Goal: Information Seeking & Learning: Find specific fact

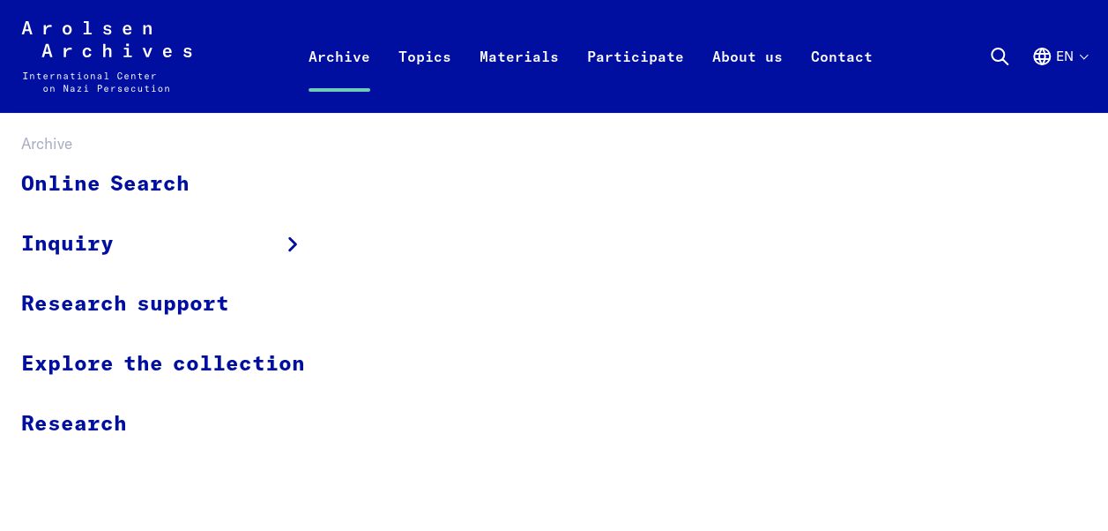
drag, startPoint x: 338, startPoint y: 58, endPoint x: 330, endPoint y: 65, distance: 11.3
click at [338, 58] on link "Archive" at bounding box center [339, 77] width 90 height 71
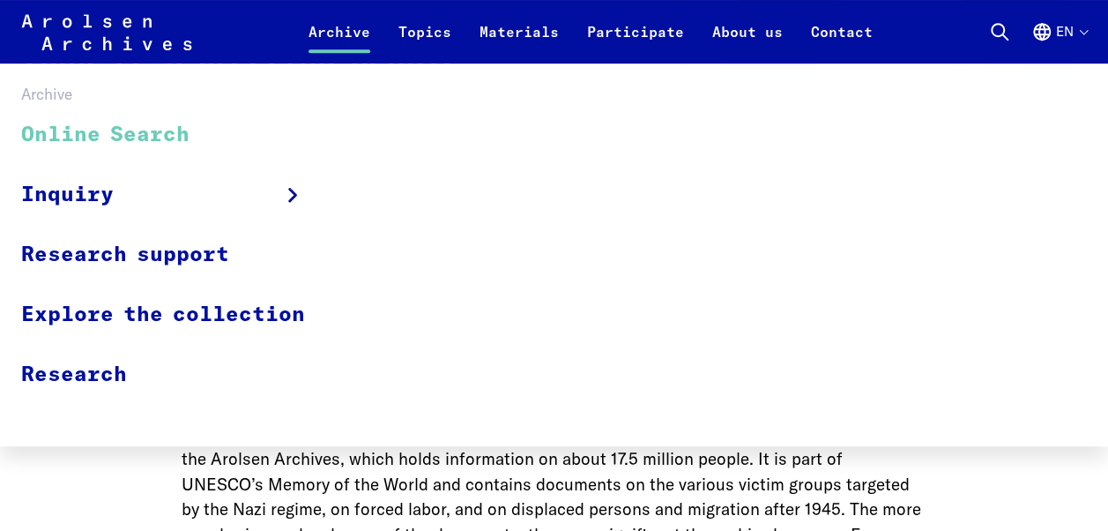
scroll to position [441, 0]
click at [112, 128] on link "Online Search" at bounding box center [174, 135] width 307 height 59
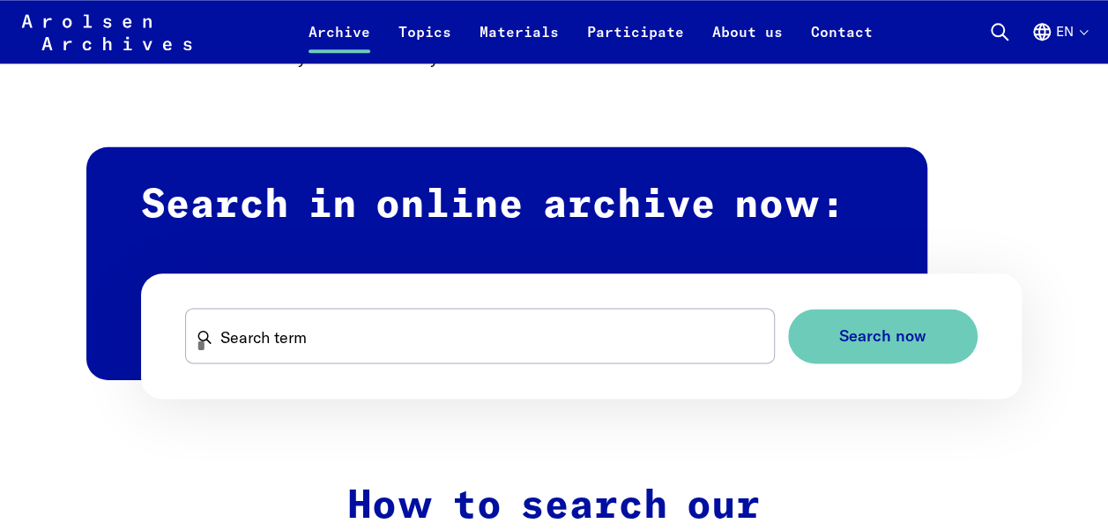
scroll to position [970, 0]
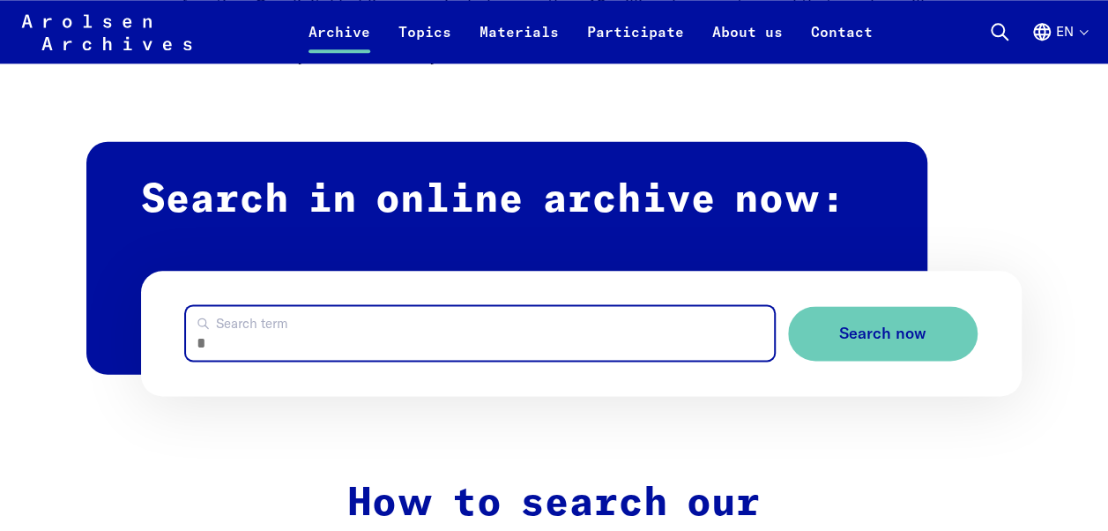
click at [270, 337] on input "Search term" at bounding box center [480, 333] width 589 height 54
type input "**********"
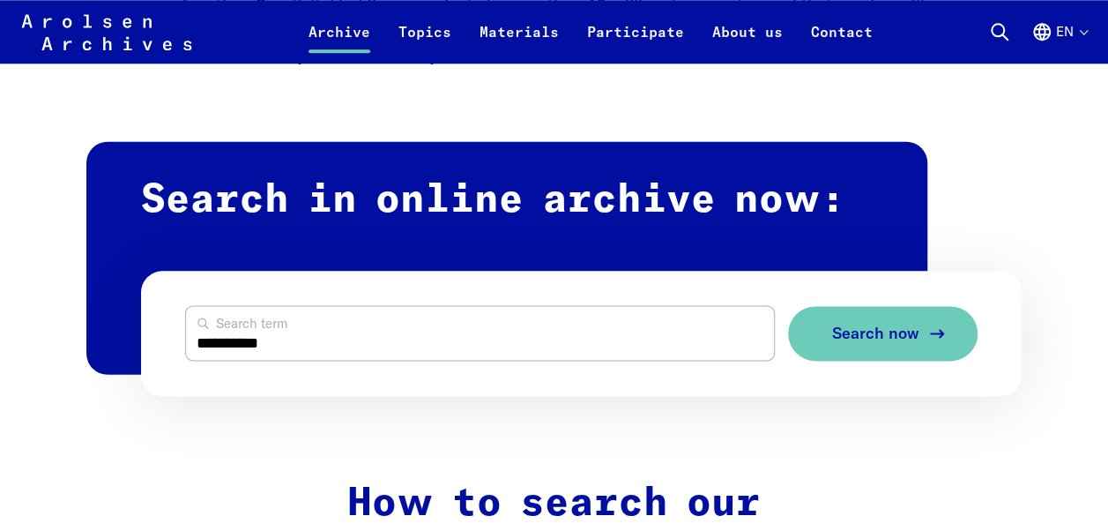
click at [913, 323] on button "Search now" at bounding box center [883, 334] width 190 height 56
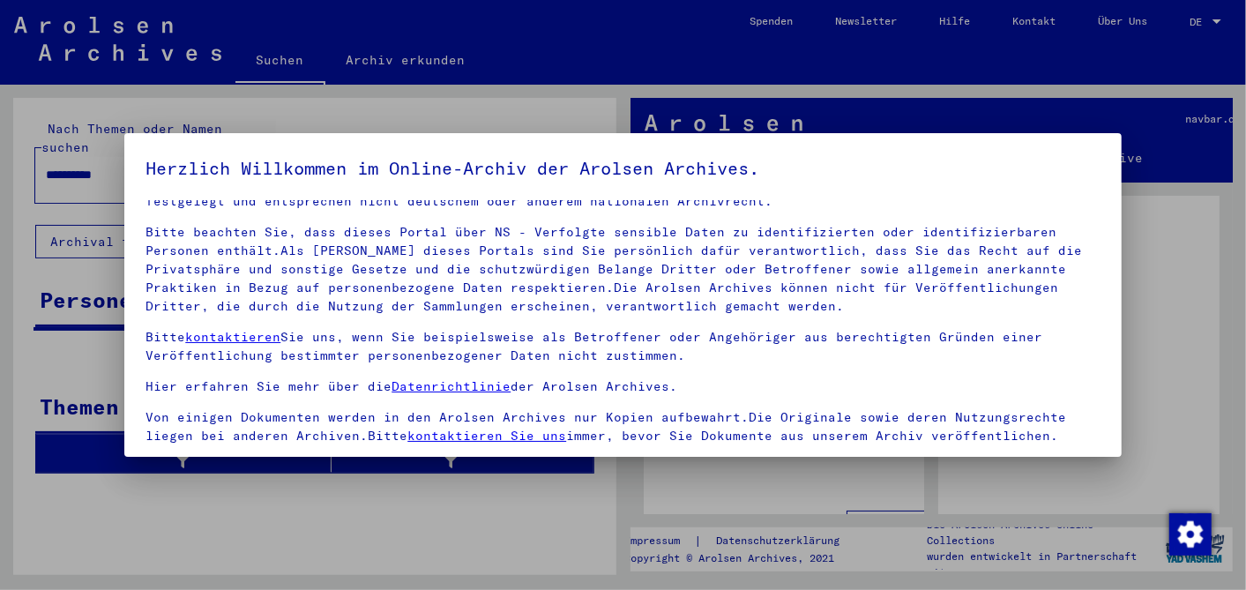
scroll to position [146, 0]
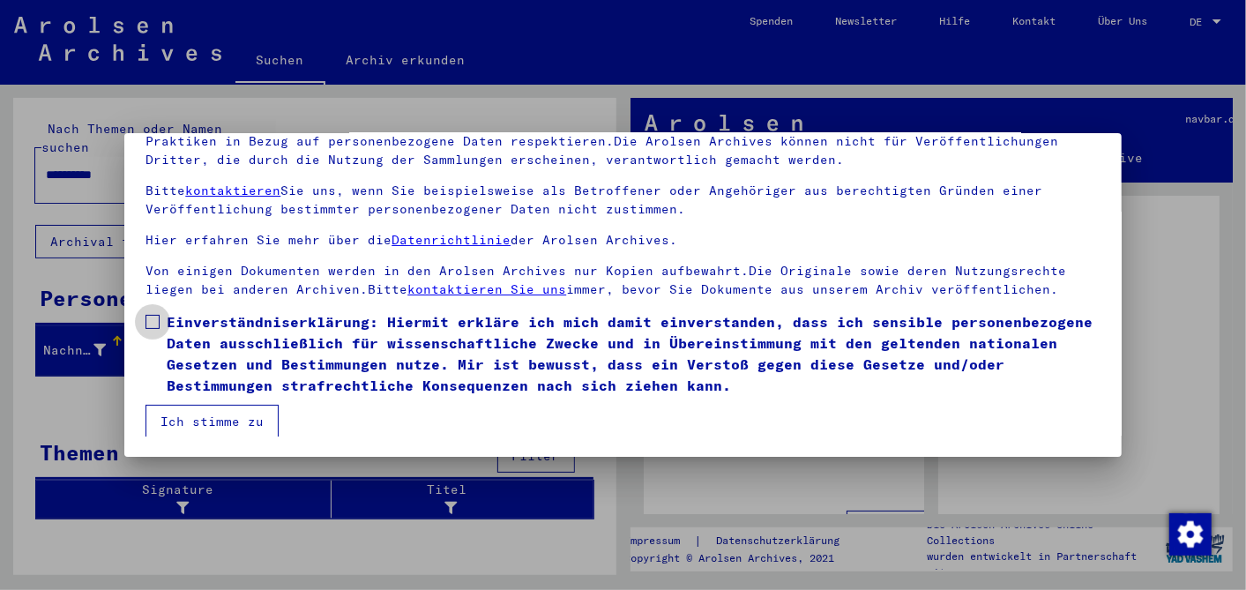
click at [151, 316] on span at bounding box center [152, 322] width 14 height 14
click at [212, 407] on button "Ich stimme zu" at bounding box center [211, 421] width 133 height 33
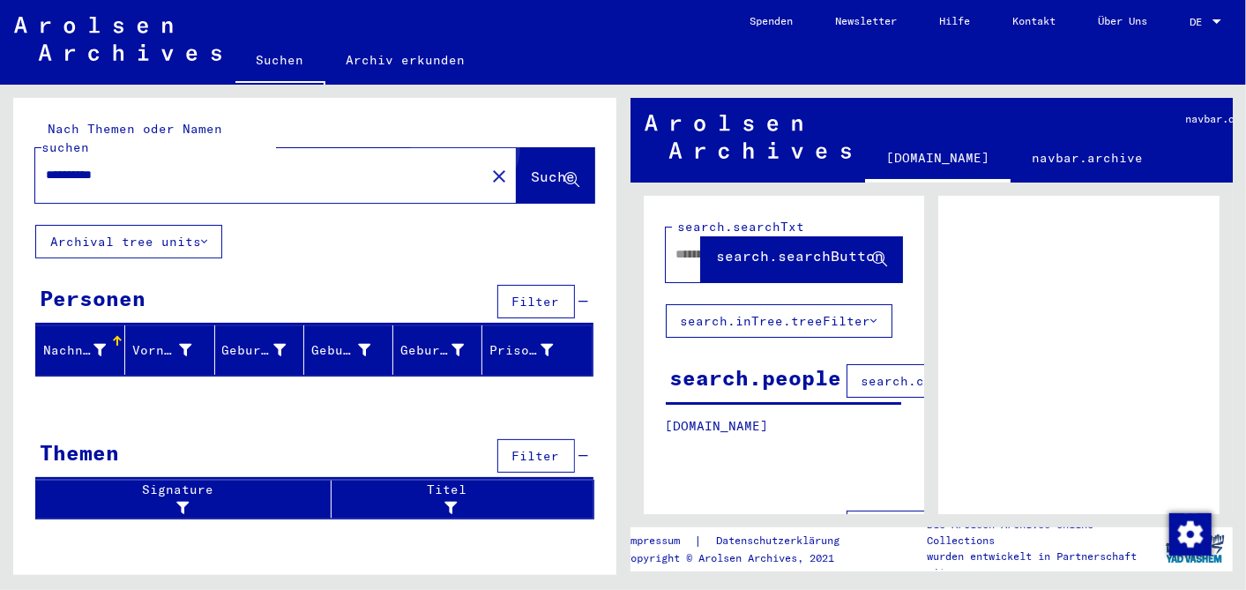
click at [532, 167] on span "Suche" at bounding box center [554, 176] width 44 height 18
click at [550, 167] on span "Suche" at bounding box center [554, 176] width 44 height 18
click at [83, 166] on input "**********" at bounding box center [260, 175] width 428 height 19
click at [532, 167] on span "Suche" at bounding box center [554, 176] width 44 height 18
click at [88, 166] on input "**********" at bounding box center [260, 175] width 428 height 19
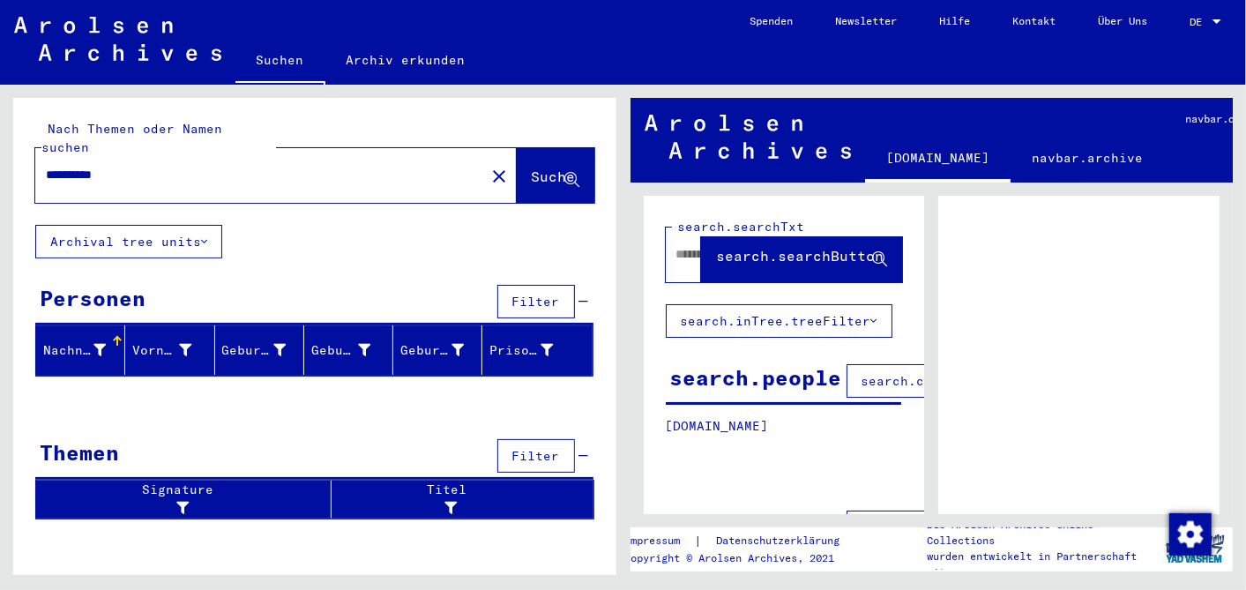
click at [532, 167] on span "Suche" at bounding box center [554, 176] width 44 height 18
click at [524, 148] on button "Suche" at bounding box center [556, 175] width 78 height 55
drag, startPoint x: 148, startPoint y: 153, endPoint x: -4, endPoint y: 140, distance: 153.1
click at [0, 140] on html "**********" at bounding box center [623, 295] width 1246 height 590
click at [525, 148] on button "Suche" at bounding box center [556, 175] width 78 height 55
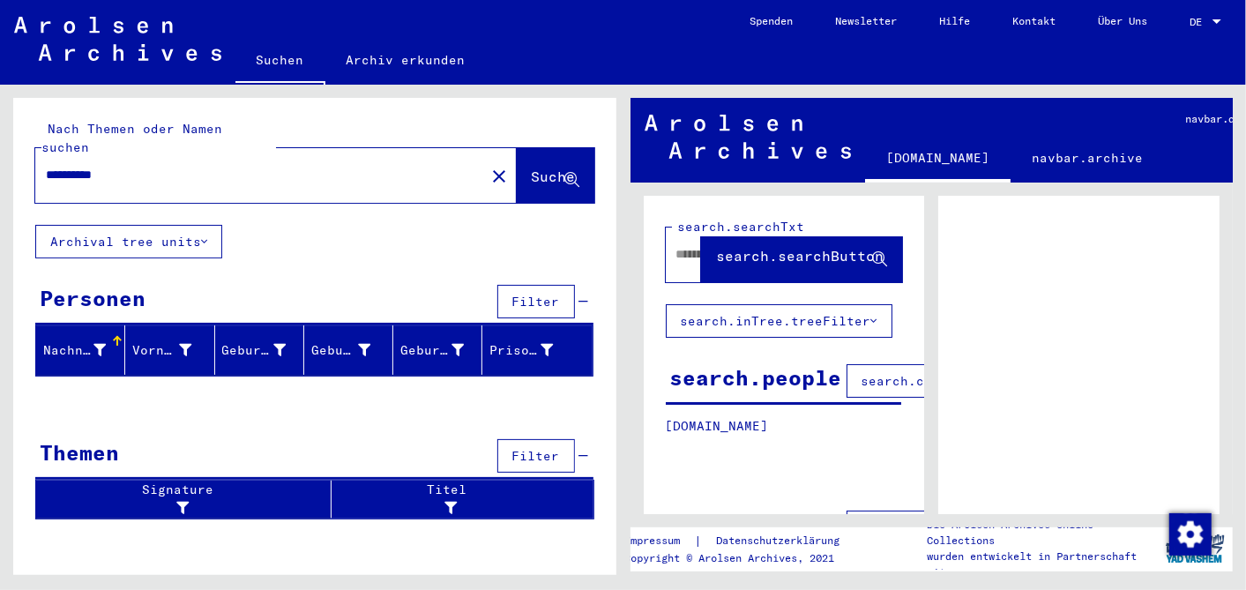
click at [86, 166] on input "**********" at bounding box center [260, 175] width 428 height 19
click at [532, 167] on span "Suche" at bounding box center [554, 176] width 44 height 18
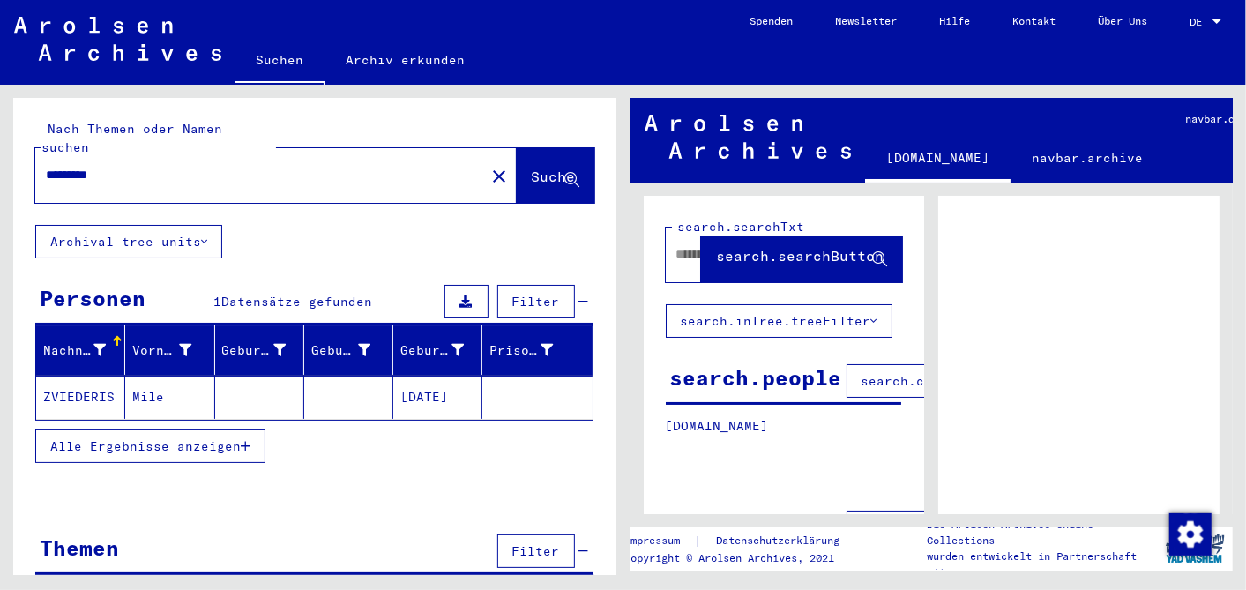
click at [72, 376] on mat-cell "ZVIEDERIS" at bounding box center [80, 397] width 89 height 43
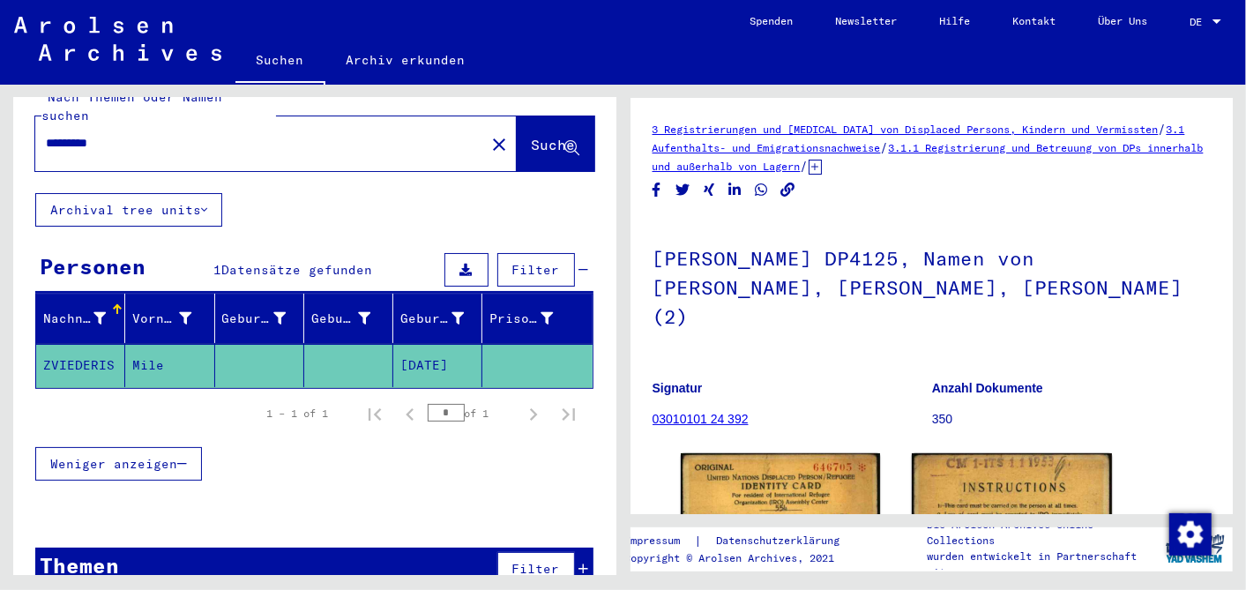
scroll to position [46, 0]
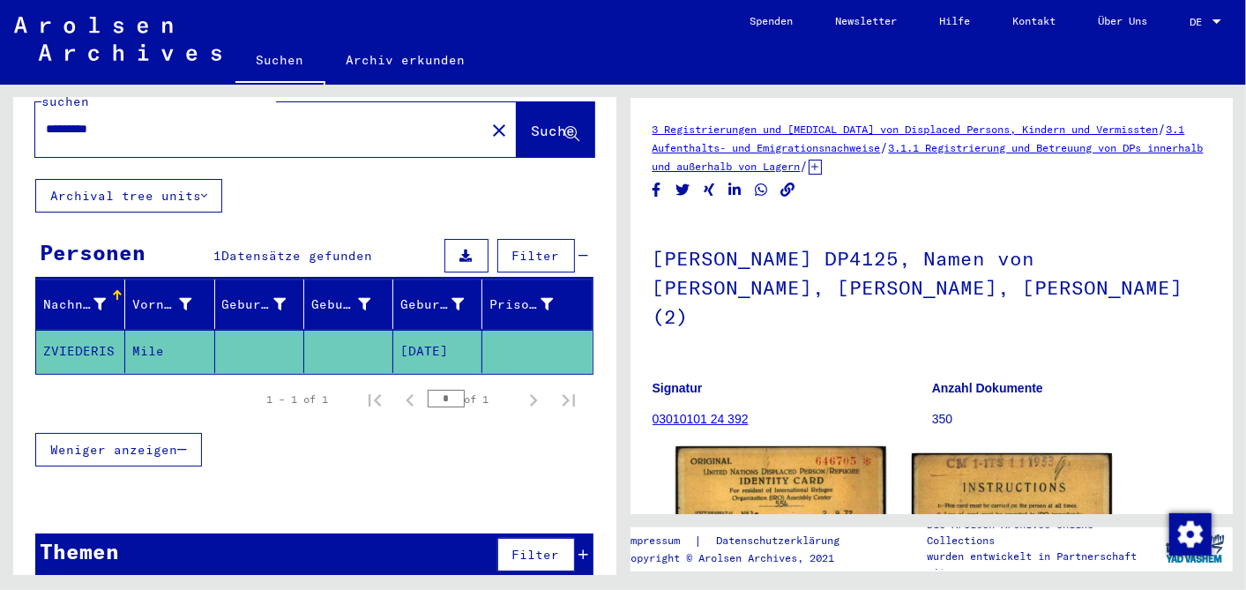
click at [765, 465] on img at bounding box center [780, 581] width 210 height 270
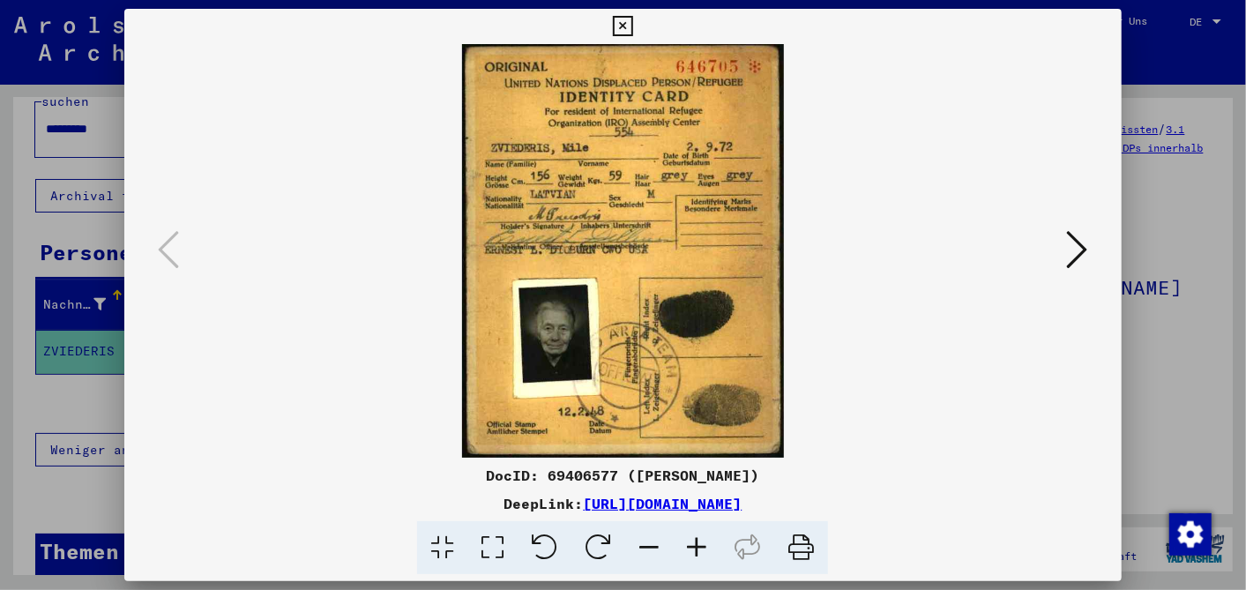
click at [625, 21] on icon at bounding box center [623, 26] width 20 height 21
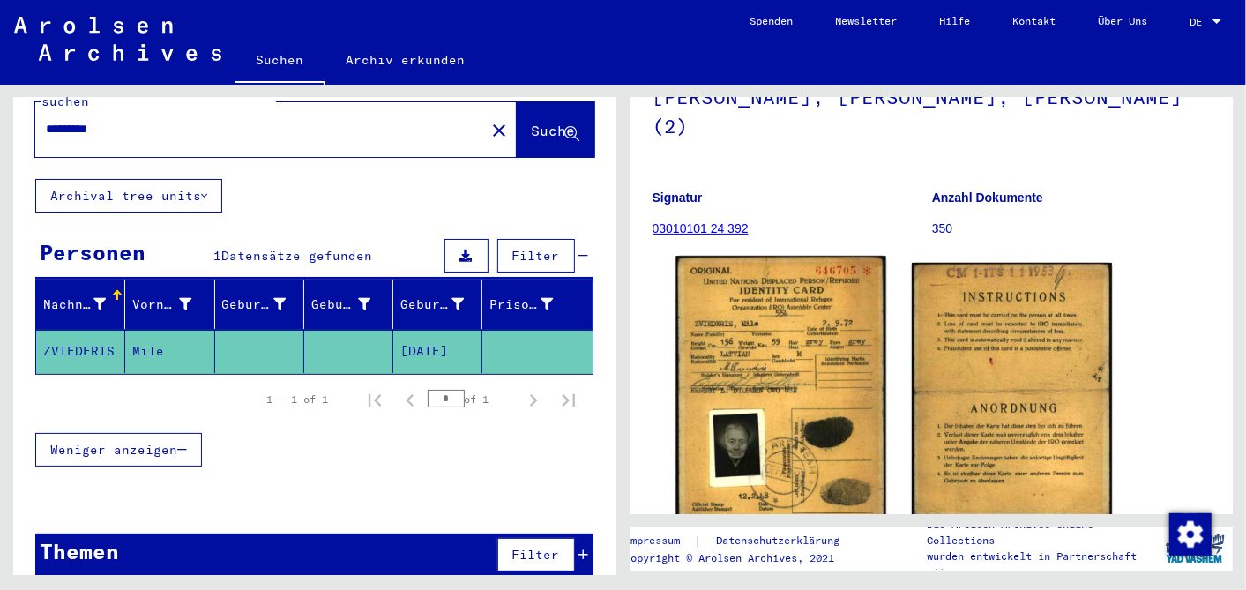
scroll to position [196, 0]
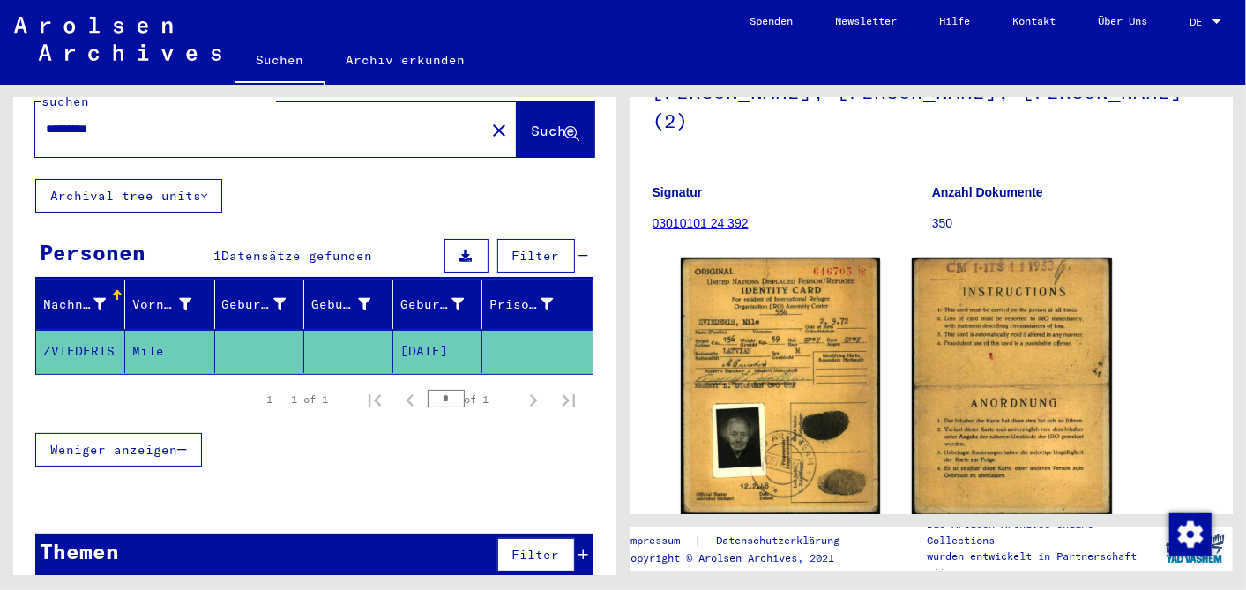
click at [68, 120] on input "*********" at bounding box center [260, 129] width 428 height 19
click at [532, 122] on span "Suche" at bounding box center [554, 131] width 44 height 18
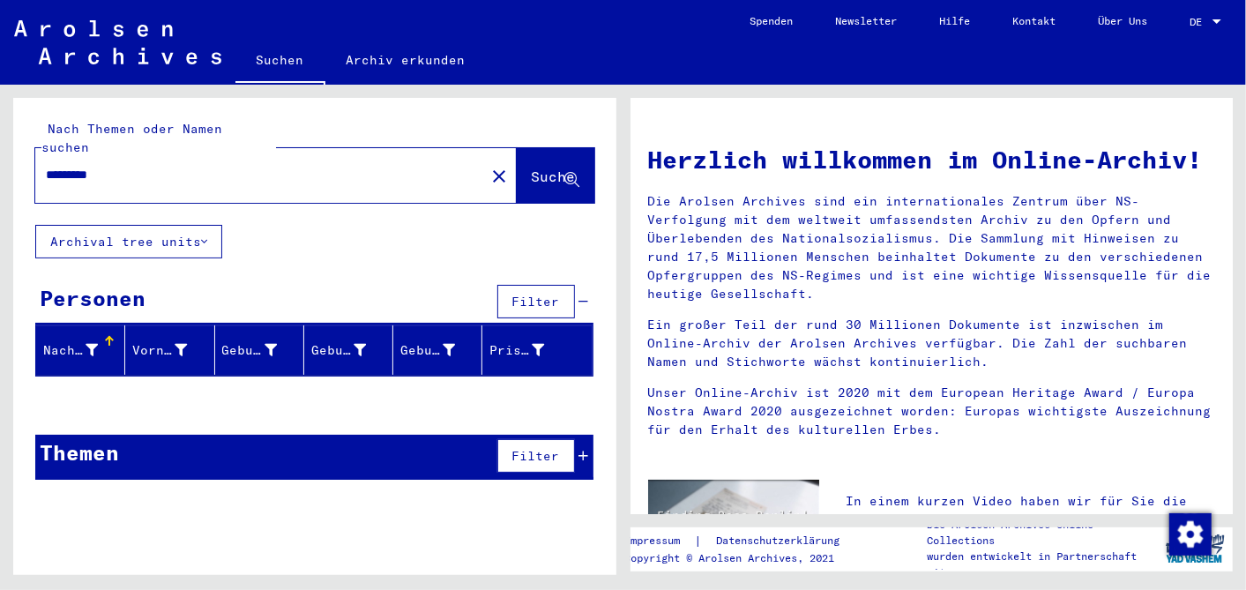
click at [67, 166] on input "*********" at bounding box center [255, 175] width 418 height 19
click at [534, 167] on span "Suche" at bounding box center [554, 176] width 44 height 18
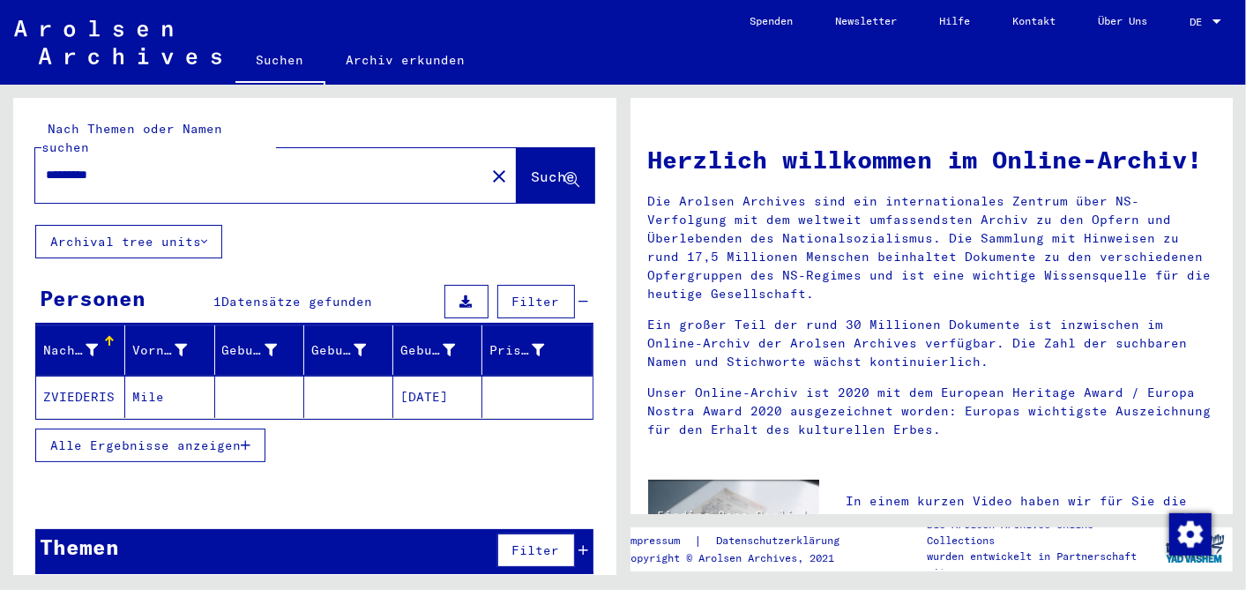
click at [447, 376] on mat-cell "09/02/1872" at bounding box center [437, 397] width 89 height 42
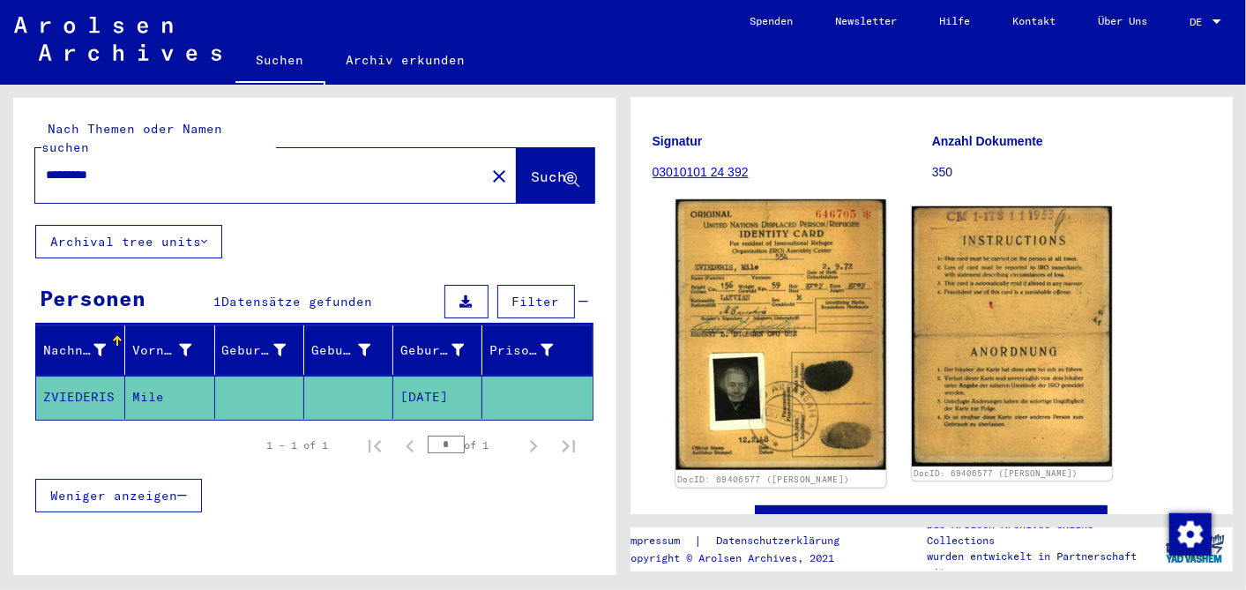
scroll to position [294, 0]
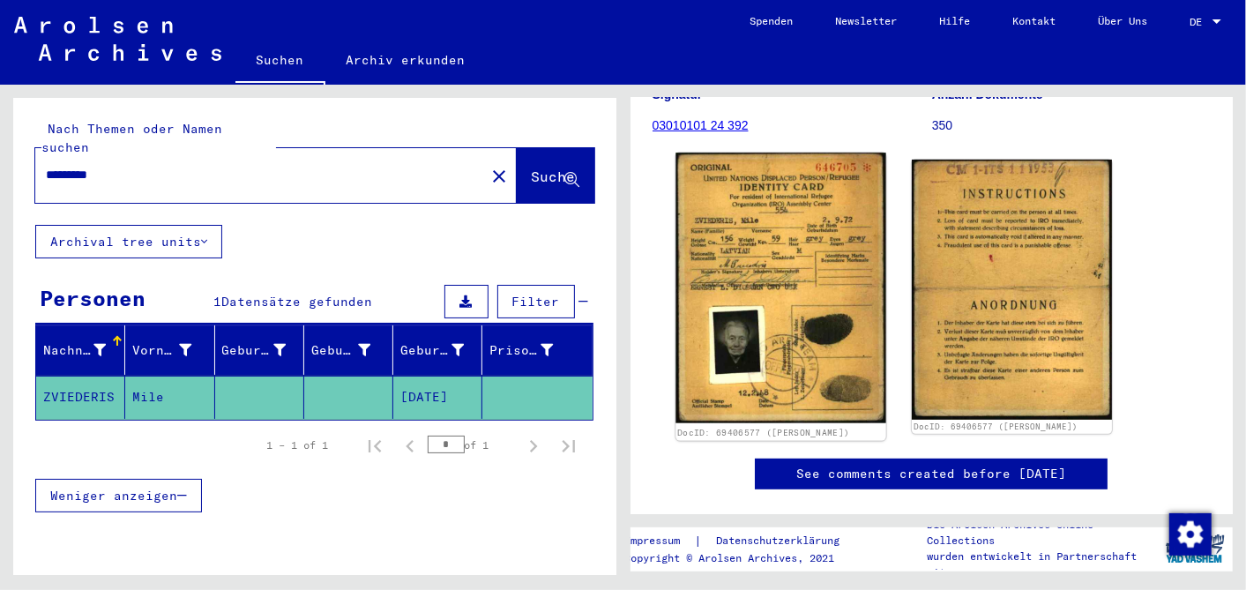
click at [769, 210] on img at bounding box center [780, 287] width 210 height 270
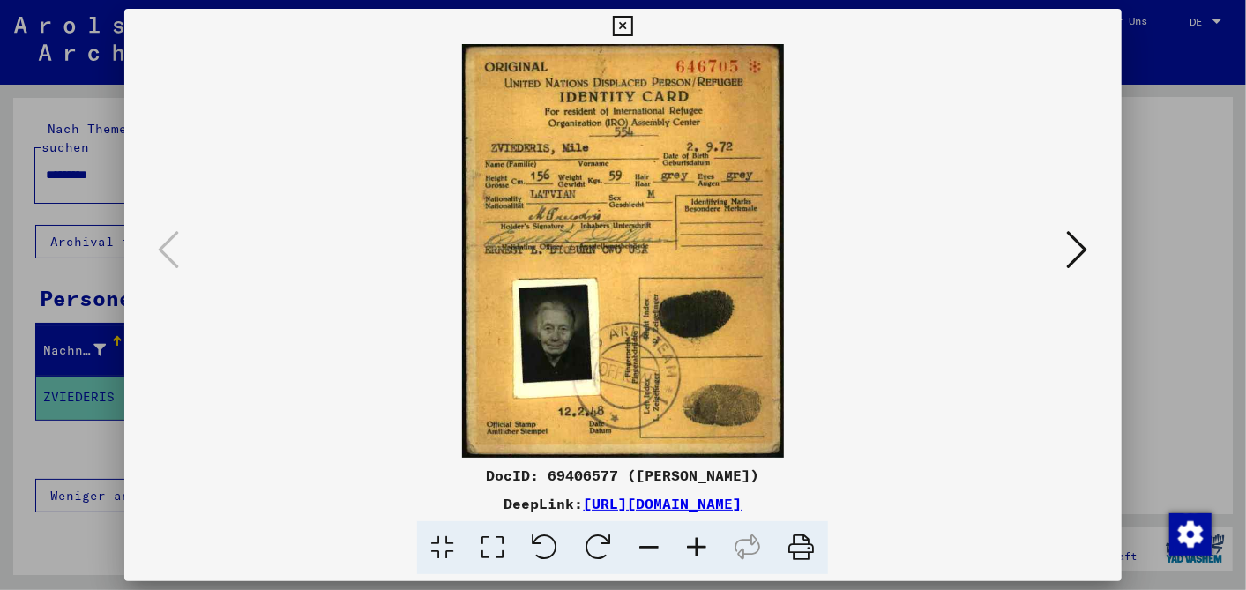
scroll to position [0, 0]
click at [695, 542] on icon at bounding box center [697, 548] width 48 height 54
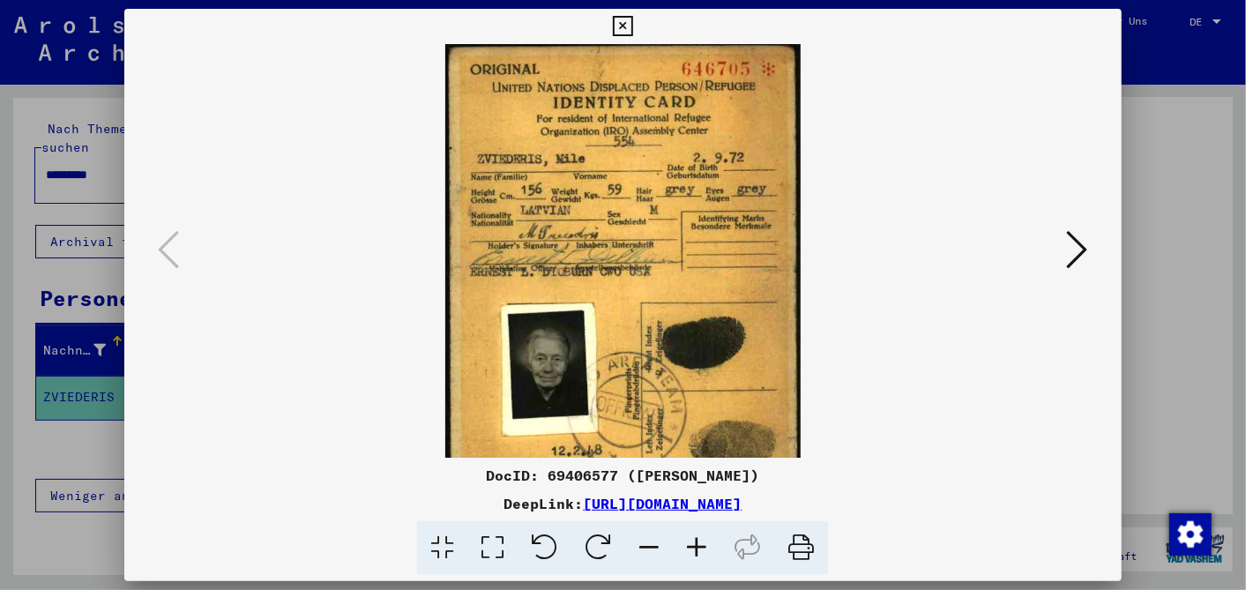
click at [695, 542] on icon at bounding box center [697, 548] width 48 height 54
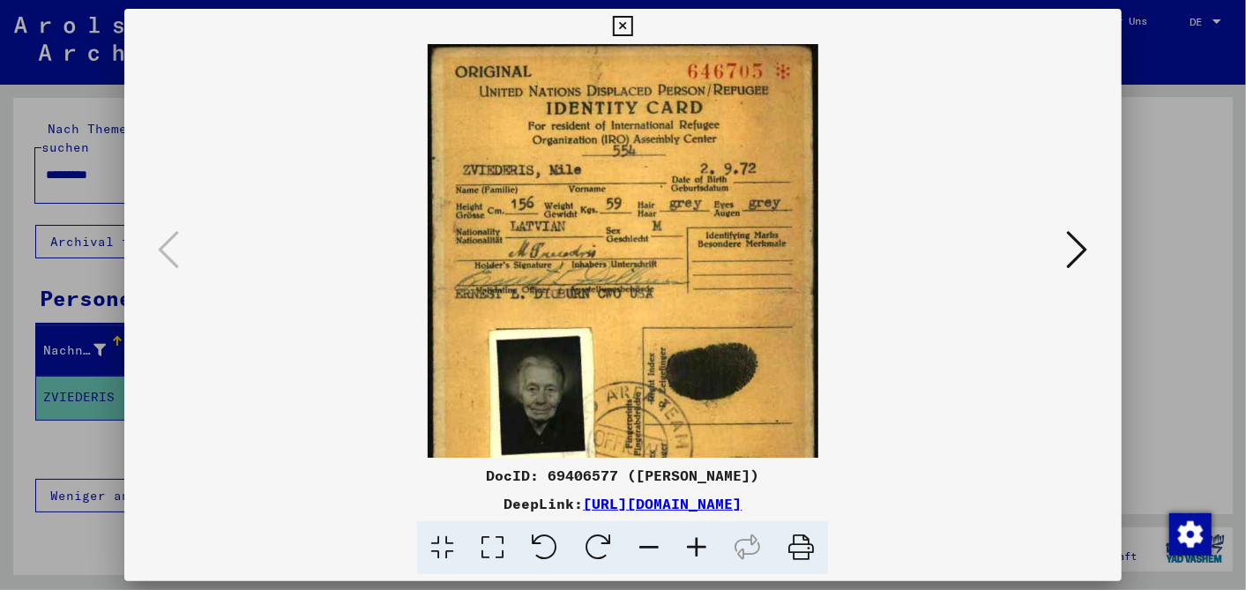
click at [695, 542] on icon at bounding box center [697, 548] width 48 height 54
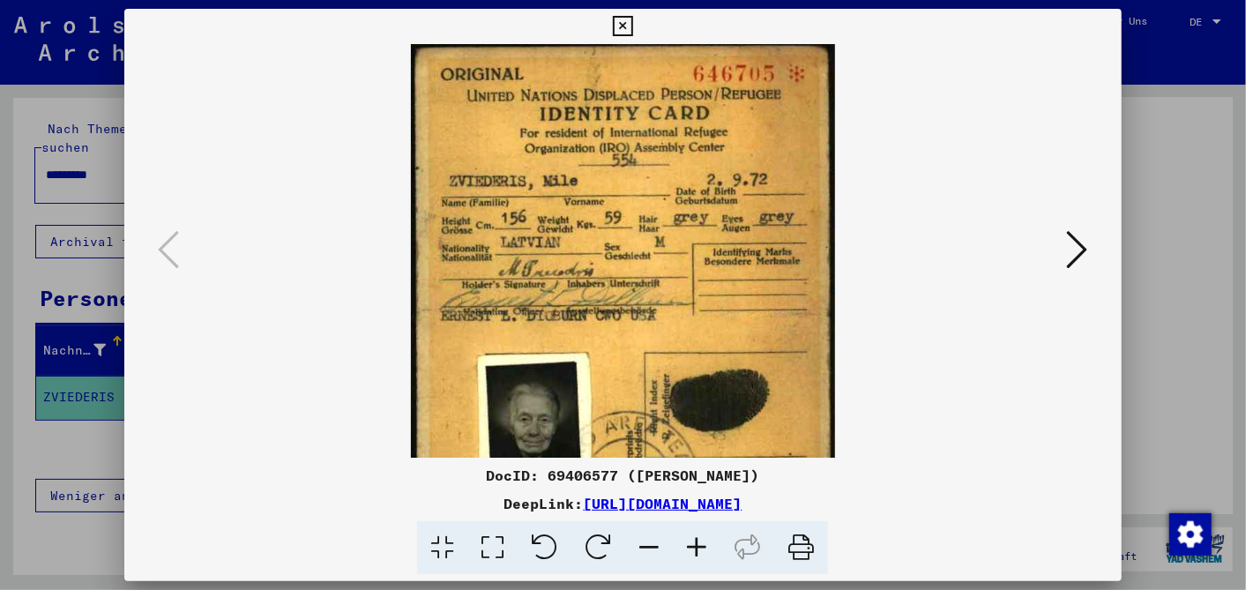
click at [695, 542] on icon at bounding box center [697, 548] width 48 height 54
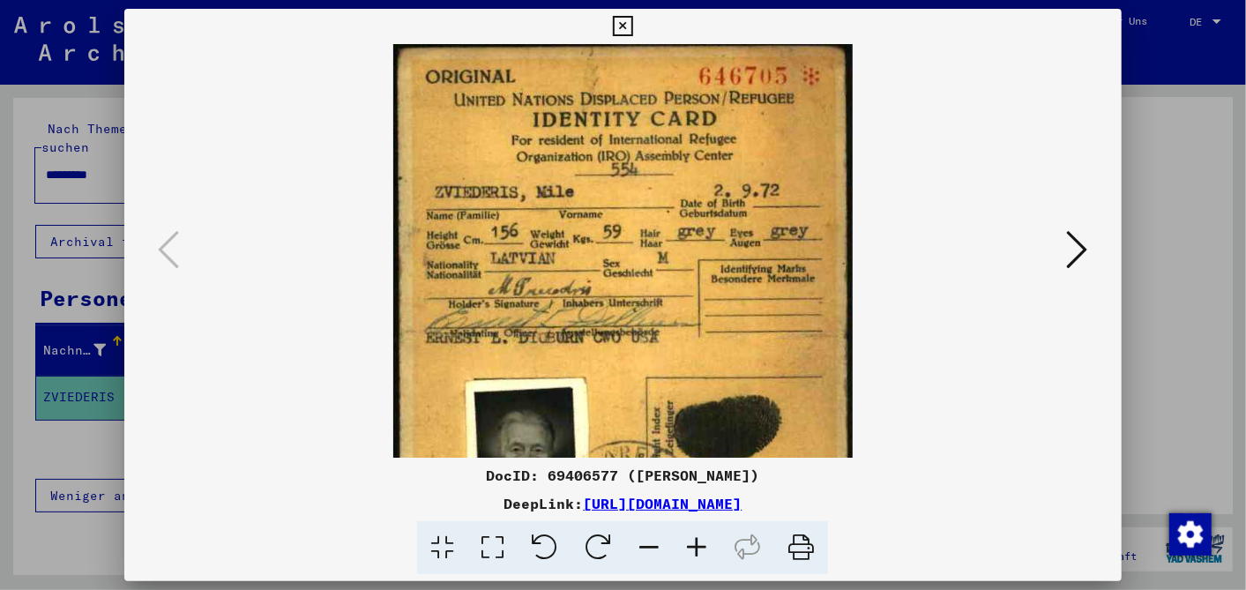
click at [695, 542] on icon at bounding box center [697, 548] width 48 height 54
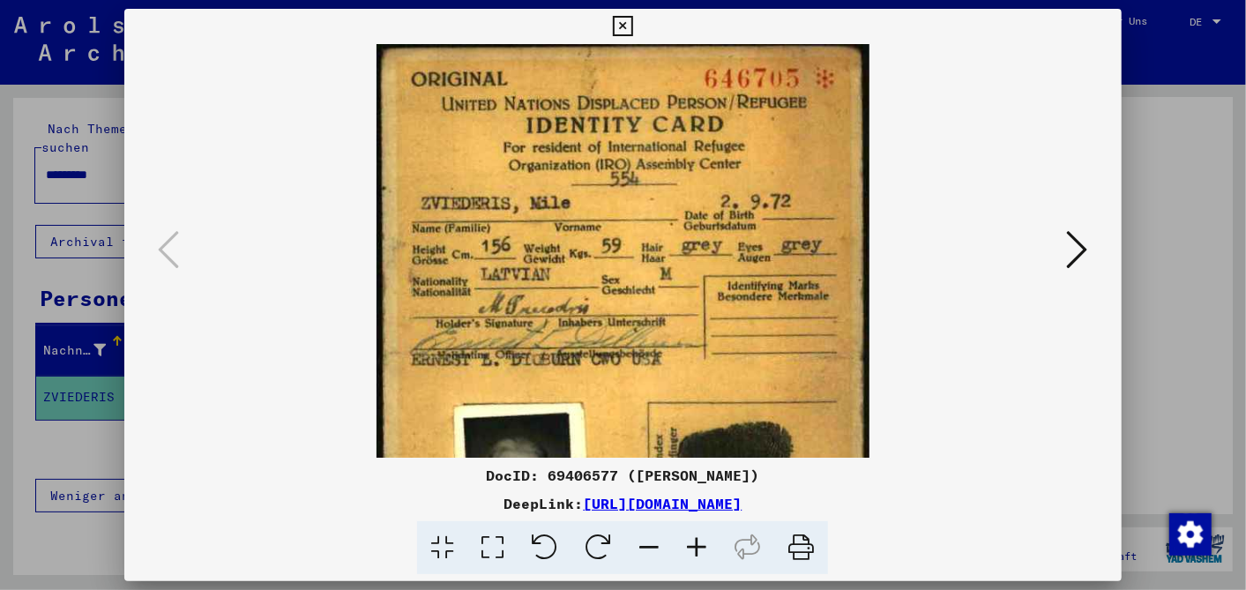
click at [695, 542] on icon at bounding box center [697, 548] width 48 height 54
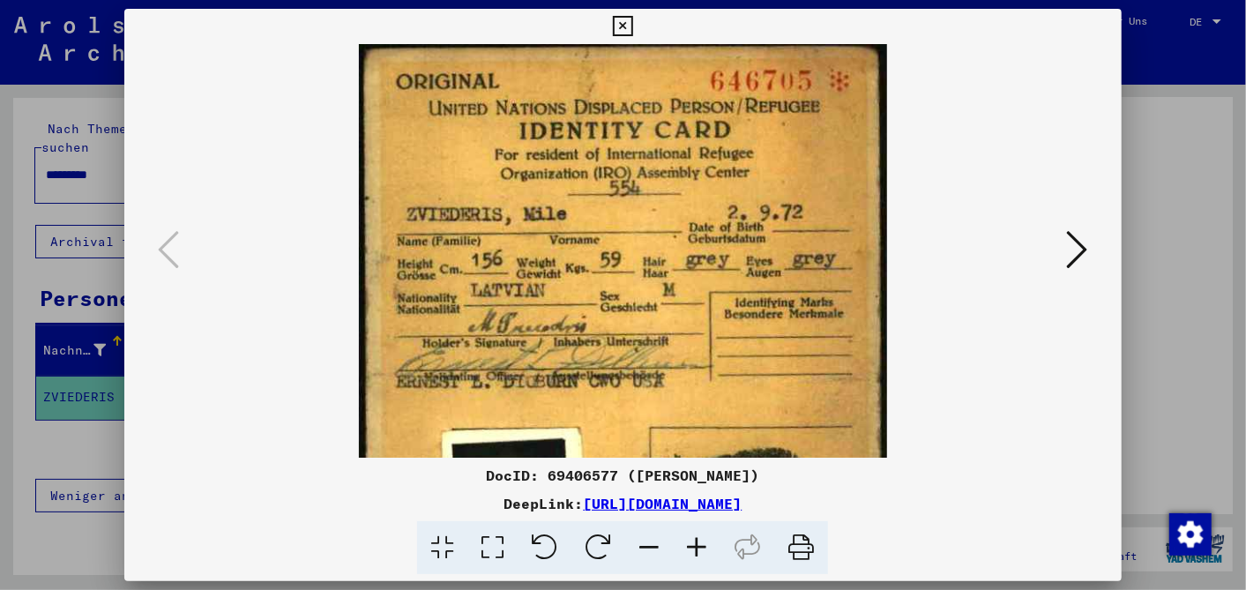
click at [618, 21] on icon at bounding box center [623, 26] width 20 height 21
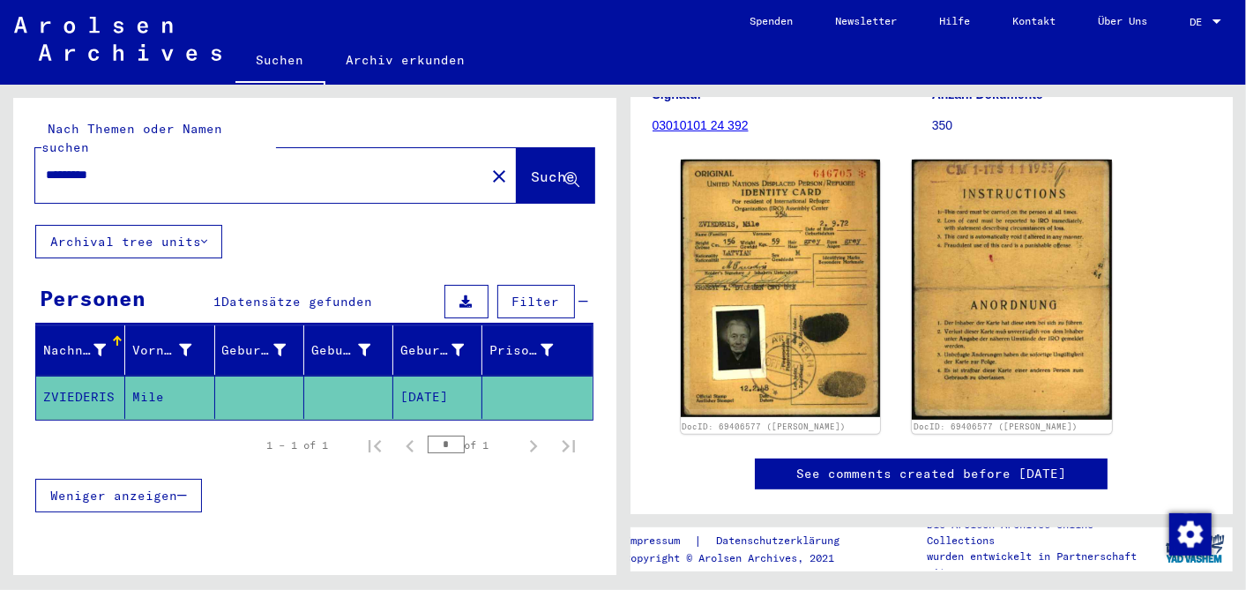
click at [116, 166] on input "*********" at bounding box center [260, 175] width 428 height 19
click at [532, 167] on span "Suche" at bounding box center [554, 176] width 44 height 18
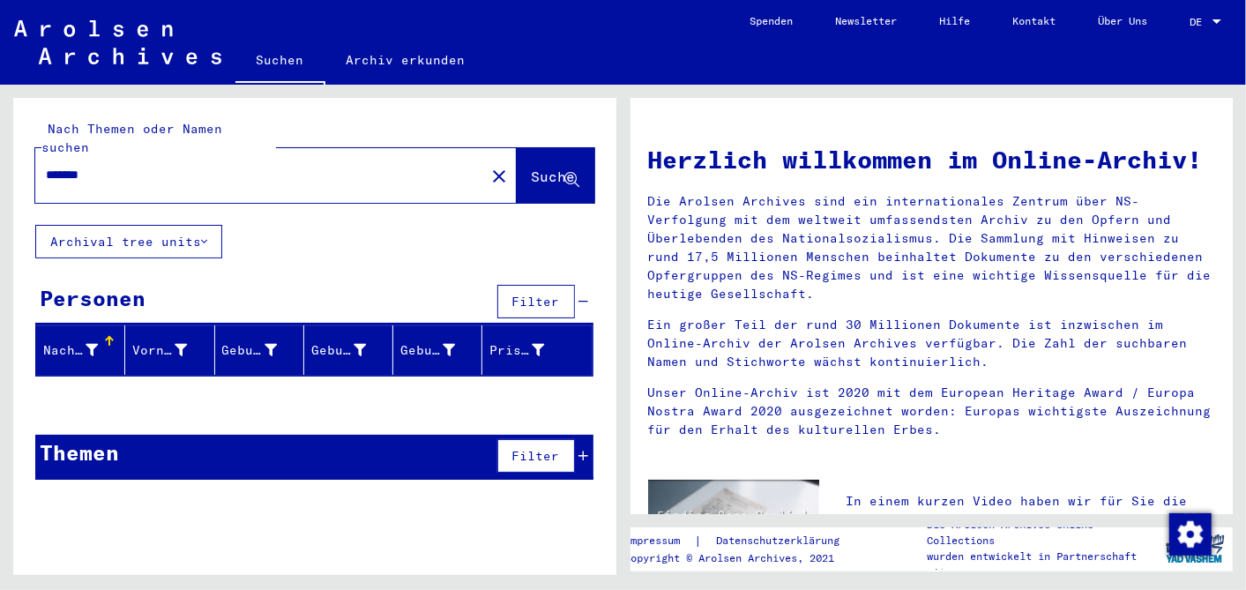
click at [103, 166] on input "*******" at bounding box center [255, 175] width 418 height 19
click at [547, 148] on button "Suche" at bounding box center [556, 175] width 78 height 55
click at [109, 166] on input "********" at bounding box center [255, 175] width 418 height 19
click at [539, 167] on span "Suche" at bounding box center [554, 176] width 44 height 18
click at [106, 166] on input "*********" at bounding box center [255, 175] width 418 height 19
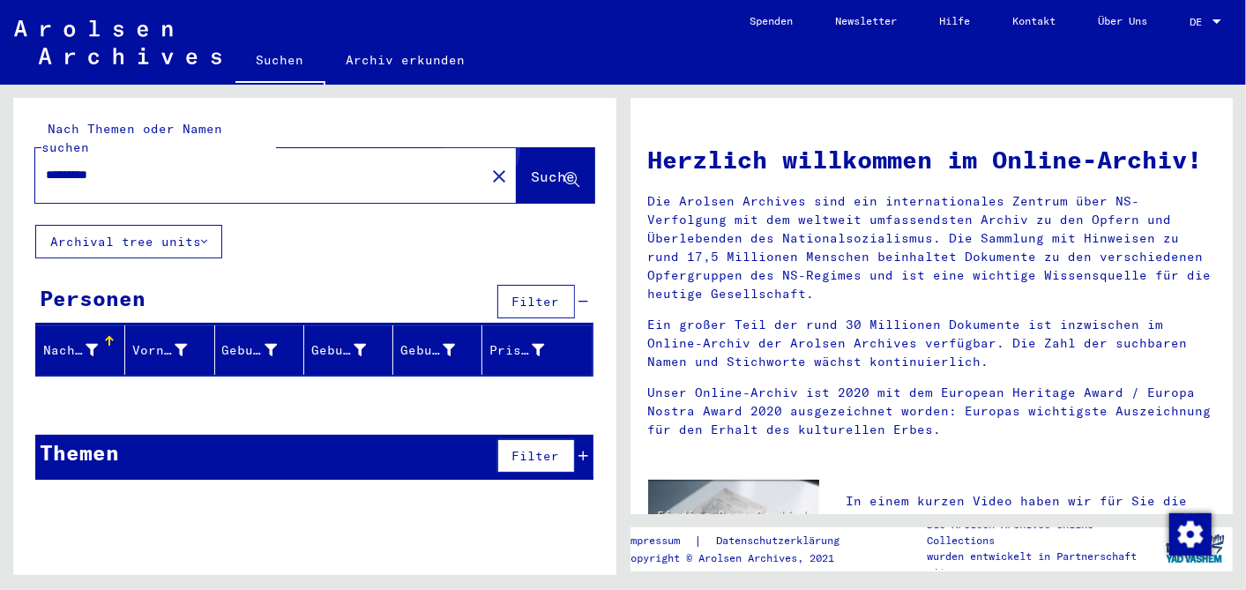
click at [544, 167] on span "Suche" at bounding box center [554, 176] width 44 height 18
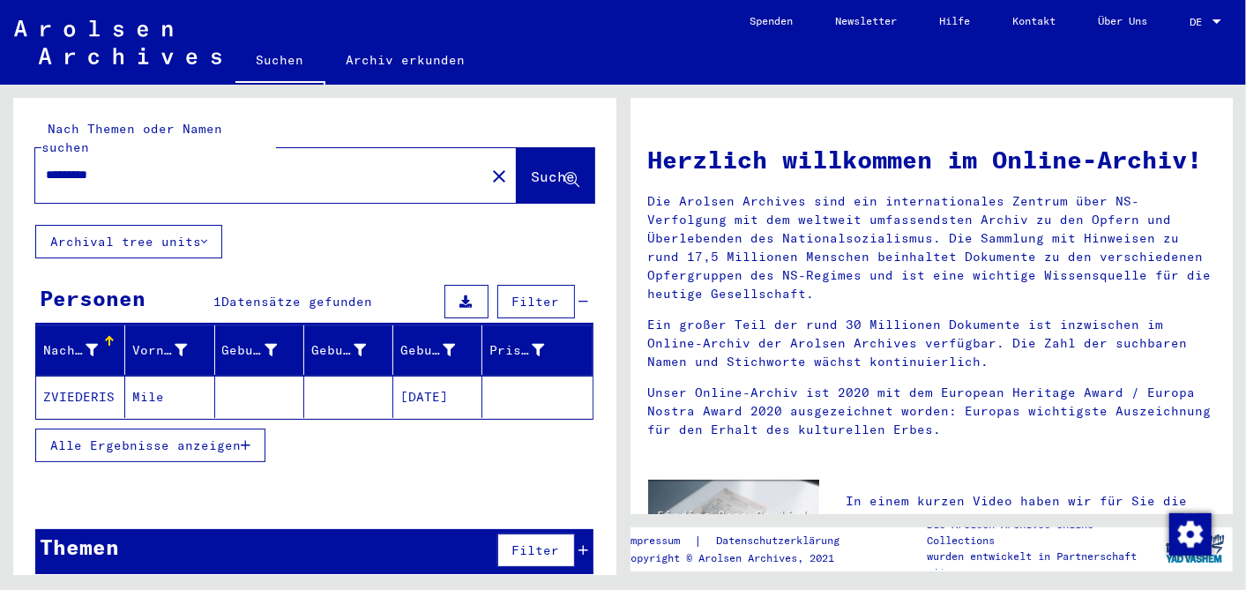
click at [445, 376] on mat-cell "09/02/1872" at bounding box center [437, 397] width 89 height 42
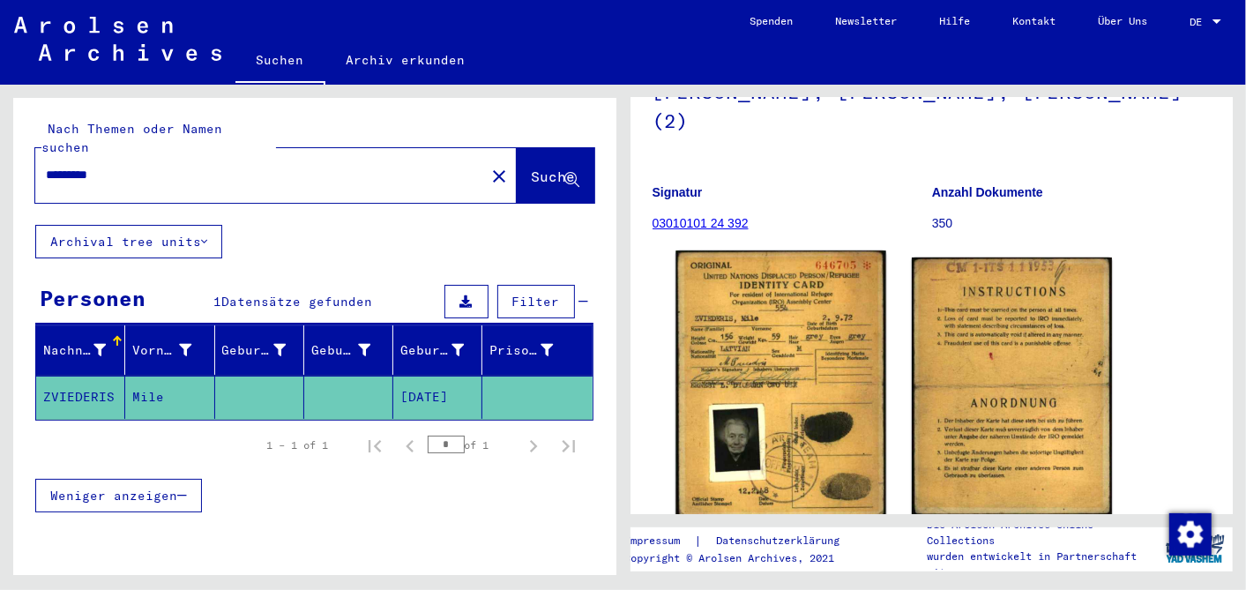
click at [788, 316] on img at bounding box center [780, 385] width 210 height 270
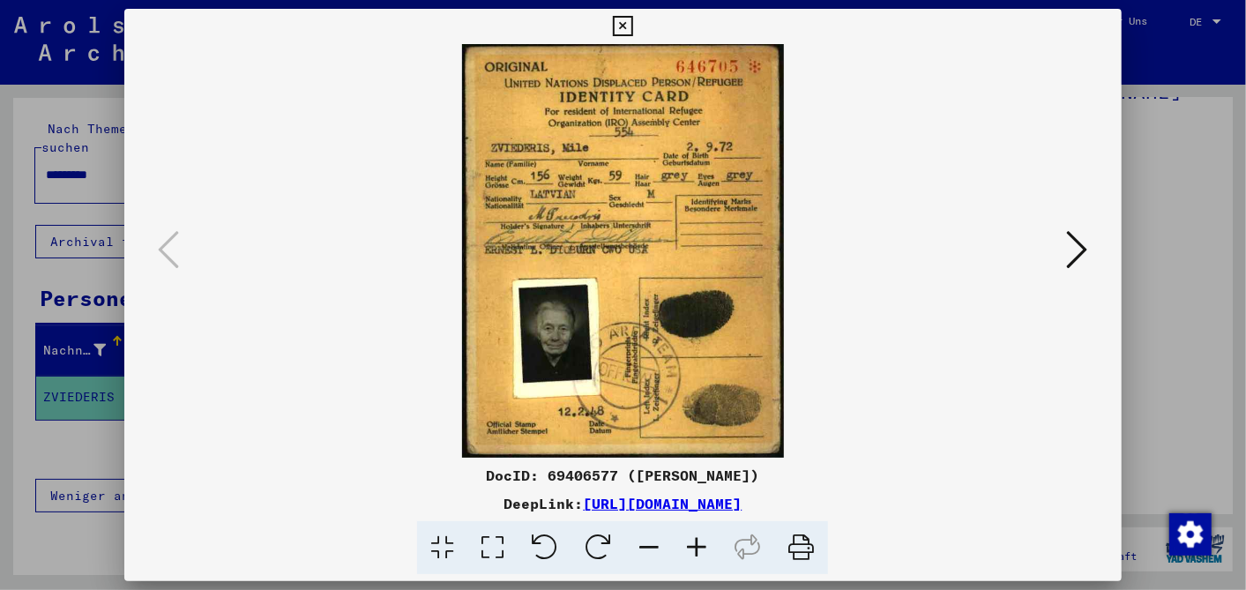
click at [693, 538] on icon at bounding box center [697, 548] width 48 height 54
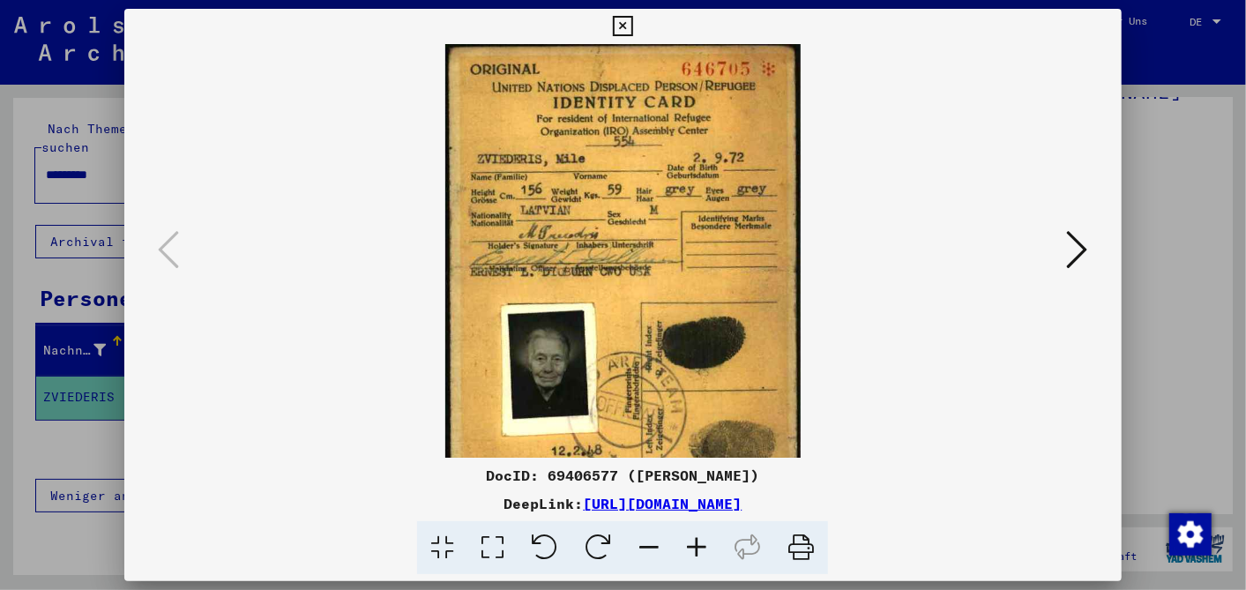
click at [693, 537] on icon at bounding box center [697, 548] width 48 height 54
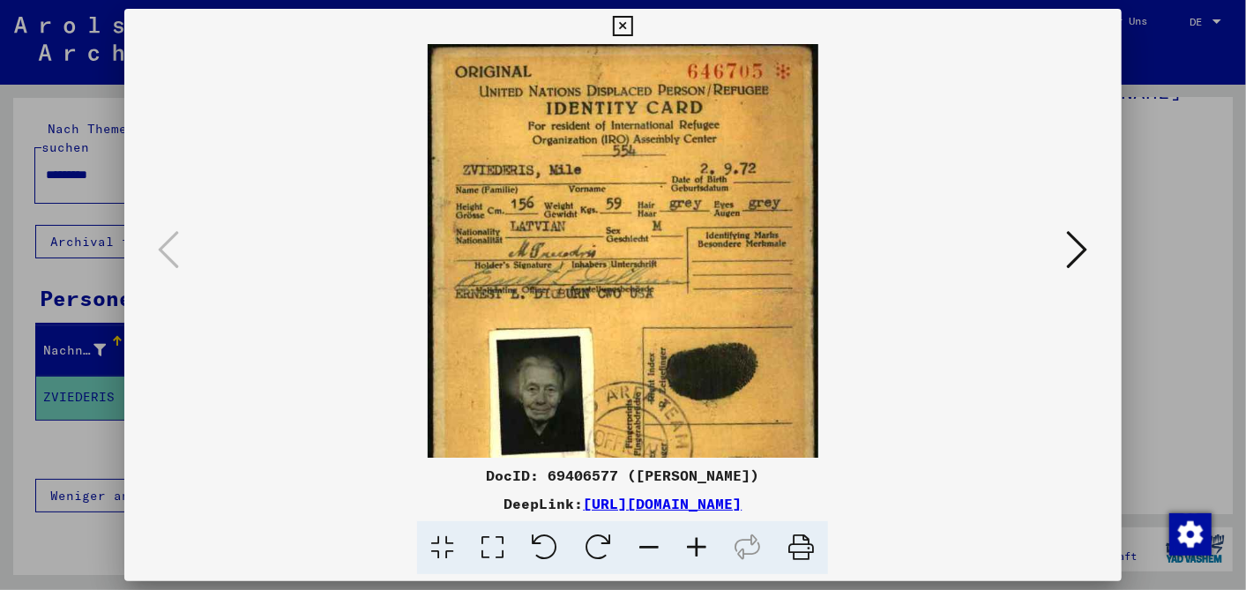
click at [693, 537] on icon at bounding box center [697, 548] width 48 height 54
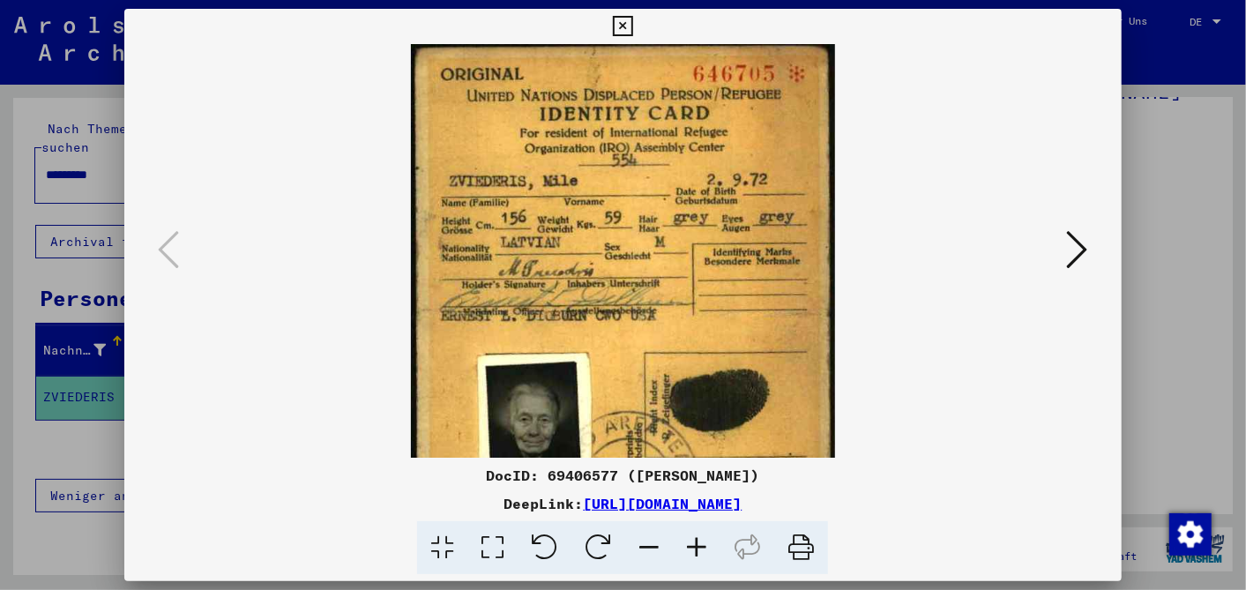
click at [693, 537] on icon at bounding box center [697, 548] width 48 height 54
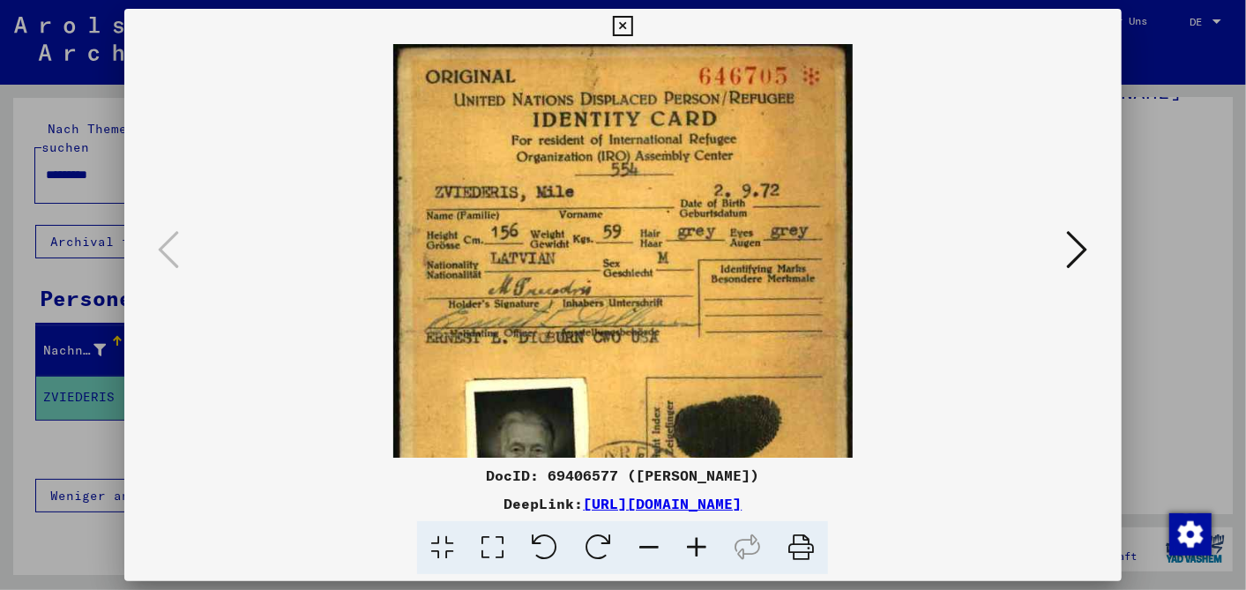
click at [1075, 244] on icon at bounding box center [1077, 249] width 21 height 42
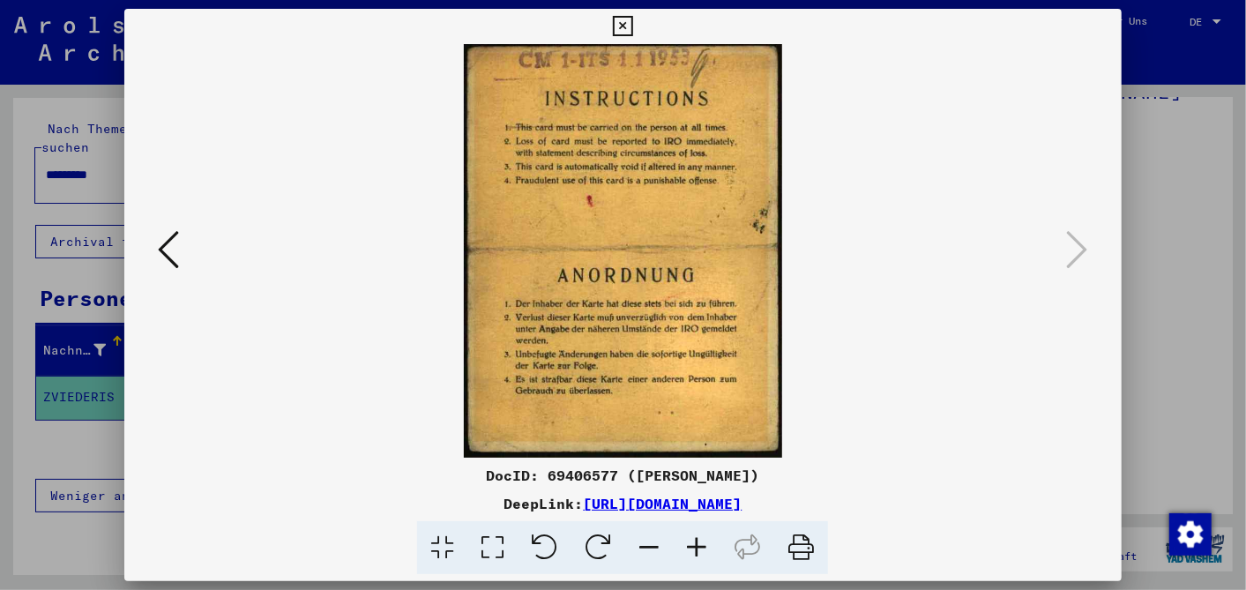
click at [623, 18] on icon at bounding box center [623, 26] width 20 height 21
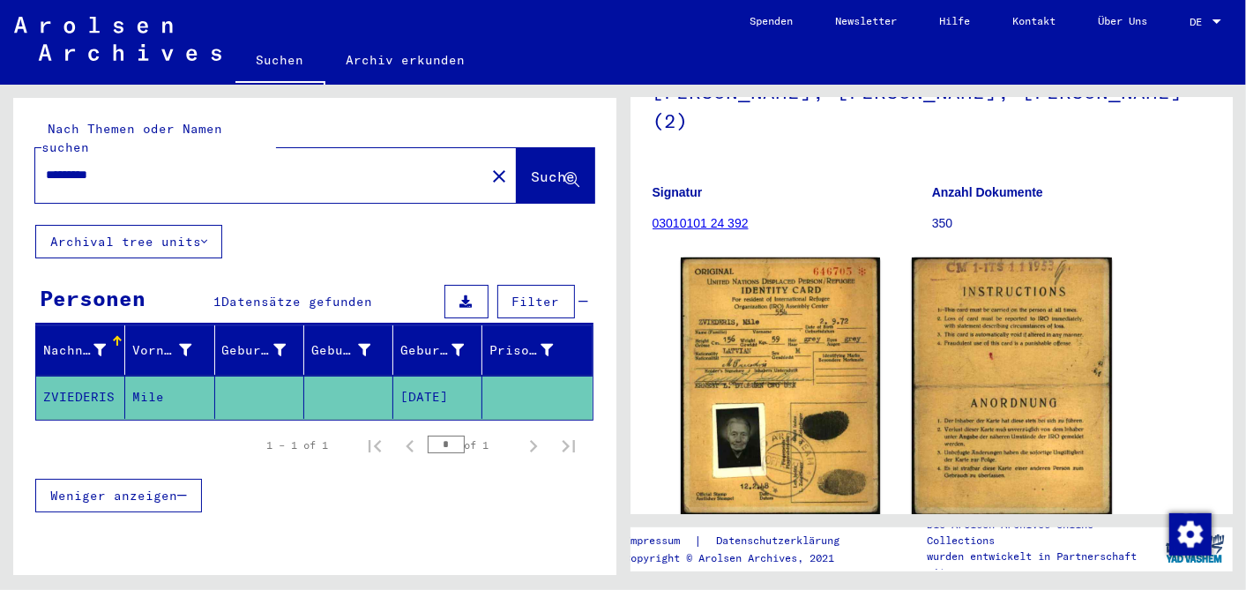
click at [1219, 19] on div at bounding box center [1216, 21] width 9 height 4
click at [1185, 22] on span "English" at bounding box center [1185, 32] width 71 height 32
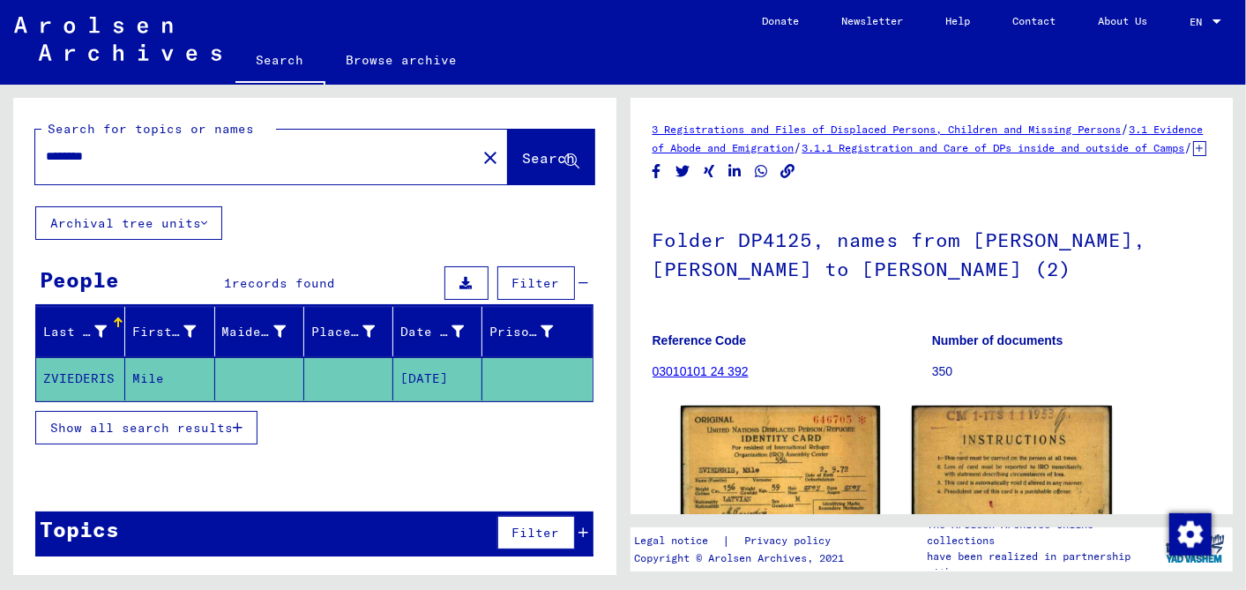
drag, startPoint x: 72, startPoint y: 151, endPoint x: 0, endPoint y: 151, distance: 72.3
click at [0, 150] on html "Search Browse archive Donate Newsletter Help Contact About Us Search Browse arc…" at bounding box center [623, 295] width 1246 height 590
type input "********"
drag, startPoint x: 513, startPoint y: 144, endPoint x: 243, endPoint y: 153, distance: 269.9
click at [515, 144] on button "Search" at bounding box center [551, 157] width 86 height 55
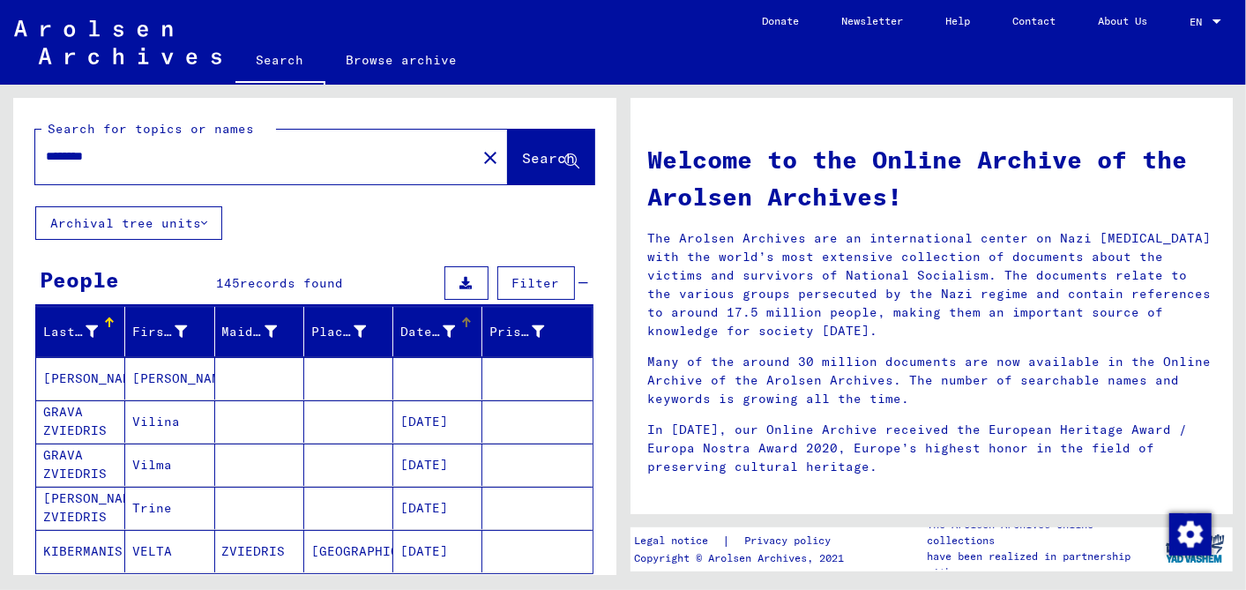
click at [466, 318] on div at bounding box center [468, 319] width 5 height 5
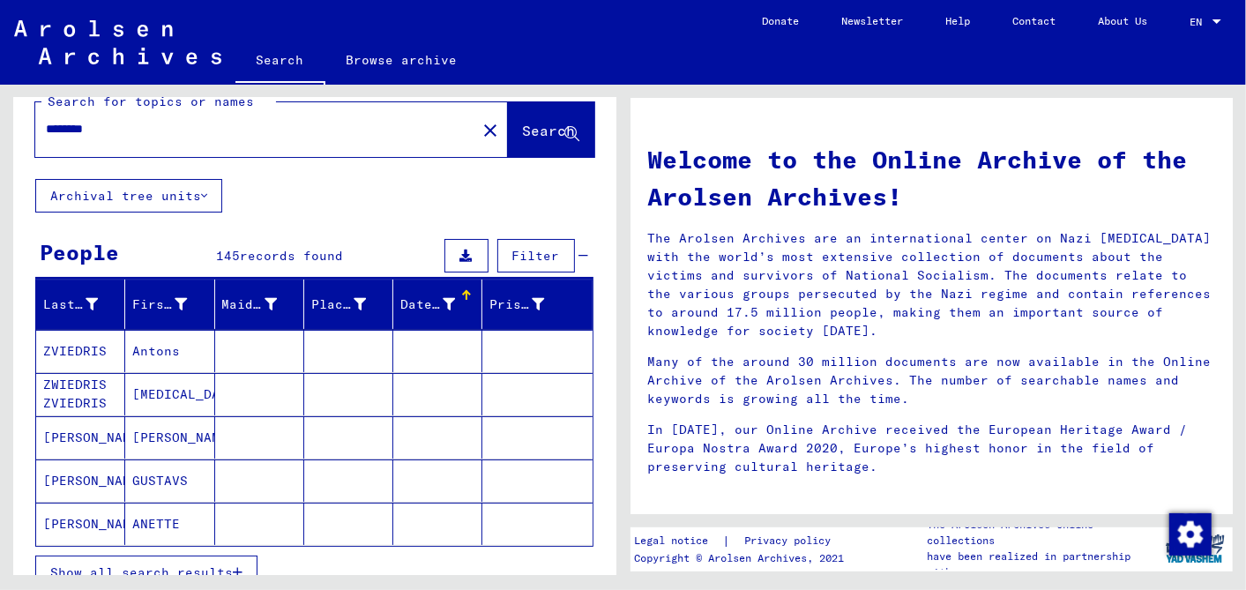
scroll to position [98, 0]
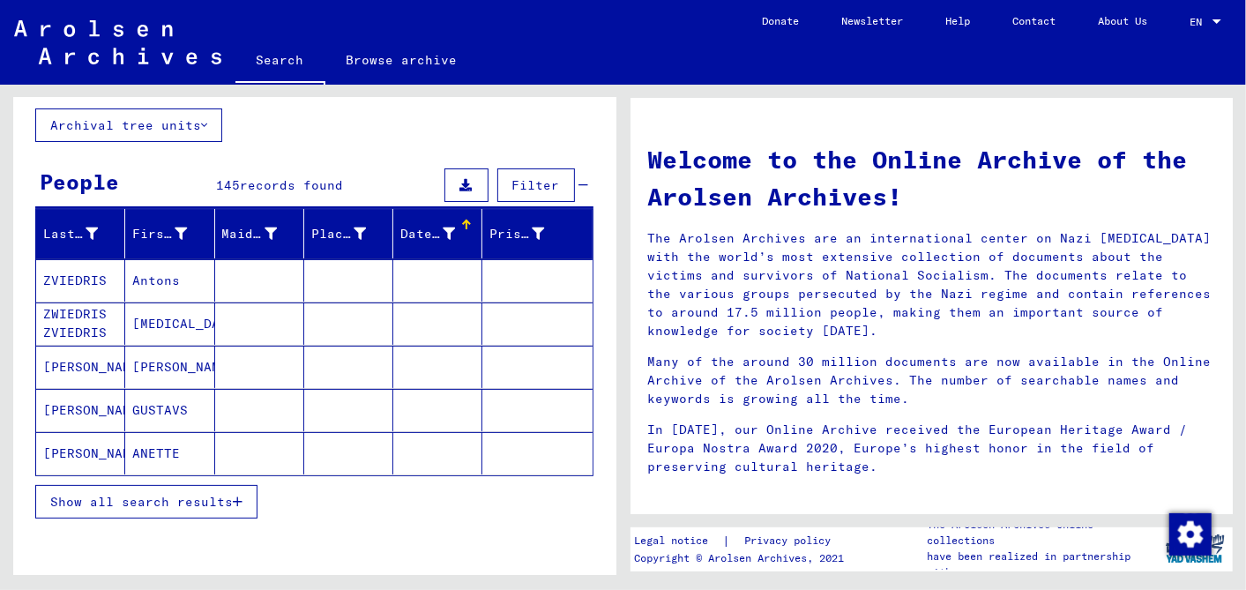
click at [138, 501] on span "Show all search results" at bounding box center [141, 502] width 182 height 16
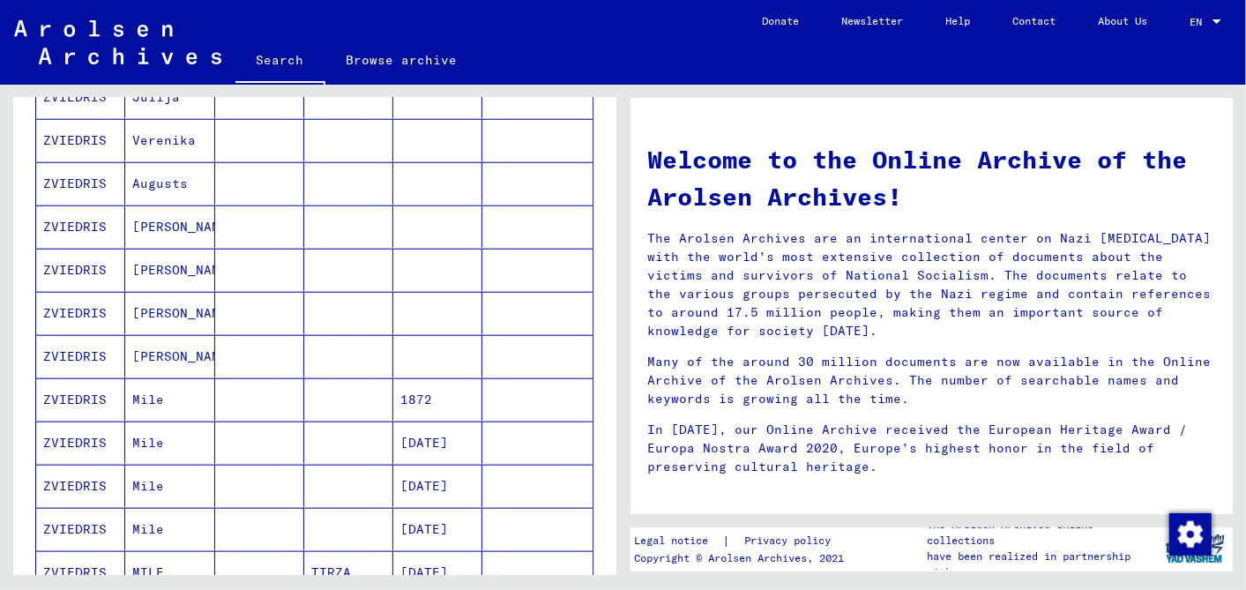
scroll to position [1077, 0]
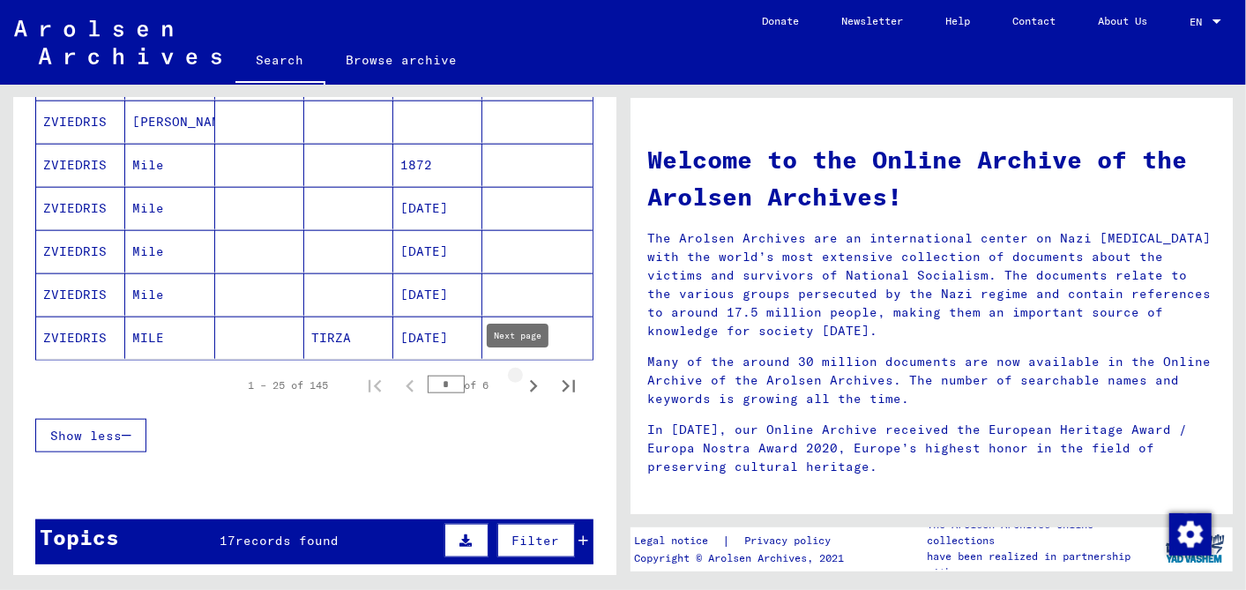
click at [521, 374] on icon "Next page" at bounding box center [533, 386] width 25 height 25
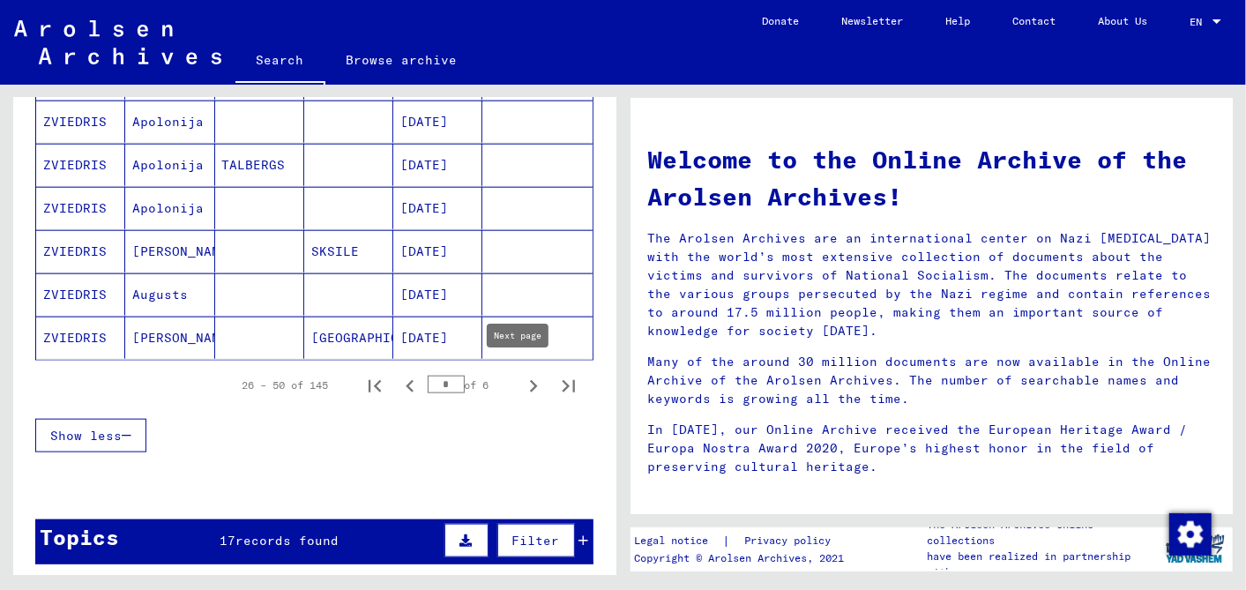
click at [521, 379] on icon "Next page" at bounding box center [533, 386] width 25 height 25
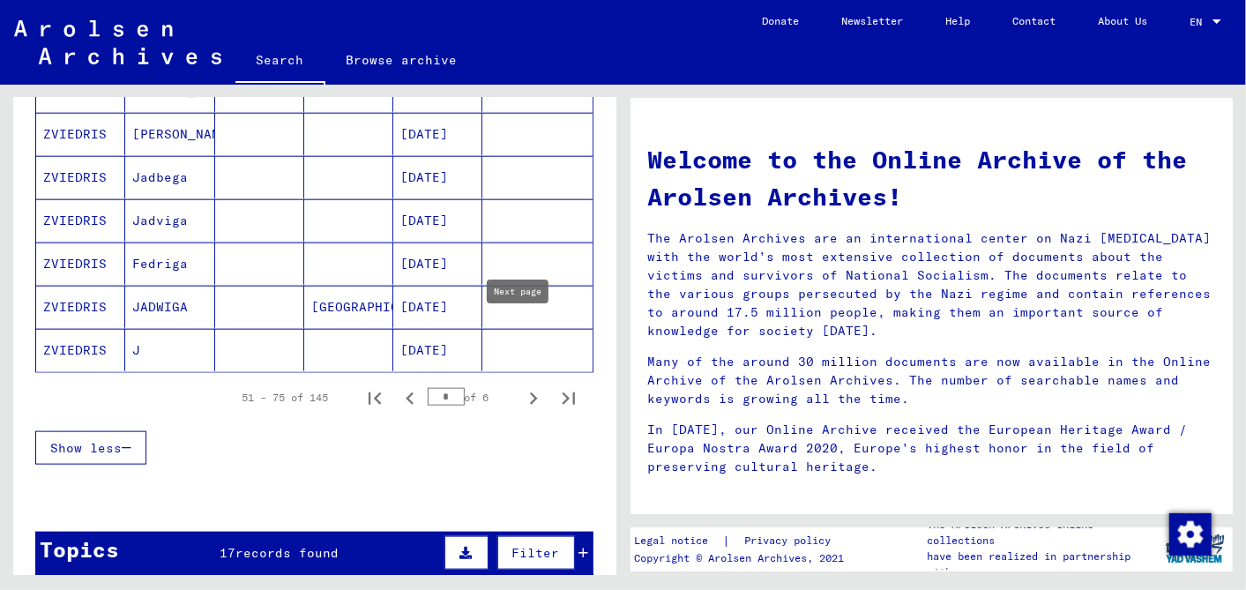
scroll to position [1175, 0]
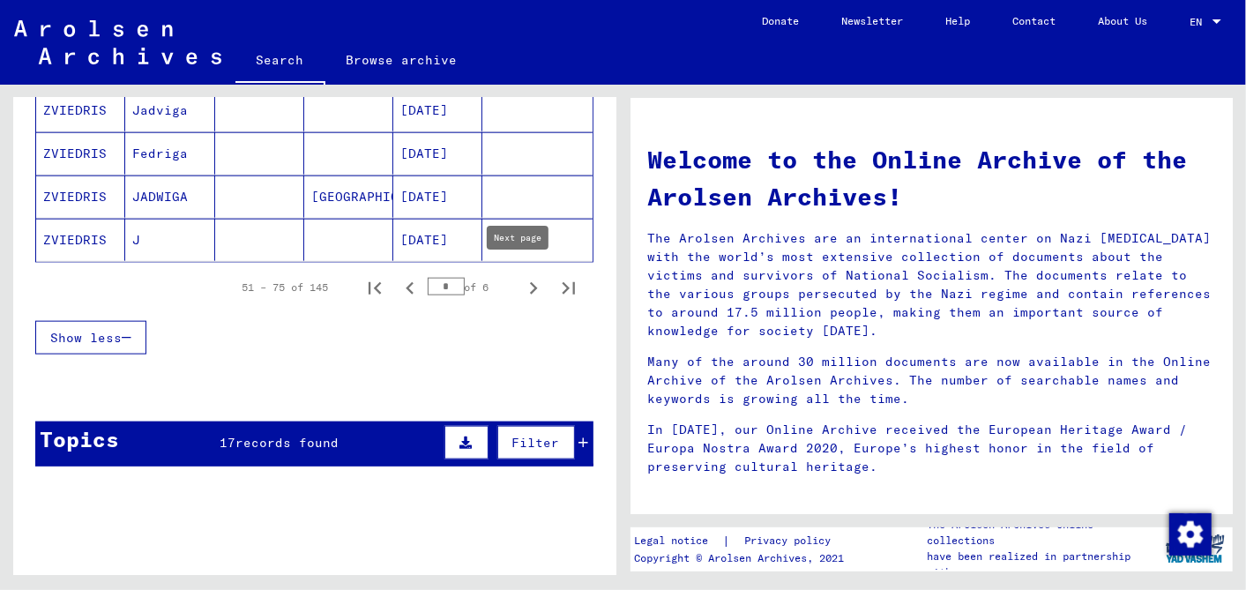
click at [521, 276] on icon "Next page" at bounding box center [533, 288] width 25 height 25
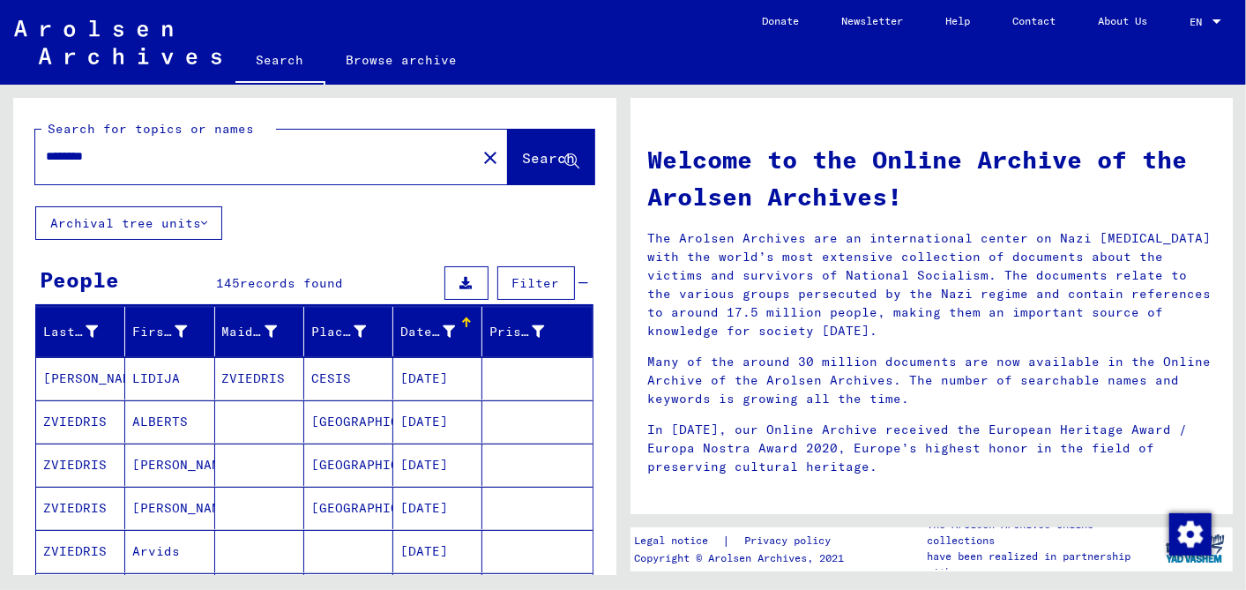
scroll to position [98, 0]
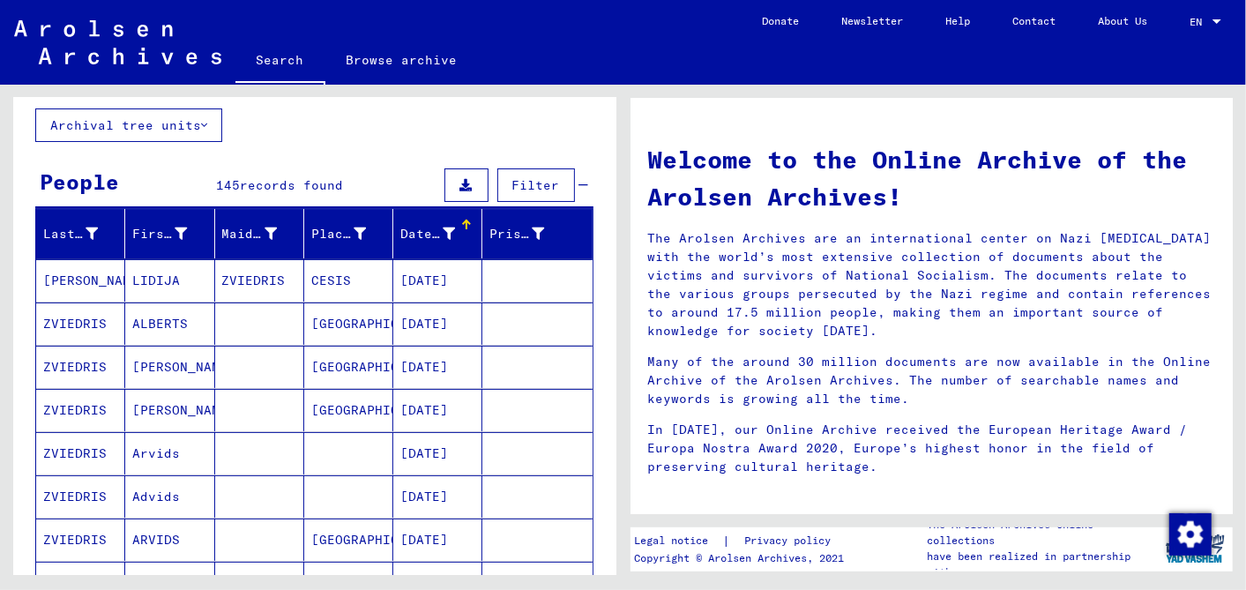
click at [428, 312] on mat-cell "05/17/1911" at bounding box center [437, 323] width 89 height 42
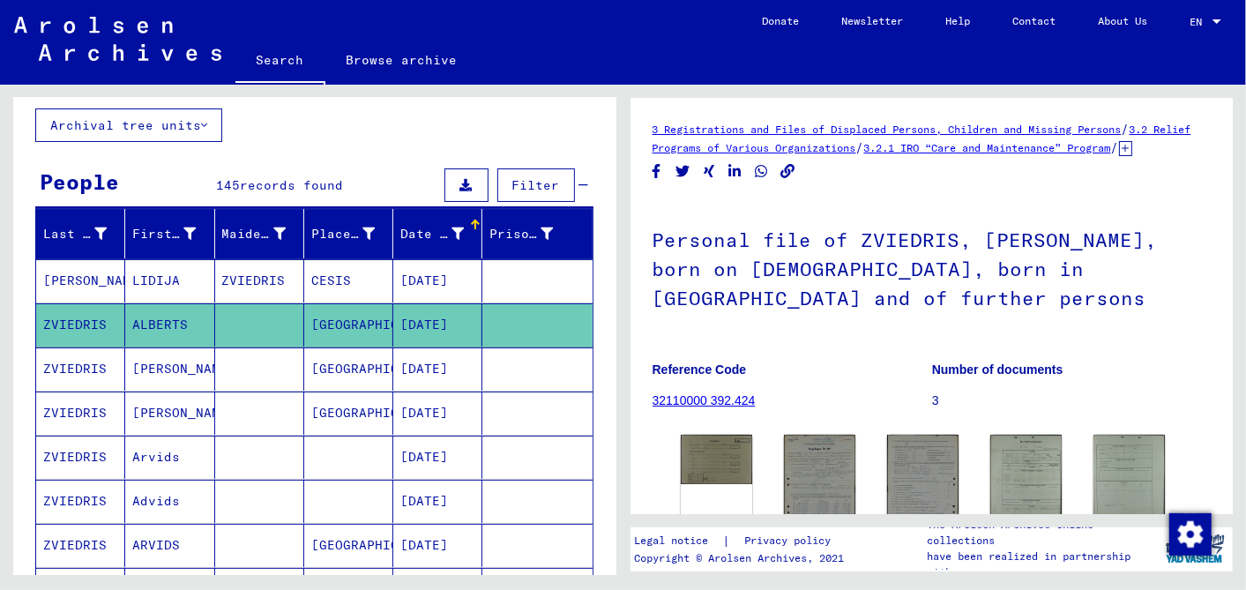
scroll to position [196, 0]
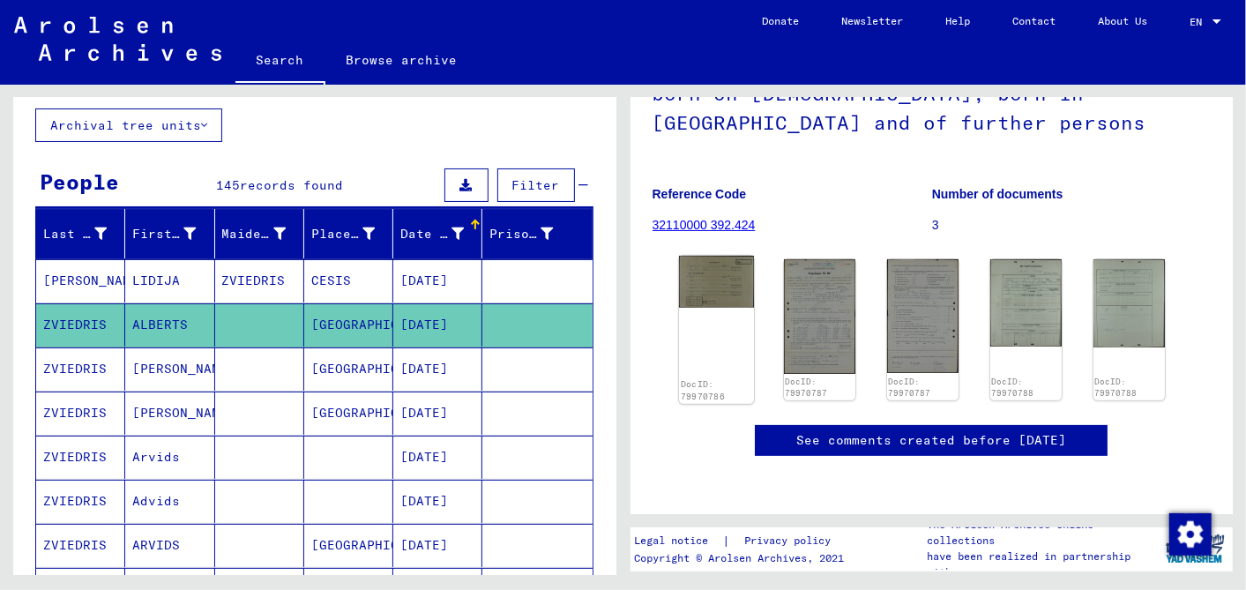
click at [707, 274] on img at bounding box center [715, 282] width 75 height 52
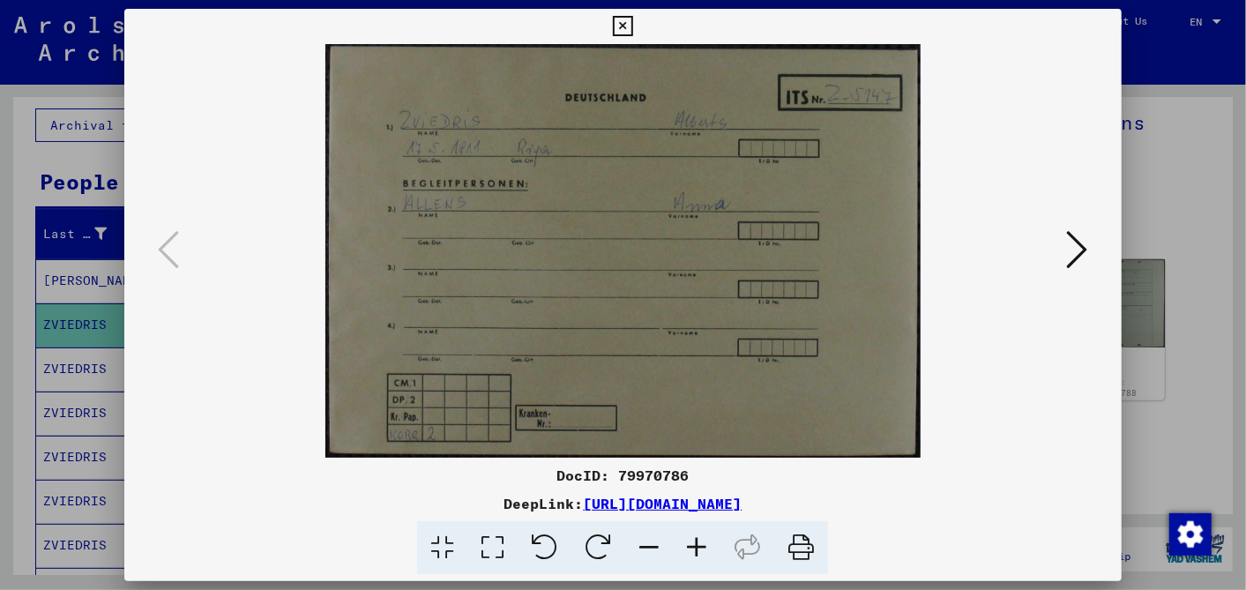
click at [689, 542] on icon at bounding box center [697, 548] width 48 height 54
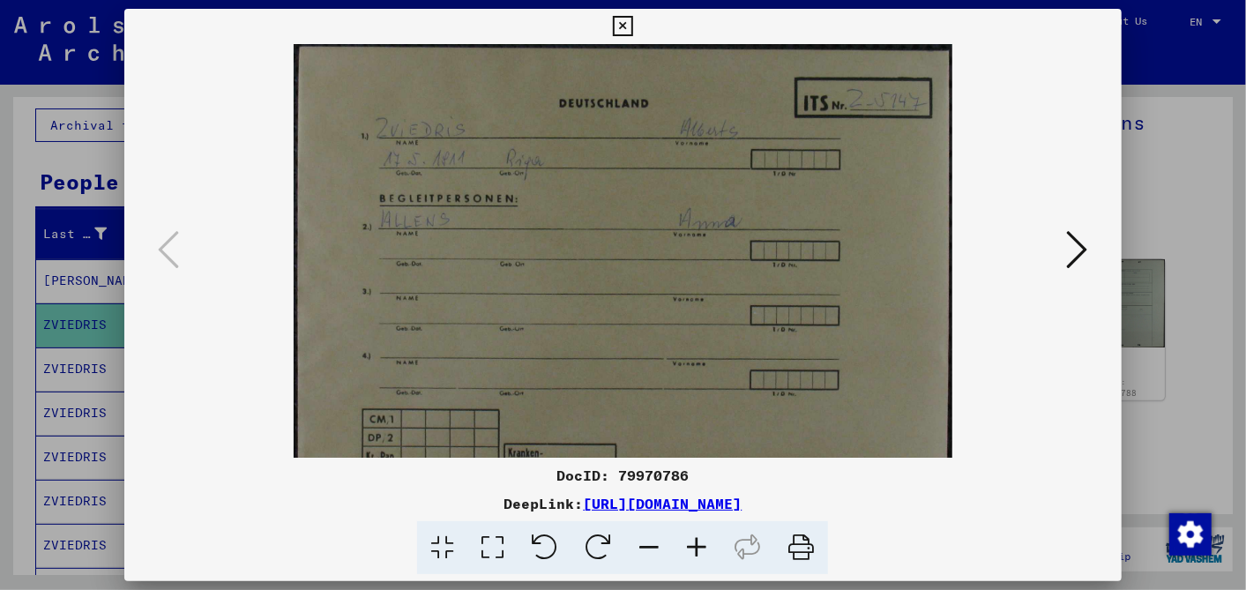
click at [691, 542] on icon at bounding box center [697, 548] width 48 height 54
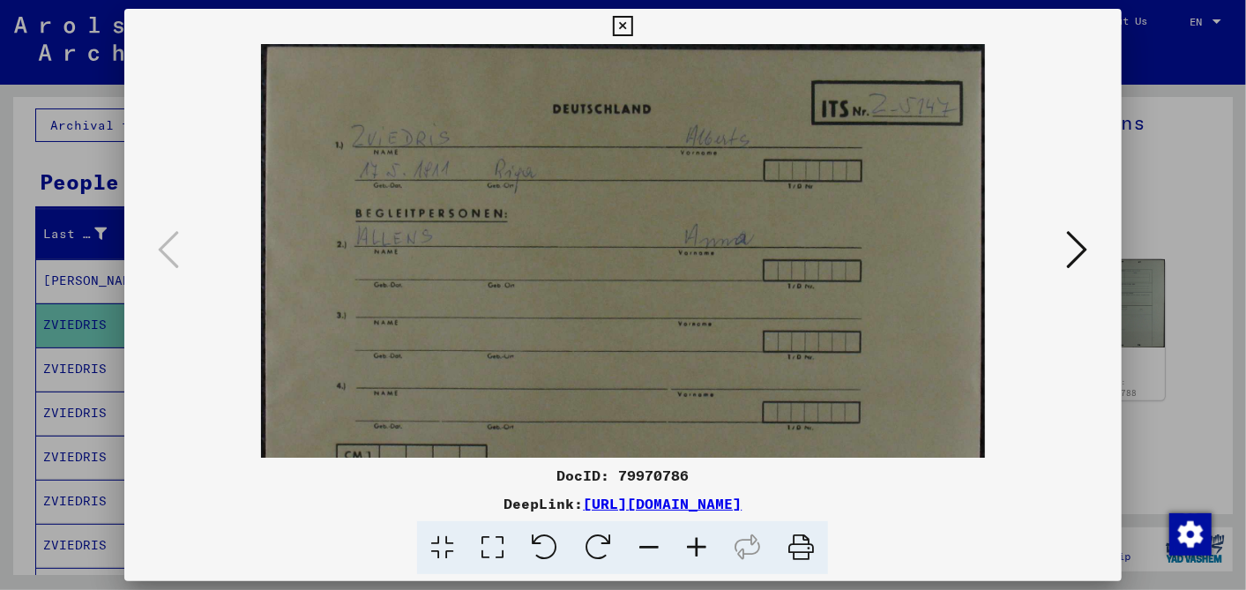
click at [692, 542] on icon at bounding box center [697, 548] width 48 height 54
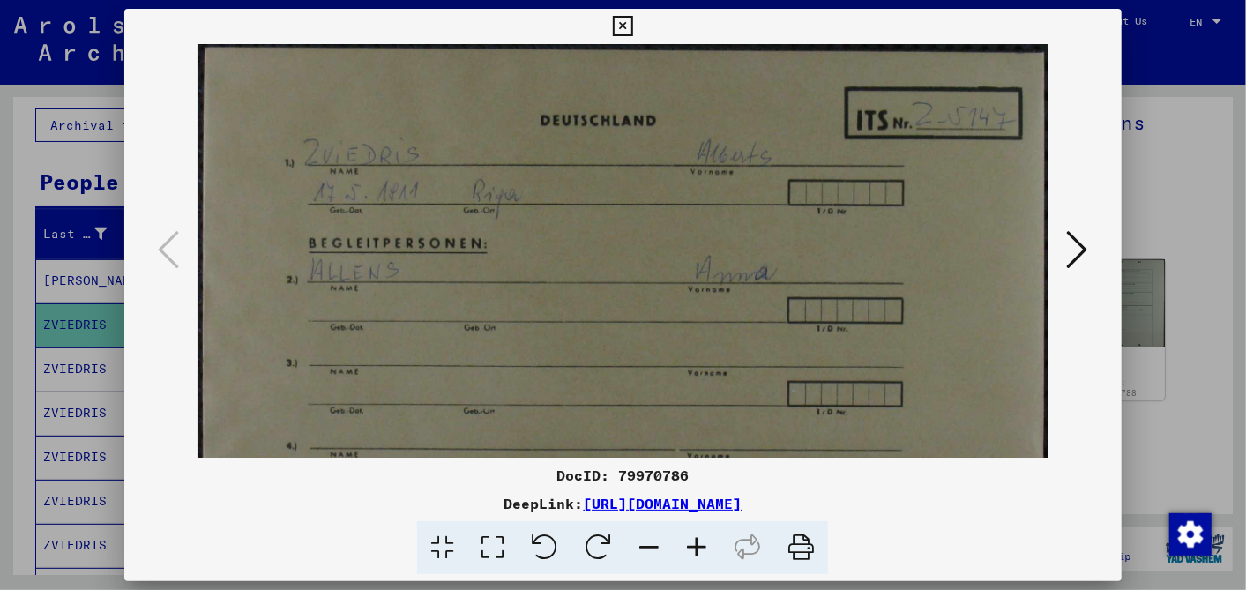
click at [692, 542] on icon at bounding box center [697, 548] width 48 height 54
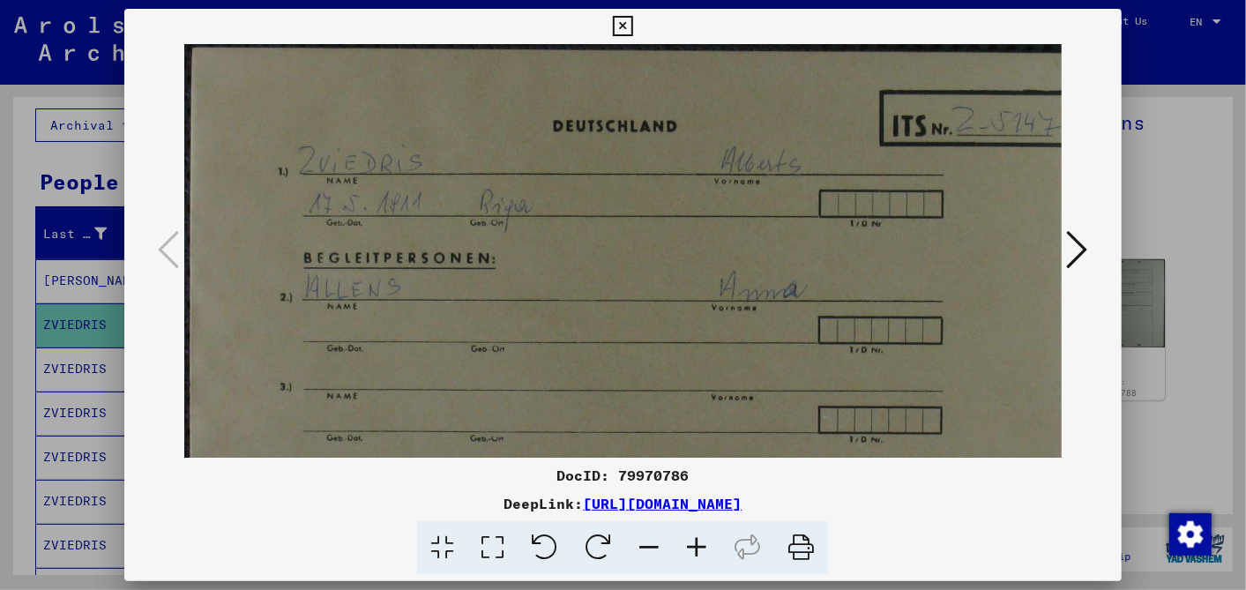
click at [692, 542] on icon at bounding box center [697, 548] width 48 height 54
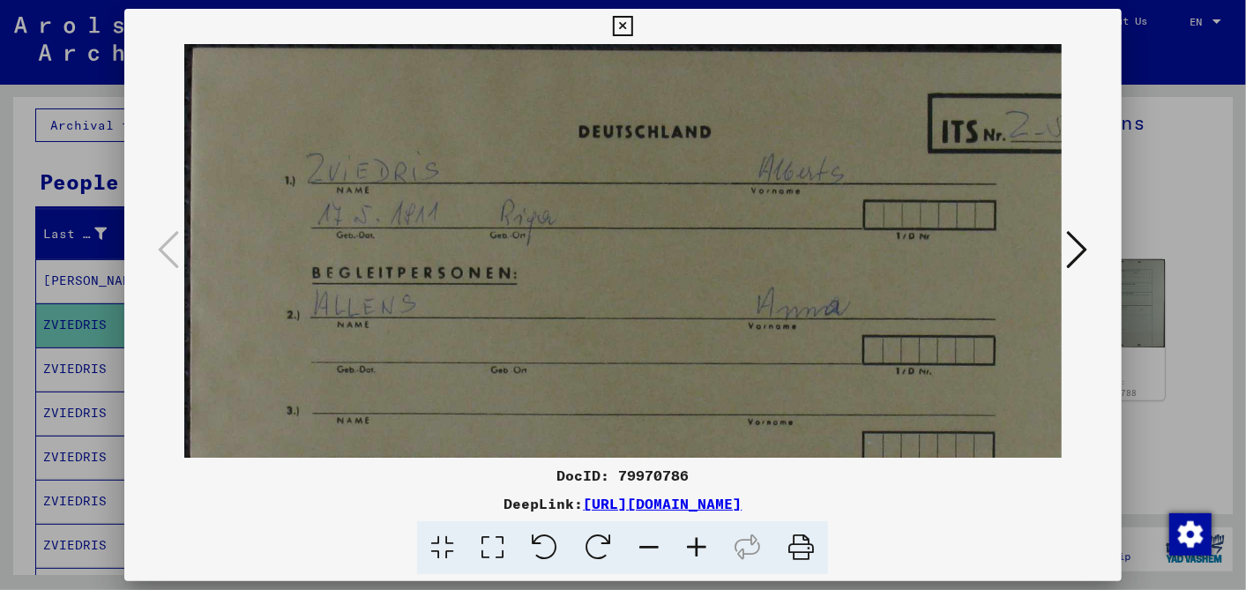
click at [692, 542] on icon at bounding box center [697, 548] width 48 height 54
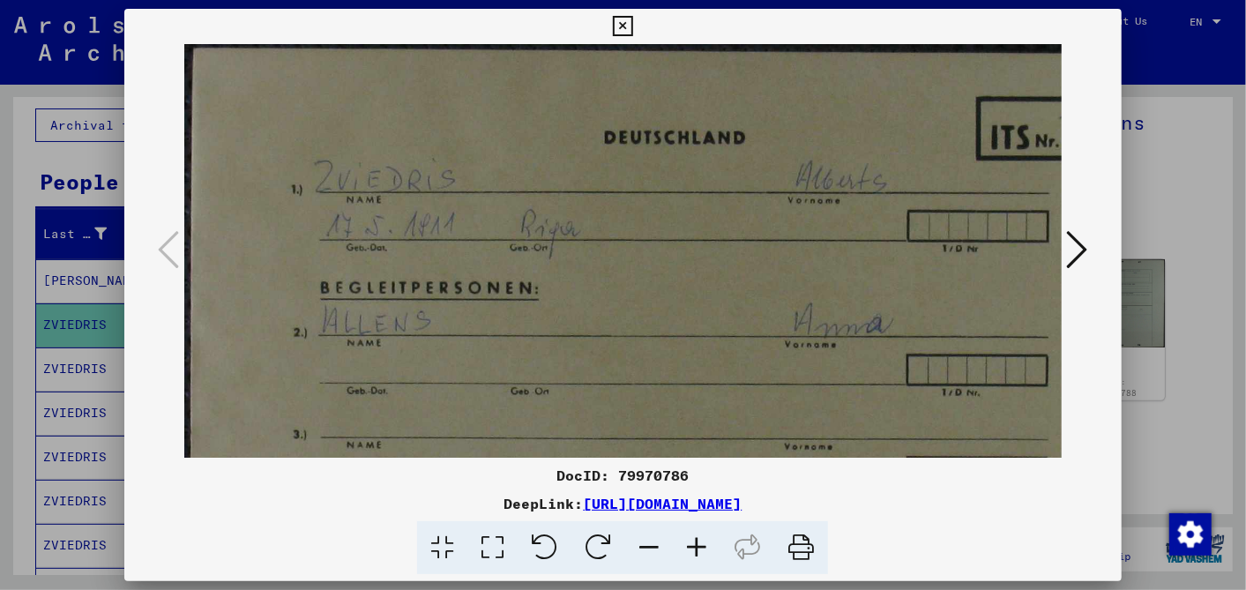
click at [1078, 242] on icon at bounding box center [1077, 249] width 21 height 42
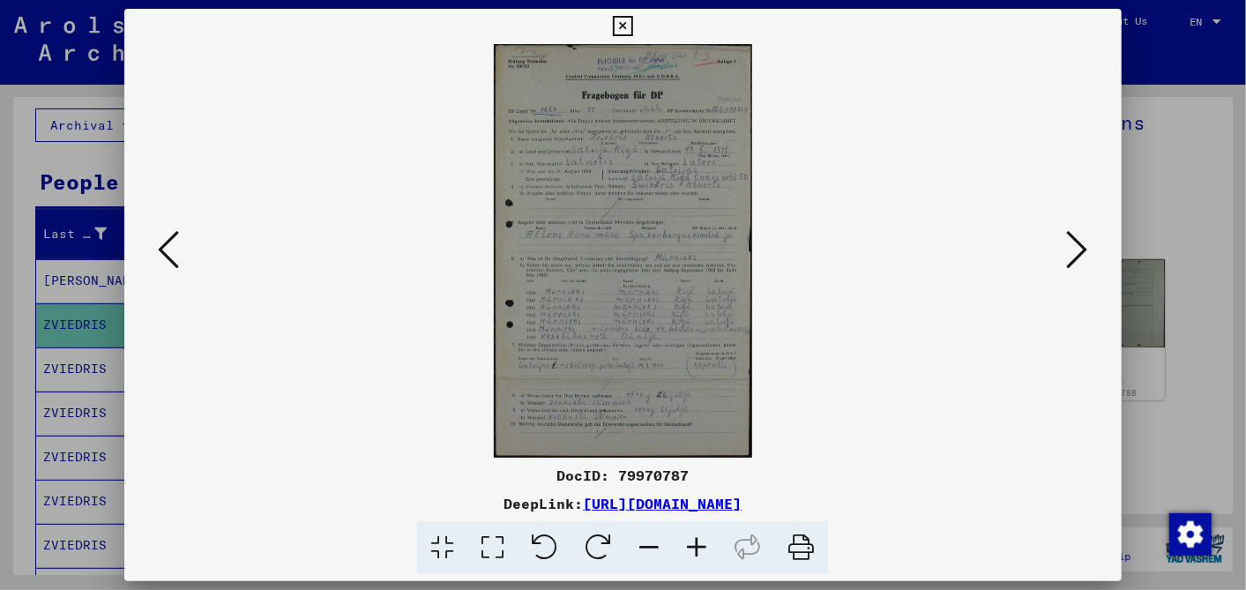
click at [695, 539] on icon at bounding box center [697, 548] width 48 height 54
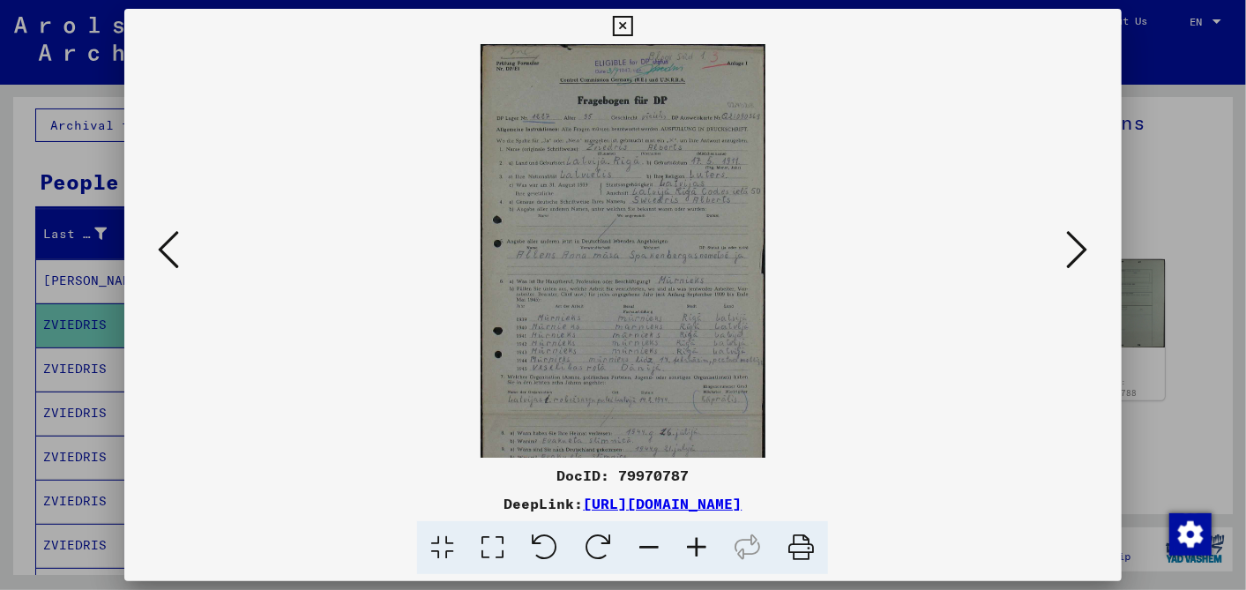
click at [695, 539] on icon at bounding box center [697, 548] width 48 height 54
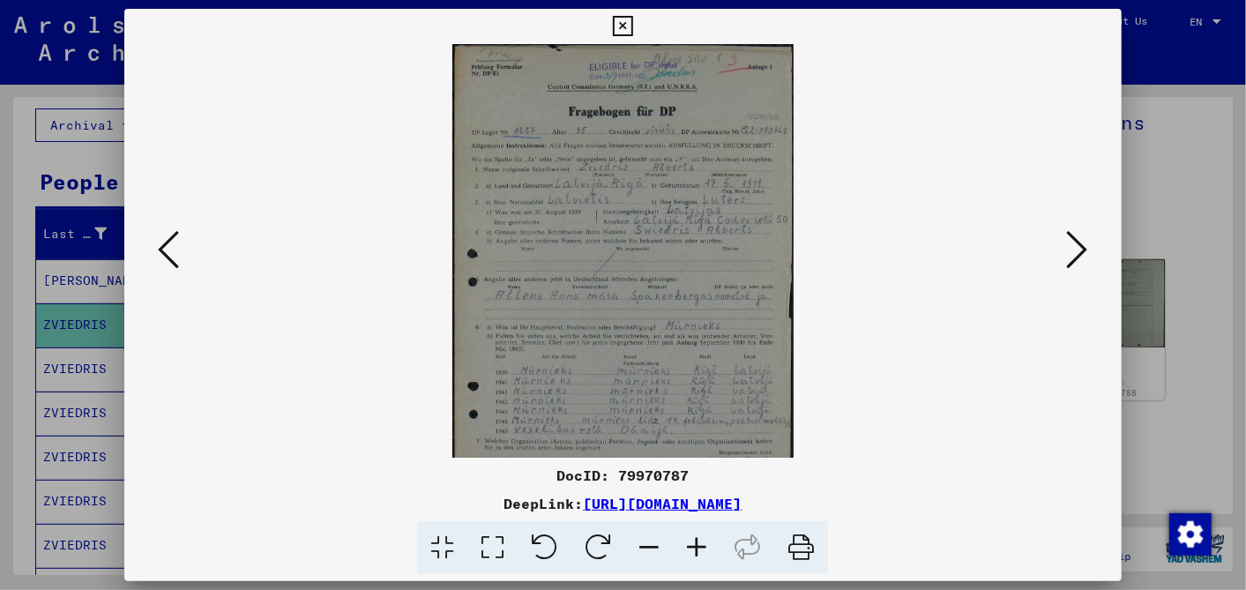
click at [695, 539] on icon at bounding box center [697, 548] width 48 height 54
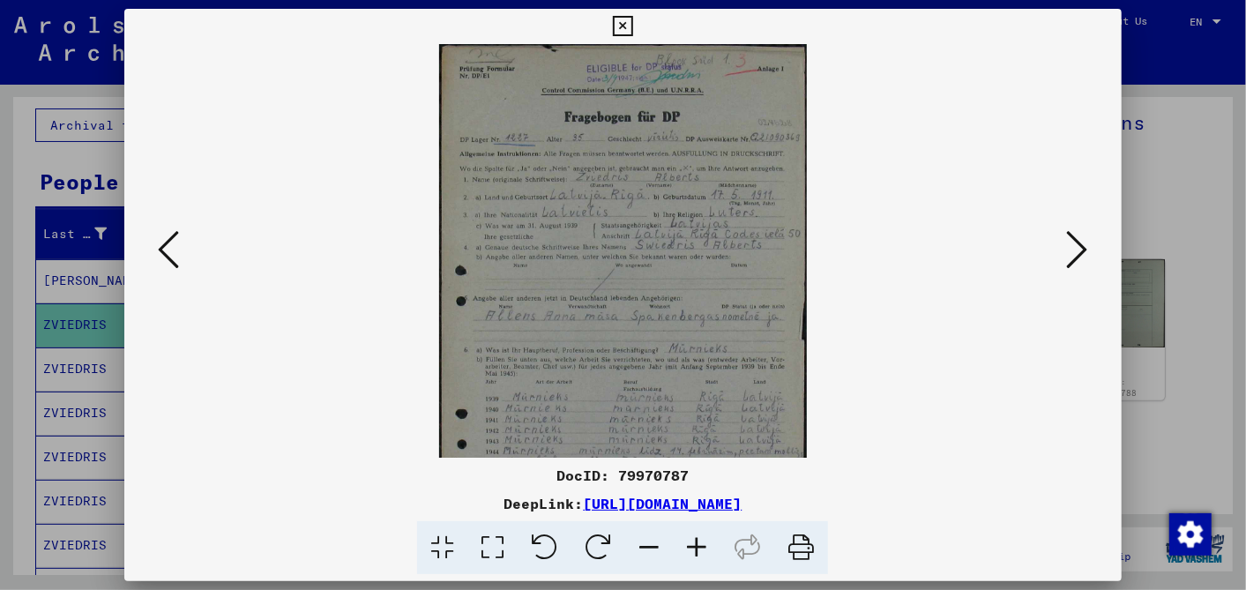
click at [695, 539] on icon at bounding box center [697, 548] width 48 height 54
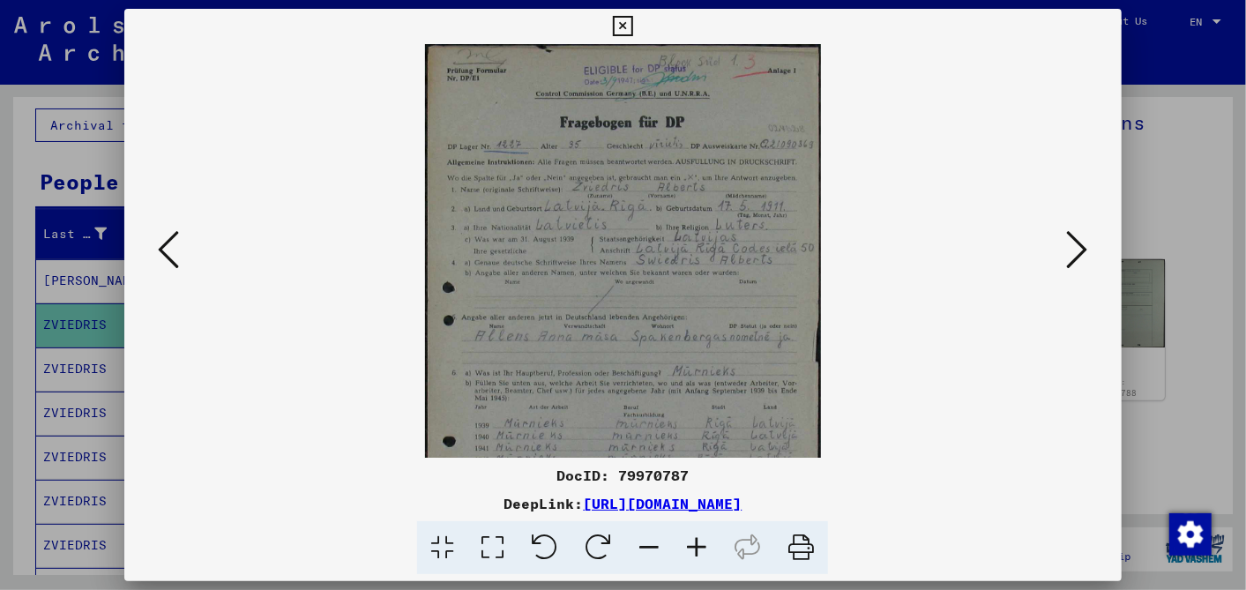
click at [695, 539] on icon at bounding box center [697, 548] width 48 height 54
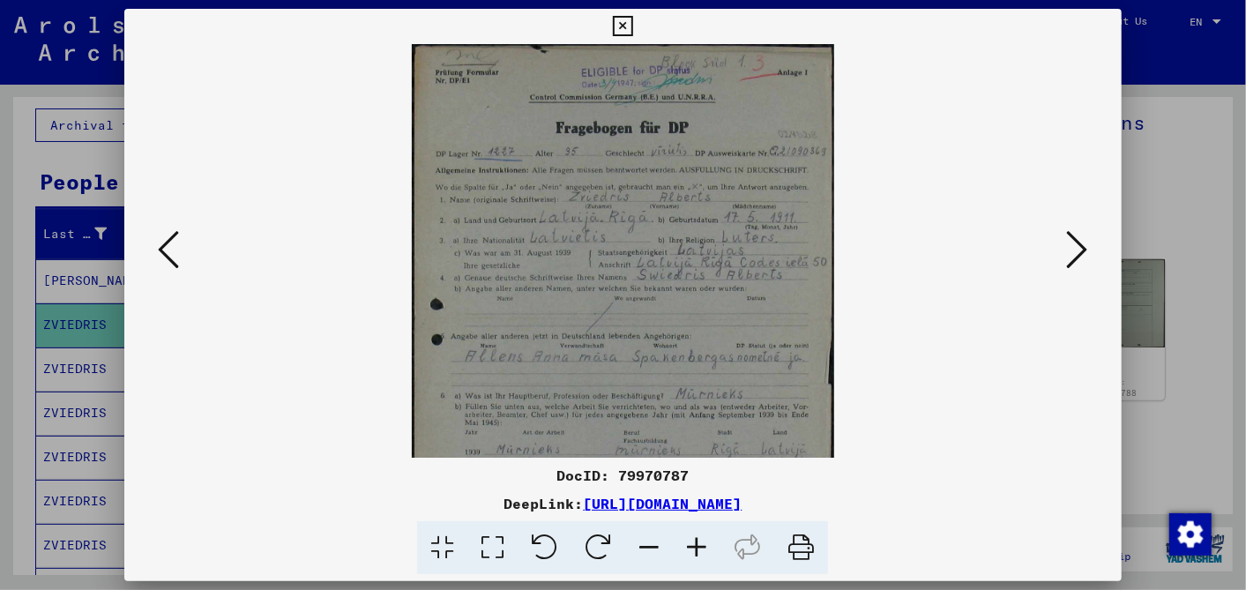
click at [695, 539] on icon at bounding box center [697, 548] width 48 height 54
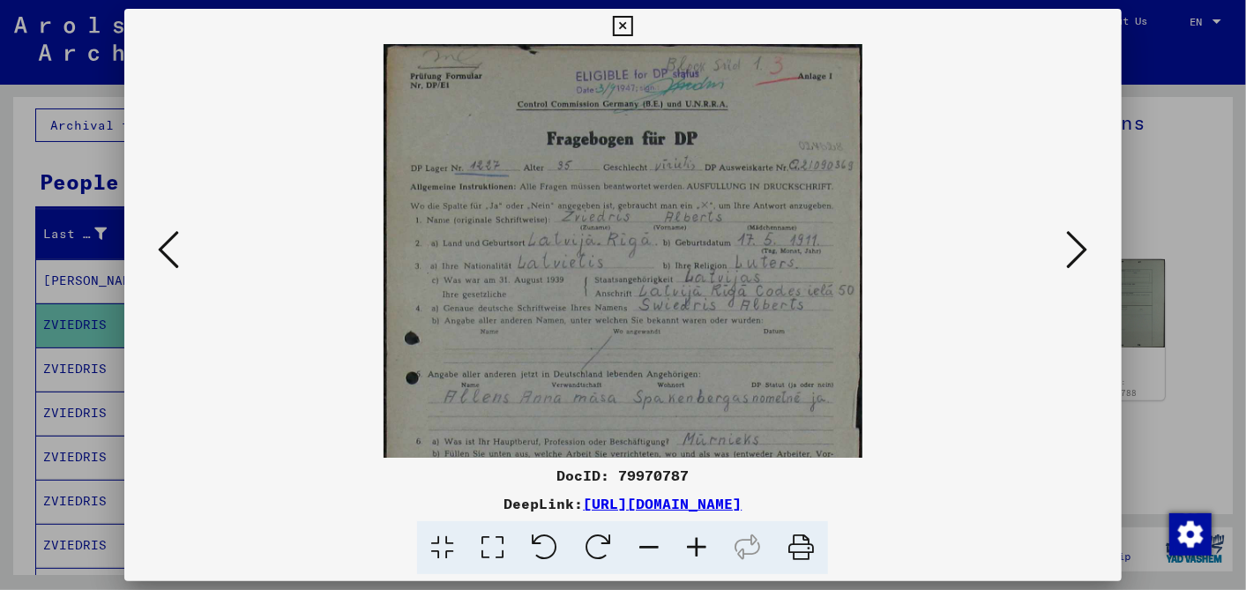
click at [695, 539] on icon at bounding box center [697, 548] width 48 height 54
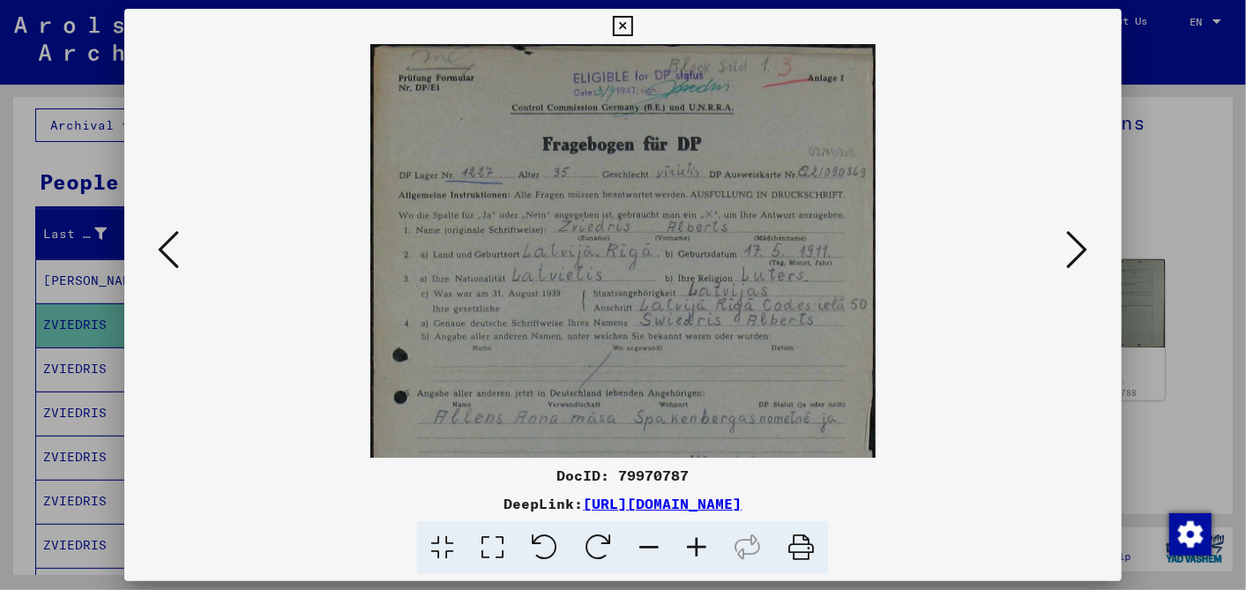
click at [1076, 248] on icon at bounding box center [1077, 249] width 21 height 42
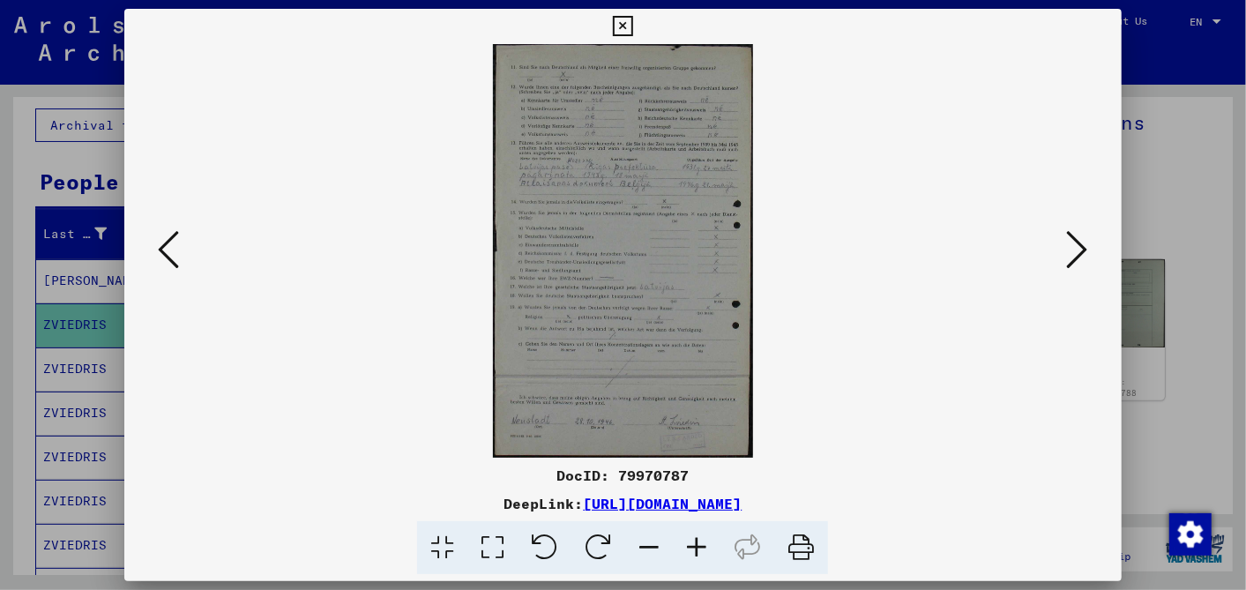
click at [1076, 248] on icon at bounding box center [1077, 249] width 21 height 42
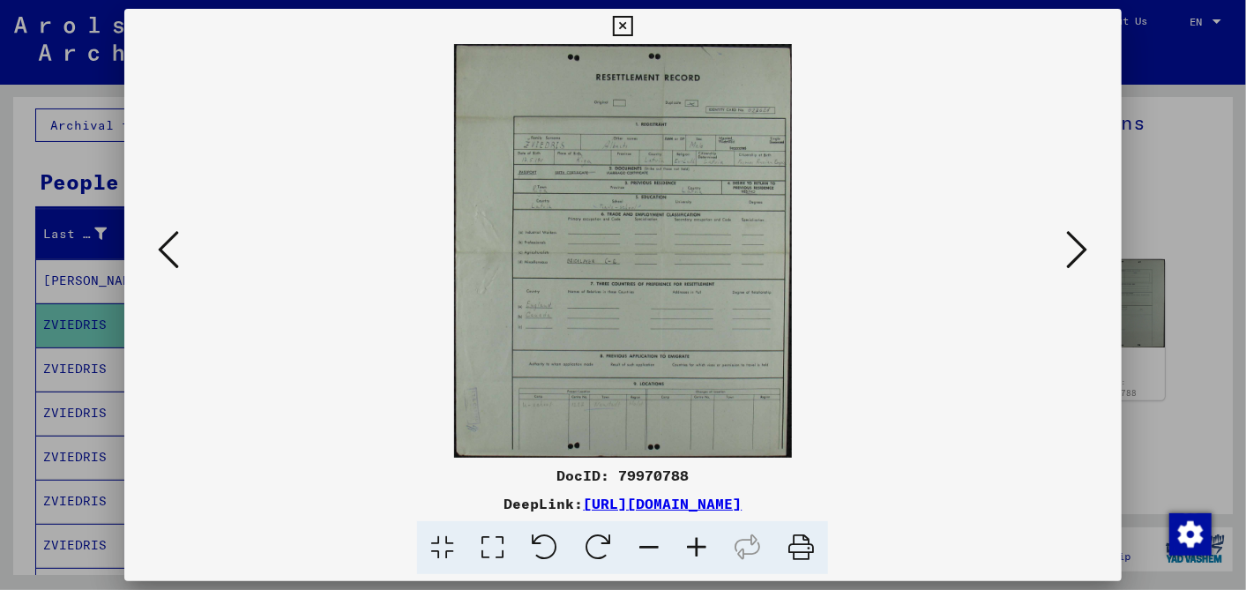
click at [1076, 248] on icon at bounding box center [1077, 249] width 21 height 42
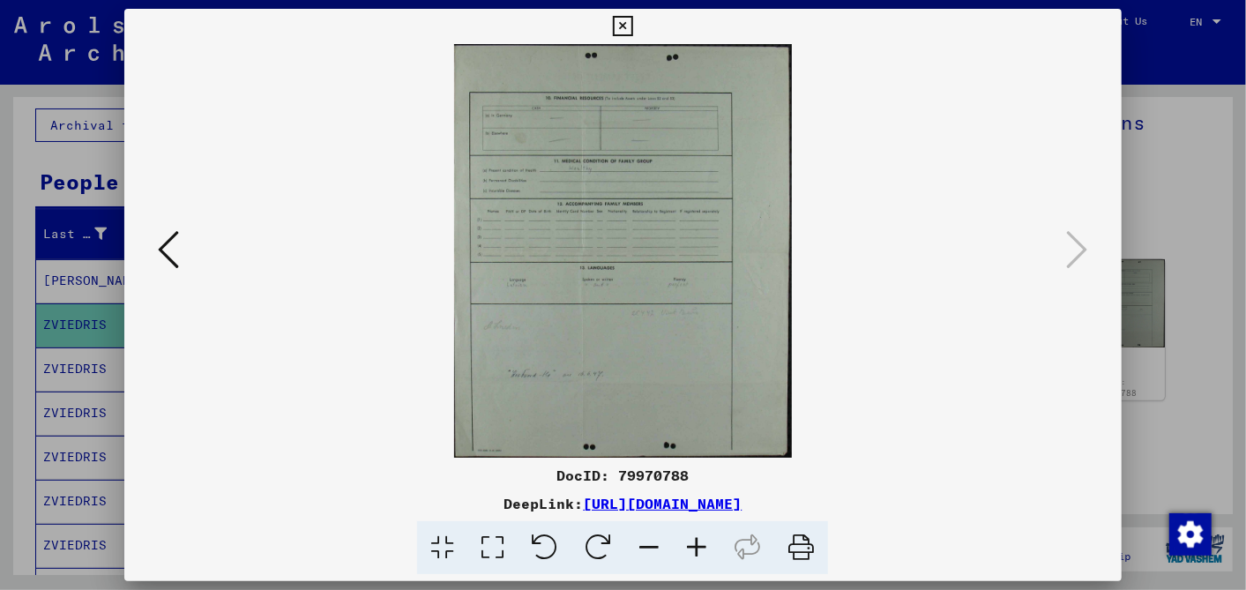
drag, startPoint x: 616, startPoint y: 18, endPoint x: 606, endPoint y: 8, distance: 14.3
click at [615, 18] on icon at bounding box center [623, 26] width 20 height 21
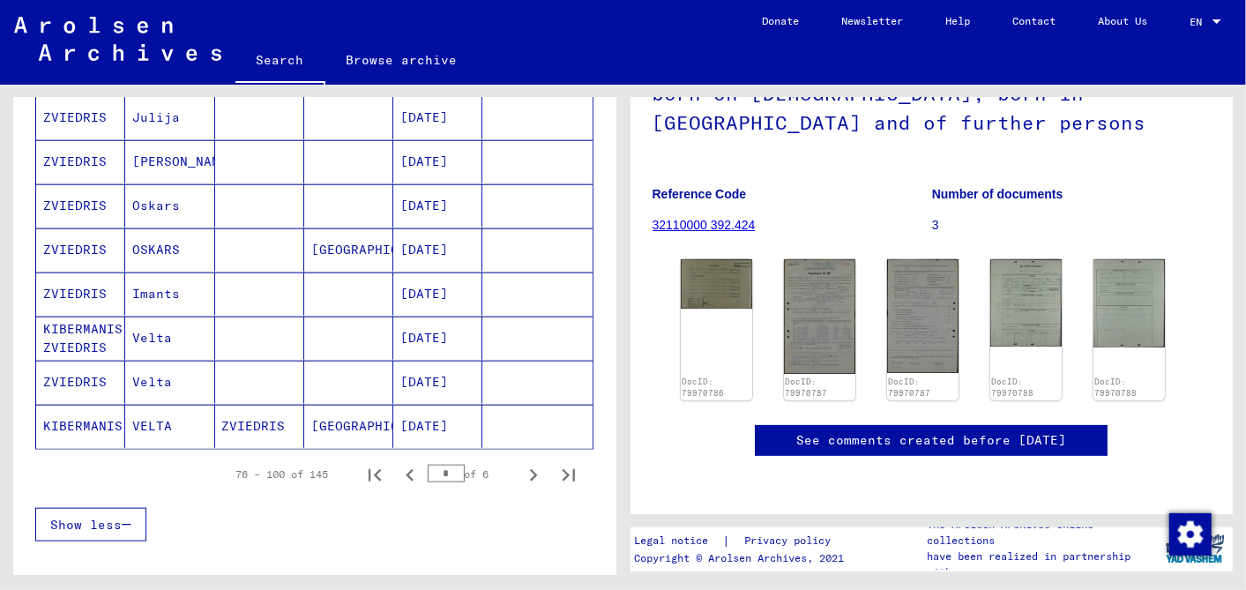
scroll to position [1273, 0]
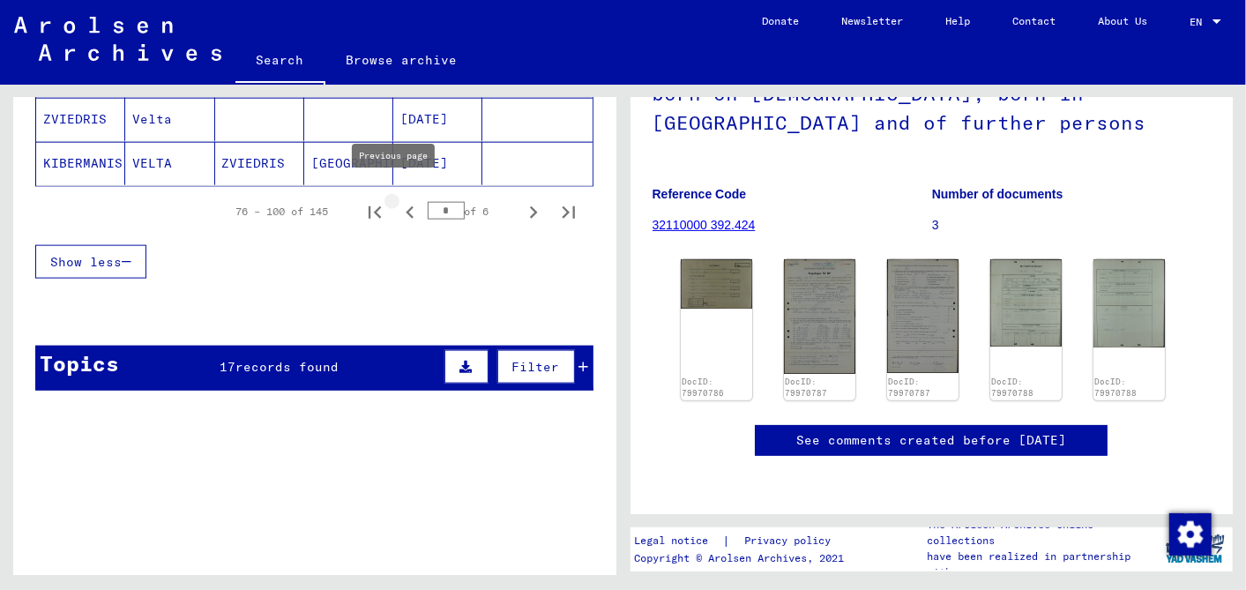
click at [405, 206] on icon "Previous page" at bounding box center [409, 212] width 8 height 12
type input "*"
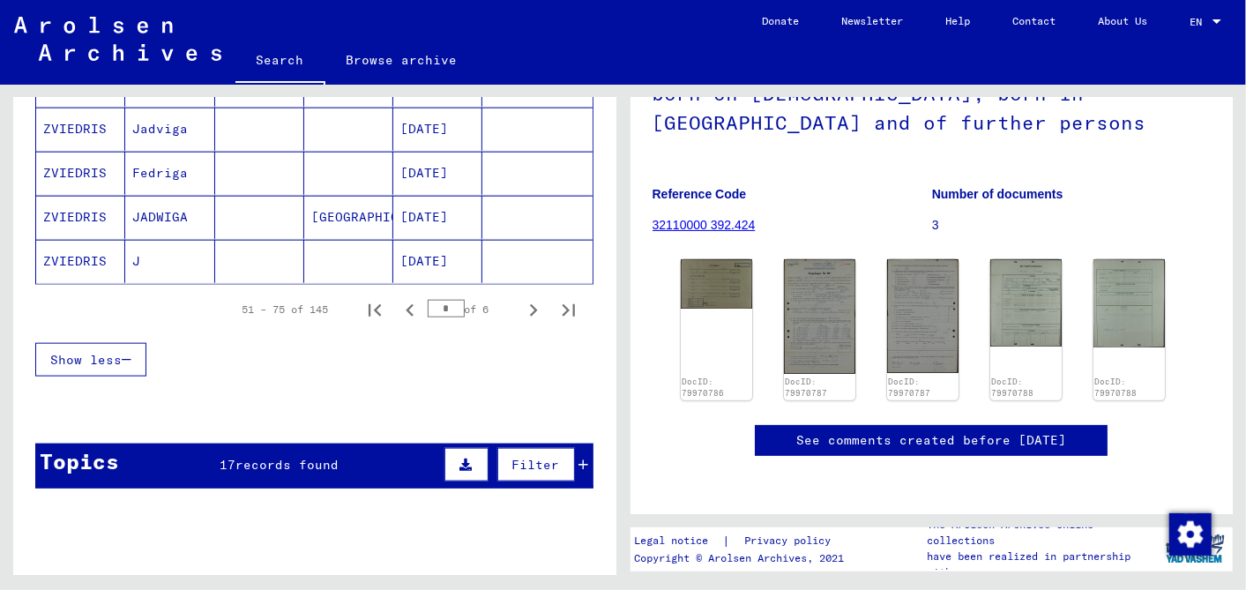
click at [579, 458] on icon at bounding box center [584, 464] width 10 height 12
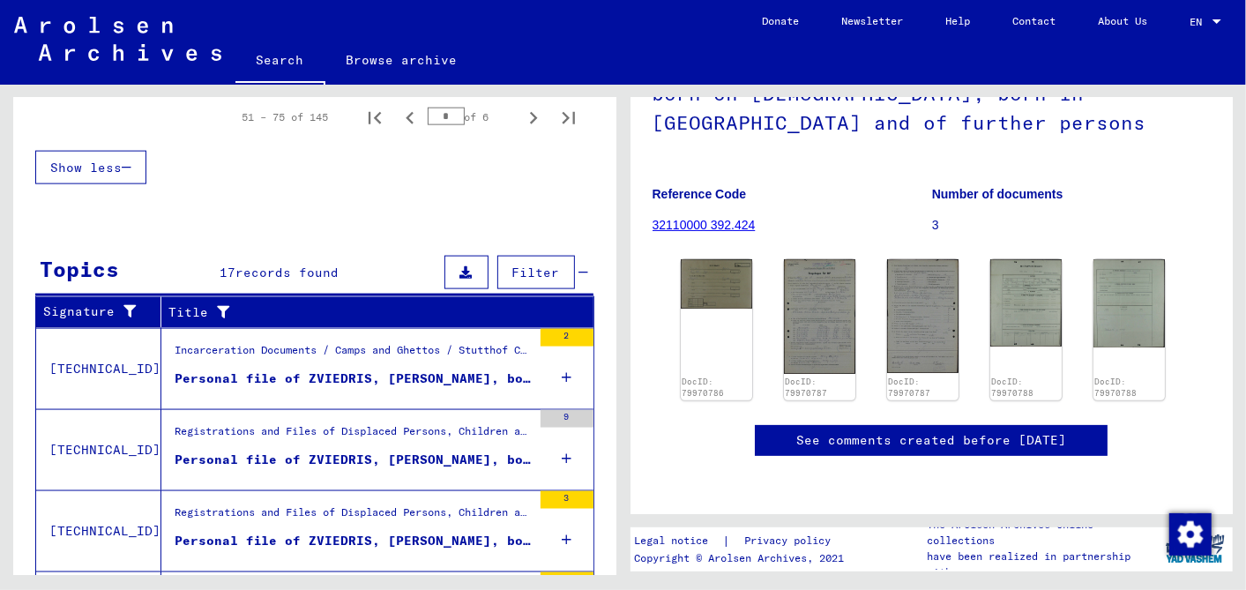
scroll to position [1371, 0]
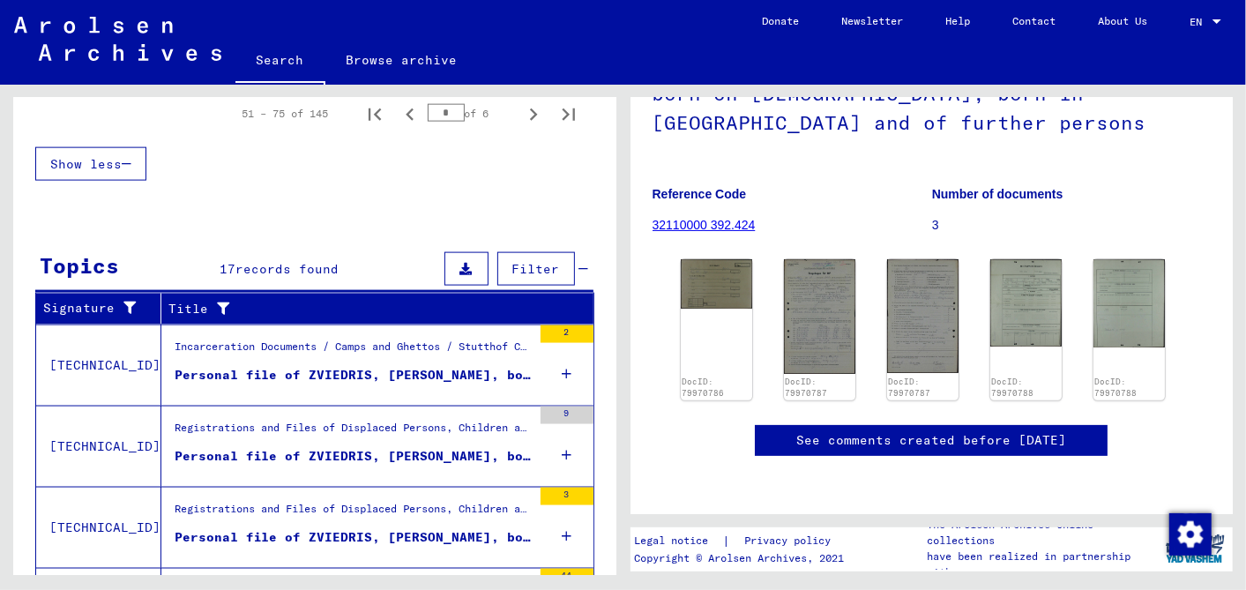
click at [386, 528] on div "Personal file of ZVIEDRIS, ALBERTS, born on 17-May-1911, born in Riga and of fu…" at bounding box center [353, 537] width 357 height 19
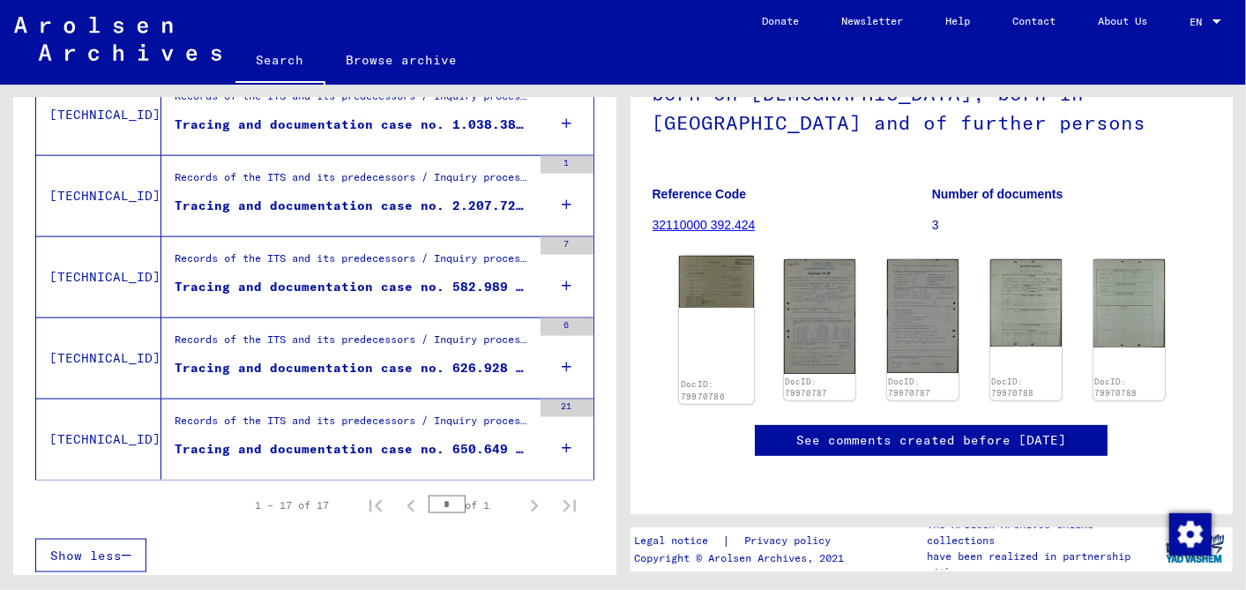
click at [725, 279] on img at bounding box center [715, 282] width 75 height 52
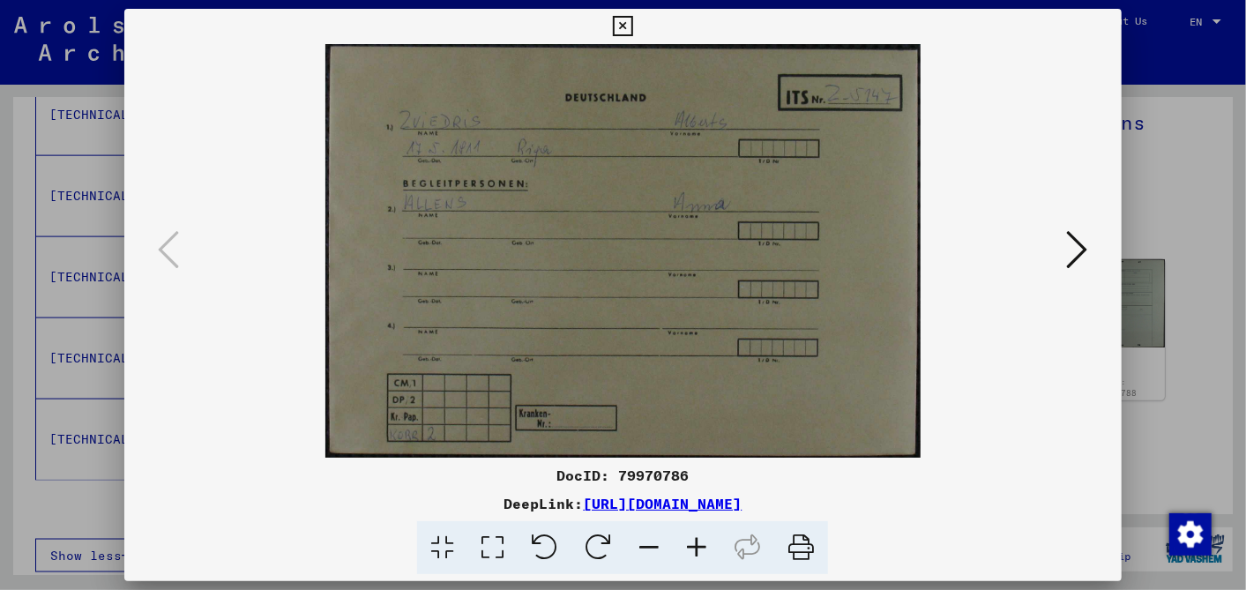
drag, startPoint x: 949, startPoint y: 498, endPoint x: 400, endPoint y: 498, distance: 549.2
click at [400, 498] on div "DeepLink: https://collections.arolsen-archives.org/en/document/79970786" at bounding box center [622, 503] width 996 height 21
drag, startPoint x: 400, startPoint y: 498, endPoint x: 425, endPoint y: 495, distance: 24.8
copy link "https://collections.arolsen-archives.org/en/document/79970786"
drag, startPoint x: 629, startPoint y: 22, endPoint x: 621, endPoint y: 25, distance: 9.2
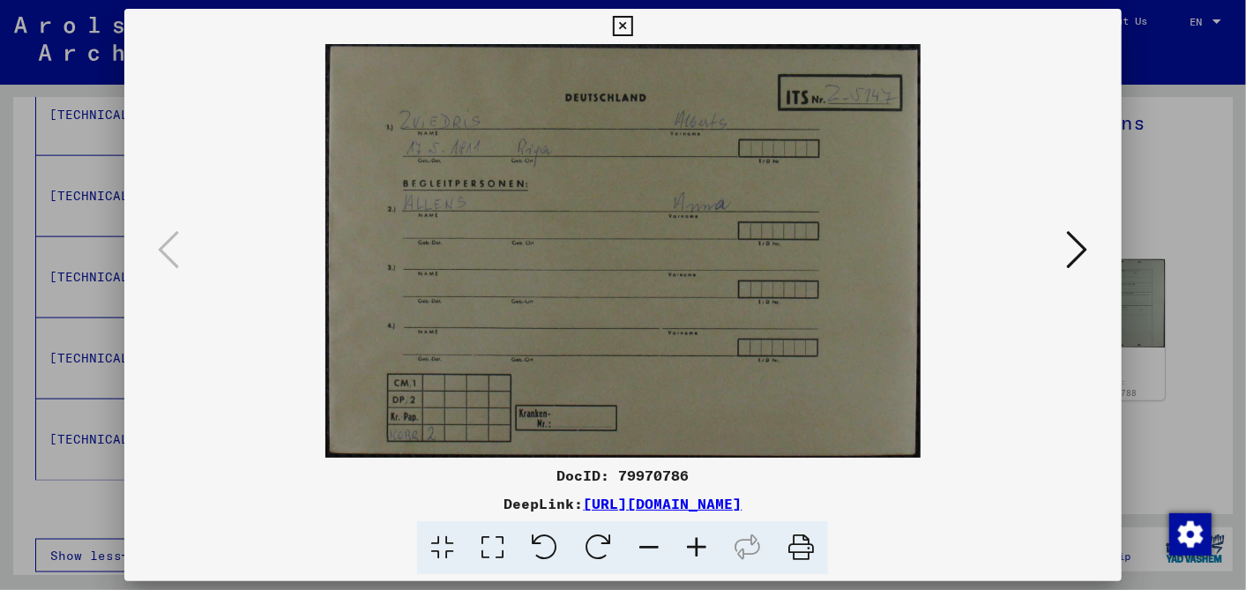
click at [629, 20] on icon at bounding box center [623, 26] width 20 height 21
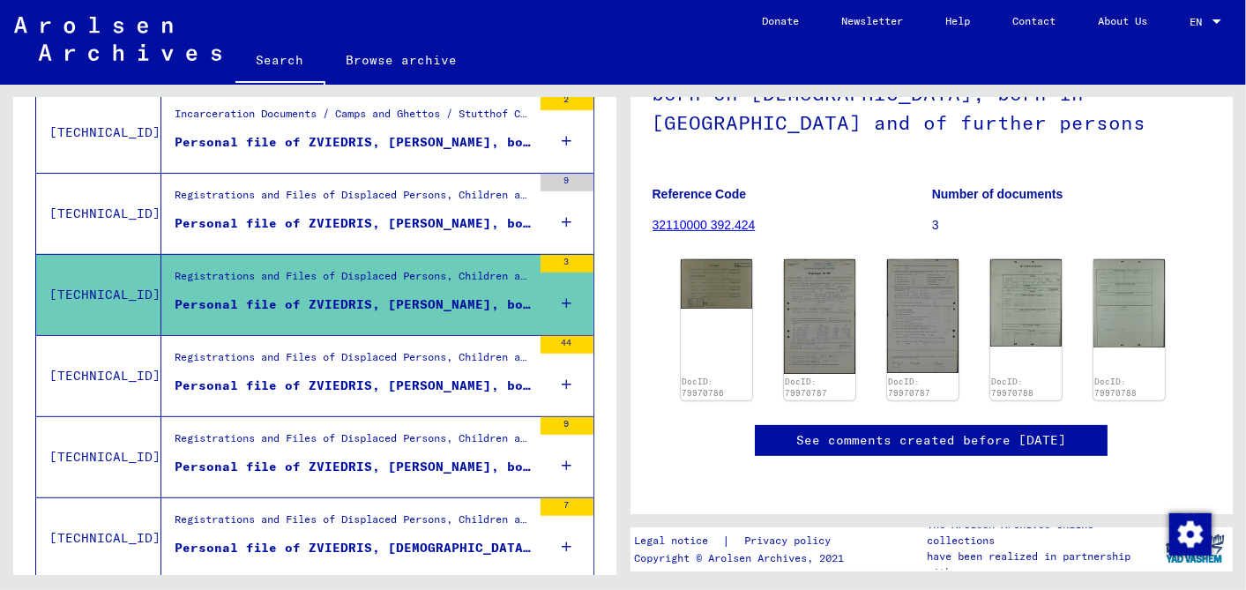
scroll to position [166, 0]
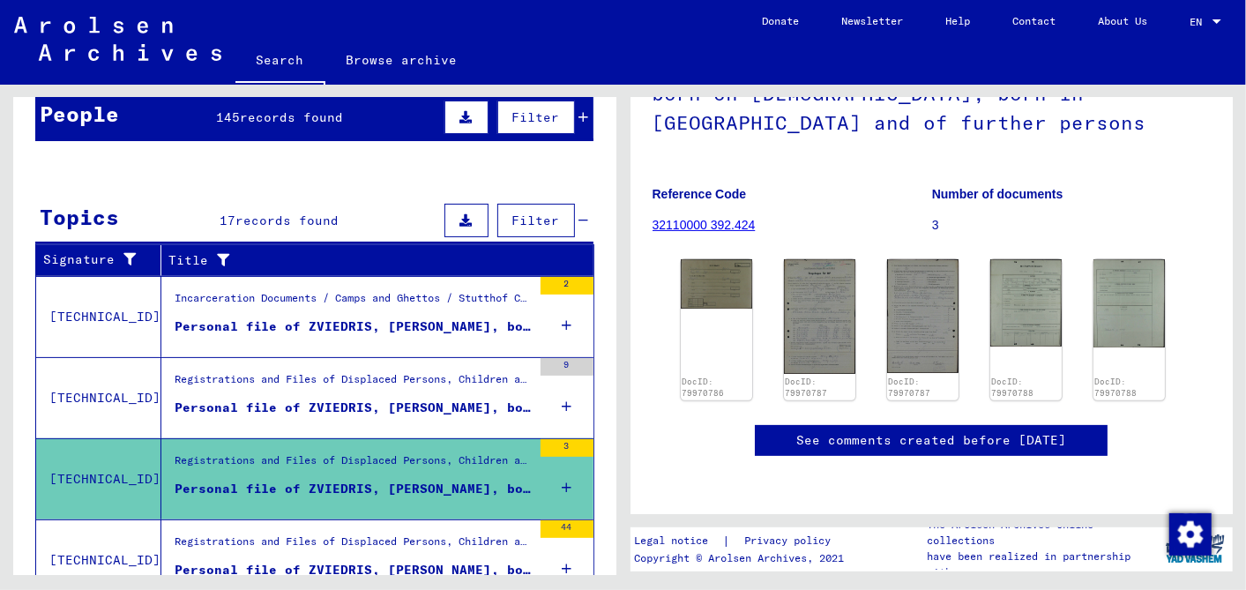
click at [343, 317] on div "Personal file of ZVIEDRIS, ALFREDS, born on 19-Jun-1919, born in UGALE" at bounding box center [353, 326] width 357 height 19
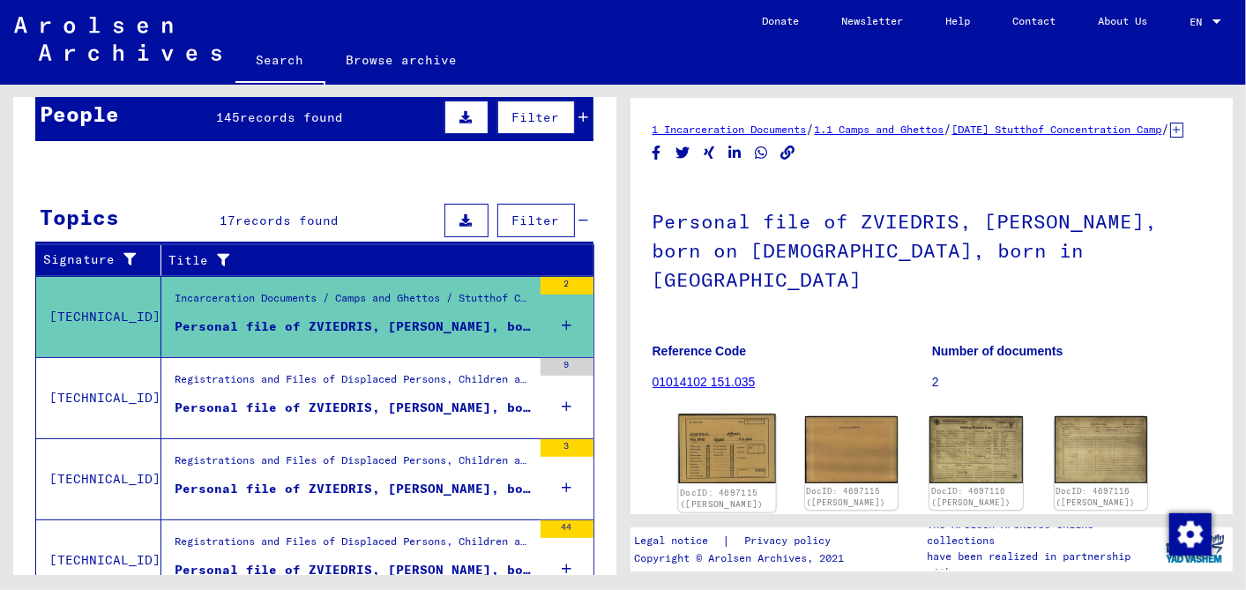
scroll to position [98, 0]
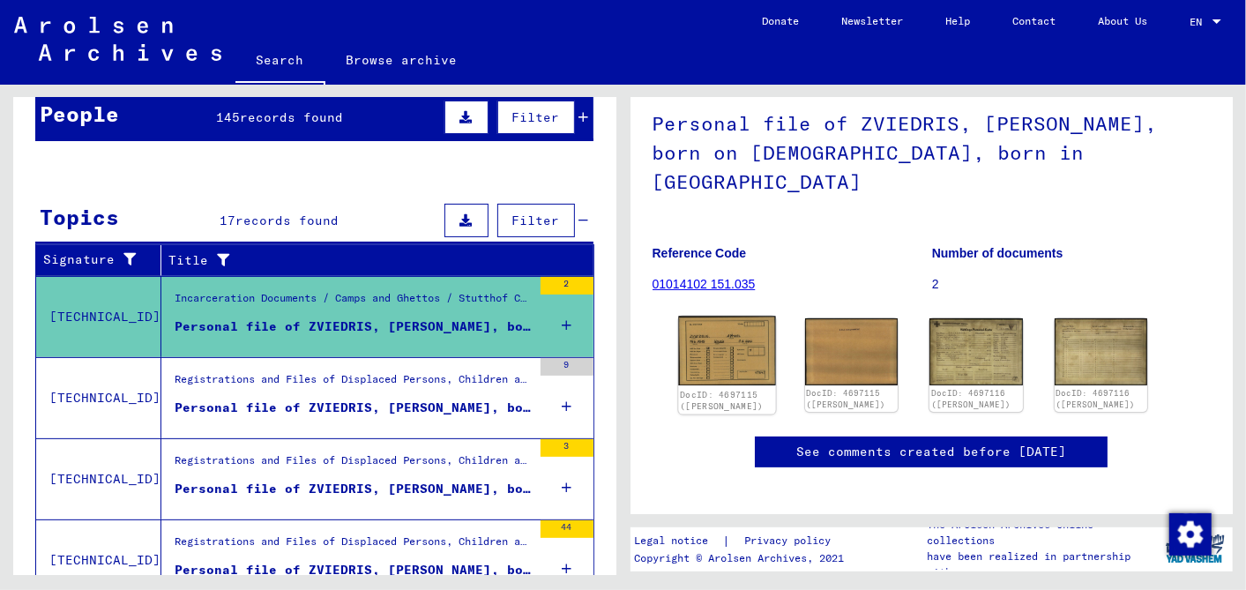
click at [724, 355] on img at bounding box center [727, 351] width 98 height 70
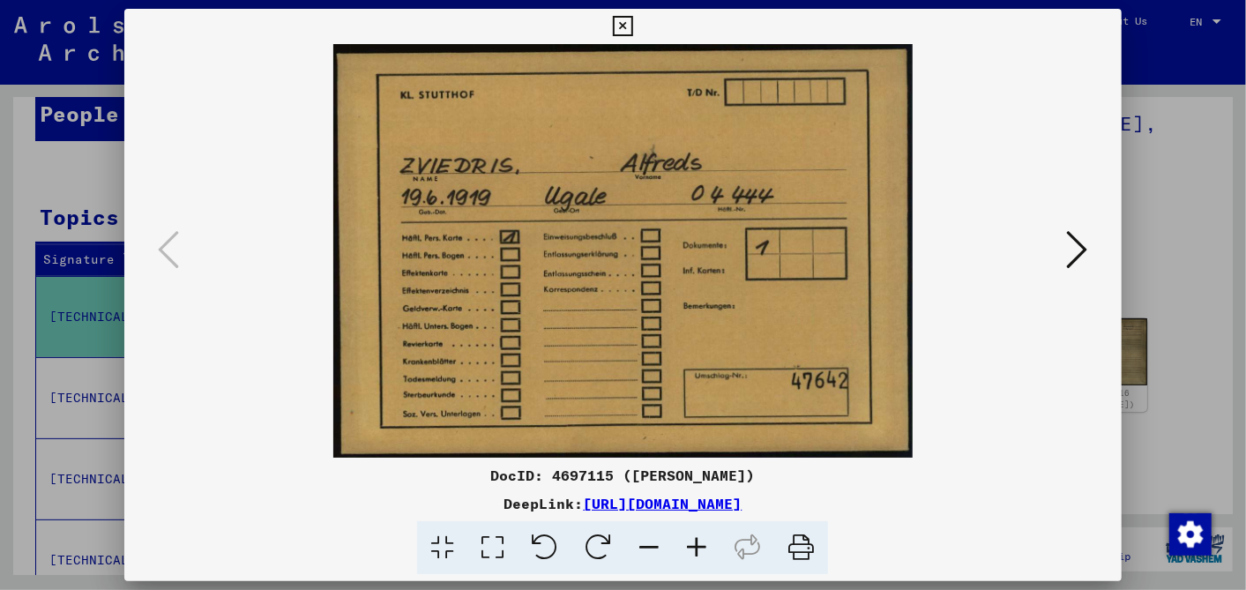
click at [1077, 247] on icon at bounding box center [1077, 249] width 21 height 42
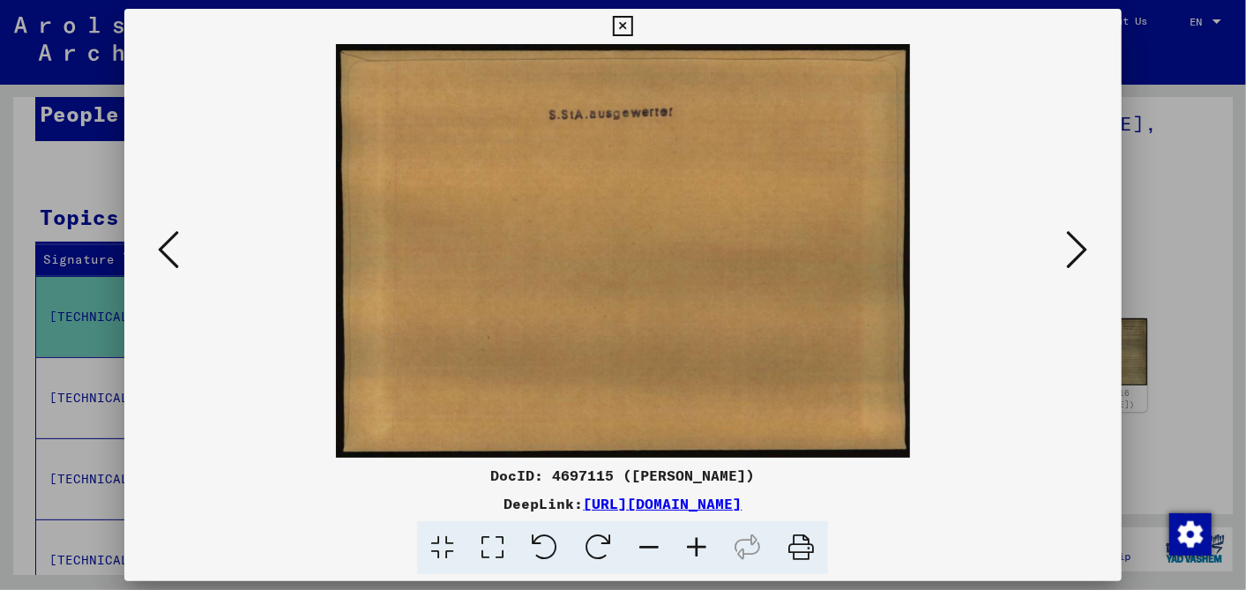
click at [1077, 247] on icon at bounding box center [1077, 249] width 21 height 42
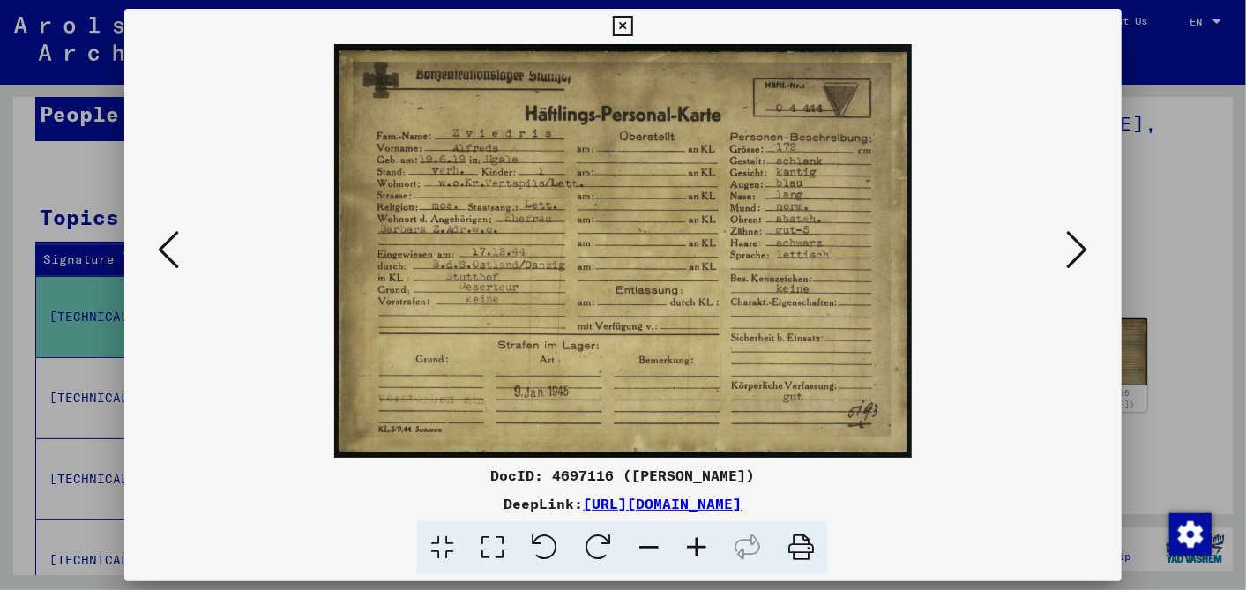
click at [1077, 247] on icon at bounding box center [1077, 249] width 21 height 42
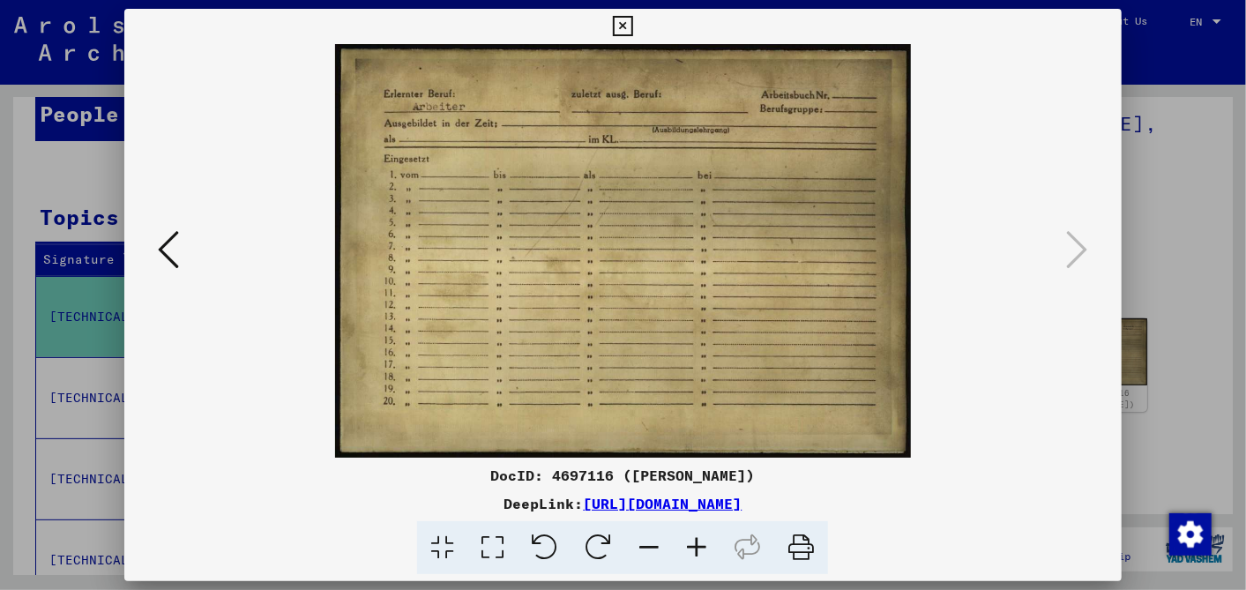
click at [624, 17] on icon at bounding box center [623, 26] width 20 height 21
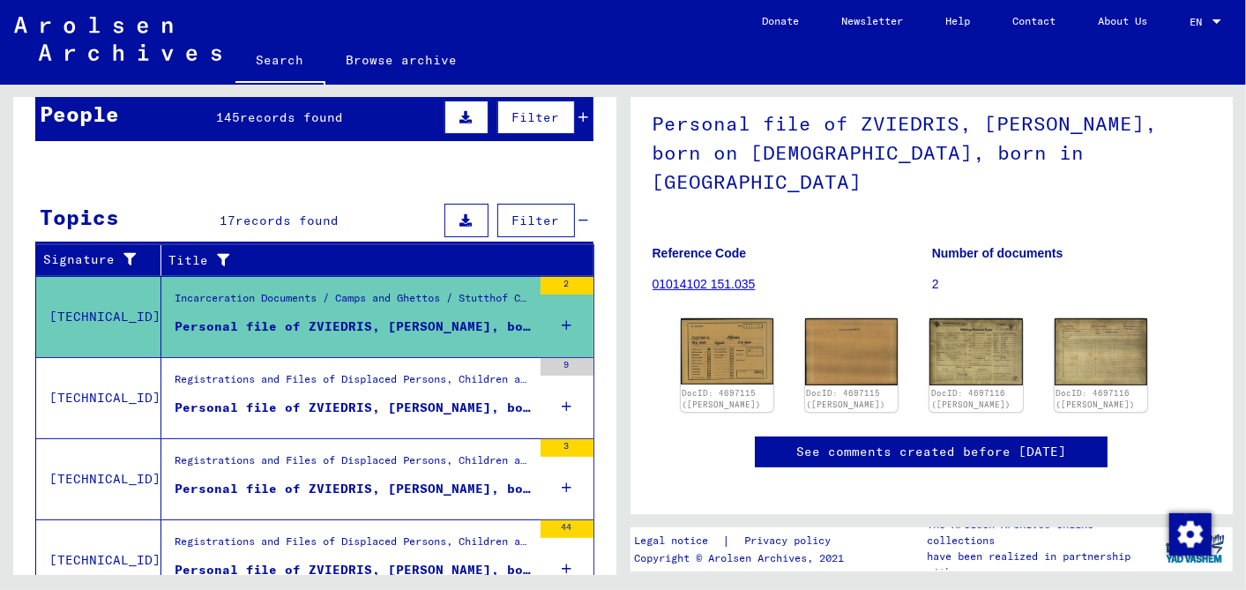
scroll to position [264, 0]
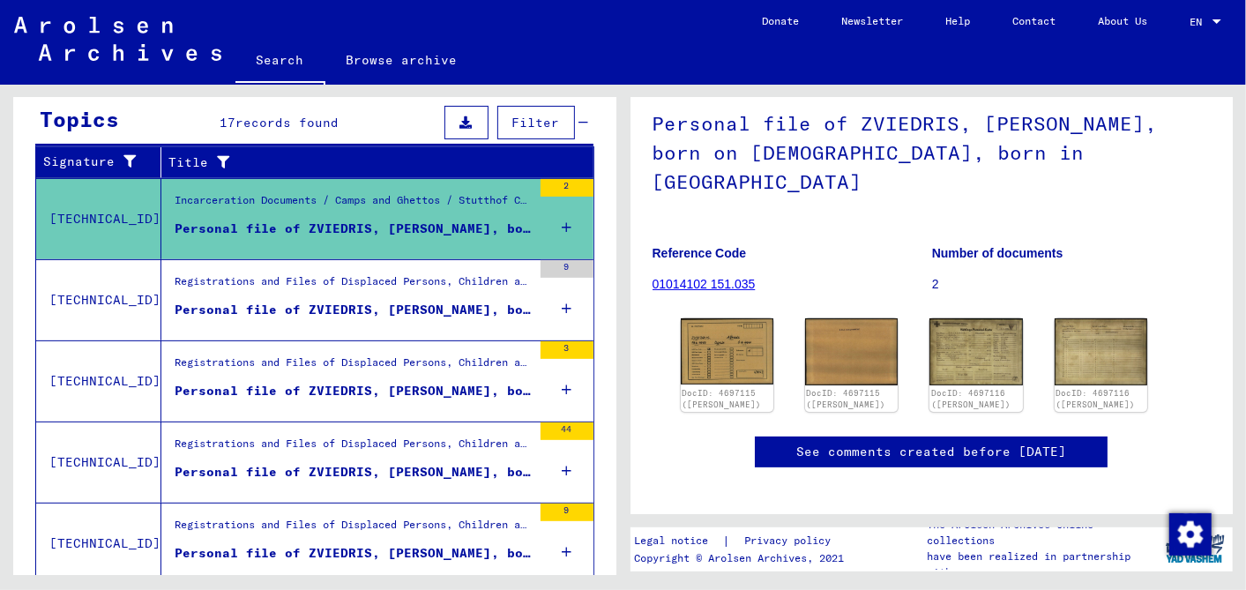
click at [365, 382] on div "Personal file of ZVIEDRIS, ALBERTS, born on 17-May-1911, born in Riga and of fu…" at bounding box center [353, 391] width 357 height 19
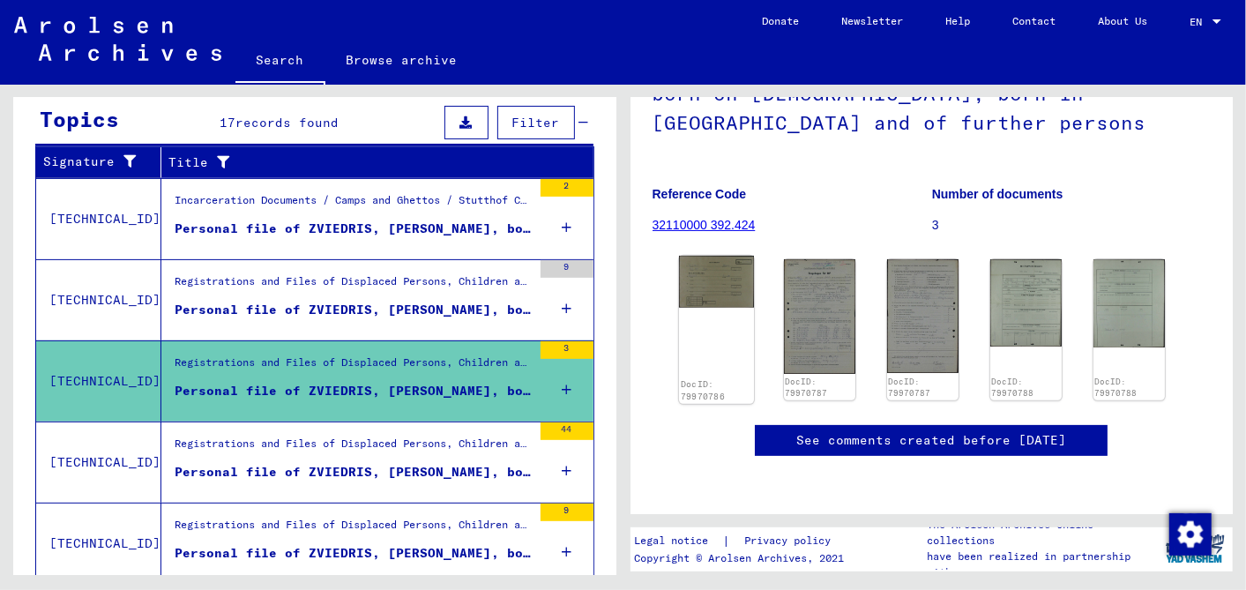
click at [720, 269] on img at bounding box center [715, 282] width 75 height 52
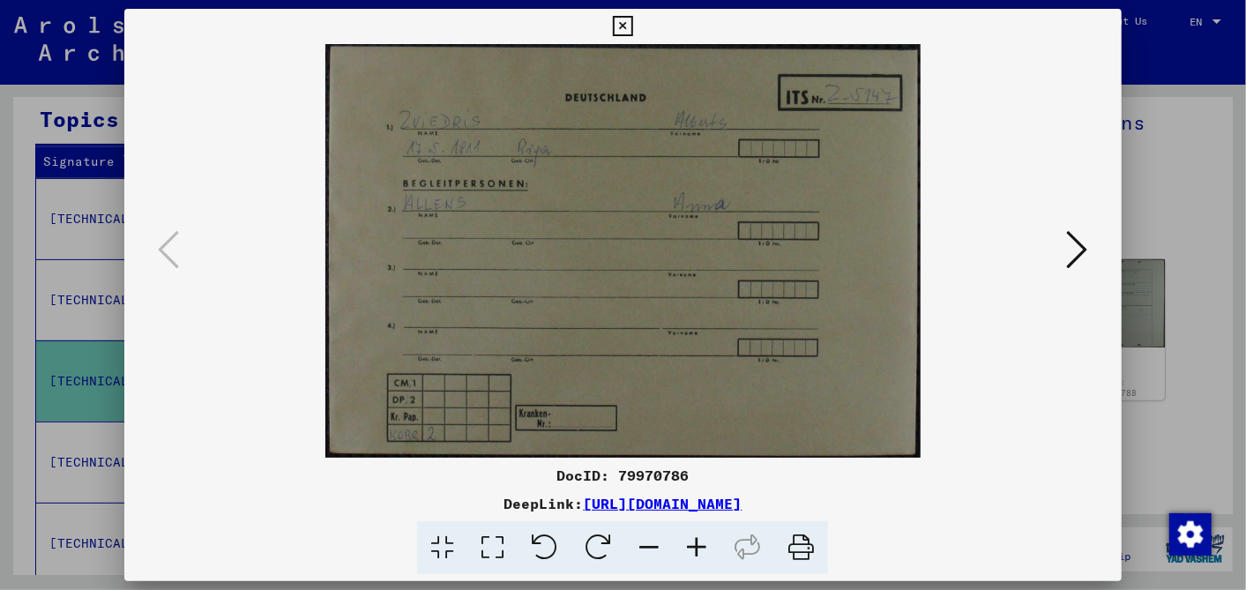
click at [622, 22] on icon at bounding box center [623, 26] width 20 height 21
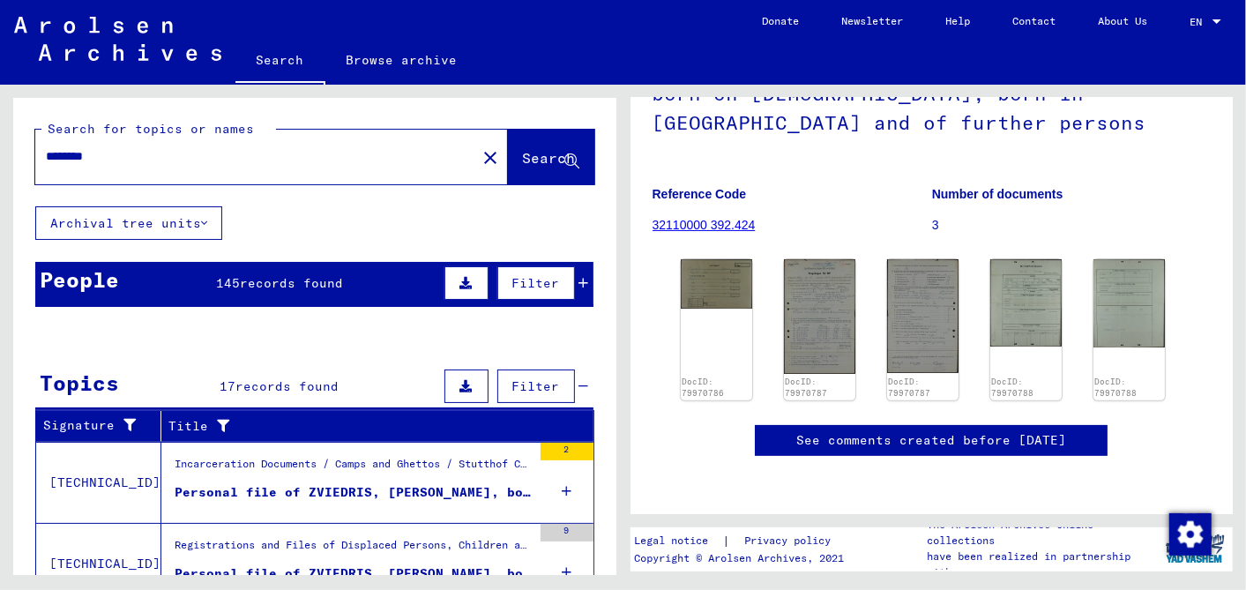
click at [579, 278] on icon at bounding box center [584, 283] width 10 height 12
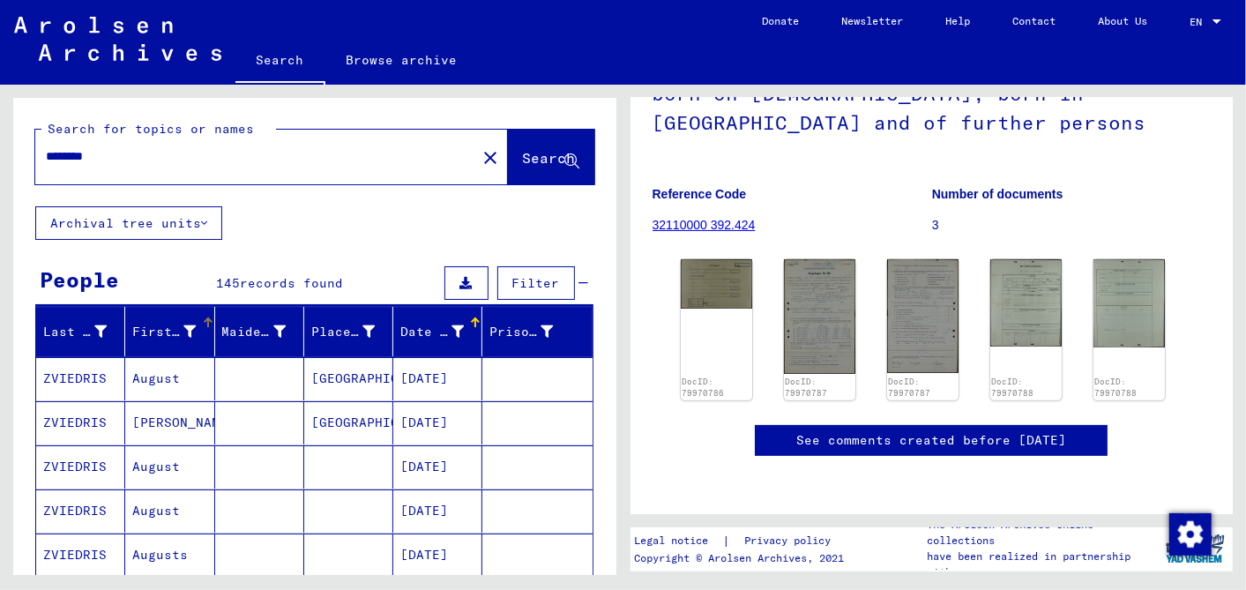
click at [185, 328] on icon at bounding box center [190, 331] width 12 height 12
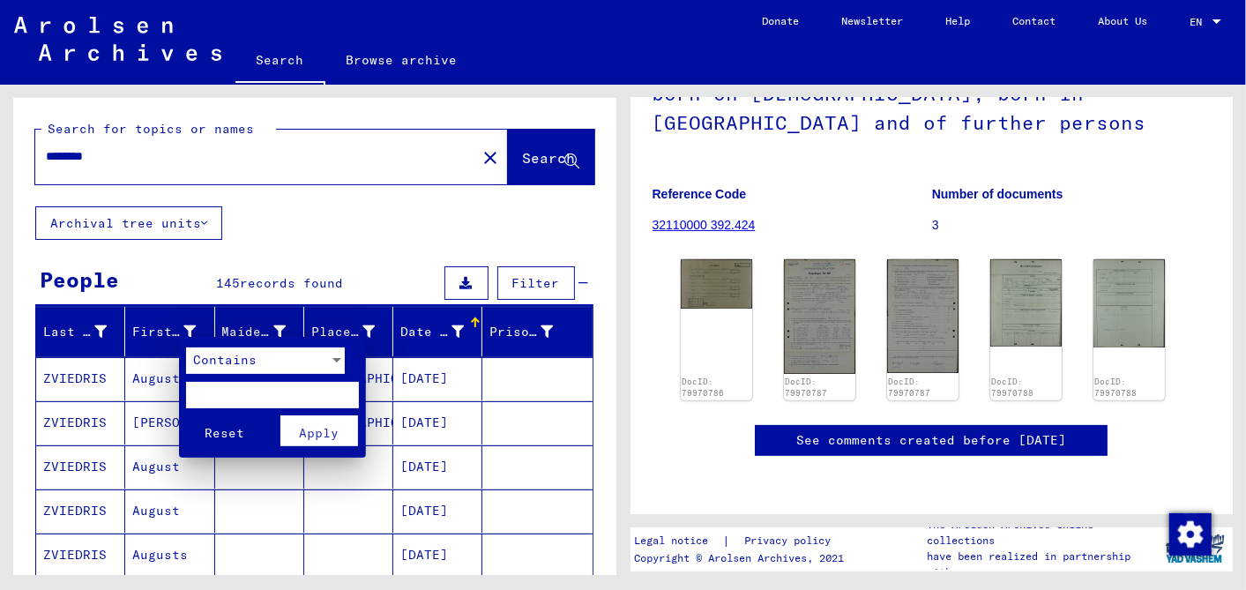
click at [221, 389] on input "text" at bounding box center [272, 395] width 173 height 26
type input "******"
click at [325, 425] on span "Apply" at bounding box center [319, 433] width 40 height 16
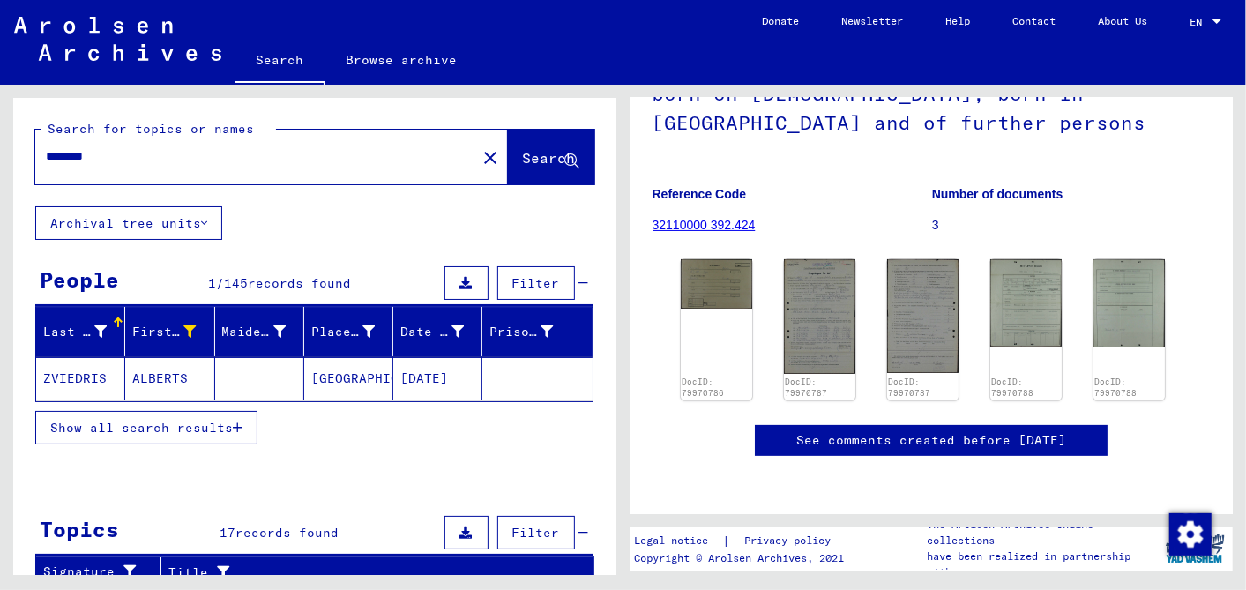
click at [425, 368] on mat-cell "05/17/1911" at bounding box center [437, 378] width 89 height 43
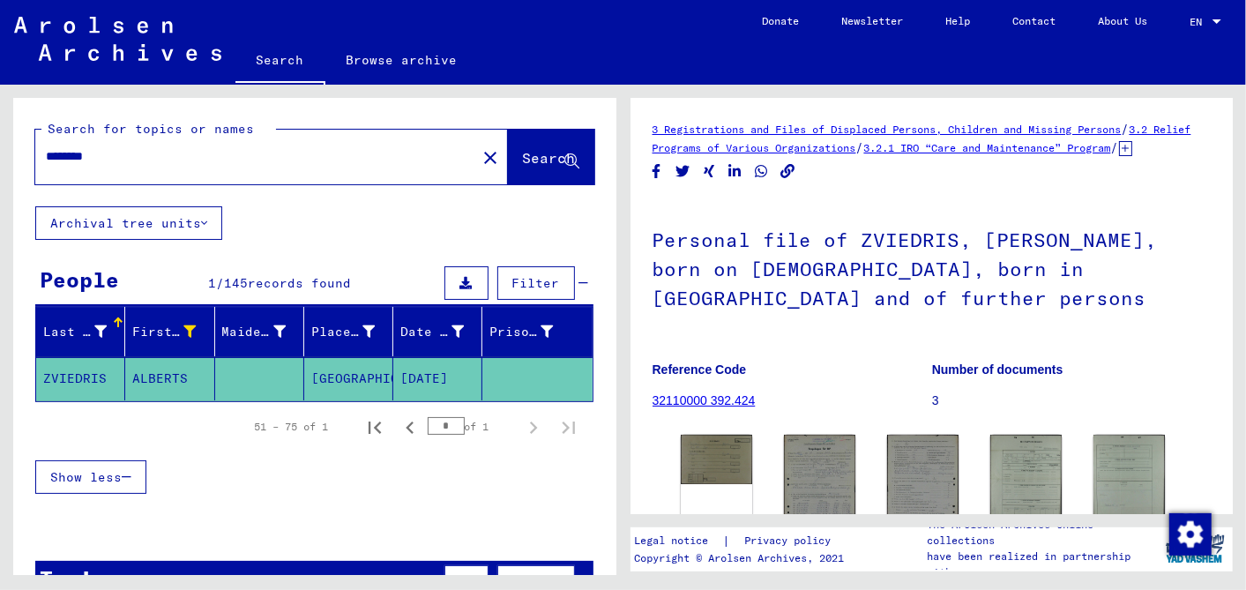
drag, startPoint x: 128, startPoint y: 143, endPoint x: -4, endPoint y: 160, distance: 133.3
click at [0, 160] on html "Search Browse archive Donate Newsletter Help Contact About Us Search Browse arc…" at bounding box center [623, 295] width 1246 height 590
drag, startPoint x: -4, startPoint y: 160, endPoint x: 144, endPoint y: 156, distance: 148.1
click at [145, 156] on input "********" at bounding box center [256, 156] width 420 height 19
drag, startPoint x: 123, startPoint y: 158, endPoint x: 55, endPoint y: 152, distance: 69.0
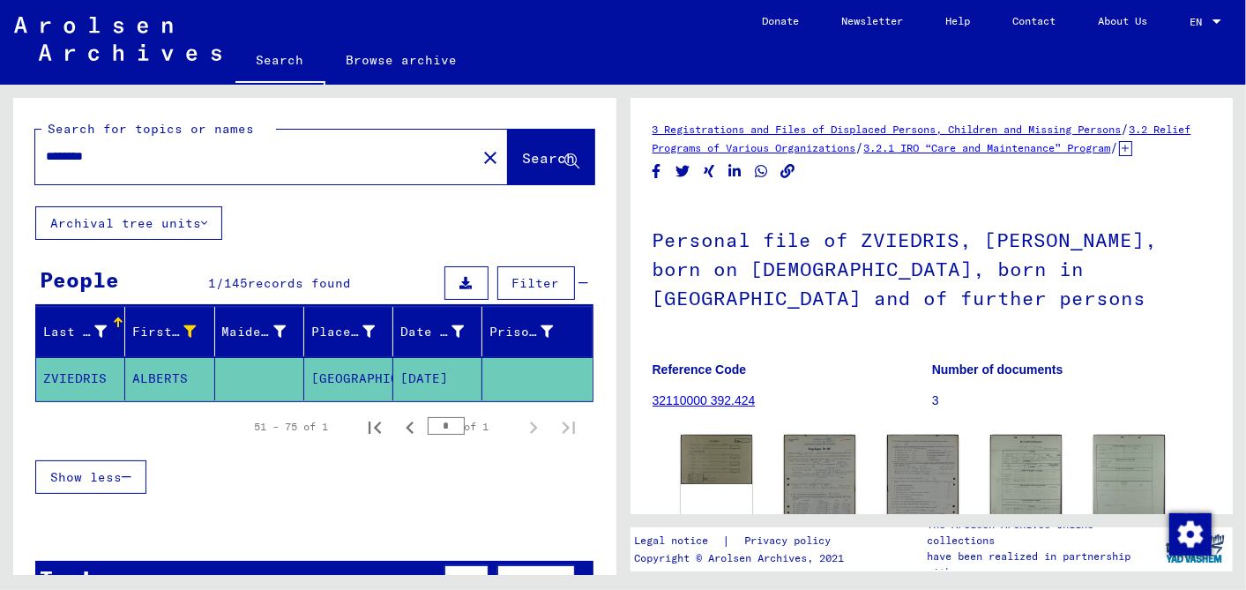
click at [7, 152] on div "Search for topics or names ******** close Search Archival tree units People 1 /…" at bounding box center [311, 330] width 622 height 490
type input "**********"
drag, startPoint x: 522, startPoint y: 151, endPoint x: 375, endPoint y: 167, distance: 148.1
click at [523, 151] on span "Search" at bounding box center [549, 158] width 53 height 18
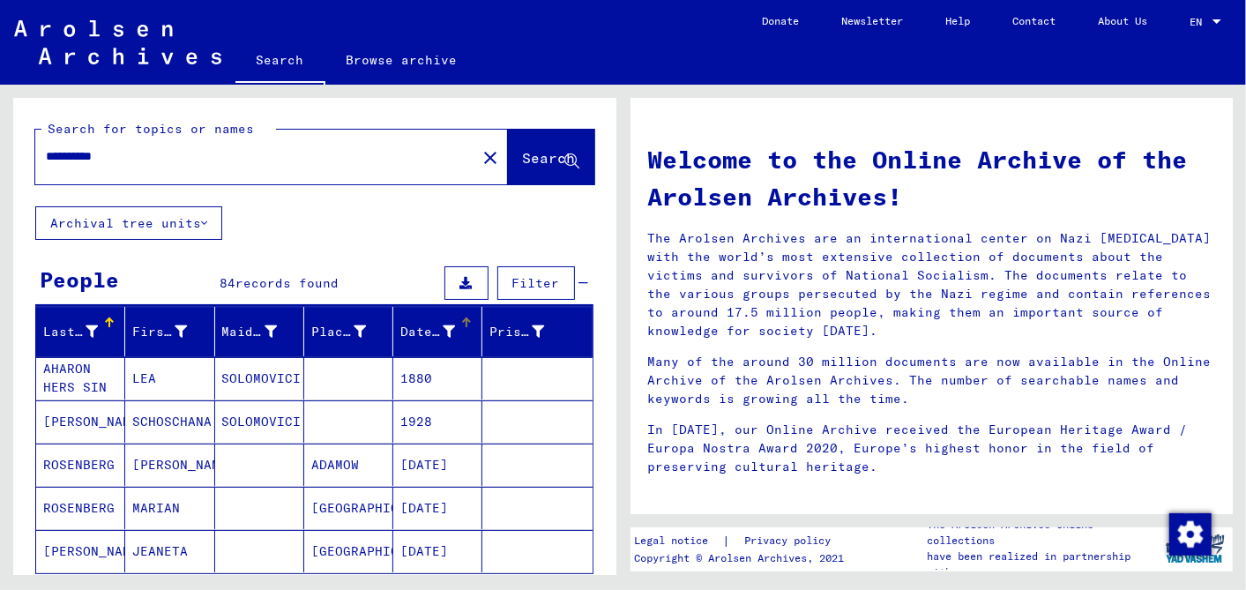
click at [461, 317] on div at bounding box center [466, 322] width 11 height 11
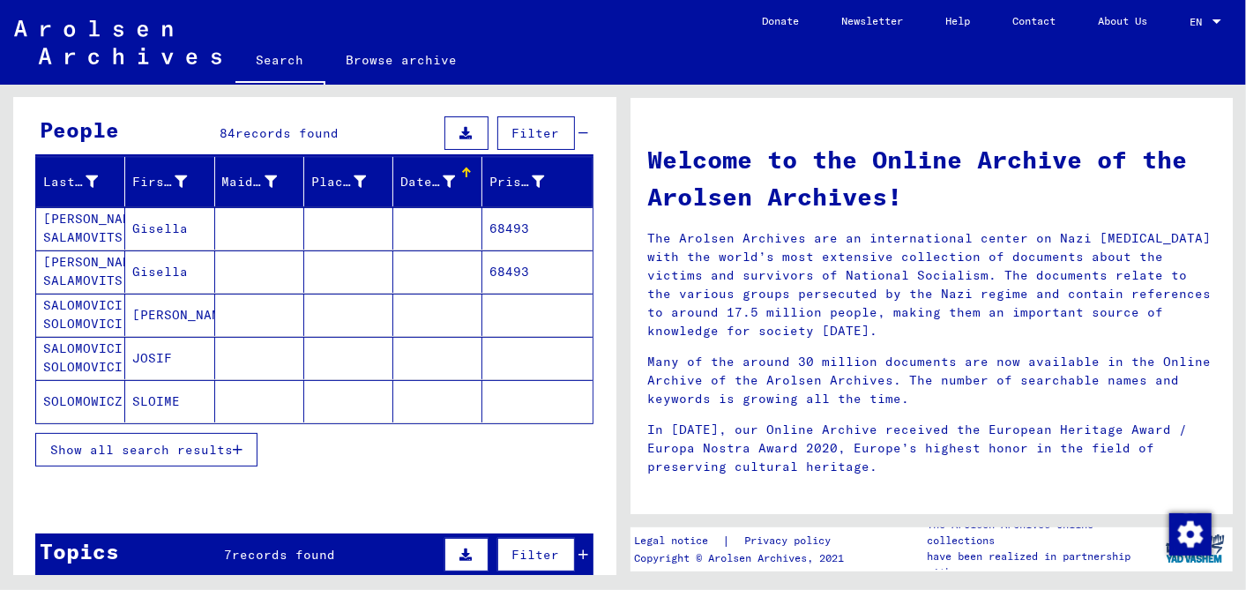
scroll to position [294, 0]
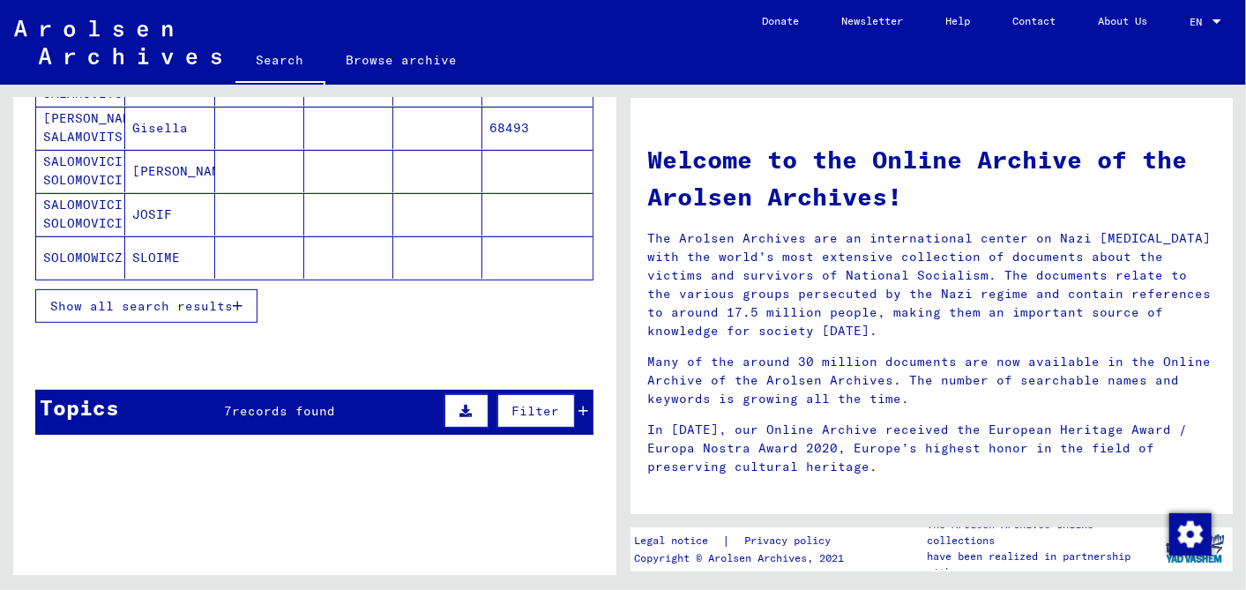
click at [153, 299] on span "Show all search results" at bounding box center [141, 306] width 182 height 16
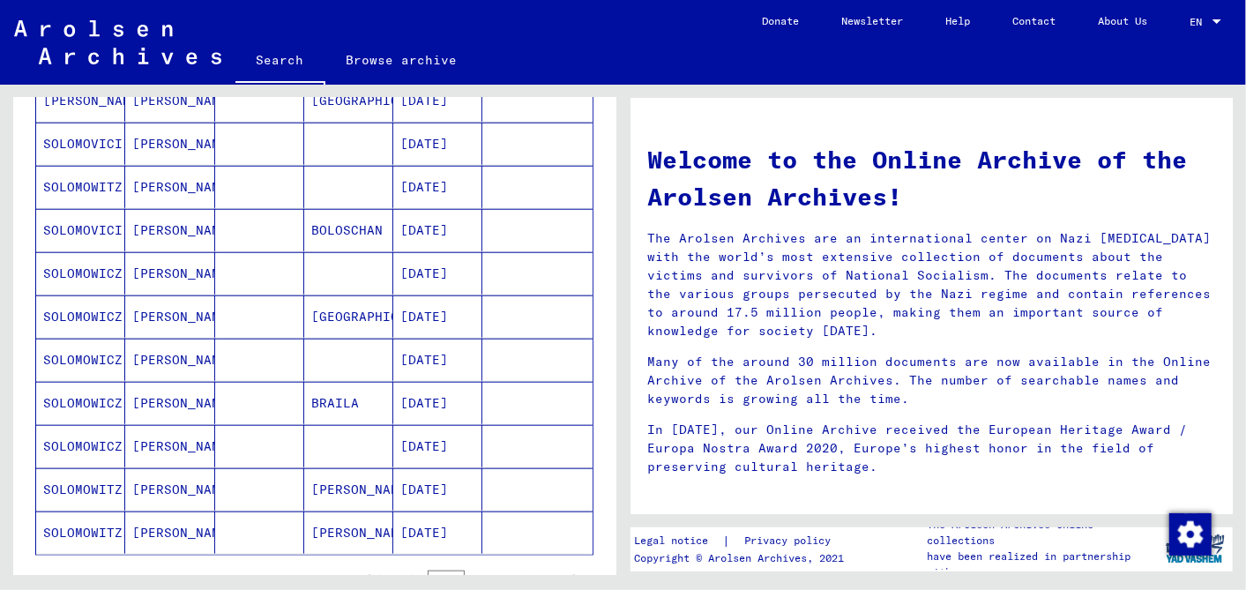
scroll to position [1273, 0]
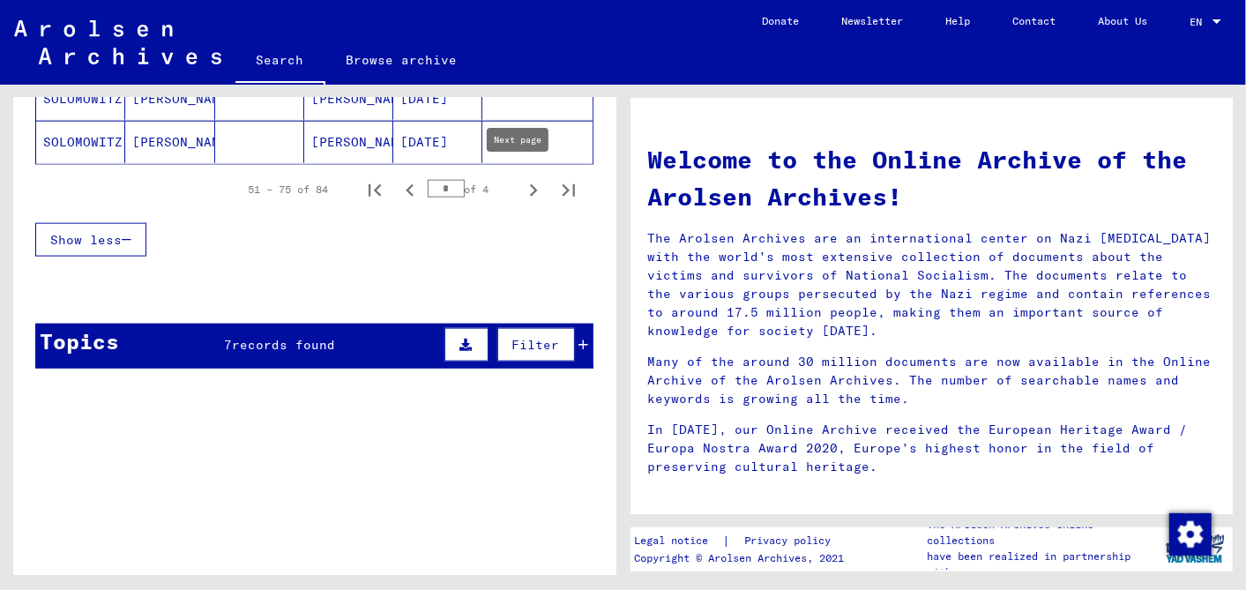
click at [521, 183] on icon "Next page" at bounding box center [533, 190] width 25 height 25
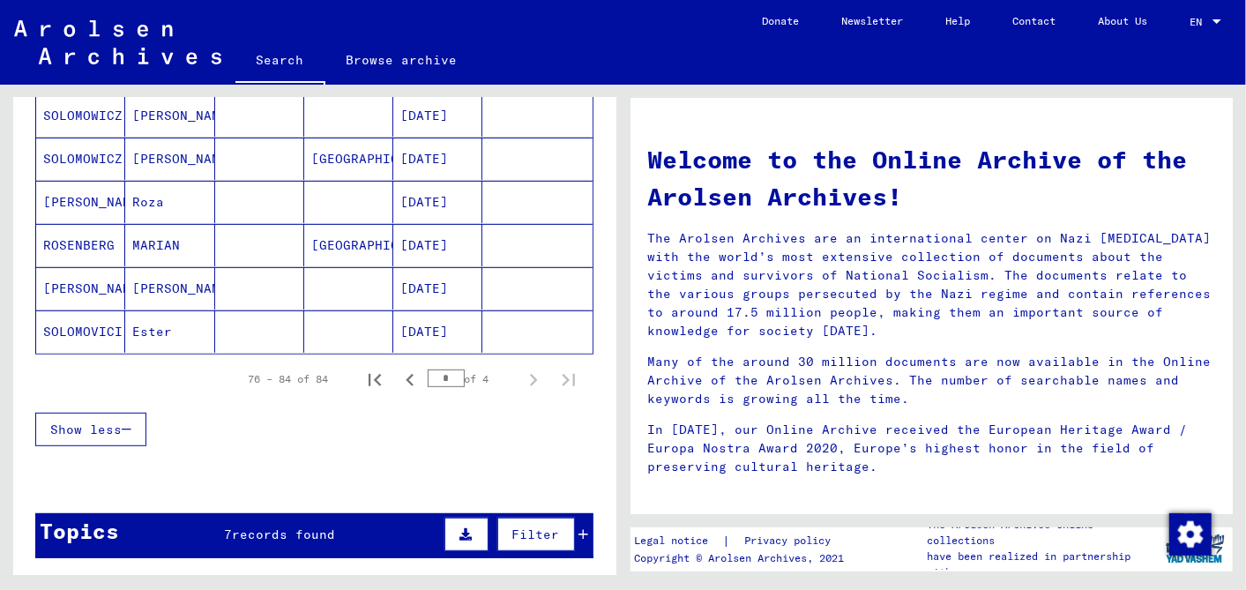
scroll to position [391, 0]
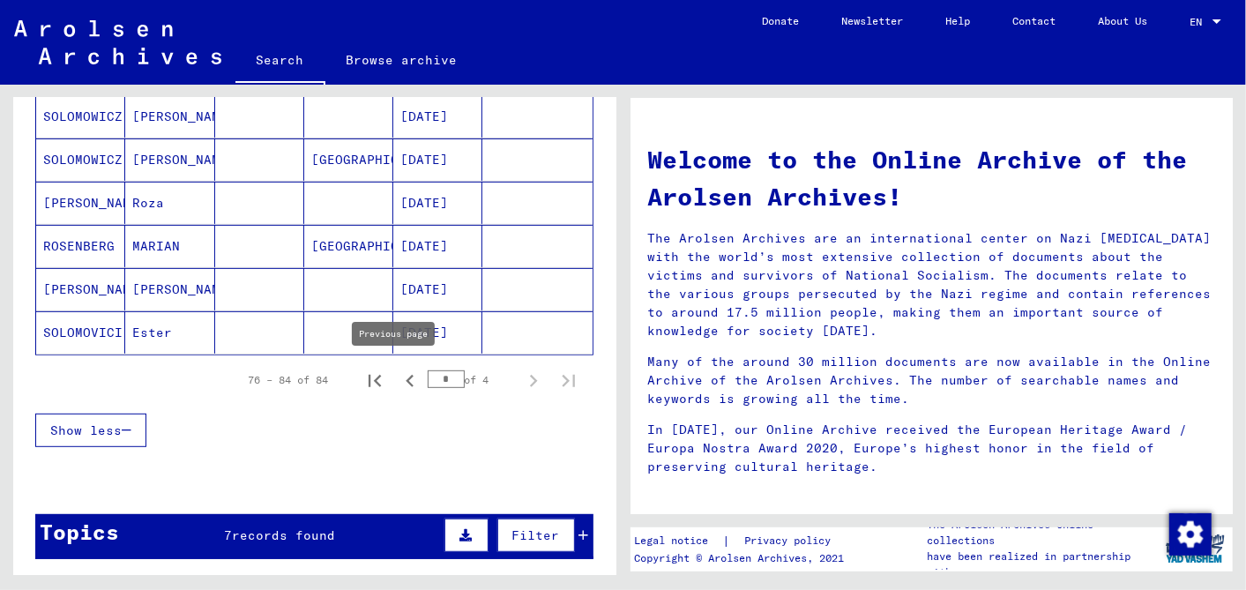
click at [398, 375] on icon "Previous page" at bounding box center [410, 380] width 25 height 25
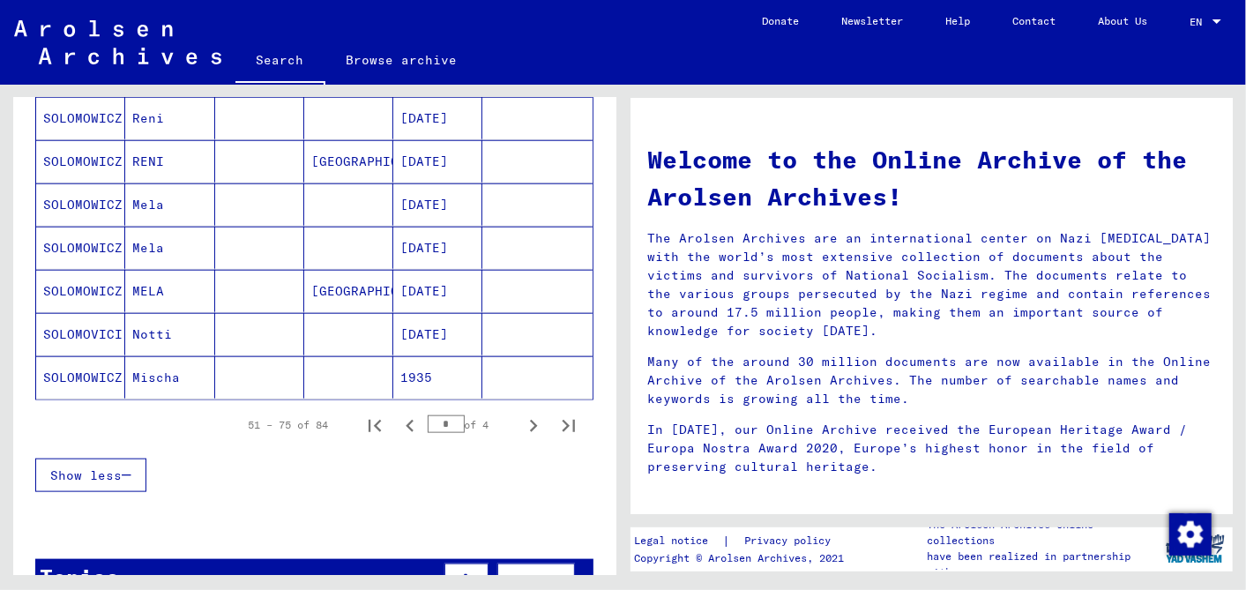
scroll to position [1077, 0]
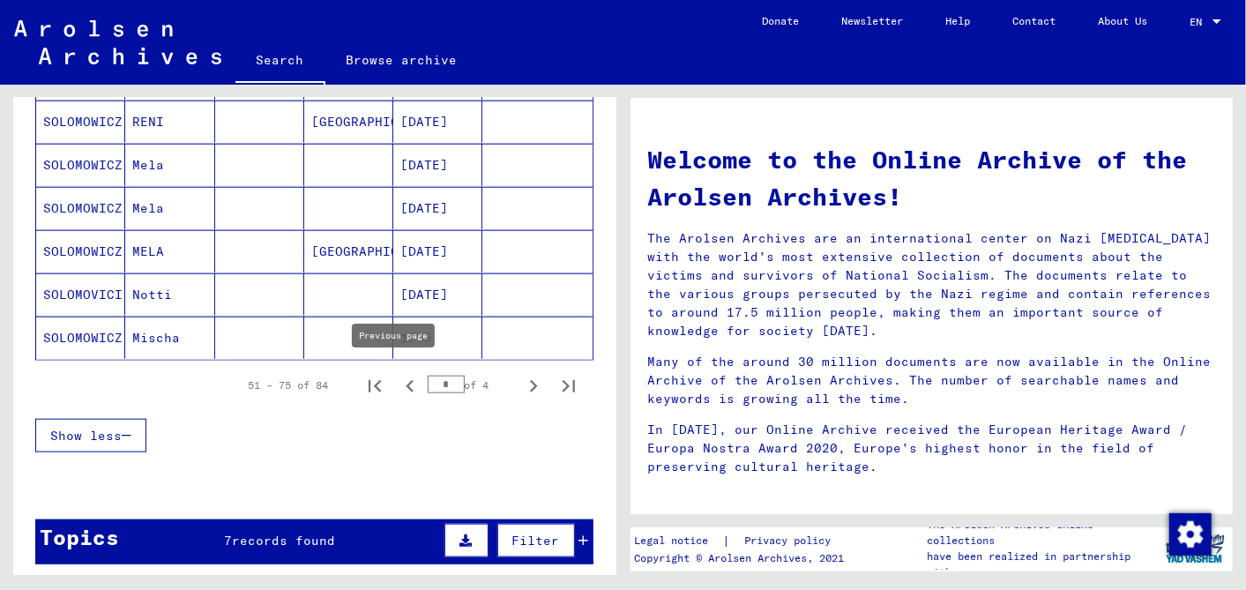
click at [398, 375] on icon "Previous page" at bounding box center [410, 386] width 25 height 25
type input "*"
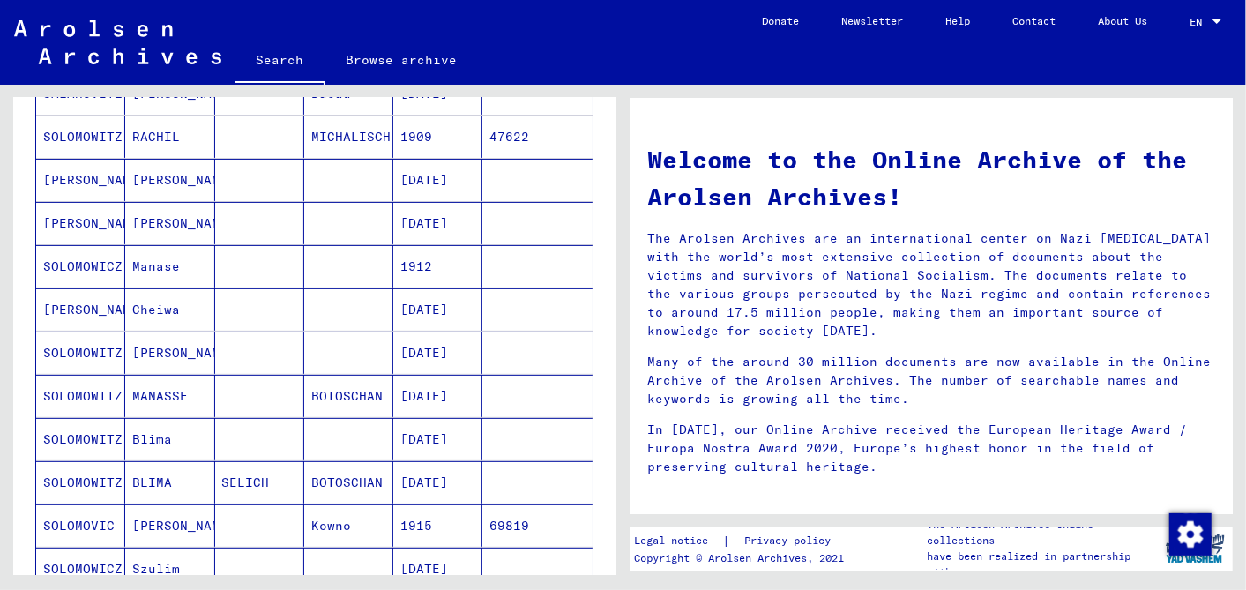
scroll to position [196, 0]
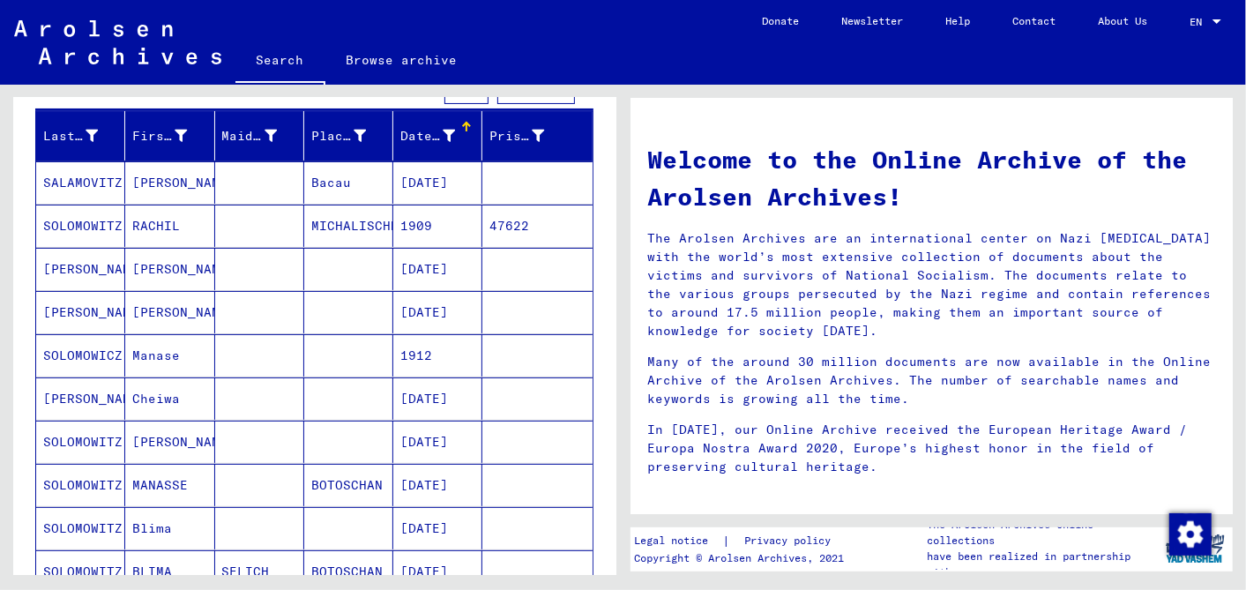
click at [433, 434] on mat-cell "12/09/1912" at bounding box center [437, 441] width 89 height 42
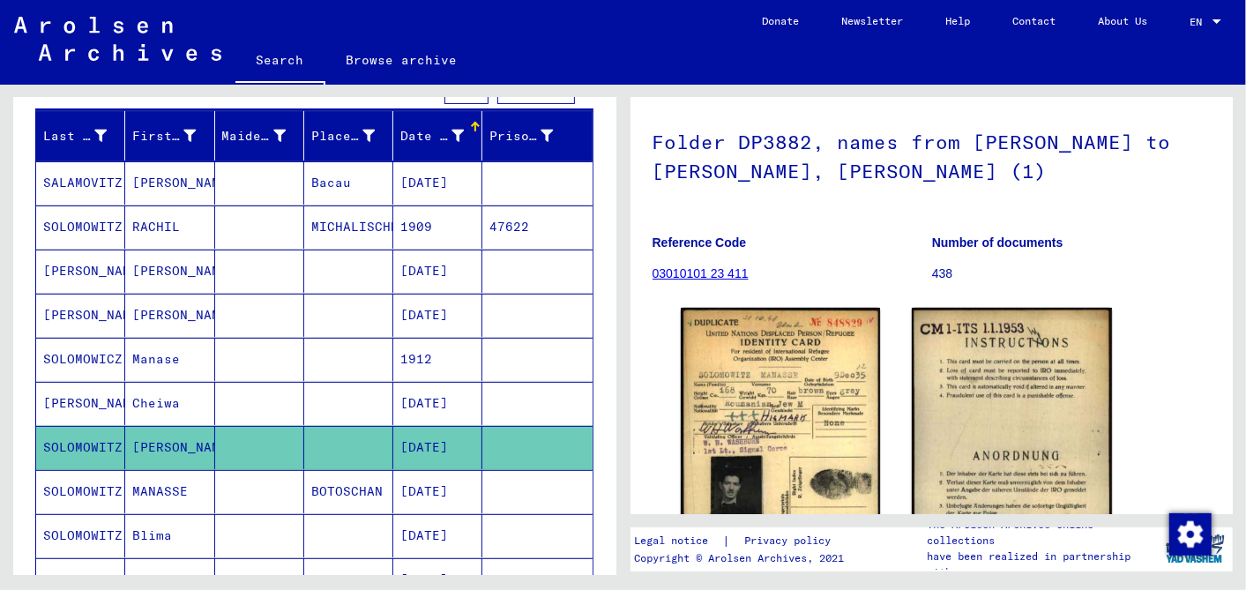
scroll to position [294, 0]
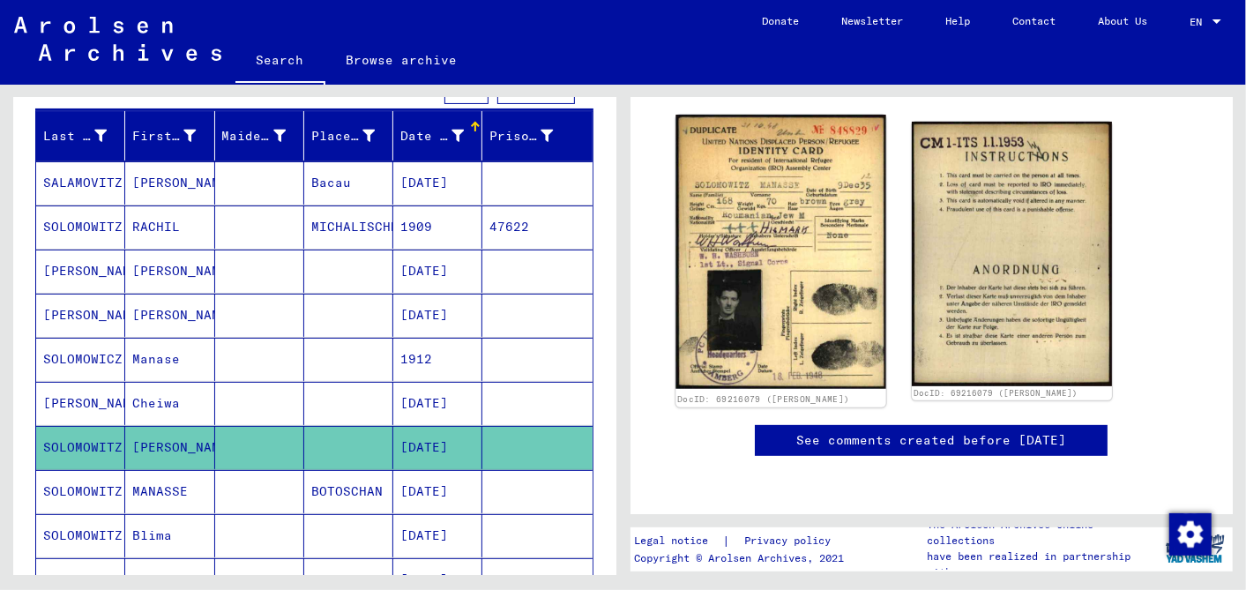
click at [799, 252] on img at bounding box center [780, 252] width 210 height 274
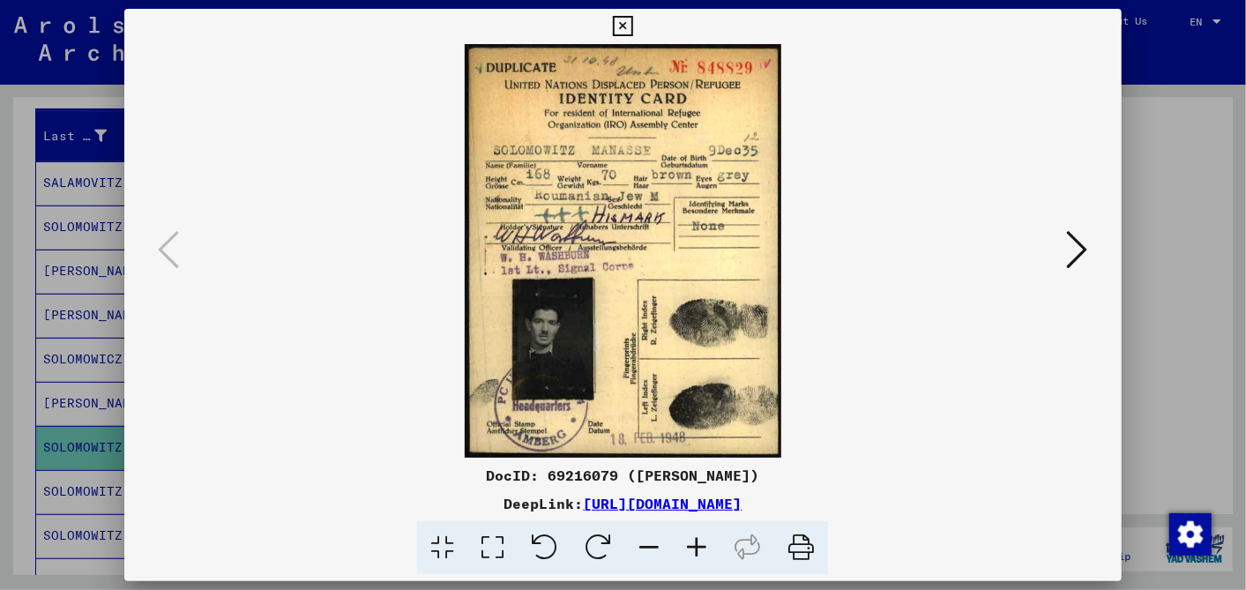
click at [623, 22] on icon at bounding box center [623, 26] width 20 height 21
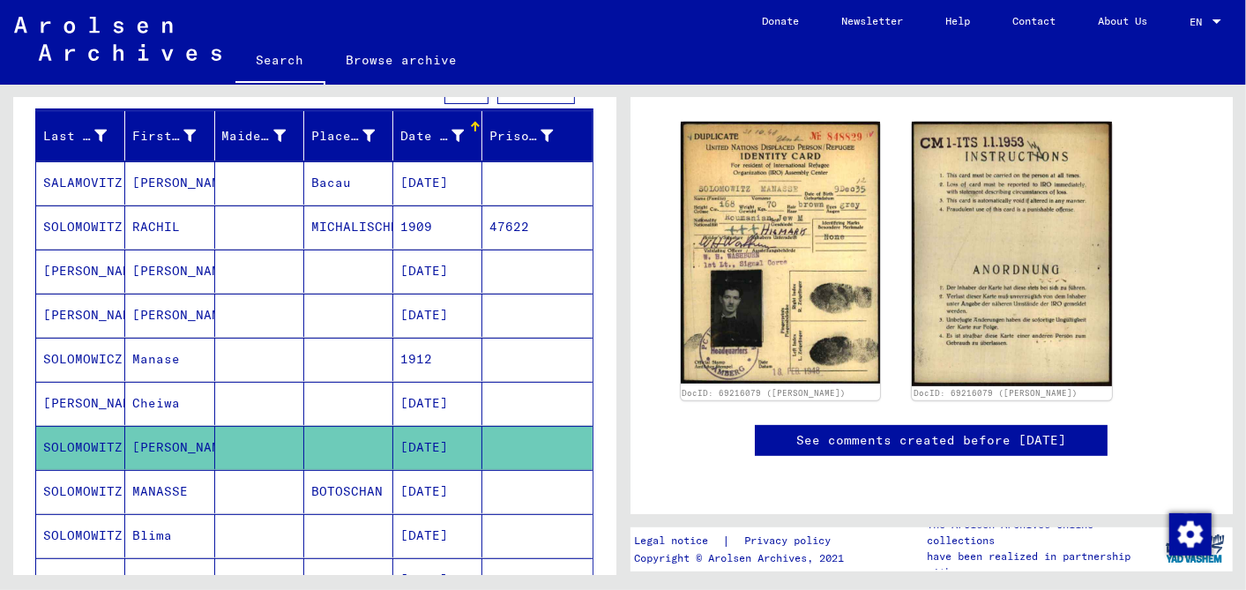
click at [428, 478] on mat-cell "12/09/1912" at bounding box center [437, 491] width 89 height 43
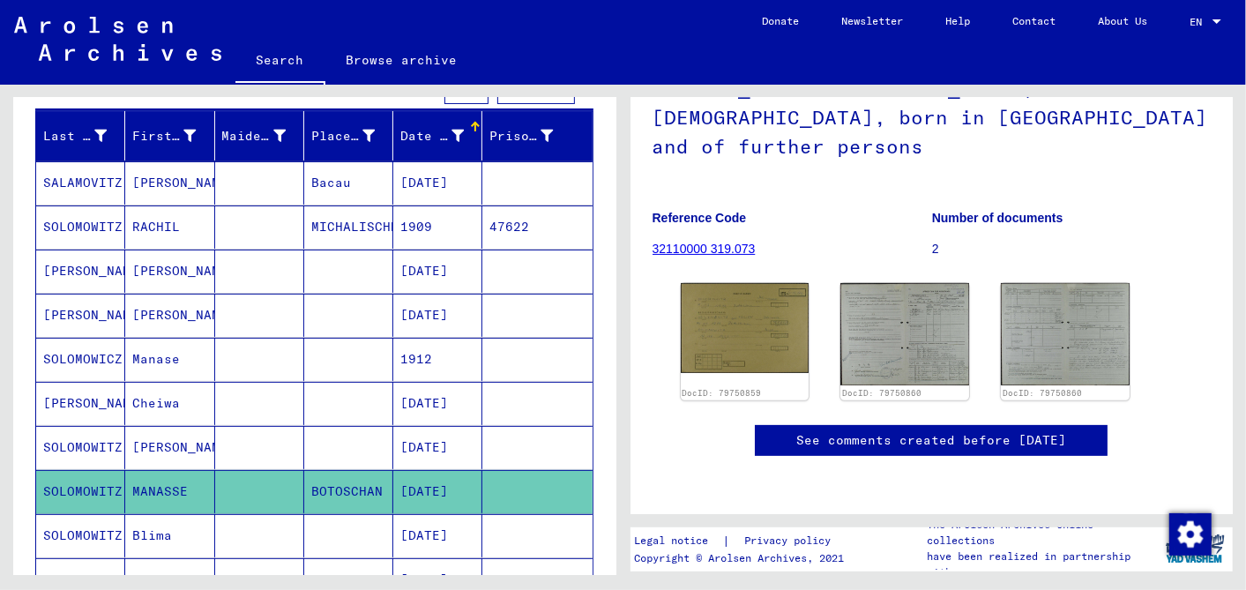
scroll to position [196, 0]
click at [740, 297] on img at bounding box center [744, 326] width 135 height 93
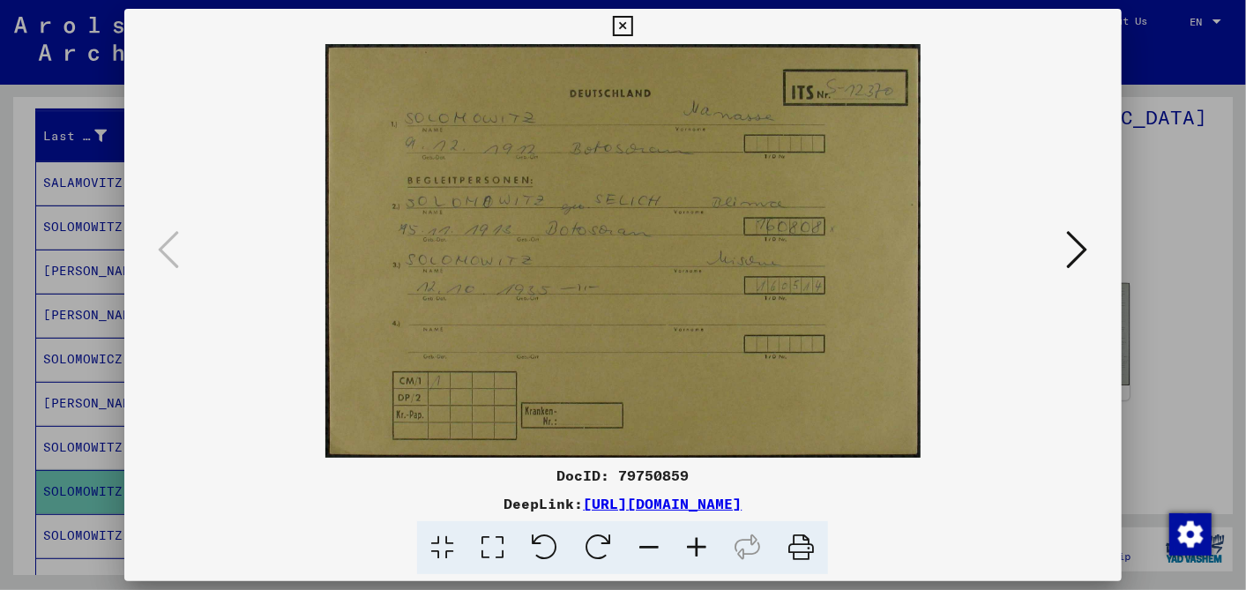
click at [629, 19] on icon at bounding box center [623, 26] width 20 height 21
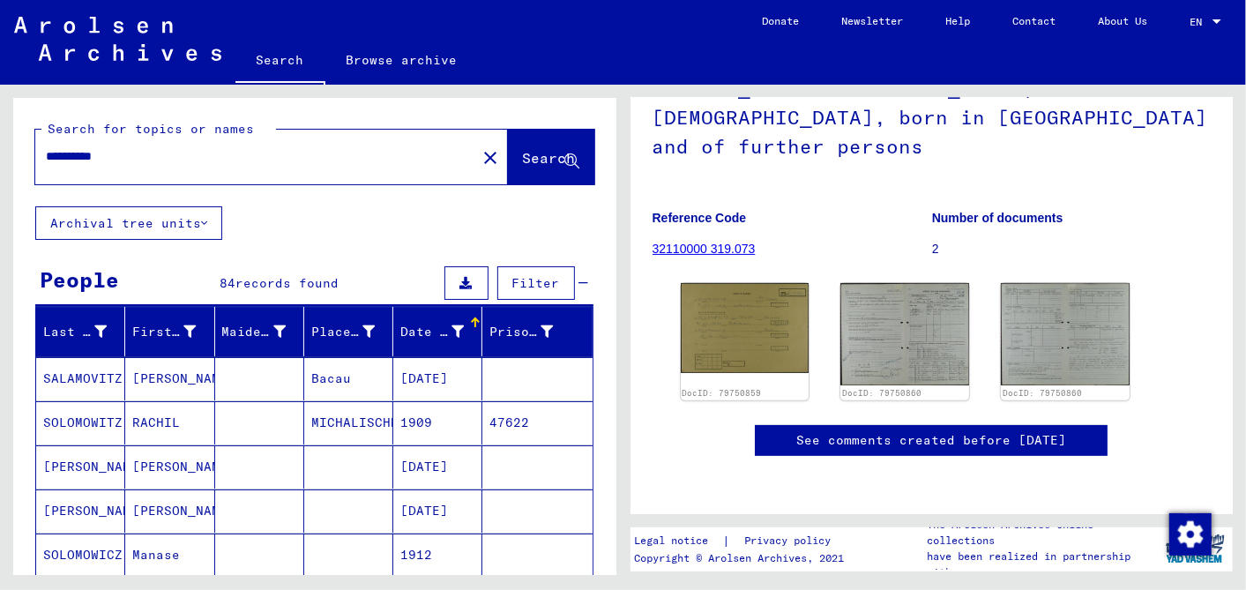
scroll to position [0, 0]
click at [111, 157] on input "**********" at bounding box center [256, 156] width 420 height 19
type input "**********"
click at [523, 149] on span "Search" at bounding box center [549, 158] width 53 height 18
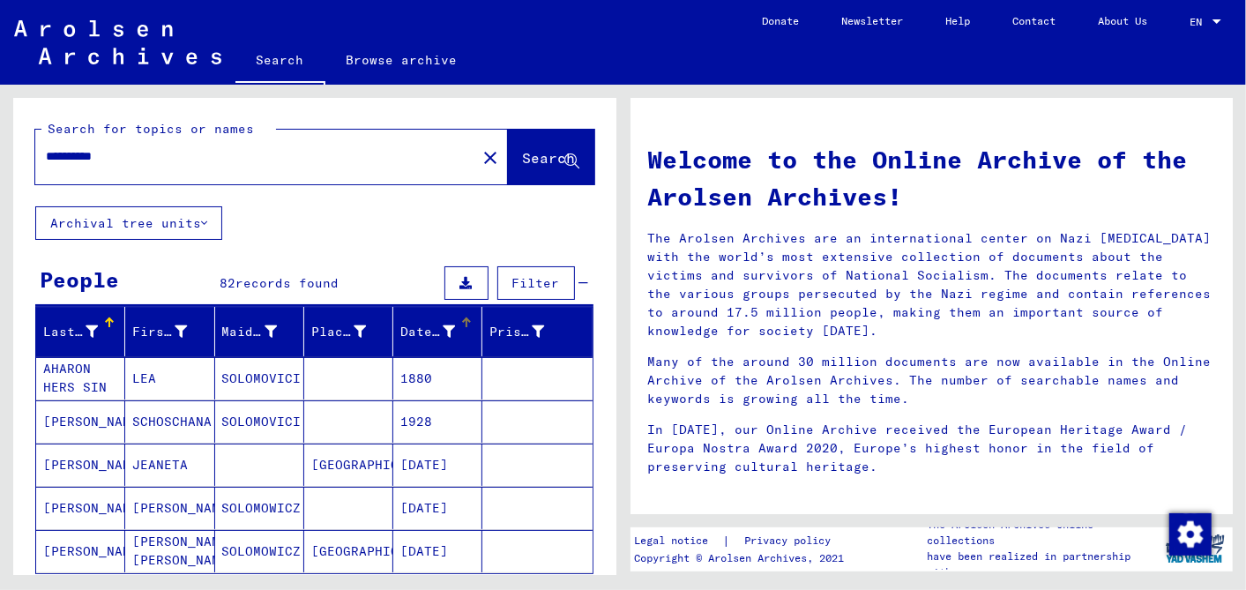
click at [458, 315] on mat-header-cell "Date of Birth" at bounding box center [437, 331] width 89 height 49
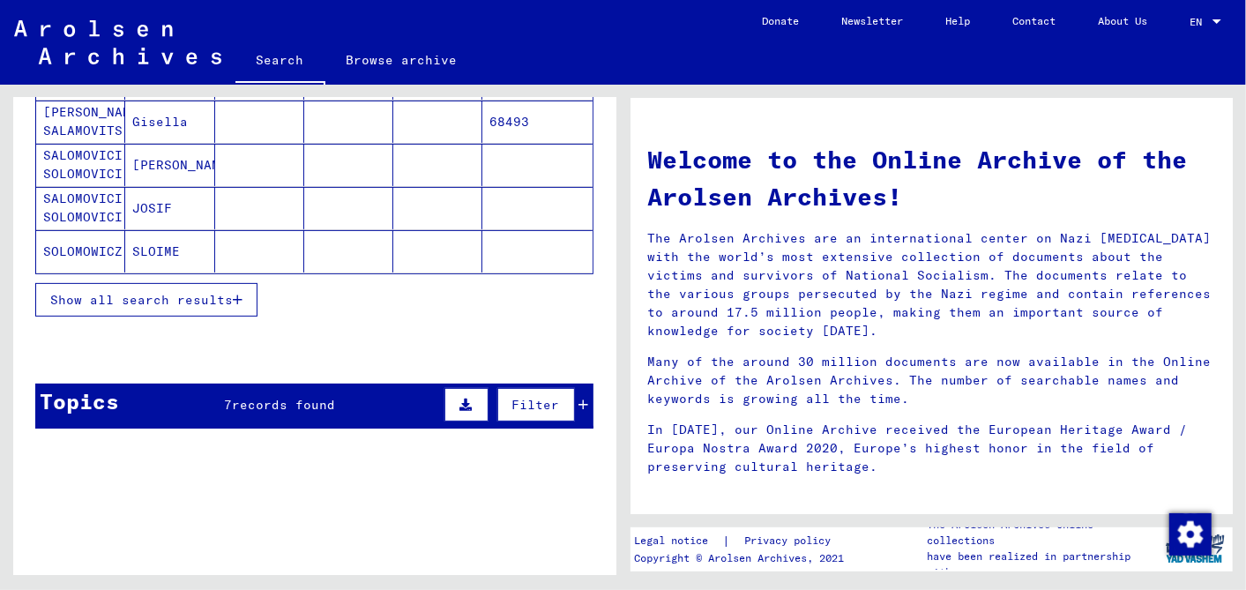
scroll to position [196, 0]
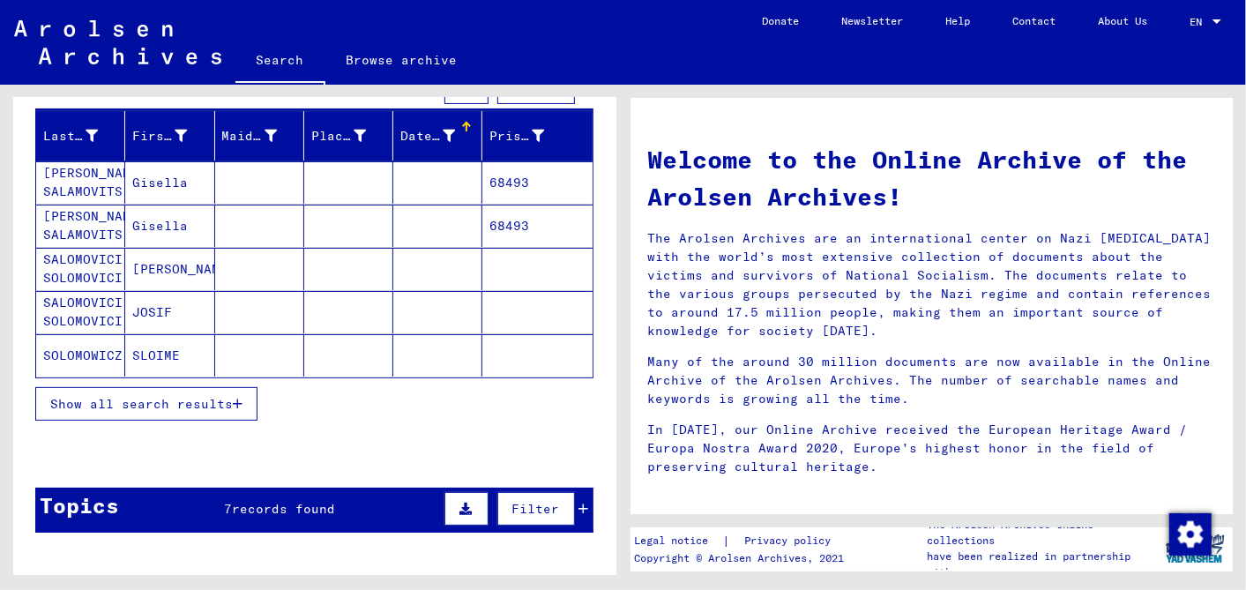
click at [141, 405] on span "Show all search results" at bounding box center [141, 404] width 182 height 16
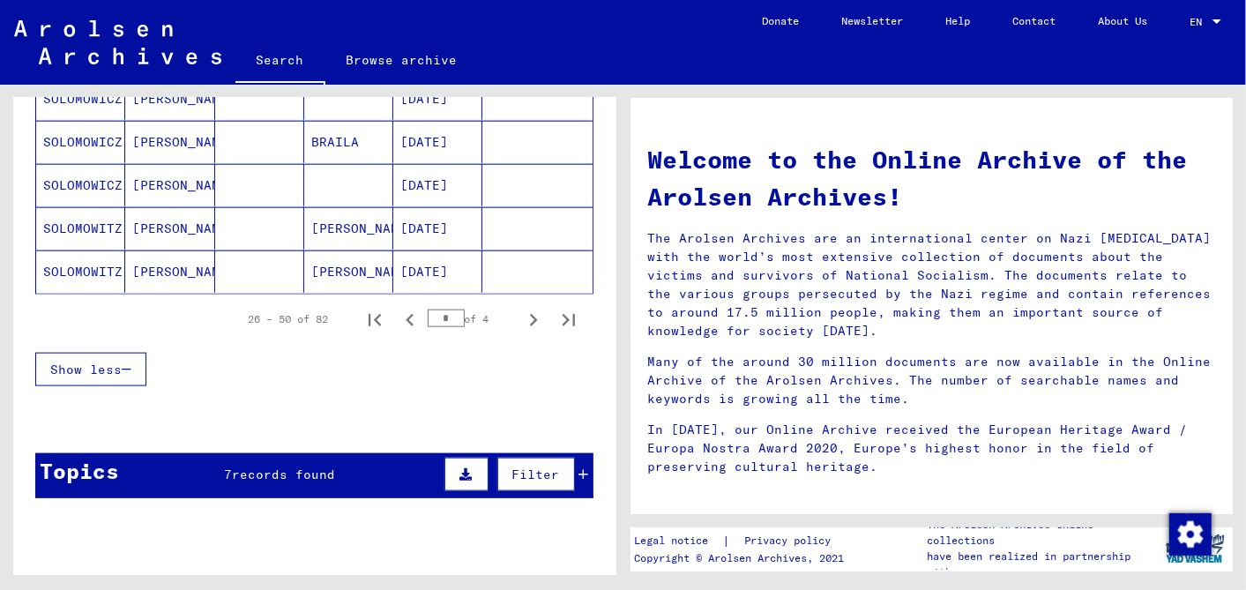
scroll to position [1175, 0]
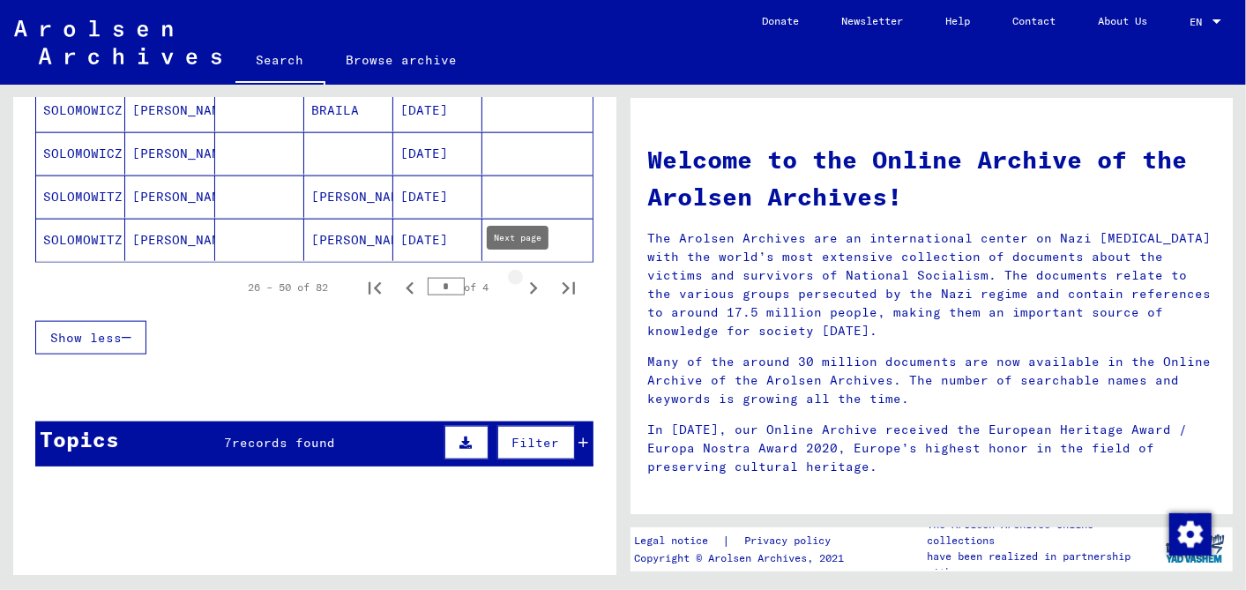
click at [521, 279] on icon "Next page" at bounding box center [533, 288] width 25 height 25
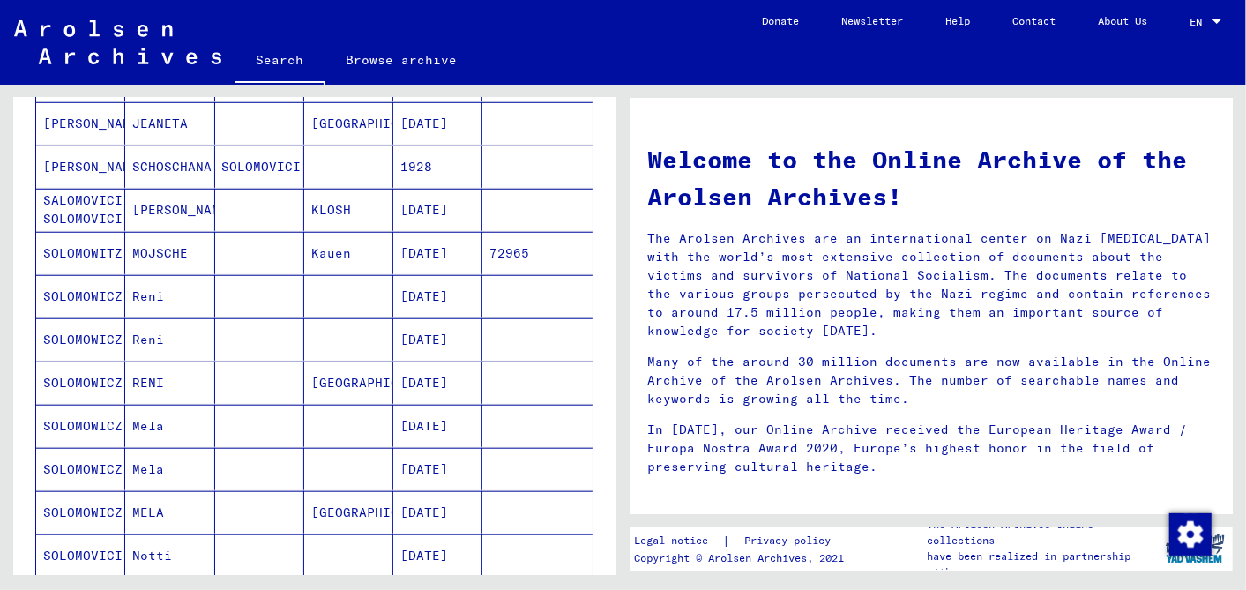
scroll to position [1077, 0]
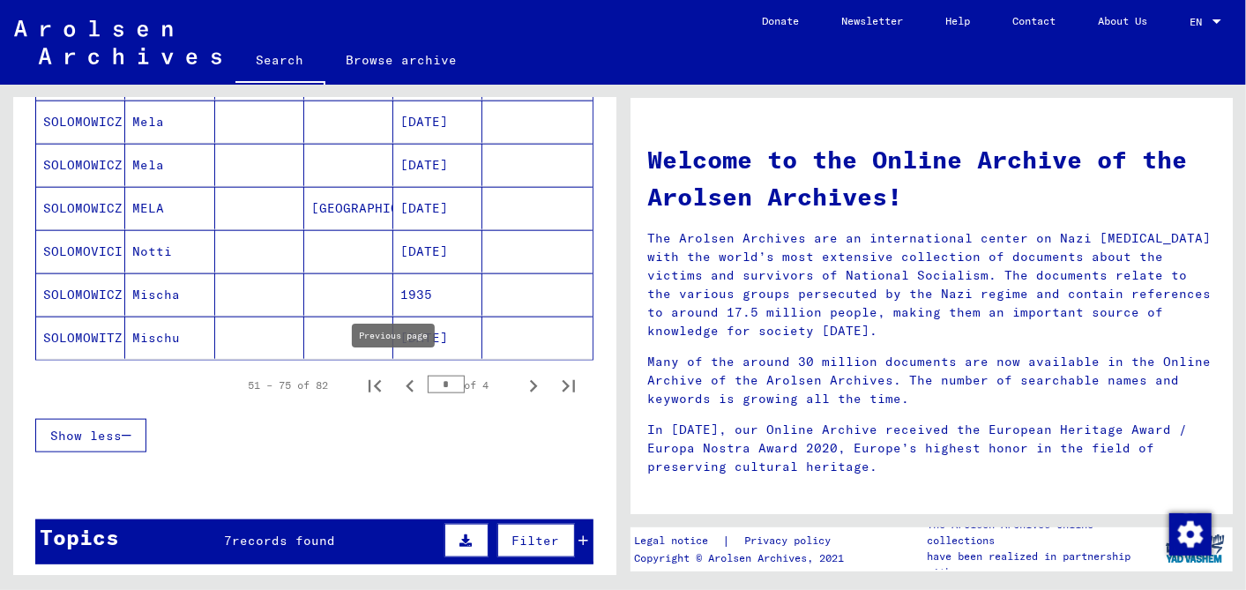
click at [398, 376] on icon "Previous page" at bounding box center [410, 386] width 25 height 25
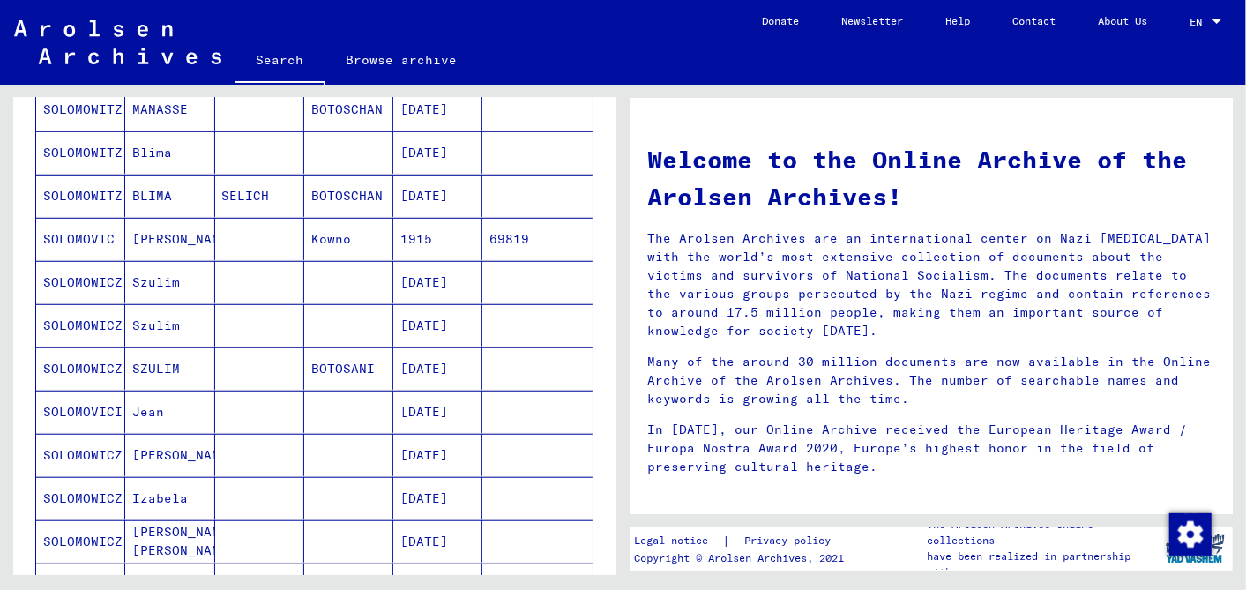
scroll to position [391, 0]
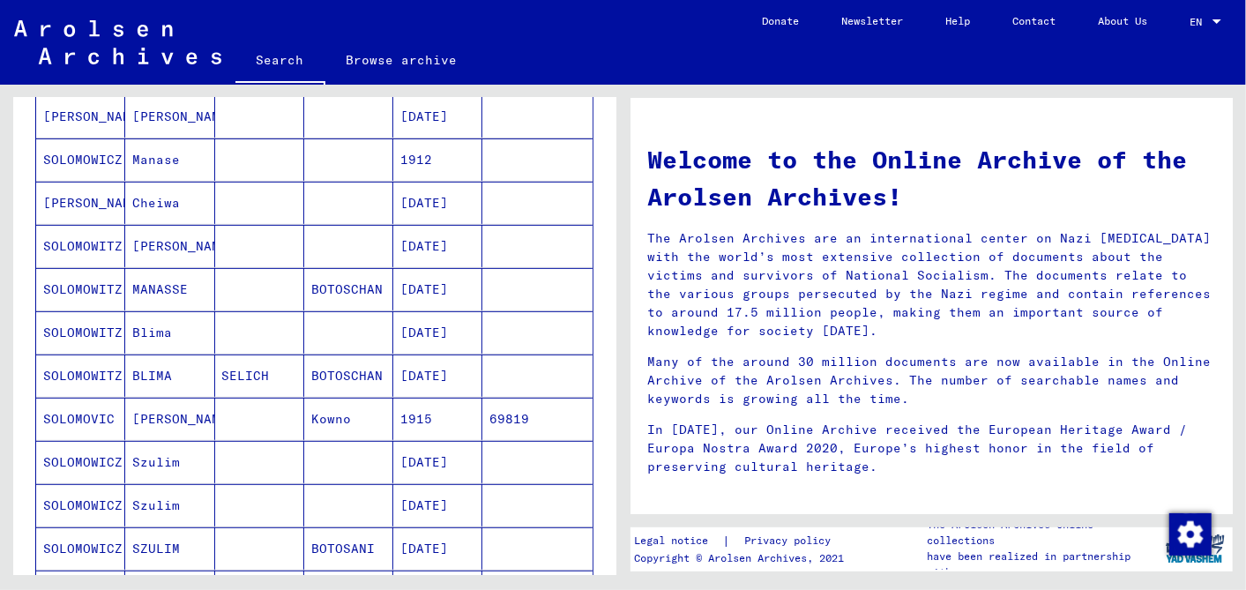
click at [419, 231] on mat-cell "12/09/1912" at bounding box center [437, 246] width 89 height 42
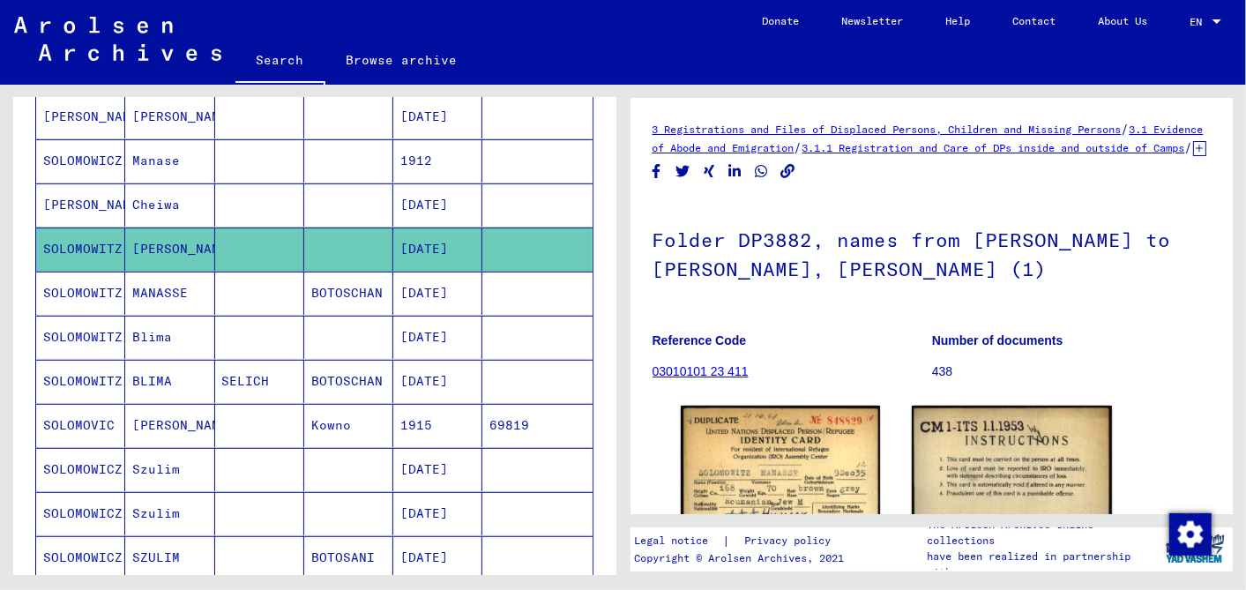
click at [435, 279] on mat-cell "12/09/1912" at bounding box center [437, 292] width 89 height 43
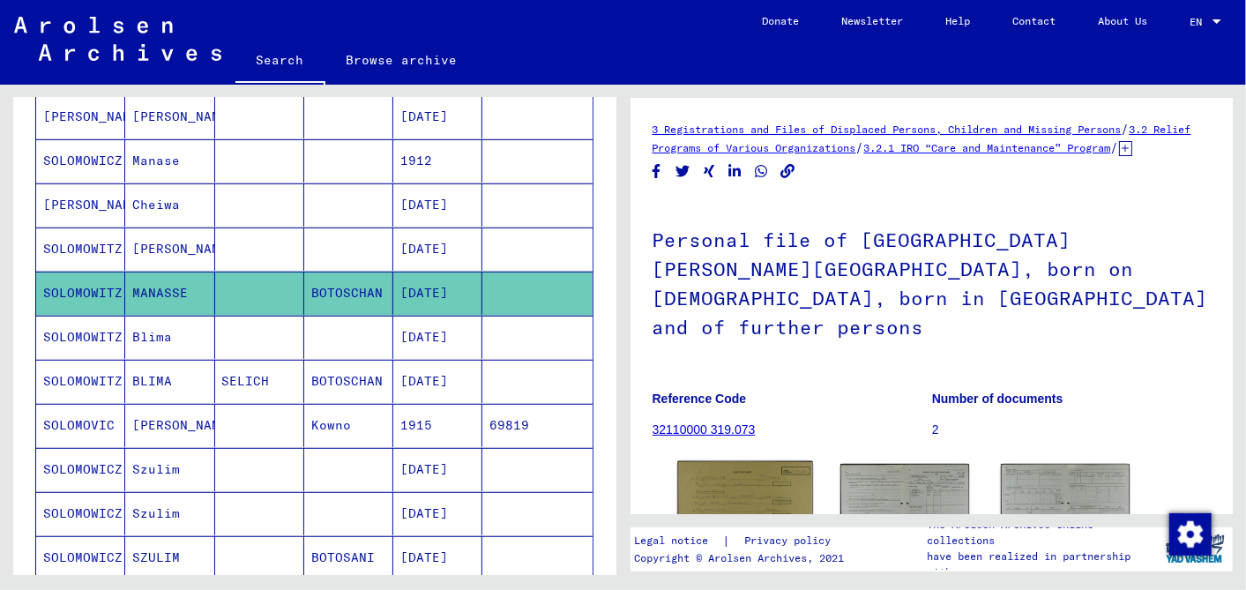
scroll to position [195, 0]
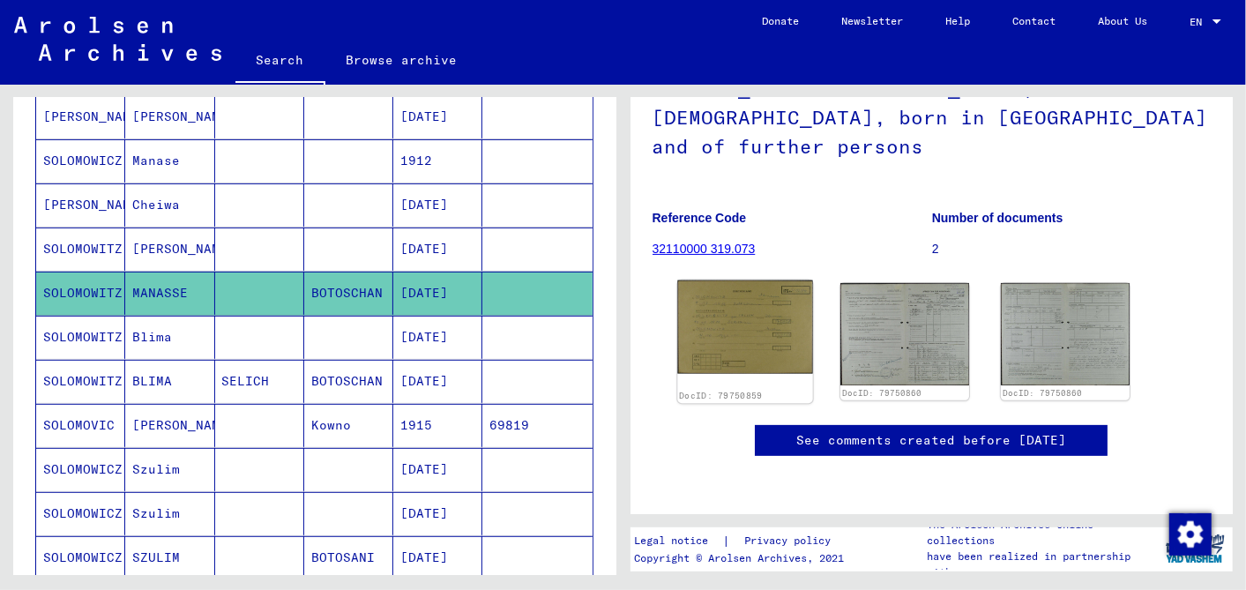
click at [741, 301] on img at bounding box center [744, 326] width 135 height 93
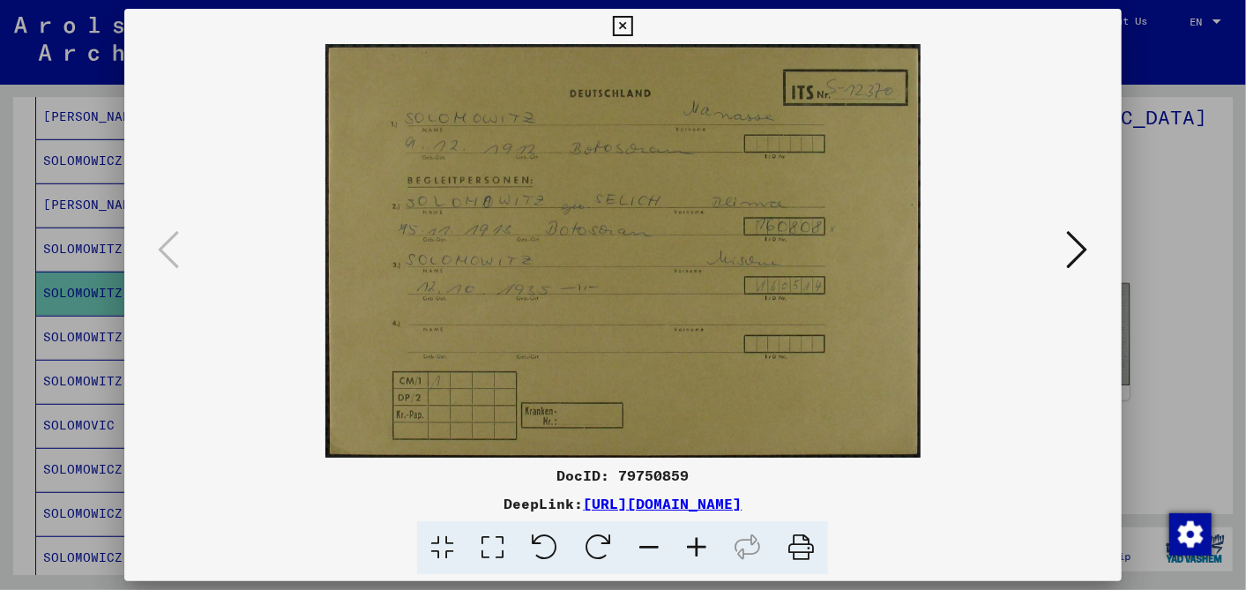
scroll to position [0, 0]
click at [692, 537] on icon at bounding box center [697, 548] width 48 height 54
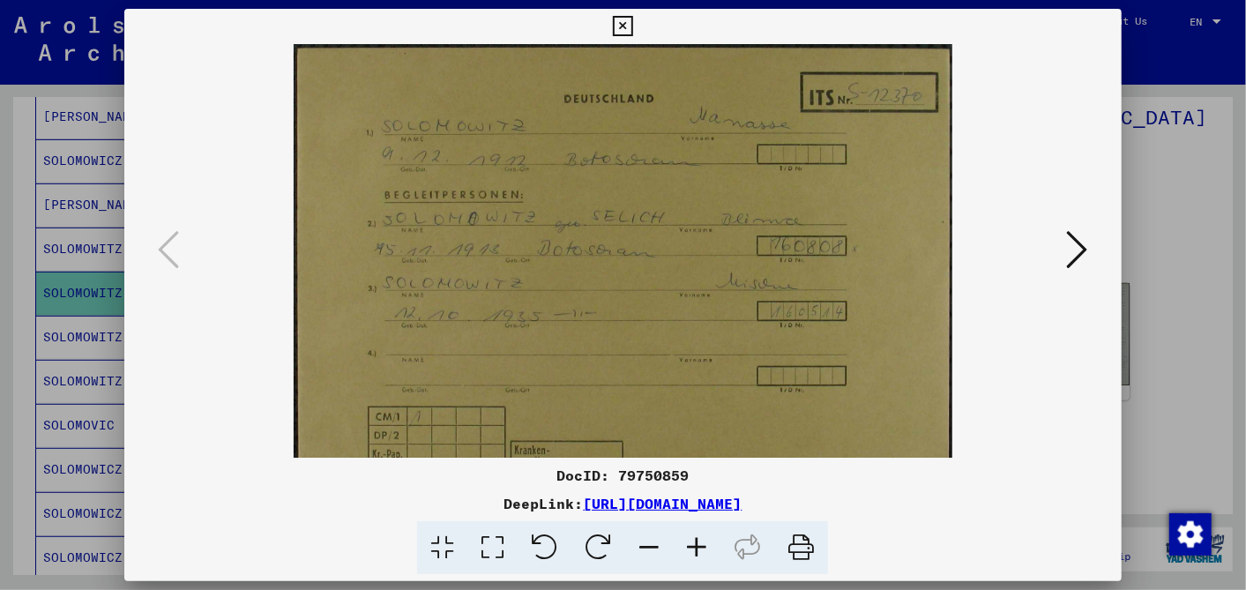
click at [692, 537] on icon at bounding box center [697, 548] width 48 height 54
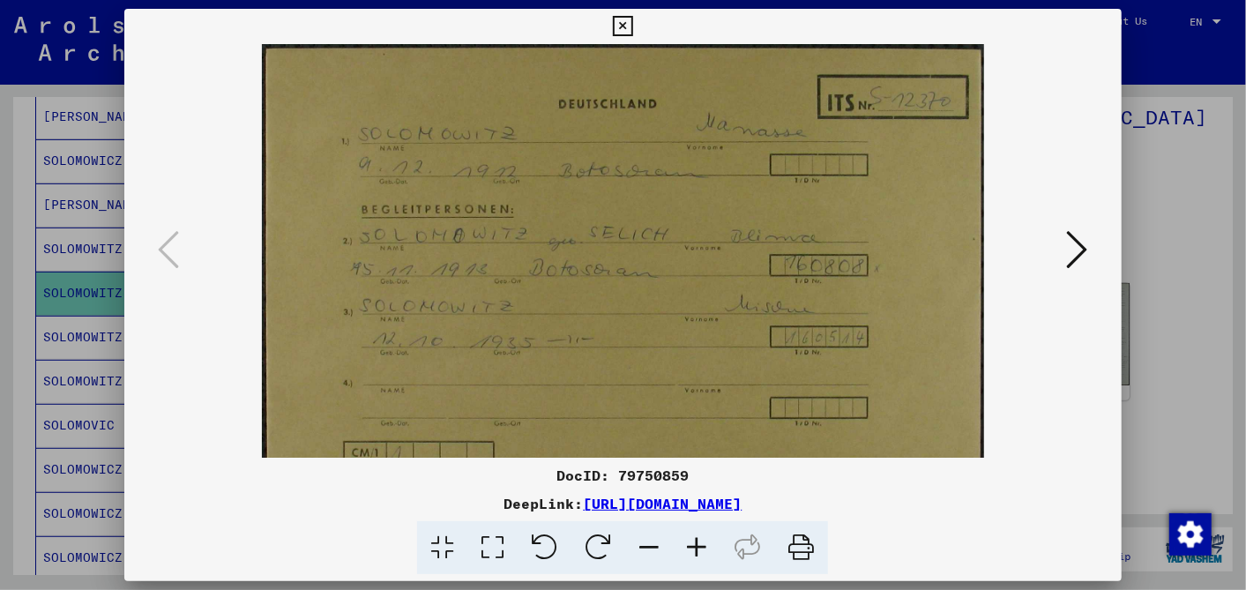
click at [692, 537] on icon at bounding box center [697, 548] width 48 height 54
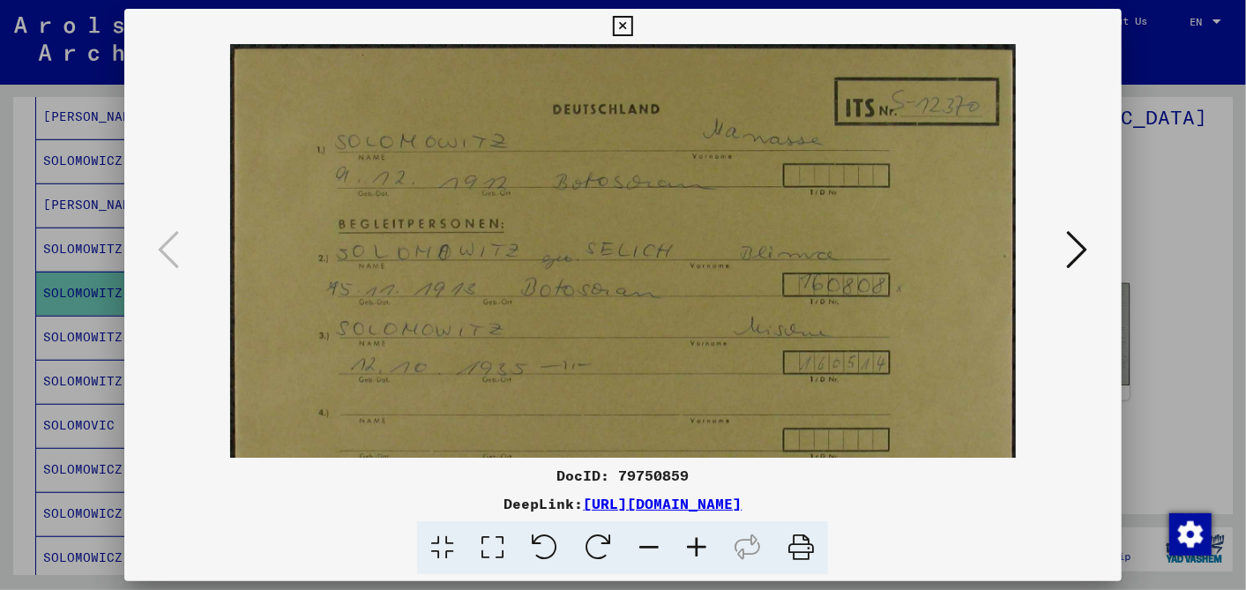
click at [692, 537] on icon at bounding box center [697, 548] width 48 height 54
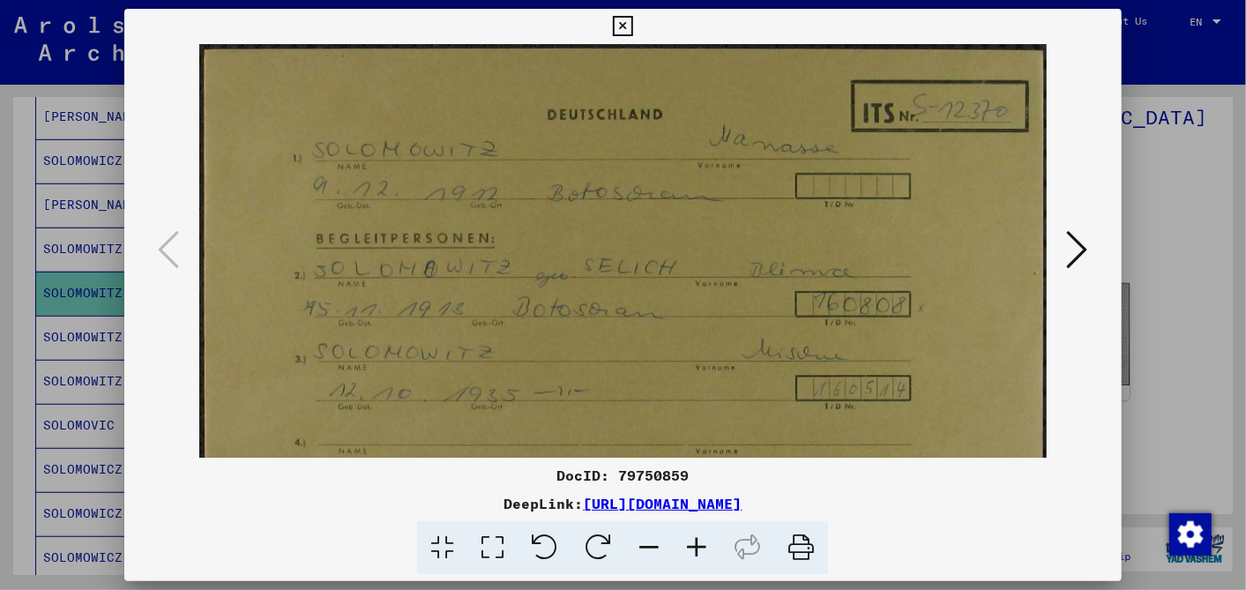
click at [624, 17] on icon at bounding box center [623, 26] width 20 height 21
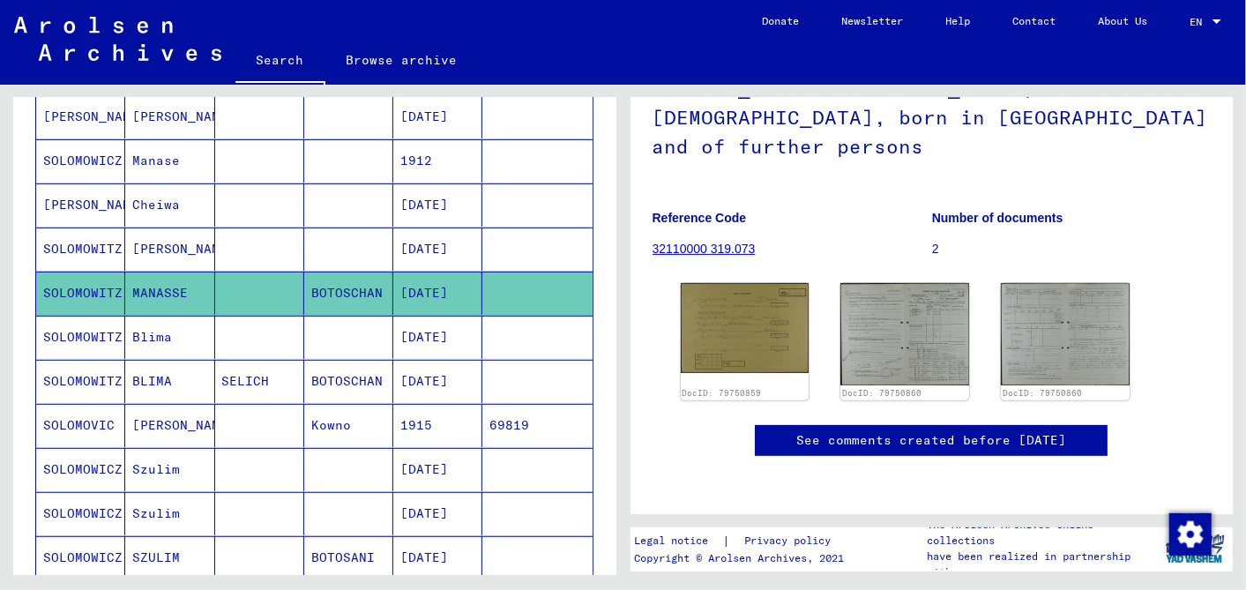
click at [433, 240] on mat-cell "12/09/1912" at bounding box center [437, 248] width 89 height 43
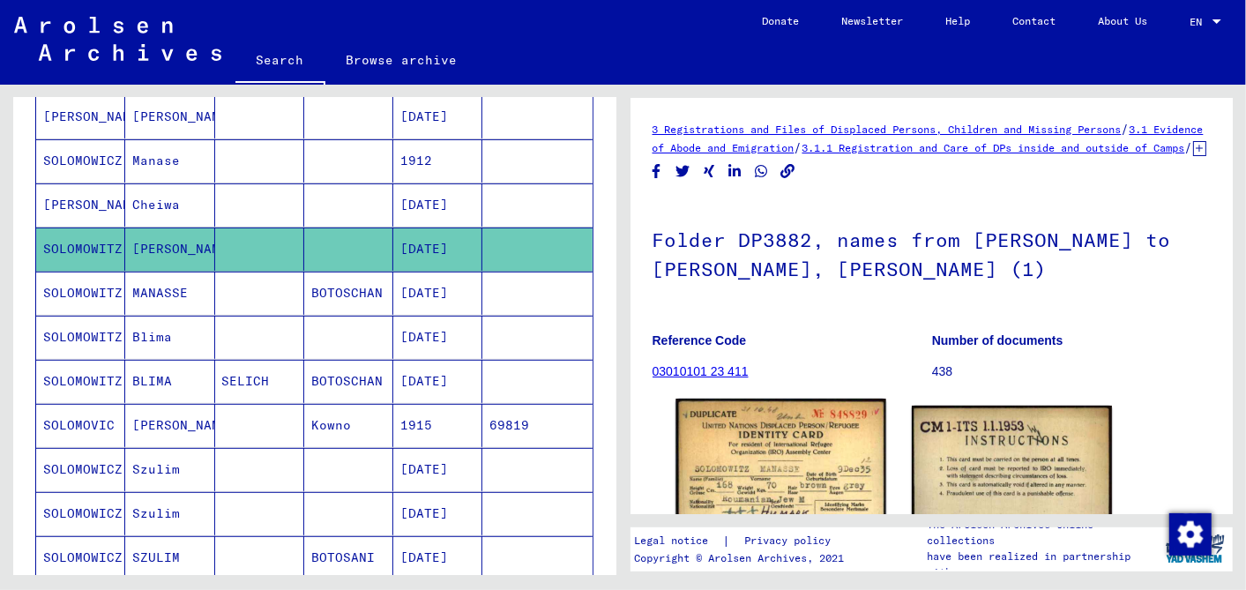
click at [781, 463] on img at bounding box center [780, 535] width 210 height 274
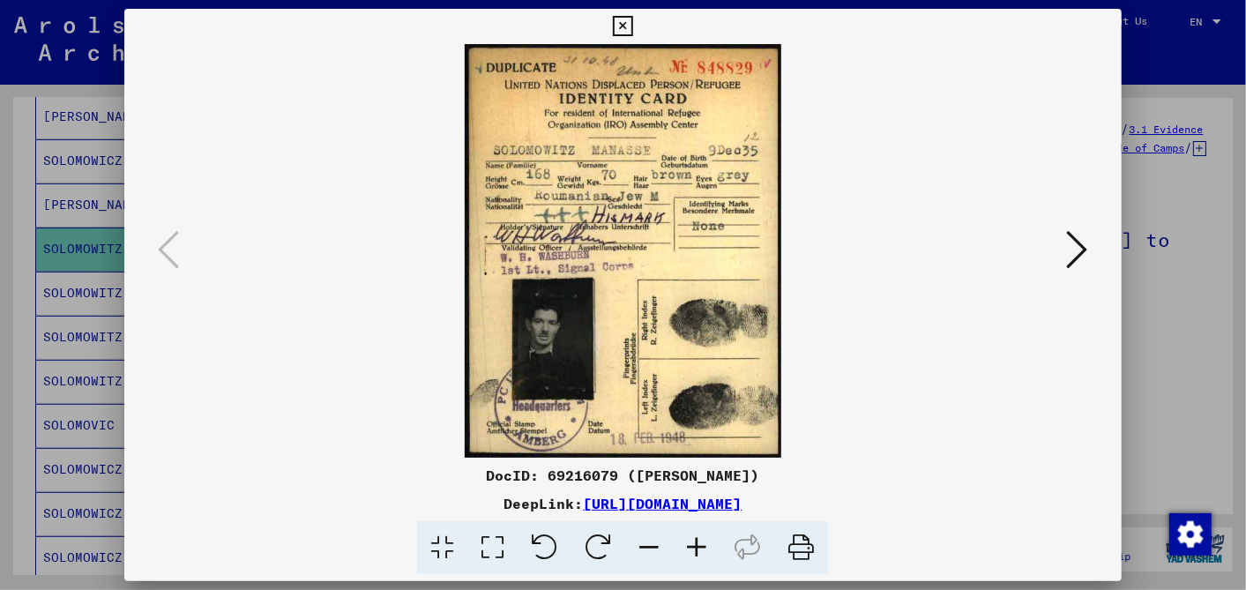
drag, startPoint x: 944, startPoint y: 495, endPoint x: 394, endPoint y: 506, distance: 550.1
click at [394, 506] on div "DeepLink: https://collections.arolsen-archives.org/en/document/69216079" at bounding box center [622, 503] width 996 height 21
drag, startPoint x: 394, startPoint y: 506, endPoint x: 441, endPoint y: 503, distance: 46.8
copy div "https://collections.arolsen-archives.org/en/document/69216079"
click at [624, 18] on icon at bounding box center [623, 26] width 20 height 21
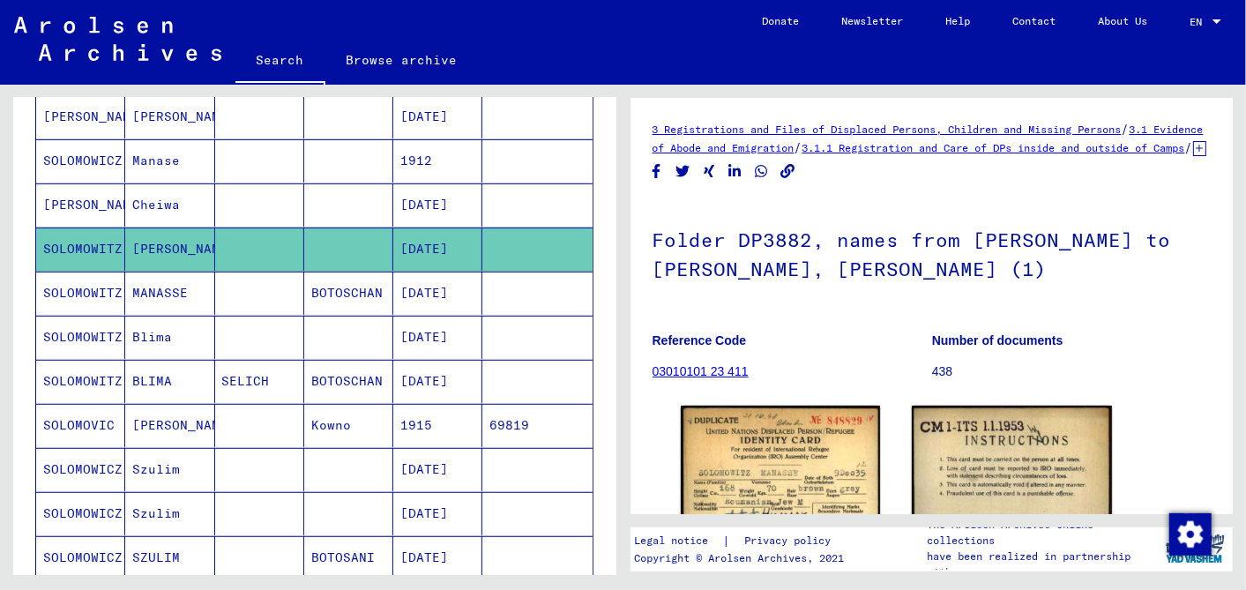
click at [436, 282] on mat-cell "12/09/1912" at bounding box center [437, 292] width 89 height 43
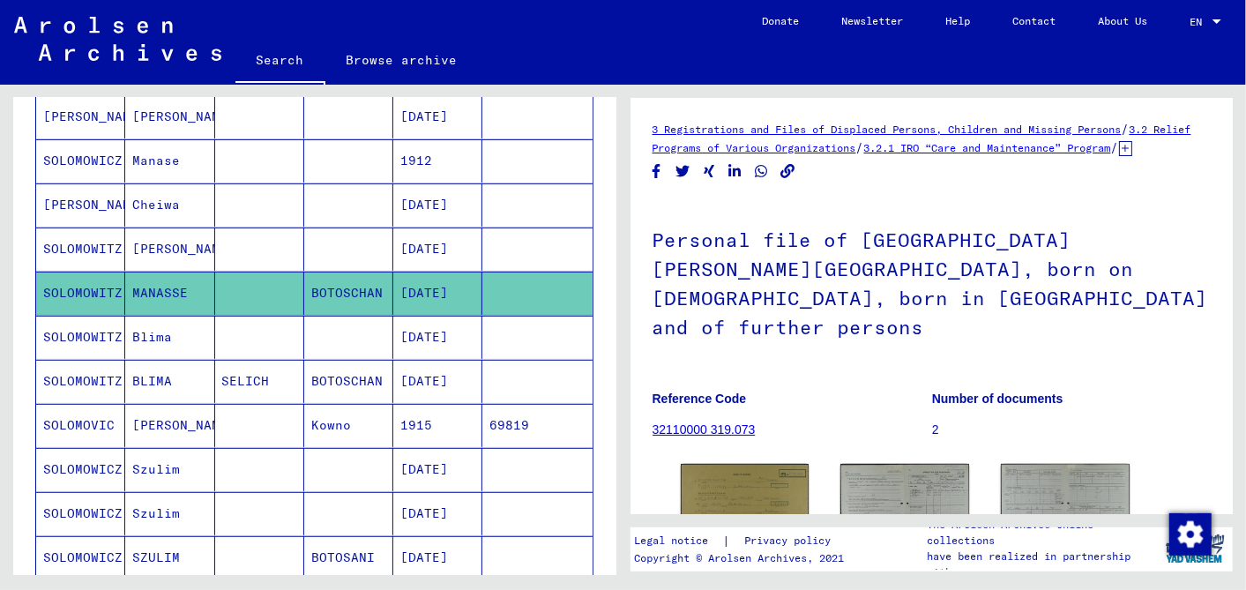
scroll to position [195, 0]
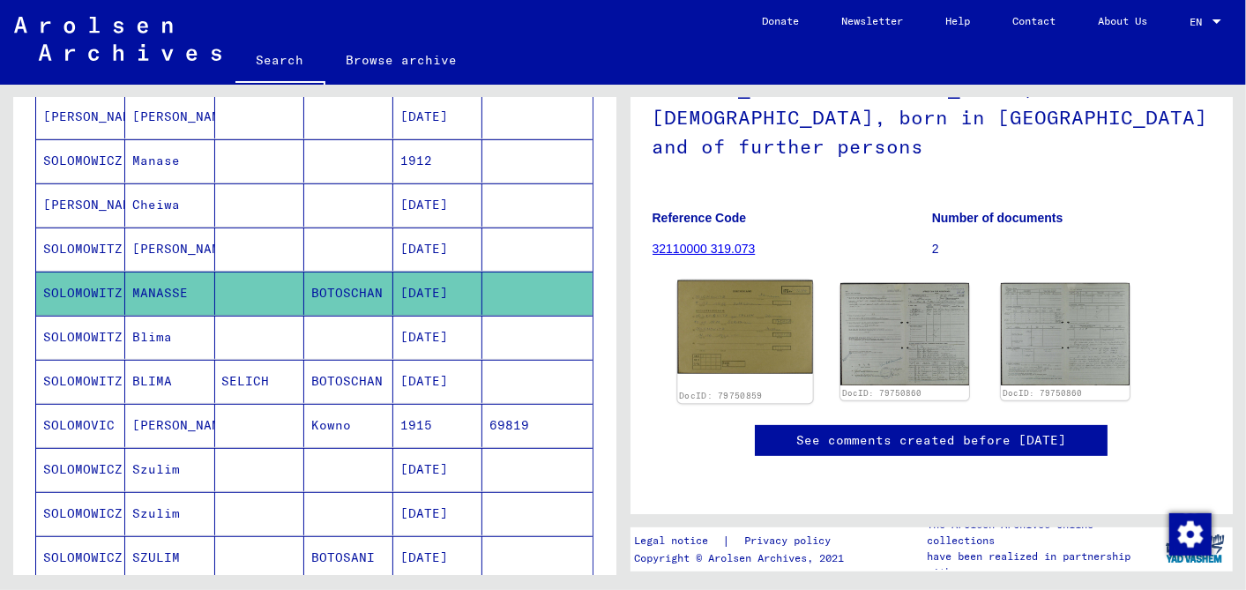
click at [755, 304] on img at bounding box center [744, 326] width 135 height 93
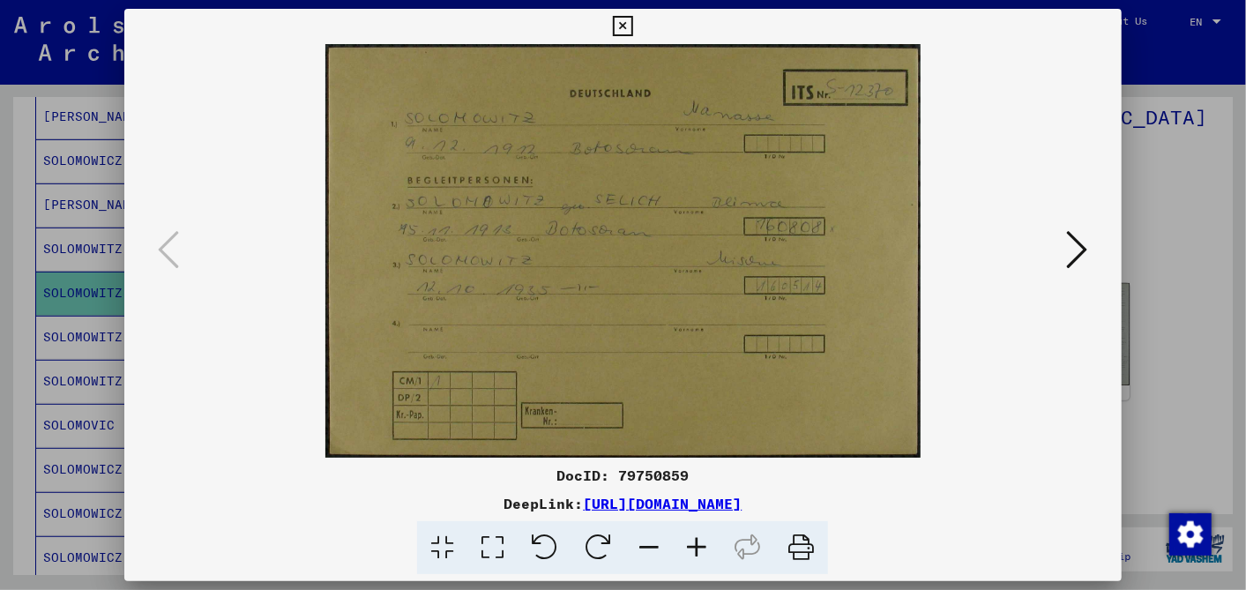
scroll to position [0, 0]
drag, startPoint x: 944, startPoint y: 500, endPoint x: 392, endPoint y: 503, distance: 551.8
click at [392, 503] on div "DeepLink: https://collections.arolsen-archives.org/en/document/79750859" at bounding box center [622, 503] width 996 height 21
copy div "https://collections.arolsen-archives.org/en/document/79750859"
click at [691, 539] on icon at bounding box center [697, 548] width 48 height 54
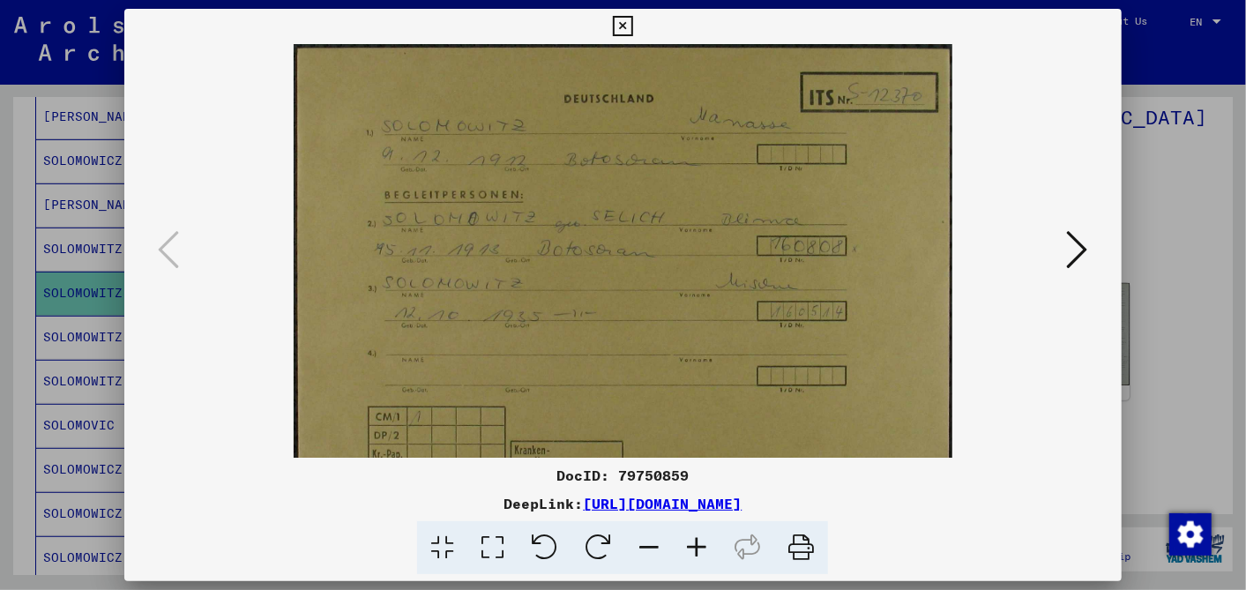
click at [691, 538] on icon at bounding box center [697, 548] width 48 height 54
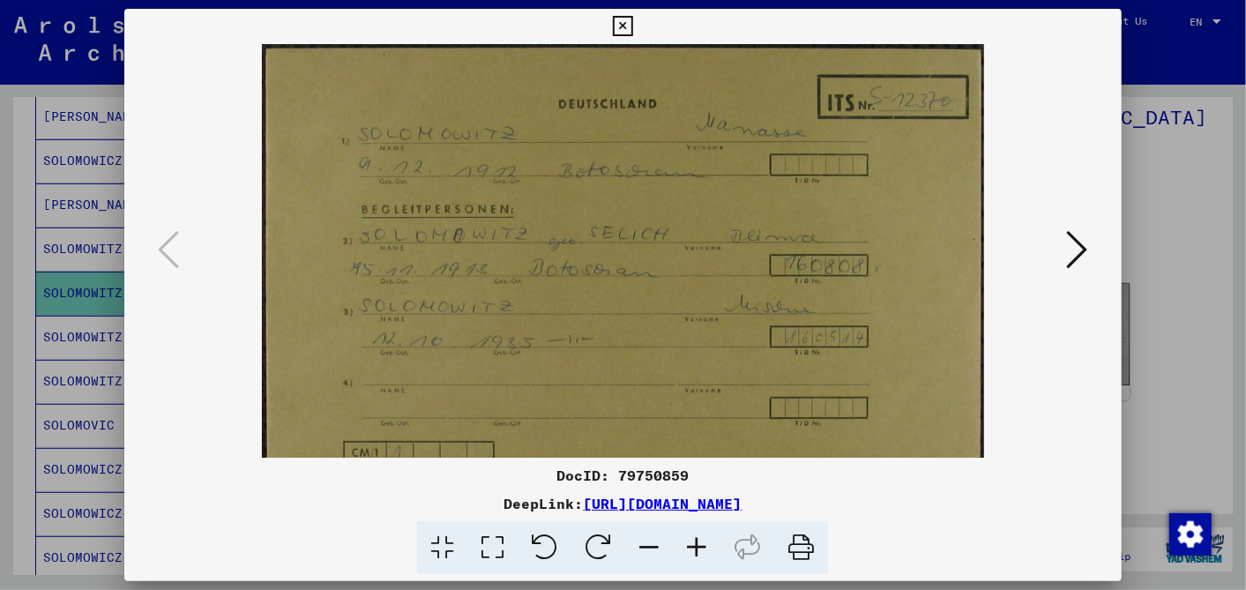
click at [691, 538] on icon at bounding box center [697, 548] width 48 height 54
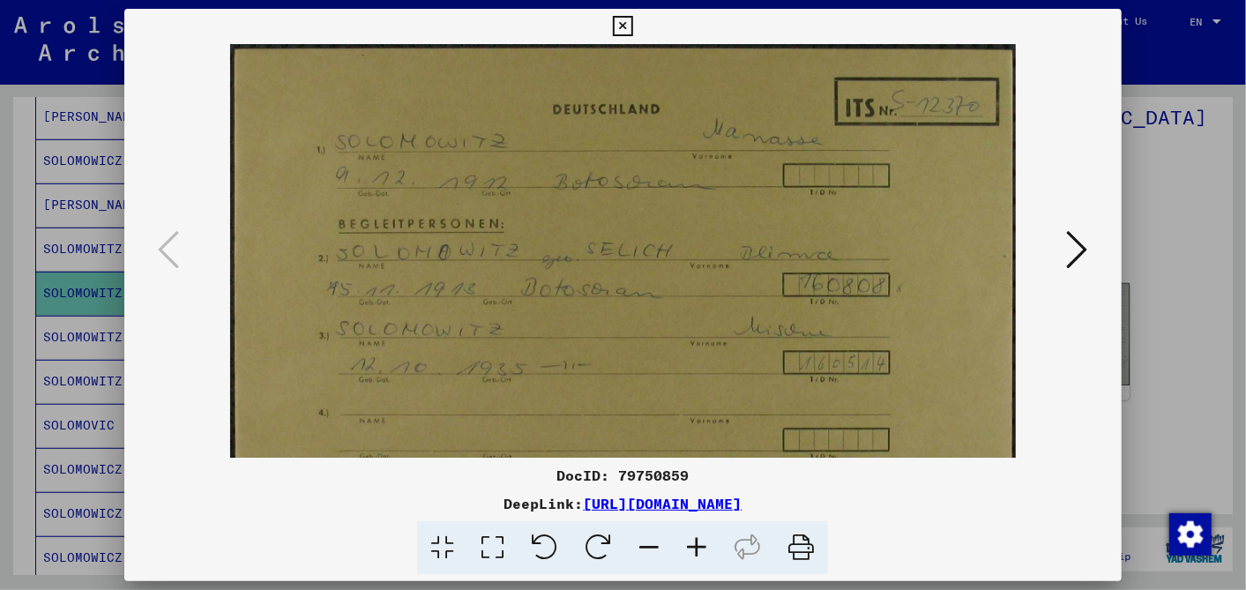
click at [624, 19] on icon at bounding box center [623, 26] width 20 height 21
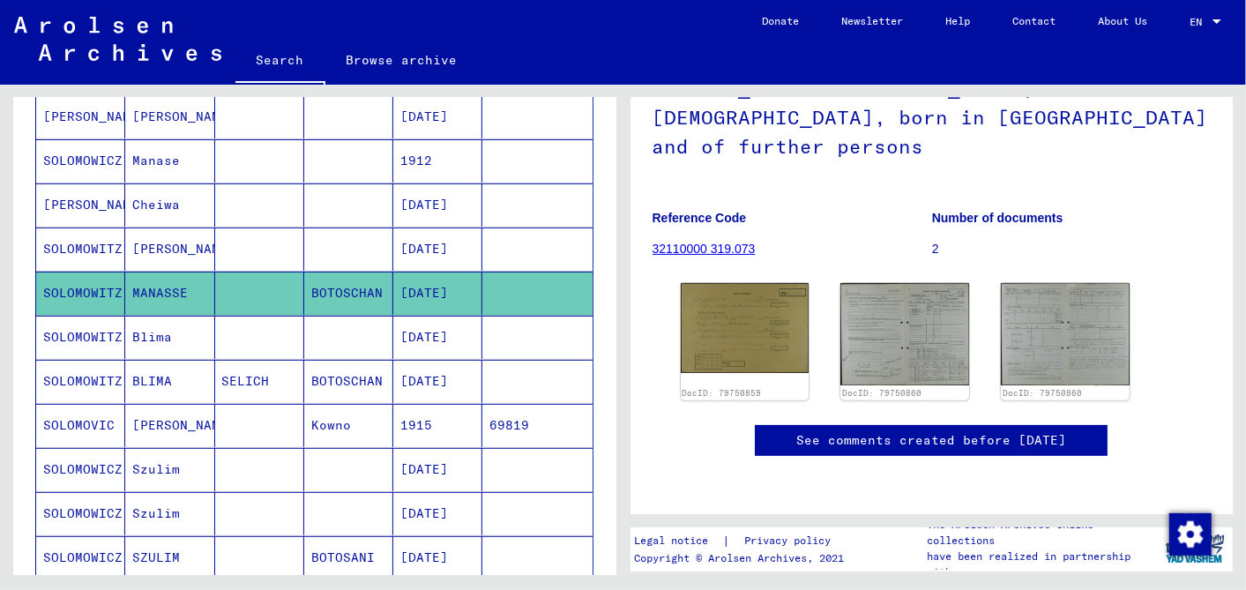
click at [428, 368] on mat-cell "11/15/1913" at bounding box center [437, 381] width 89 height 43
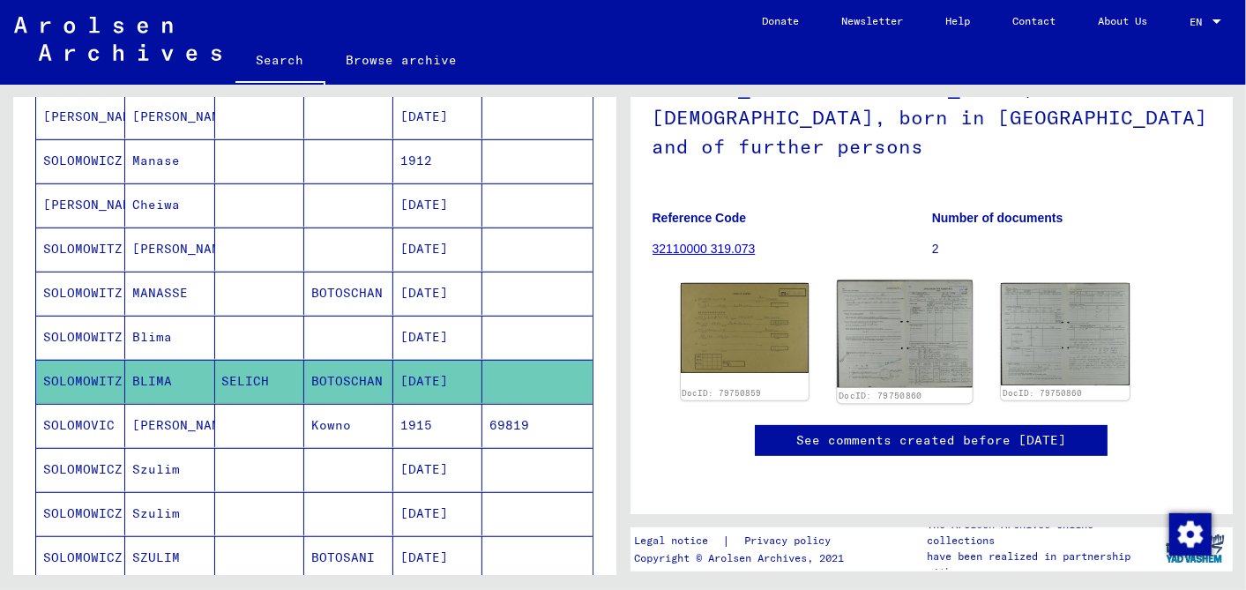
click at [896, 312] on img at bounding box center [904, 334] width 135 height 108
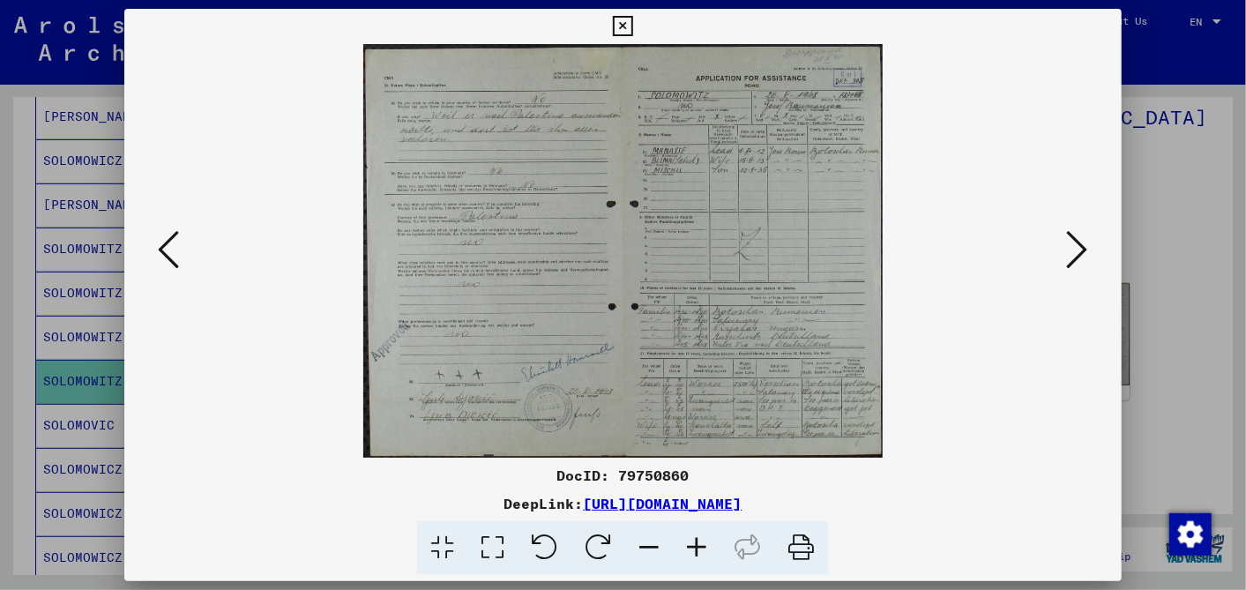
click at [697, 543] on icon at bounding box center [697, 548] width 48 height 54
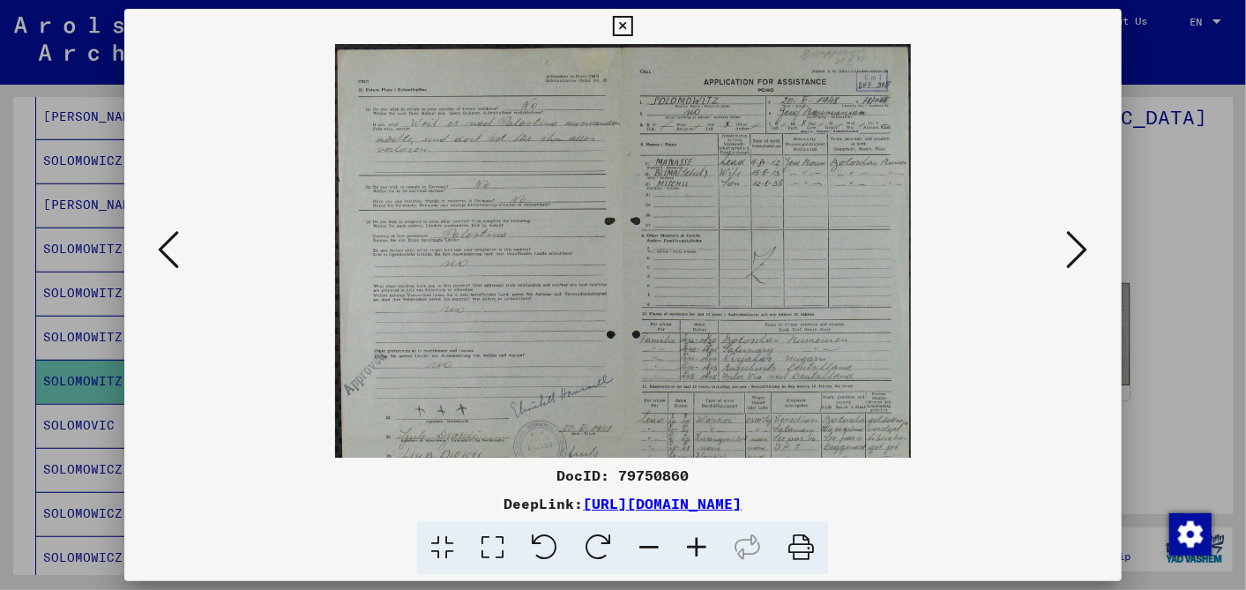
click at [697, 543] on icon at bounding box center [697, 548] width 48 height 54
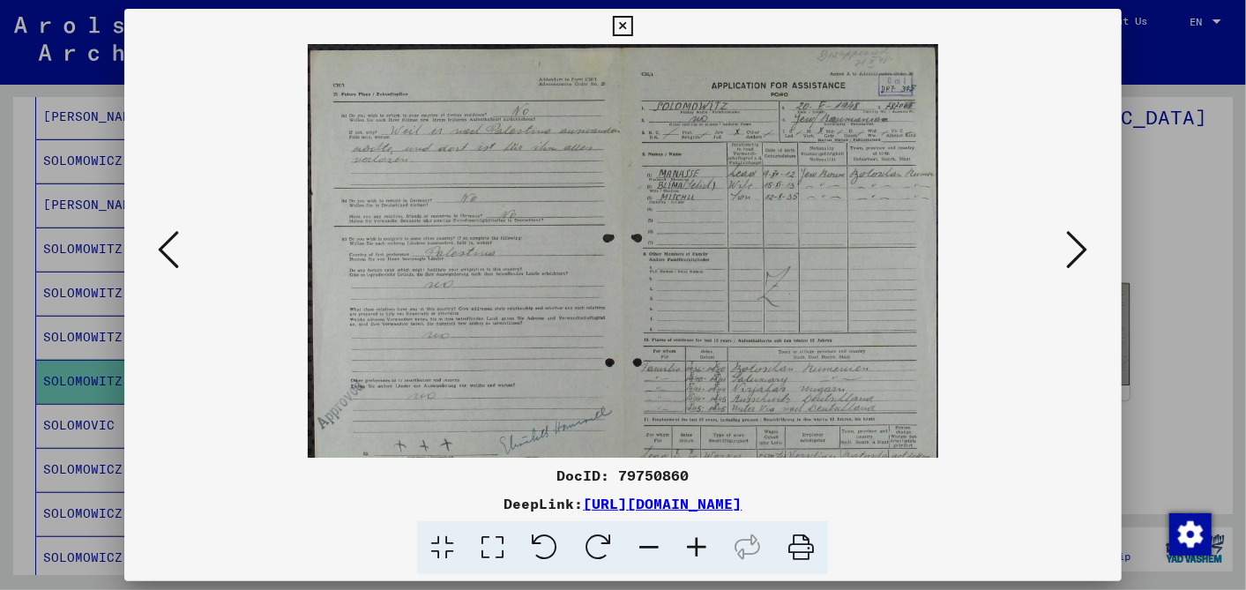
click at [697, 543] on icon at bounding box center [697, 548] width 48 height 54
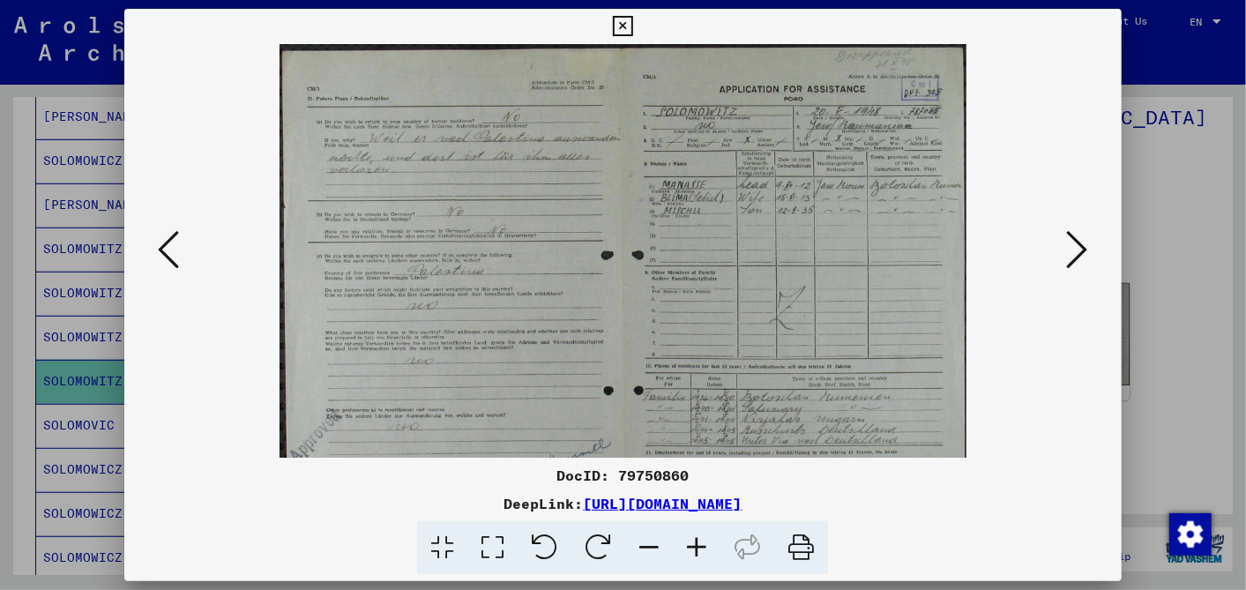
click at [697, 543] on icon at bounding box center [697, 548] width 48 height 54
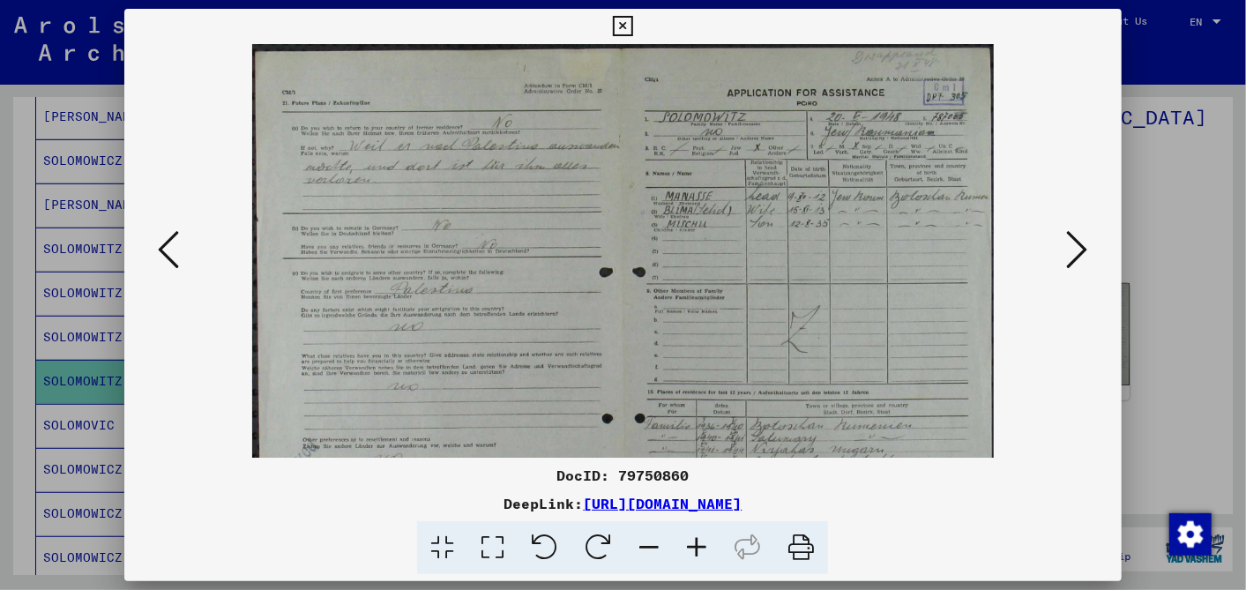
click at [697, 543] on icon at bounding box center [697, 548] width 48 height 54
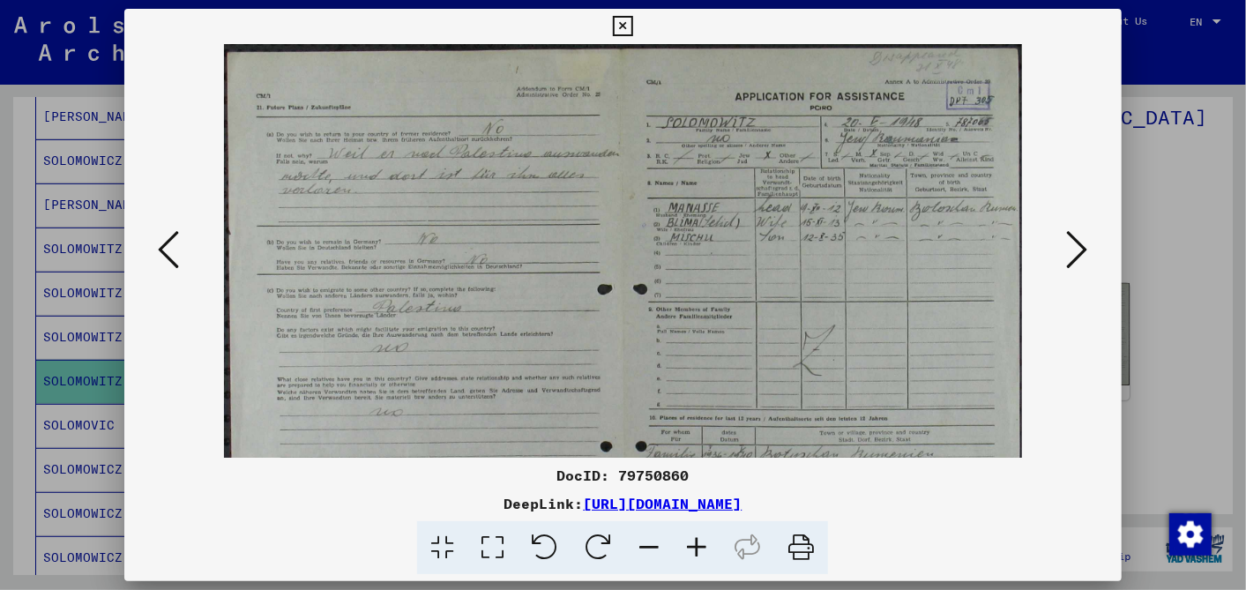
click at [695, 541] on icon at bounding box center [697, 548] width 48 height 54
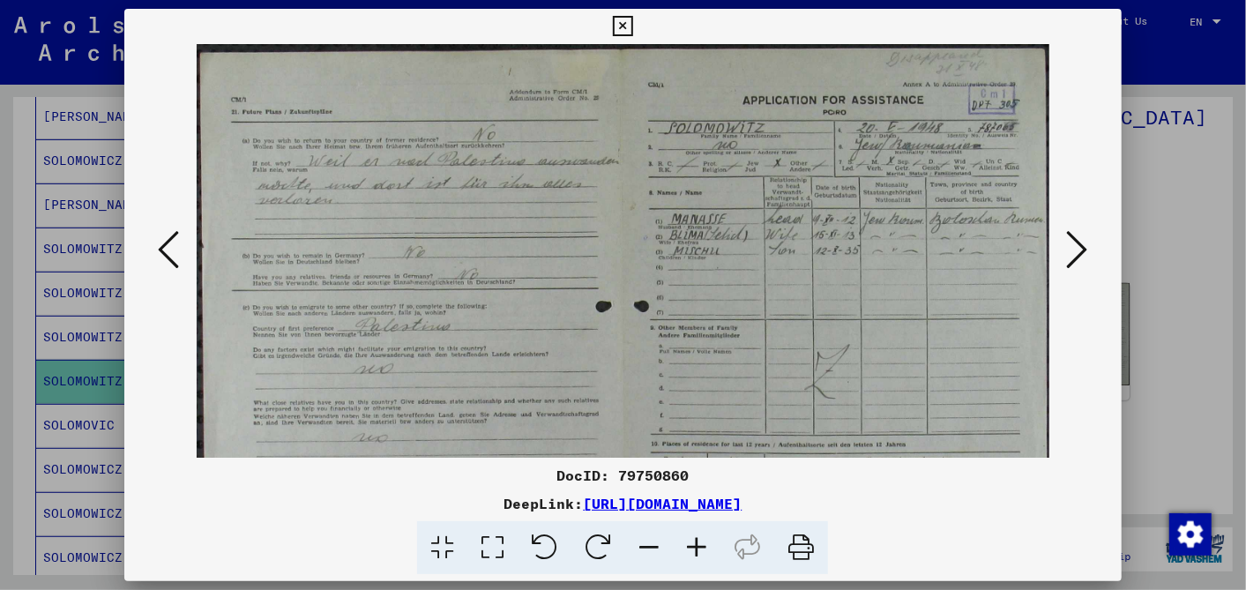
click at [695, 541] on icon at bounding box center [697, 548] width 48 height 54
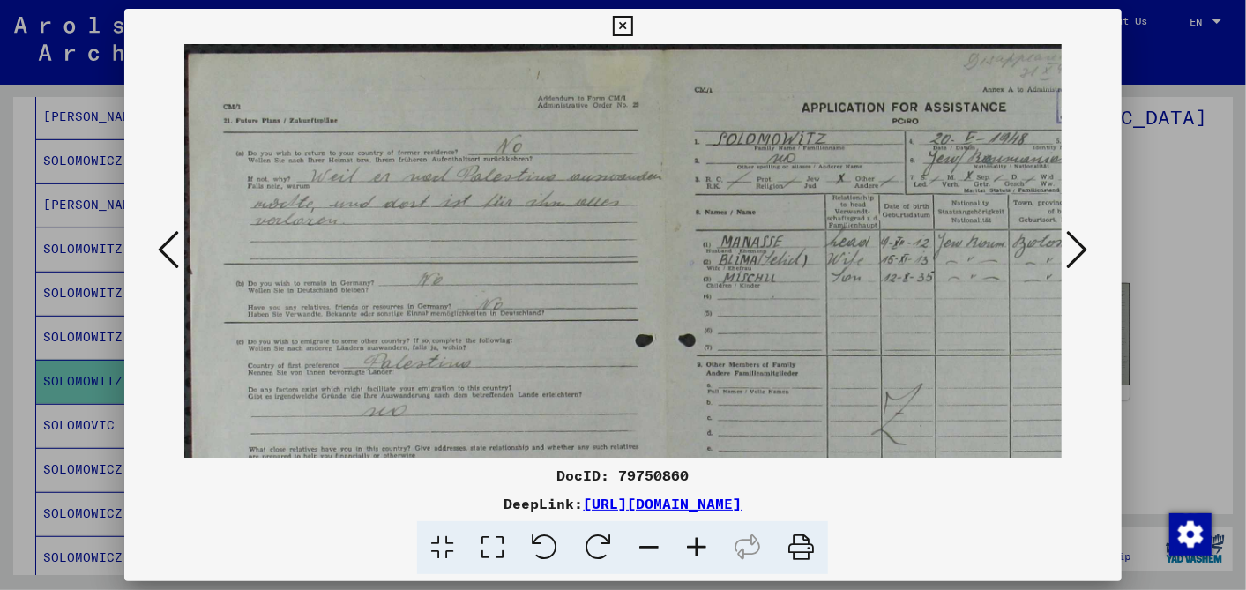
click at [695, 541] on icon at bounding box center [697, 548] width 48 height 54
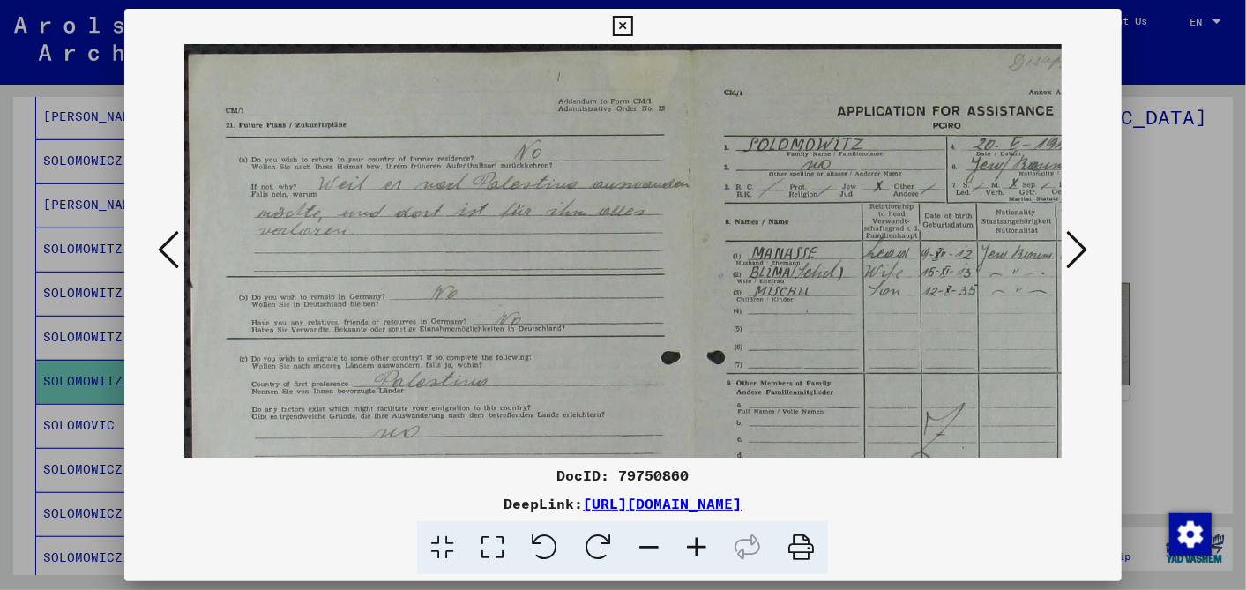
click at [695, 541] on icon at bounding box center [697, 548] width 48 height 54
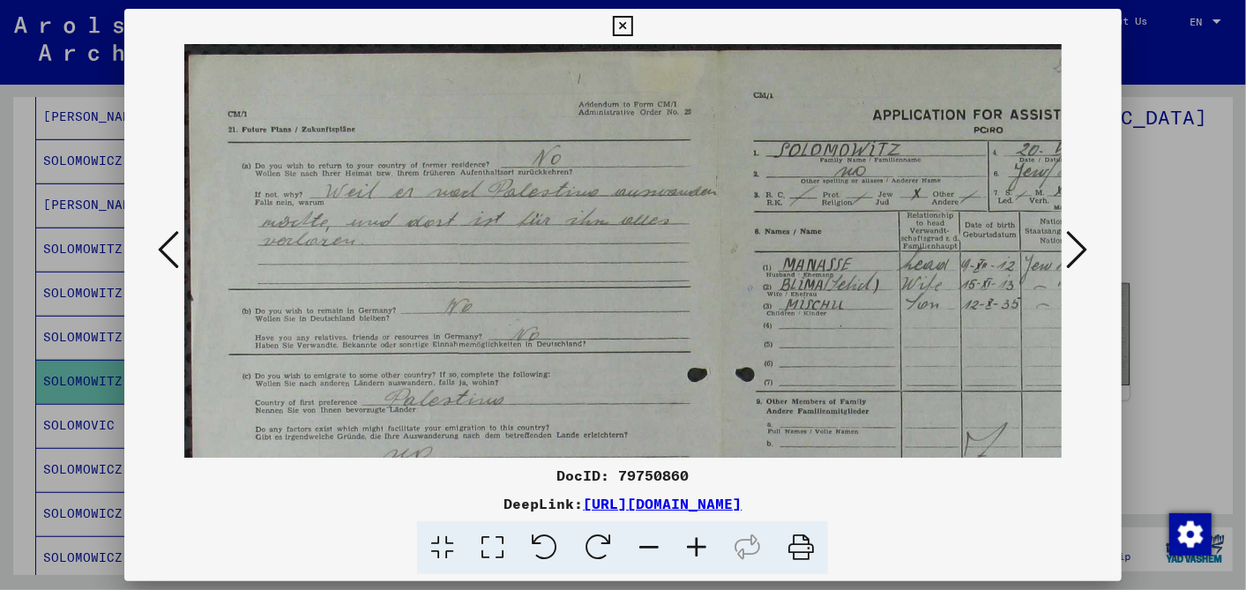
click at [695, 541] on icon at bounding box center [697, 548] width 48 height 54
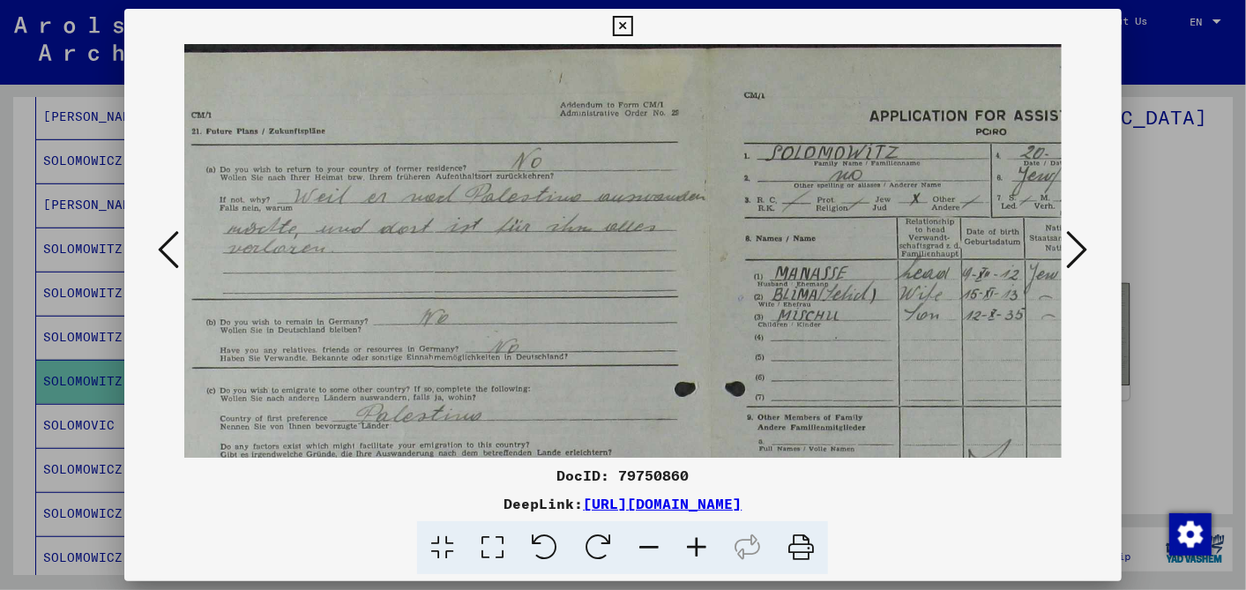
scroll to position [4, 42]
drag, startPoint x: 838, startPoint y: 344, endPoint x: 794, endPoint y: 340, distance: 44.2
click at [794, 340] on img at bounding box center [707, 490] width 1130 height 898
click at [623, 20] on icon at bounding box center [623, 26] width 20 height 21
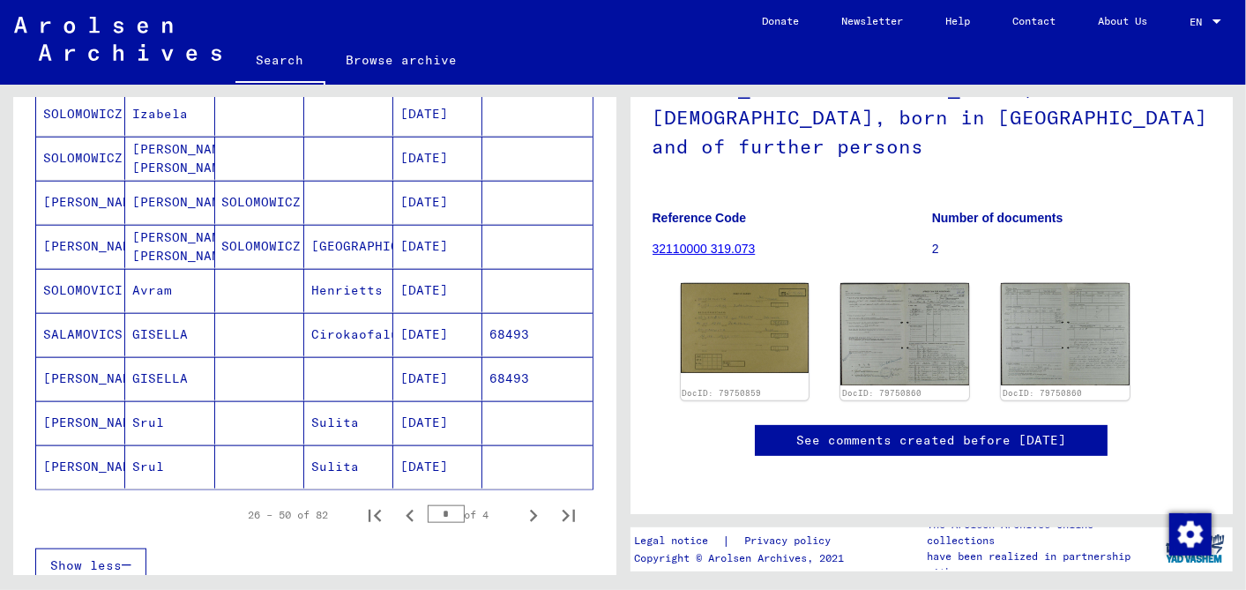
scroll to position [982, 0]
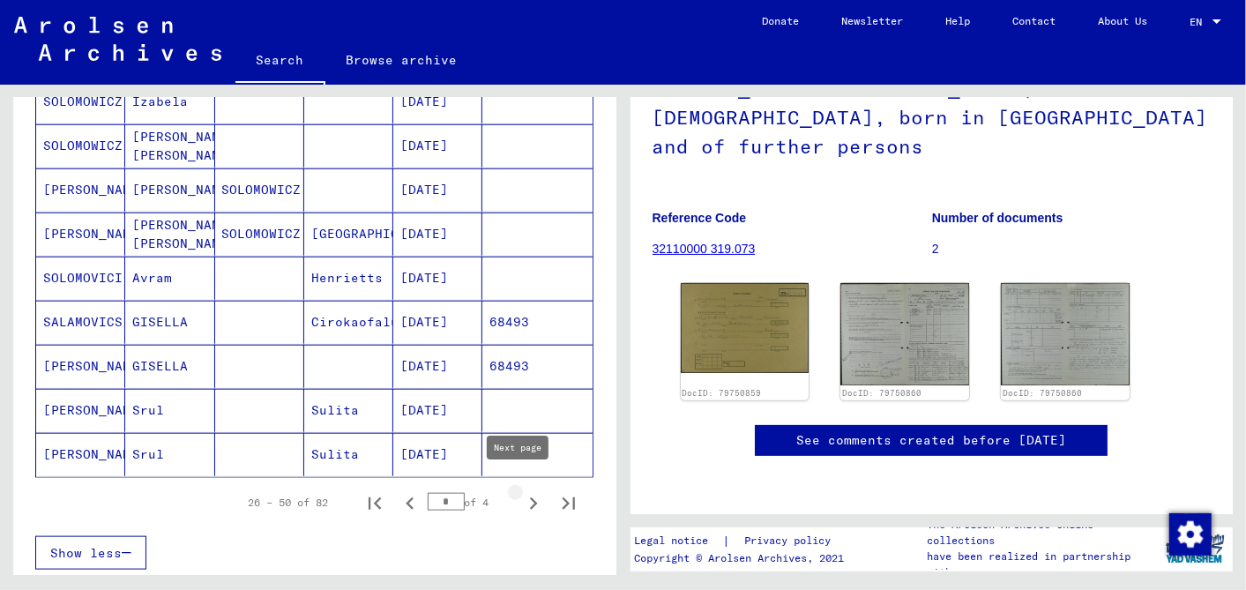
click at [521, 491] on icon "Next page" at bounding box center [533, 503] width 25 height 25
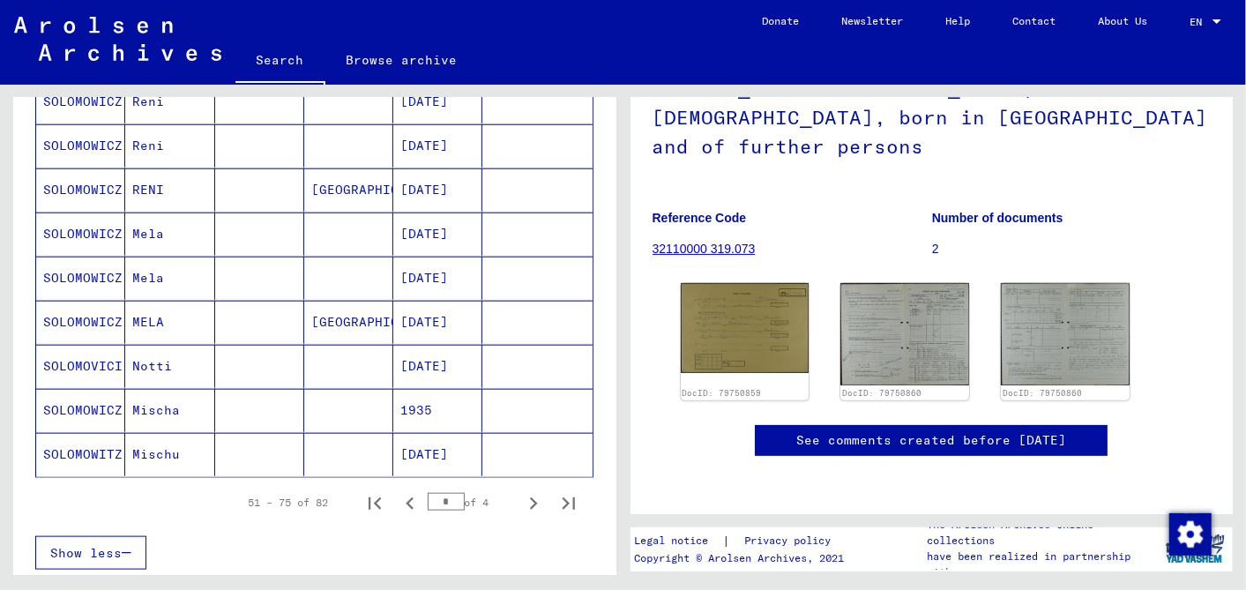
click at [433, 435] on mat-cell "10/12/1935" at bounding box center [437, 454] width 89 height 43
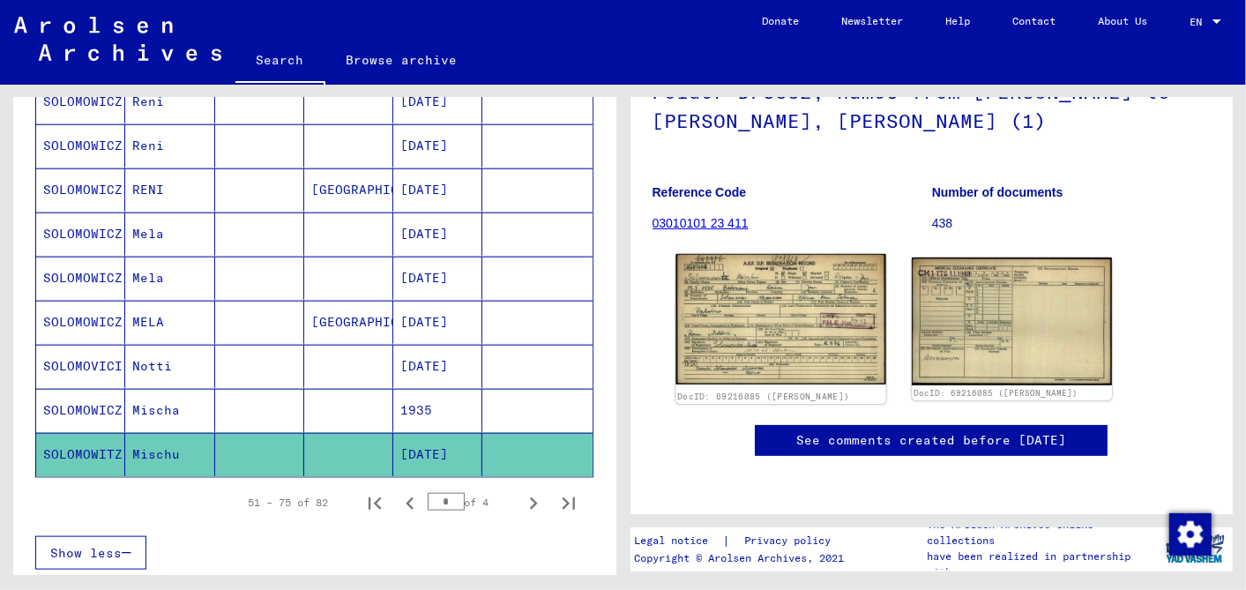
click at [765, 284] on img at bounding box center [780, 319] width 210 height 130
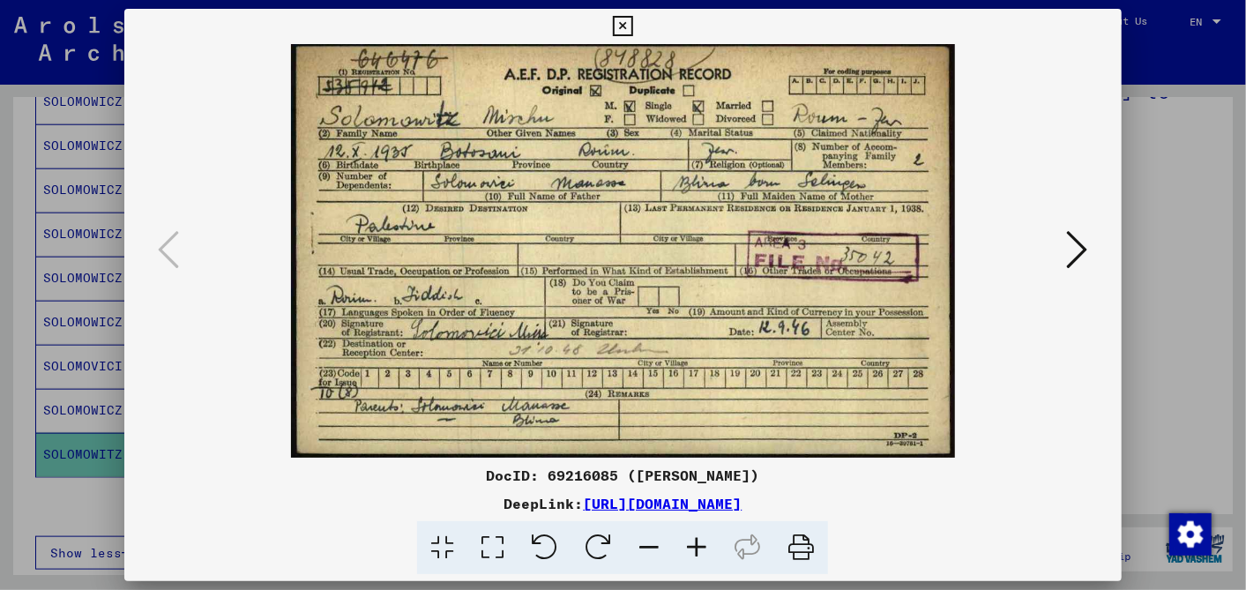
drag, startPoint x: 959, startPoint y: 495, endPoint x: 398, endPoint y: 508, distance: 561.6
click at [398, 508] on div "DeepLink: https://collections.arolsen-archives.org/en/document/69216085" at bounding box center [622, 503] width 996 height 21
drag, startPoint x: 398, startPoint y: 508, endPoint x: 520, endPoint y: 502, distance: 122.6
copy link "https://collections.arolsen-archives.org/en/document/69216085"
click at [622, 17] on icon at bounding box center [623, 26] width 20 height 21
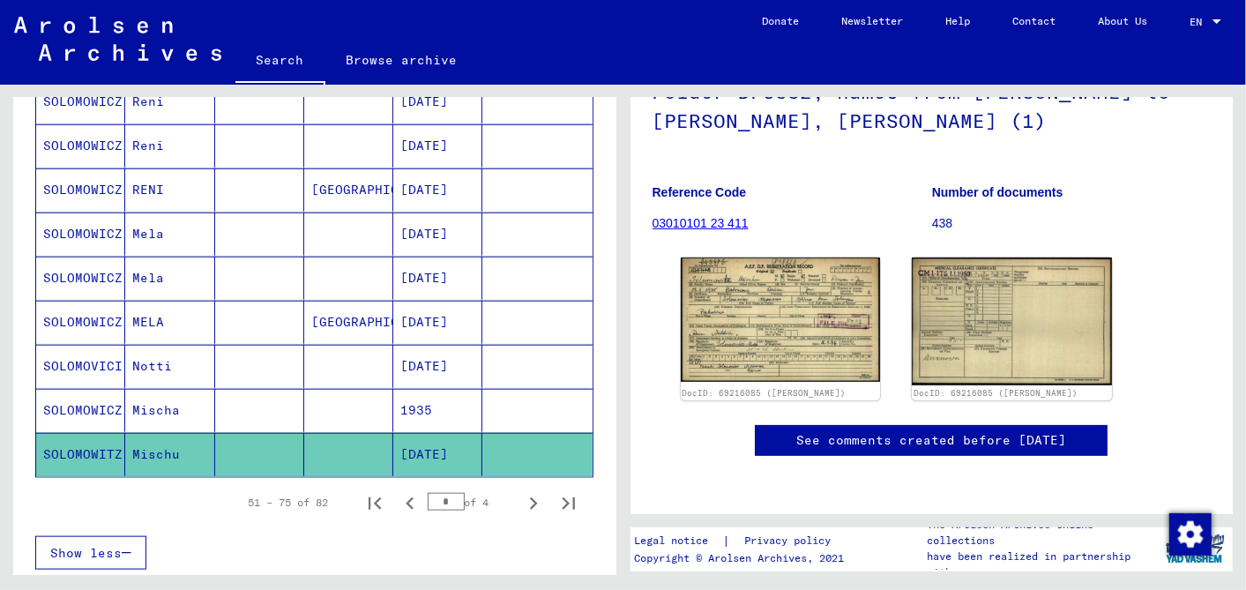
click at [423, 390] on mat-cell "1935" at bounding box center [437, 410] width 89 height 43
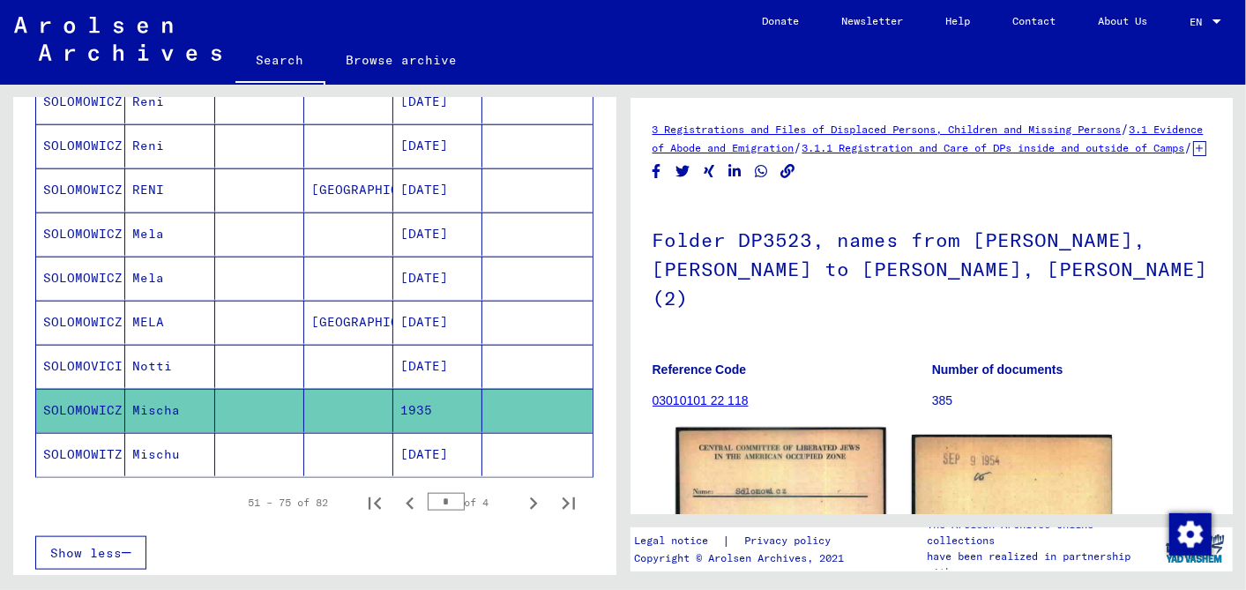
scroll to position [294, 0]
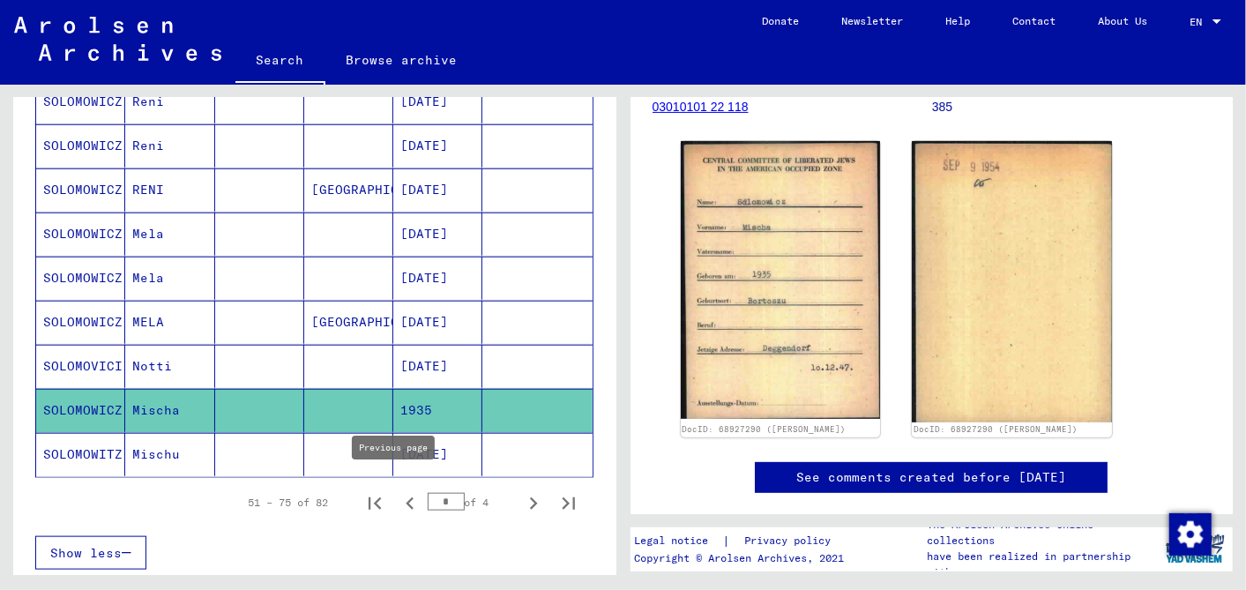
click at [398, 491] on icon "Previous page" at bounding box center [410, 503] width 25 height 25
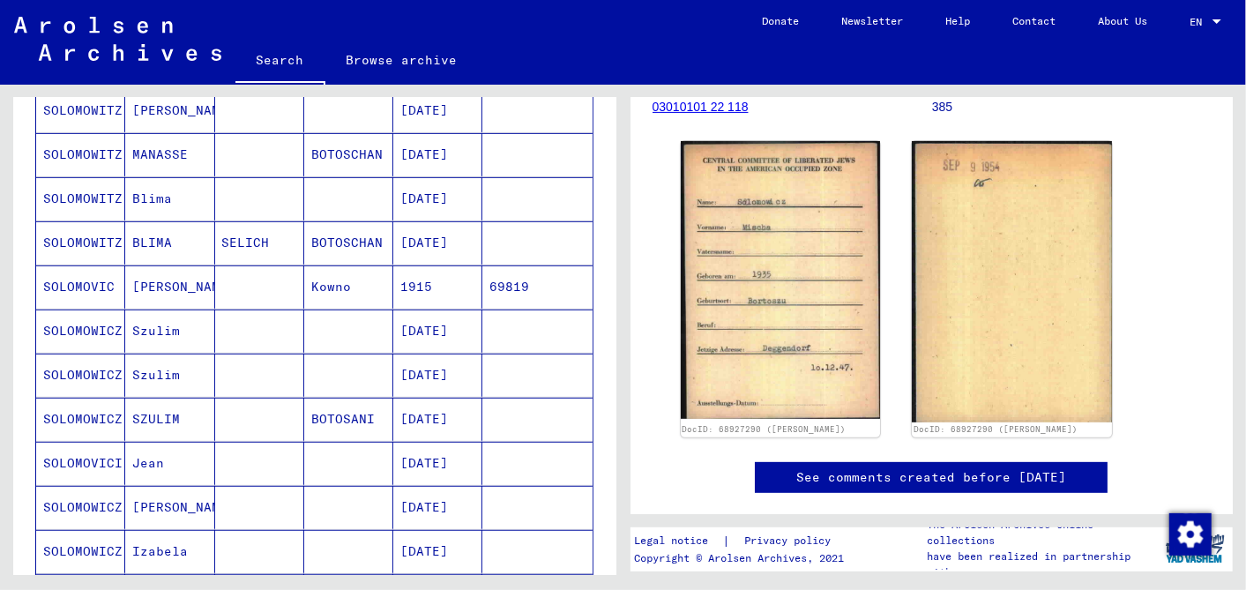
scroll to position [492, 0]
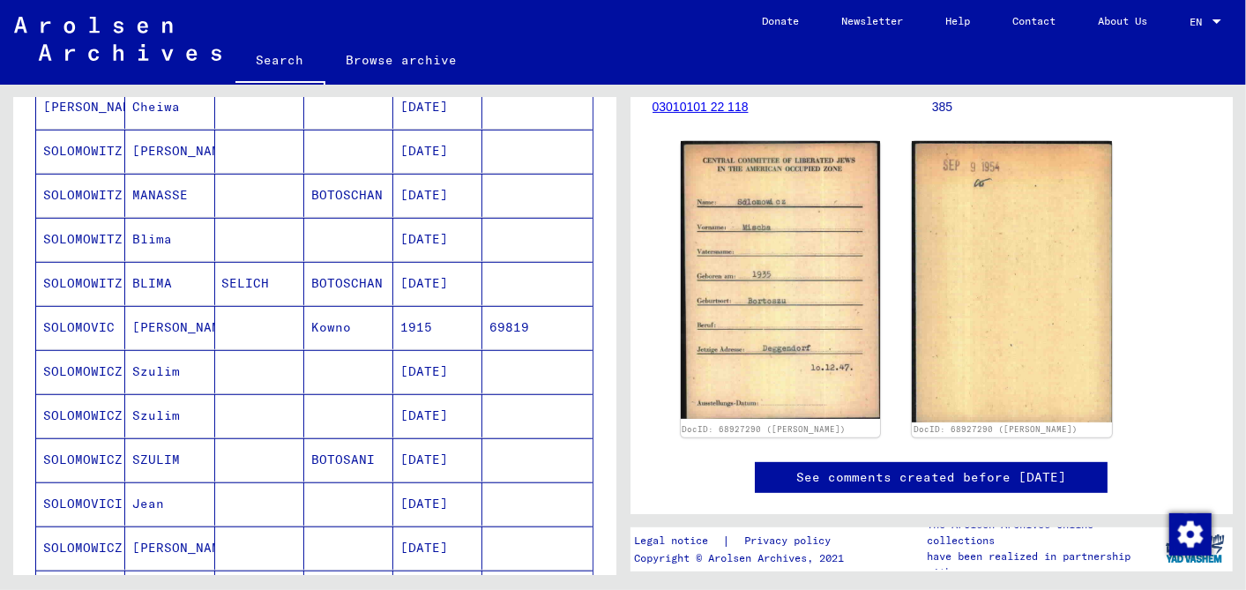
click at [420, 228] on mat-cell "11/15/1913" at bounding box center [437, 239] width 89 height 43
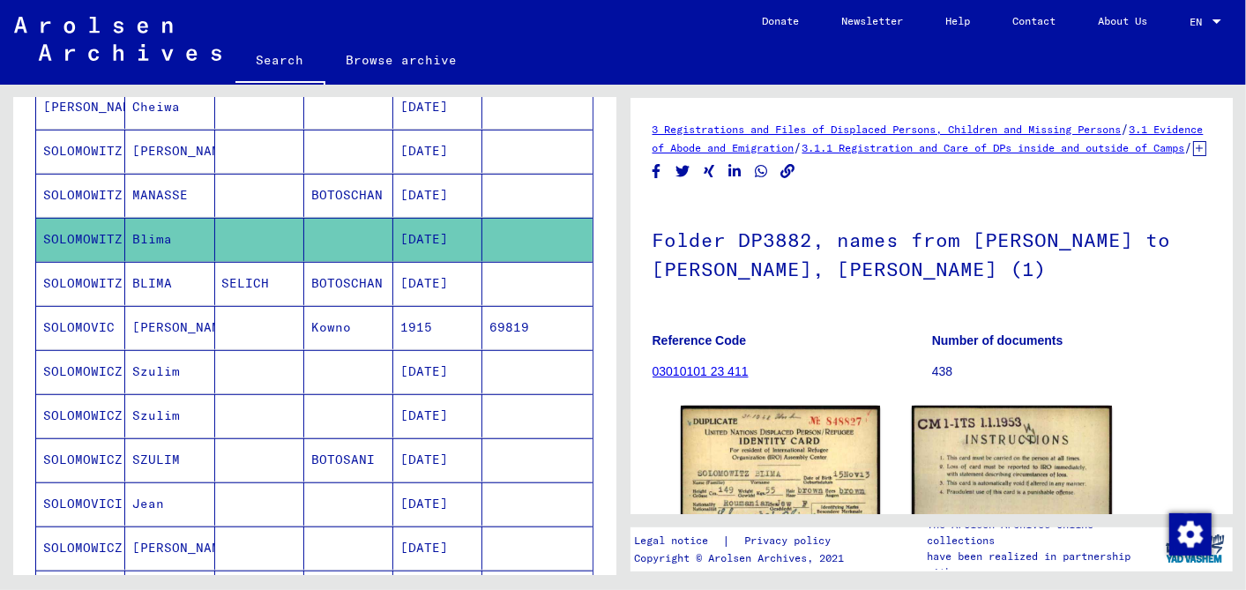
scroll to position [294, 0]
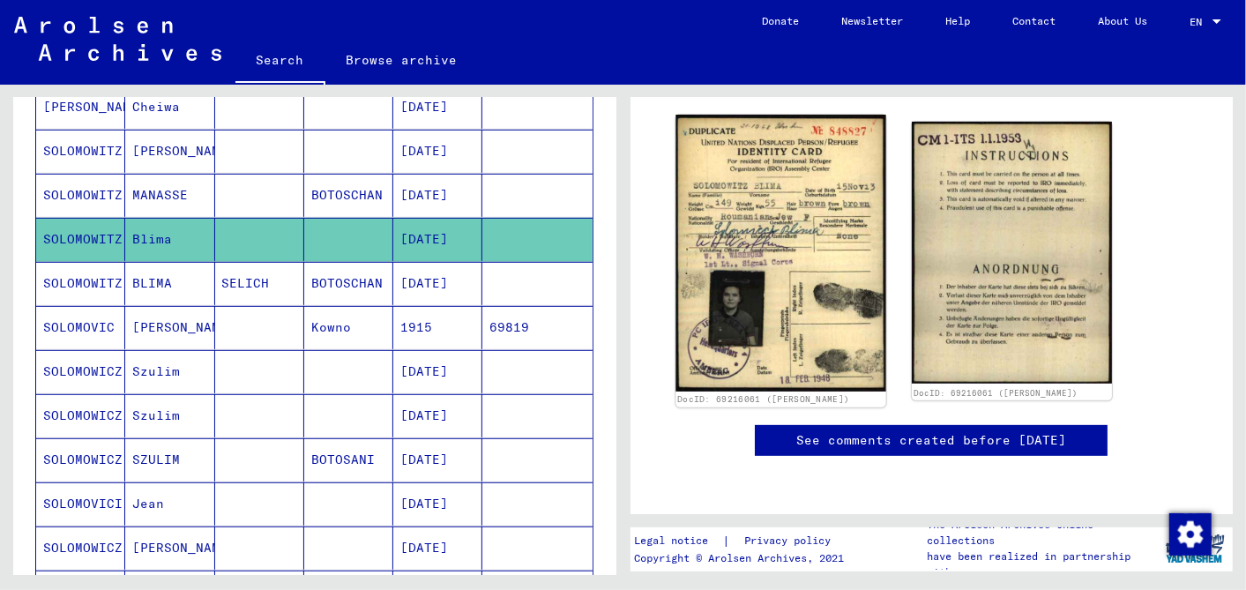
click at [785, 266] on img at bounding box center [780, 253] width 210 height 277
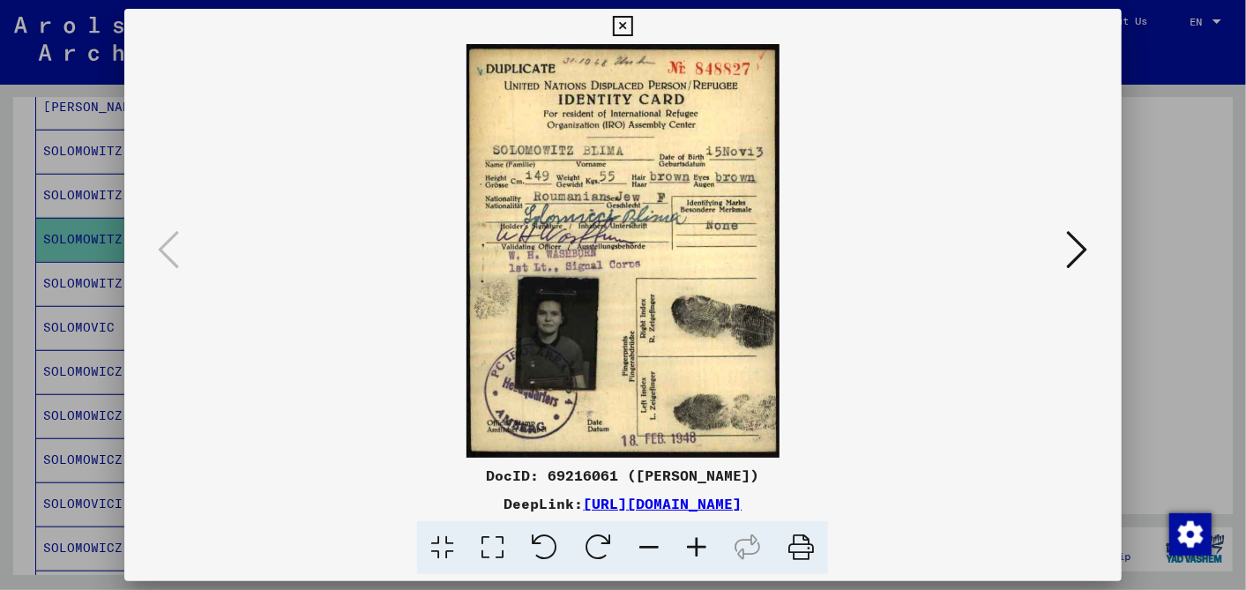
scroll to position [196, 0]
drag, startPoint x: 949, startPoint y: 495, endPoint x: 403, endPoint y: 501, distance: 546.5
click at [403, 501] on div "DeepLink: https://collections.arolsen-archives.org/en/document/69216061" at bounding box center [622, 503] width 996 height 21
drag, startPoint x: 403, startPoint y: 501, endPoint x: 471, endPoint y: 501, distance: 67.9
copy link "https://collections.arolsen-archives.org/en/document/69216061"
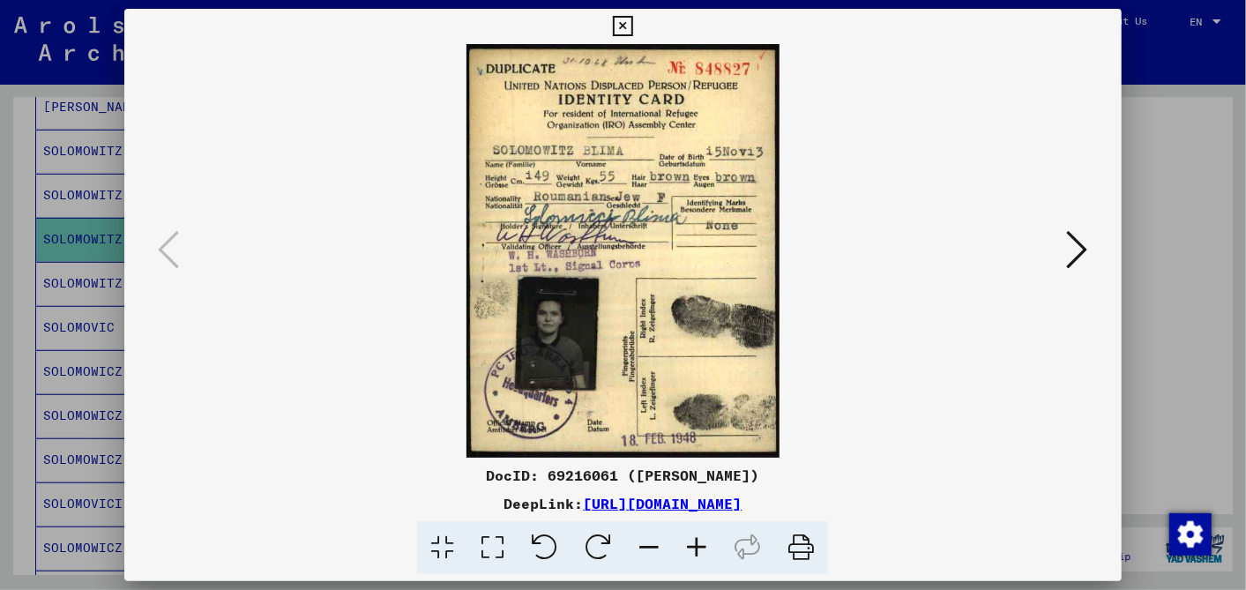
click at [623, 18] on icon at bounding box center [623, 26] width 20 height 21
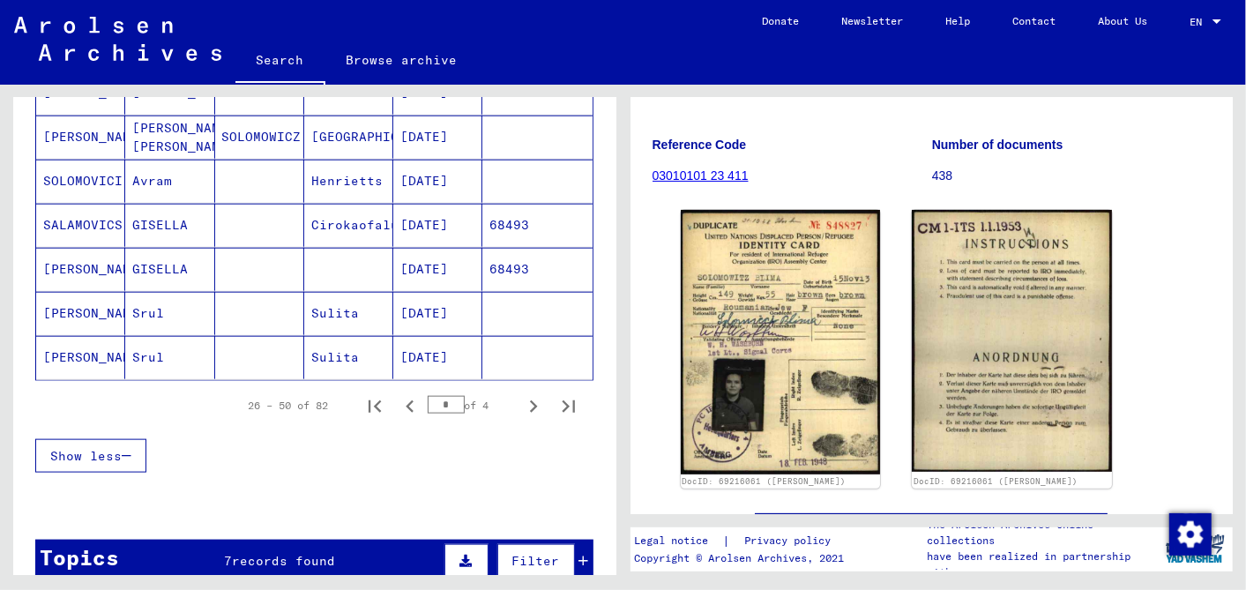
scroll to position [1080, 0]
click at [521, 393] on icon "Next page" at bounding box center [533, 405] width 25 height 25
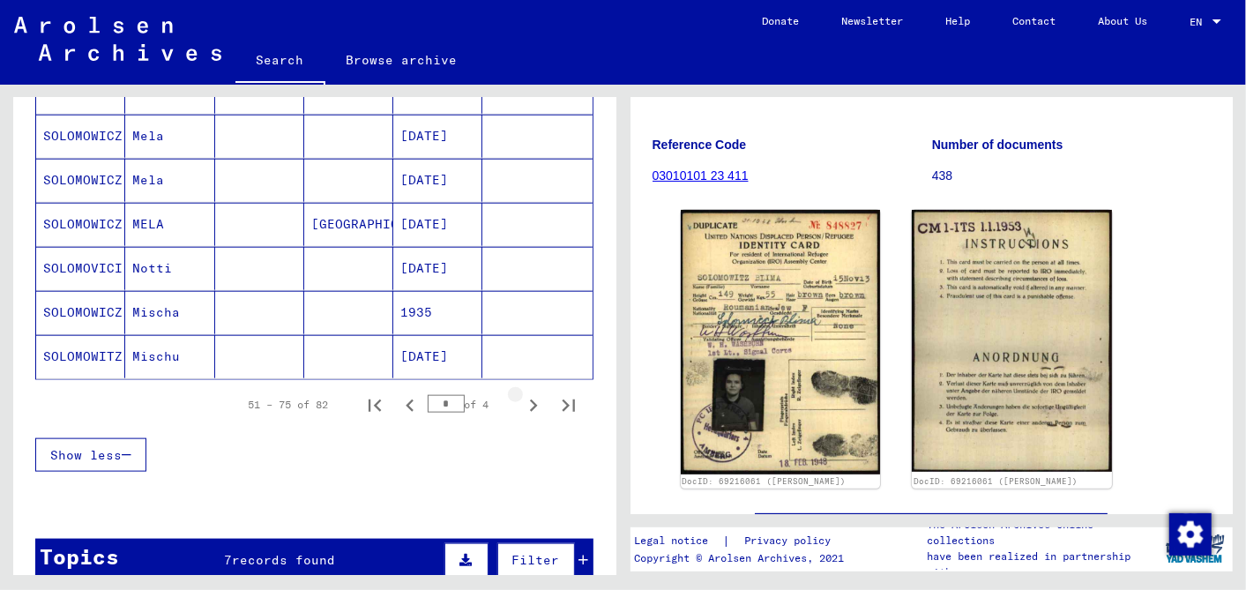
click at [521, 393] on icon "Next page" at bounding box center [533, 405] width 25 height 25
type input "*"
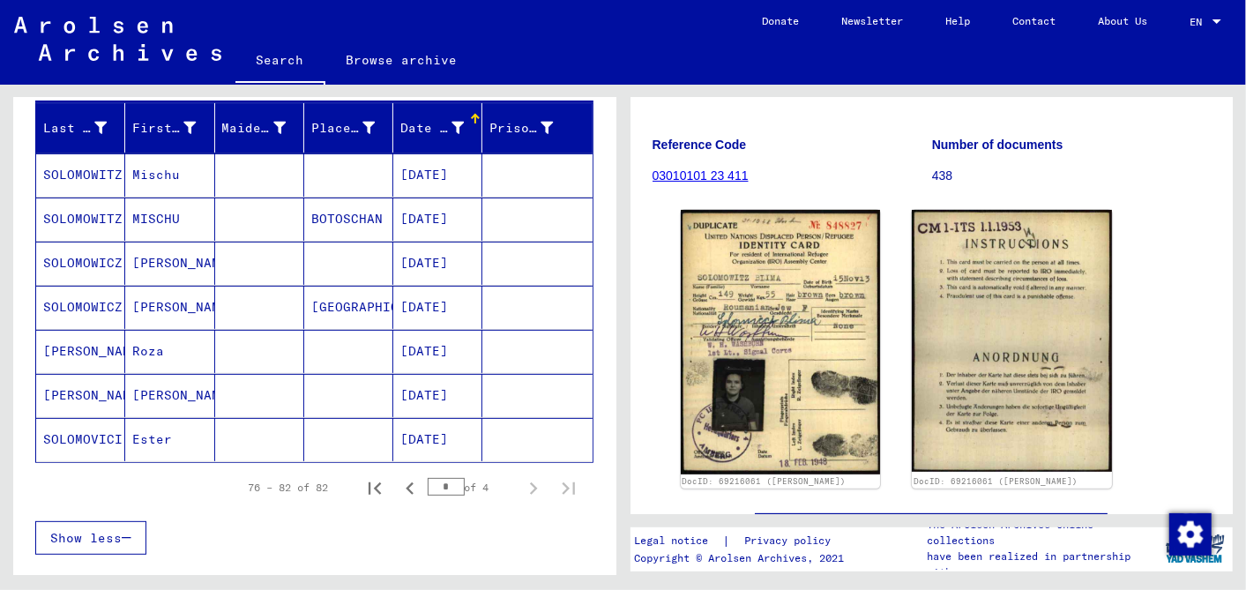
scroll to position [0, 0]
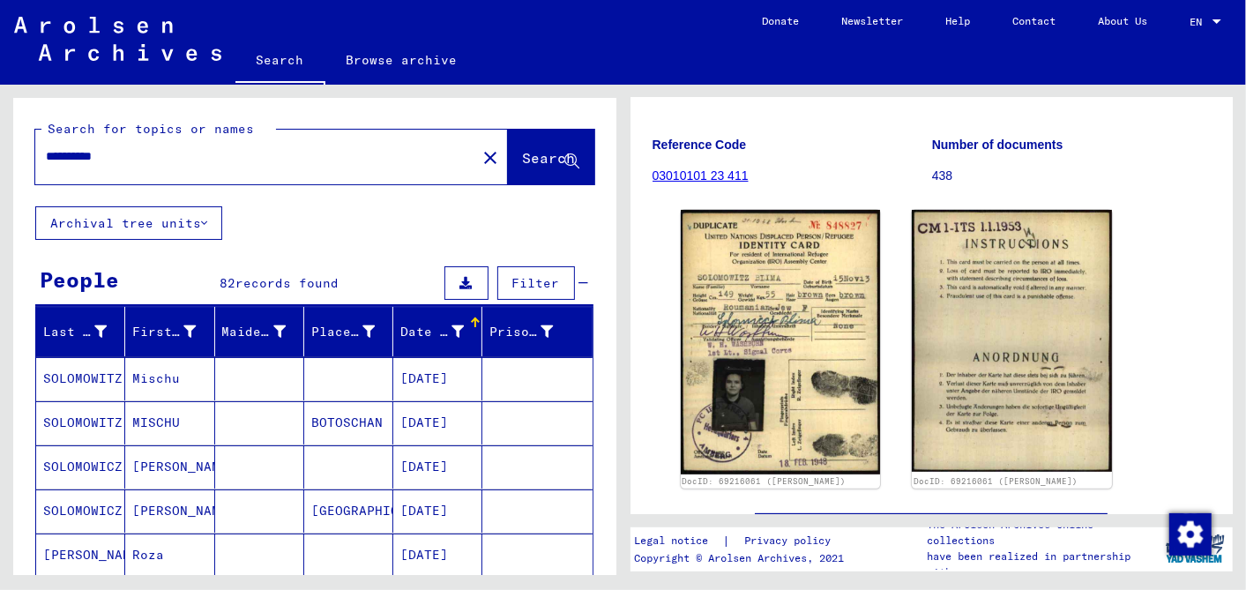
click at [428, 409] on mat-cell "10/12/1935" at bounding box center [437, 422] width 89 height 43
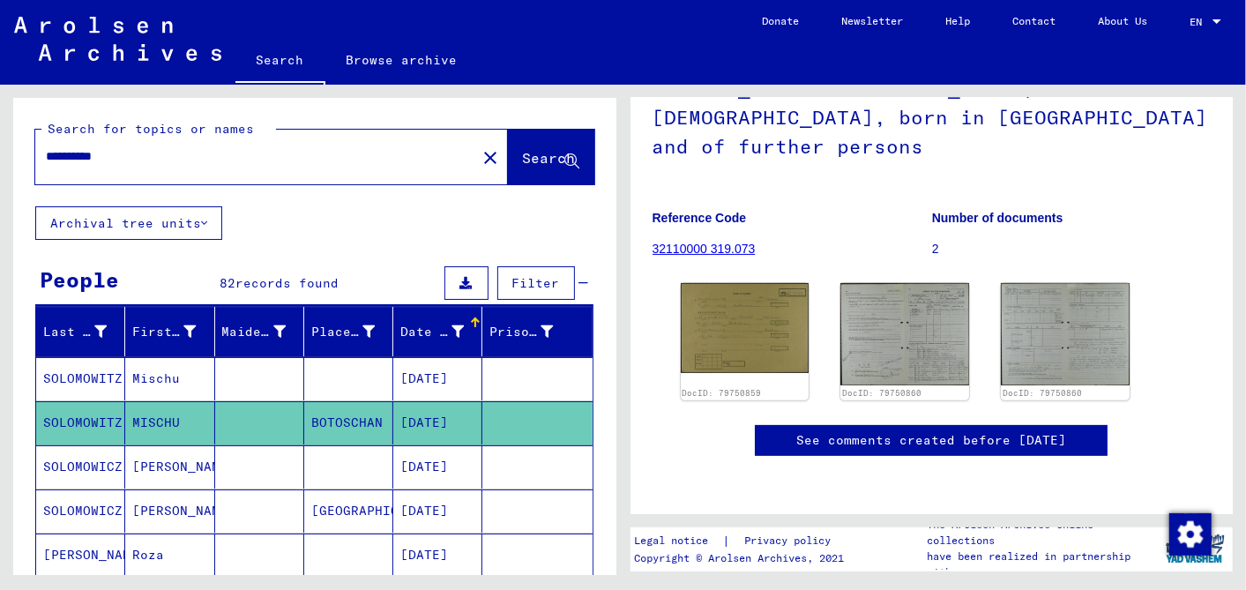
click at [435, 369] on mat-cell "10/12/1935" at bounding box center [437, 378] width 89 height 43
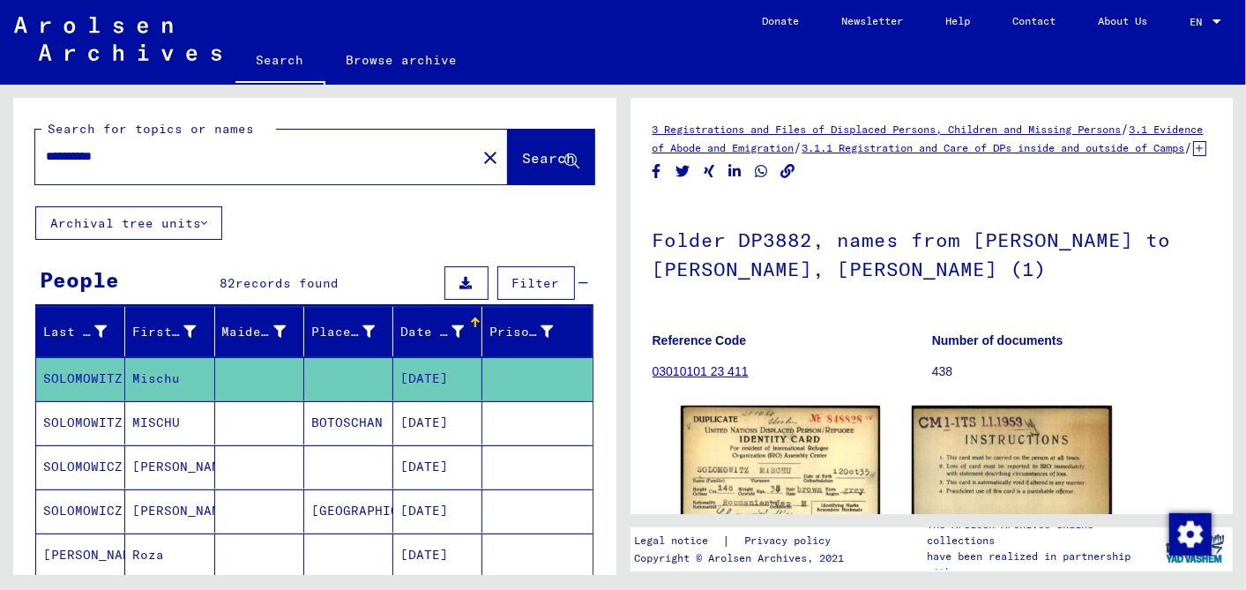
scroll to position [391, 0]
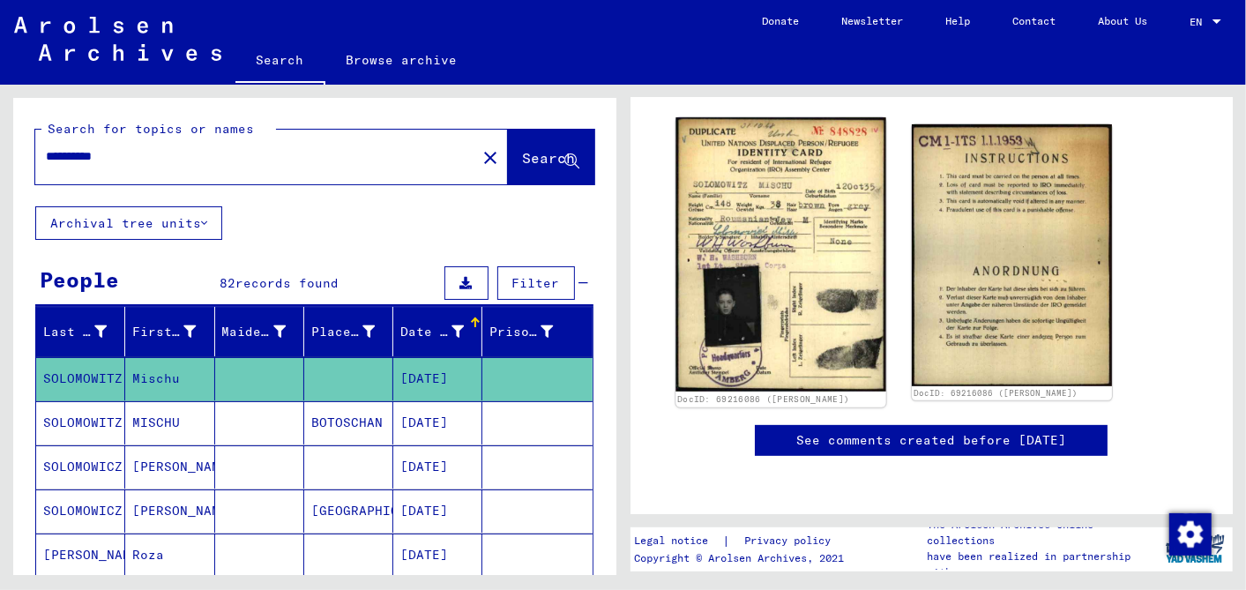
click at [773, 177] on img at bounding box center [780, 254] width 210 height 274
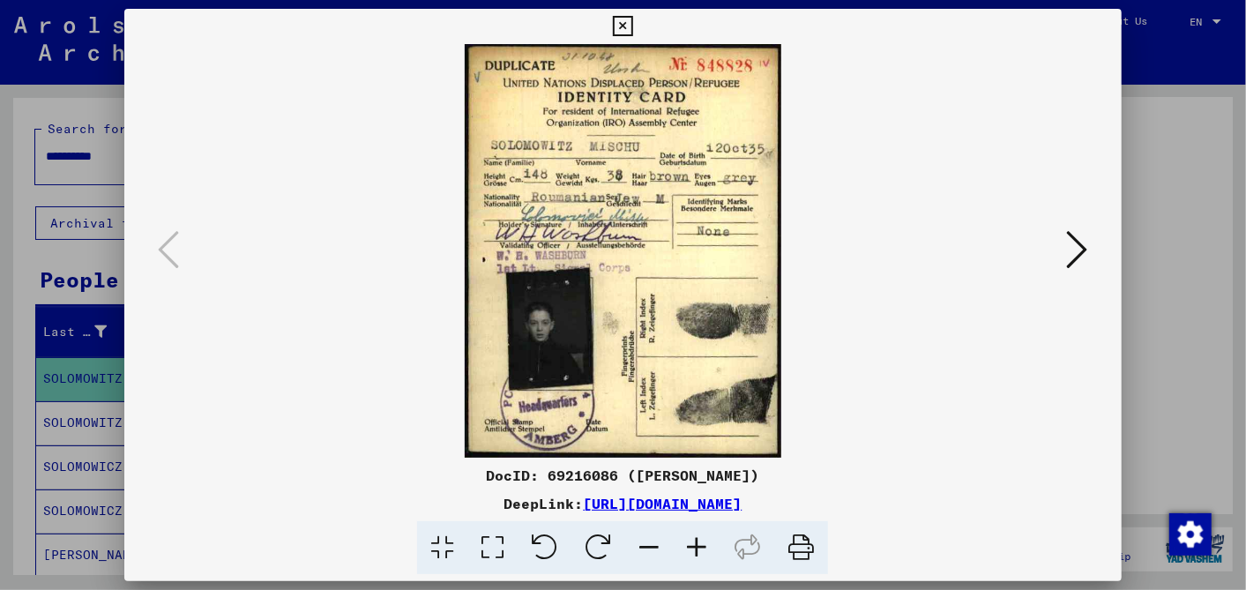
drag, startPoint x: 955, startPoint y: 495, endPoint x: 407, endPoint y: 513, distance: 547.7
click at [393, 513] on div "DocID: 69216086 (Mischu SOLOMOWITZ) DeepLink: https://collections.arolsen-archi…" at bounding box center [622, 520] width 996 height 110
click at [969, 467] on div "DocID: 69216086 (Mischu SOLOMOWITZ)" at bounding box center [622, 475] width 996 height 21
drag, startPoint x: 942, startPoint y: 495, endPoint x: 395, endPoint y: 500, distance: 547.4
click at [395, 500] on div "DeepLink: https://collections.arolsen-archives.org/en/document/69216086" at bounding box center [622, 503] width 996 height 21
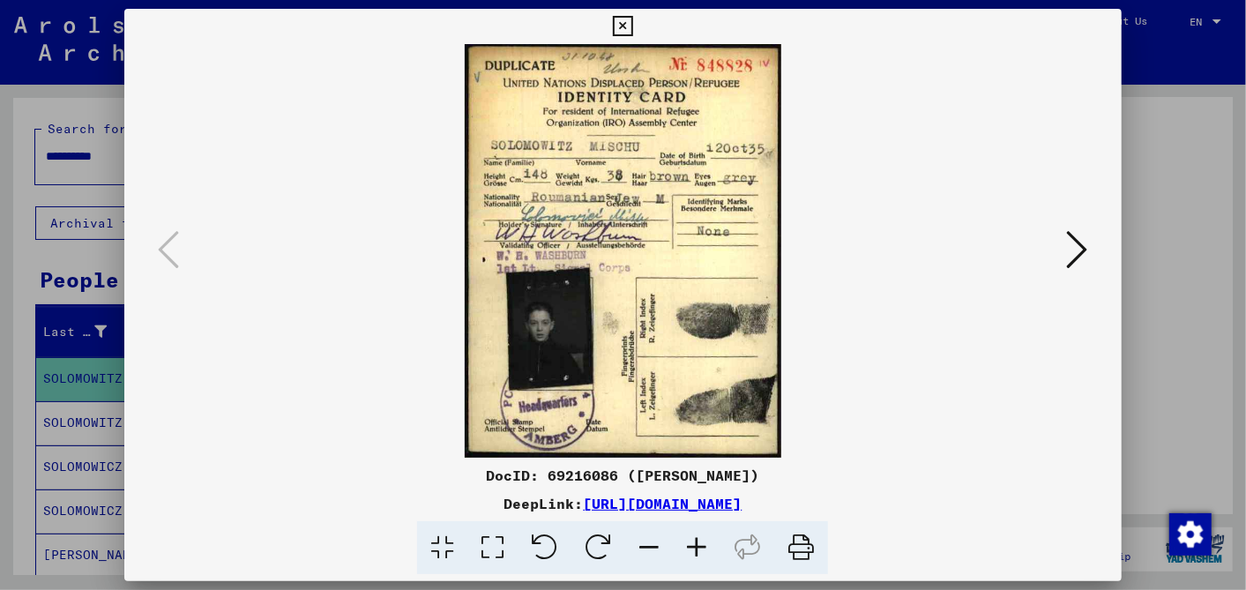
drag, startPoint x: 395, startPoint y: 500, endPoint x: 414, endPoint y: 496, distance: 19.7
copy link "https://collections.arolsen-archives.org/en/document/69216086"
click at [621, 18] on icon at bounding box center [623, 26] width 20 height 21
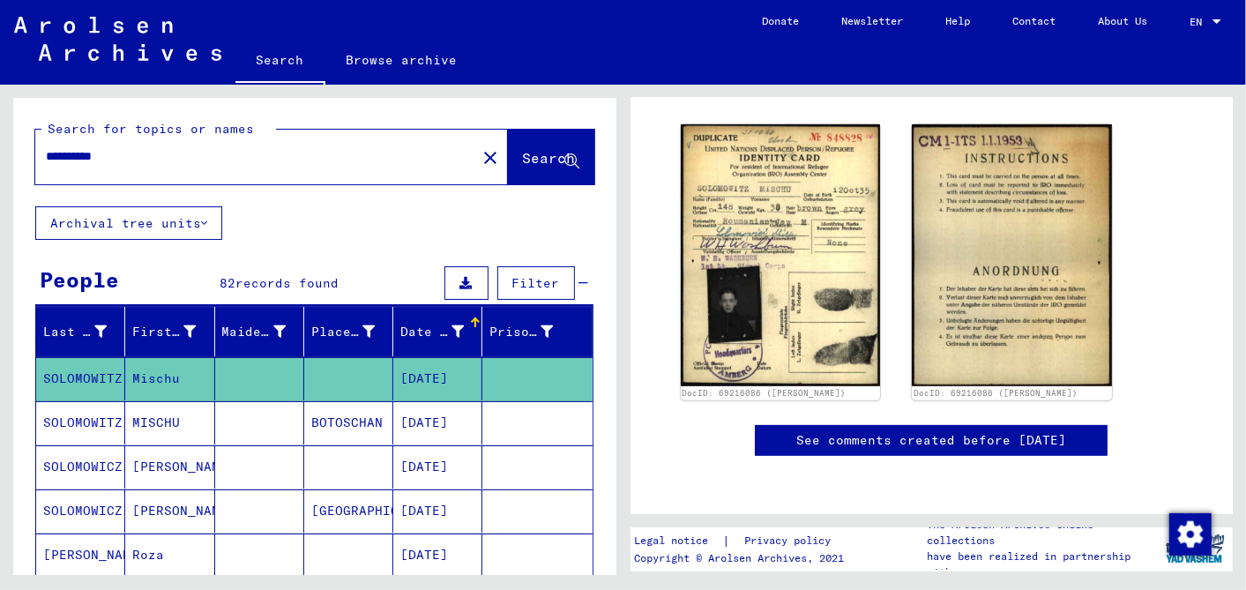
drag, startPoint x: 118, startPoint y: 153, endPoint x: 0, endPoint y: 139, distance: 119.0
click at [0, 140] on html "**********" at bounding box center [623, 295] width 1246 height 590
type input "**********"
click at [523, 153] on span "Search" at bounding box center [549, 158] width 53 height 18
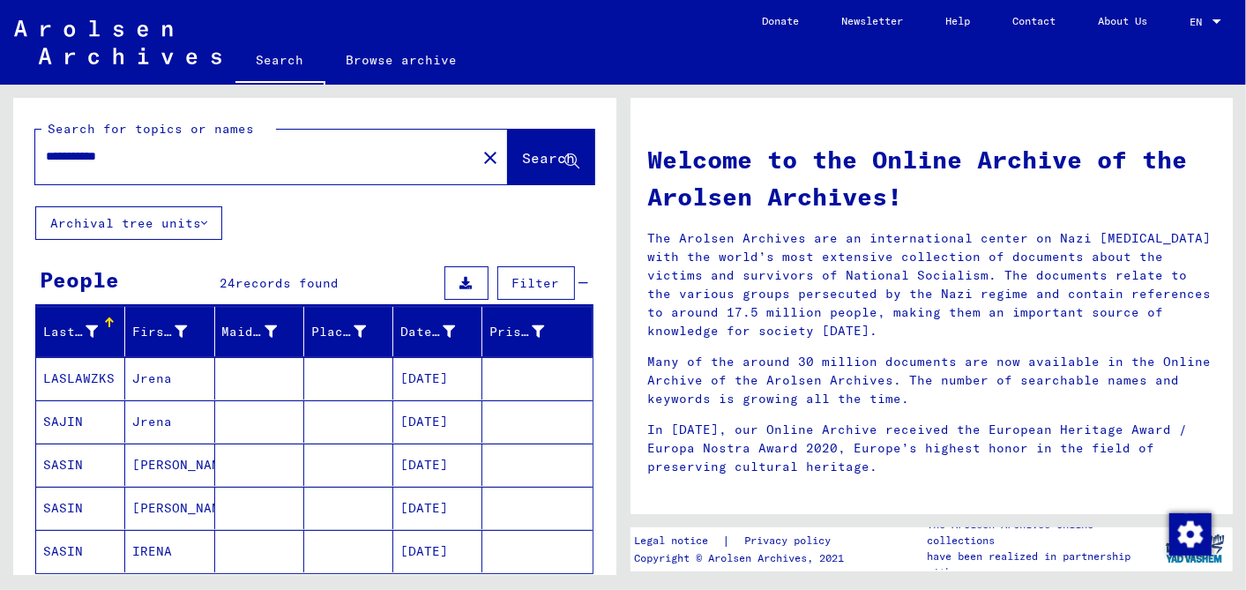
click at [435, 415] on mat-cell "05/05/1924" at bounding box center [437, 421] width 89 height 42
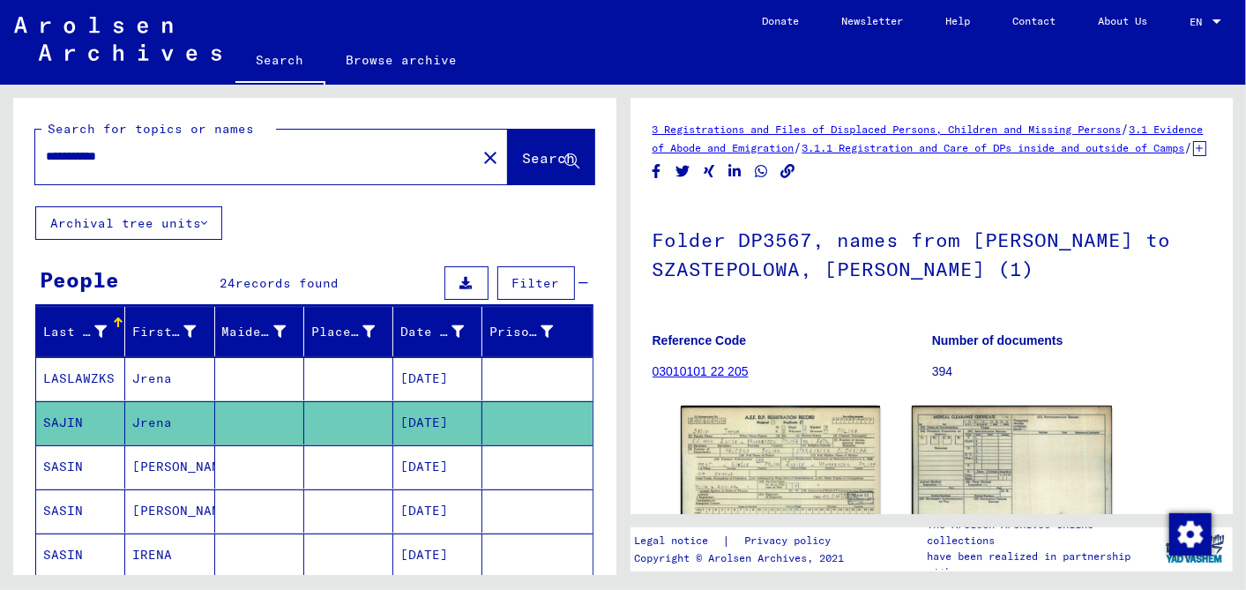
scroll to position [190, 0]
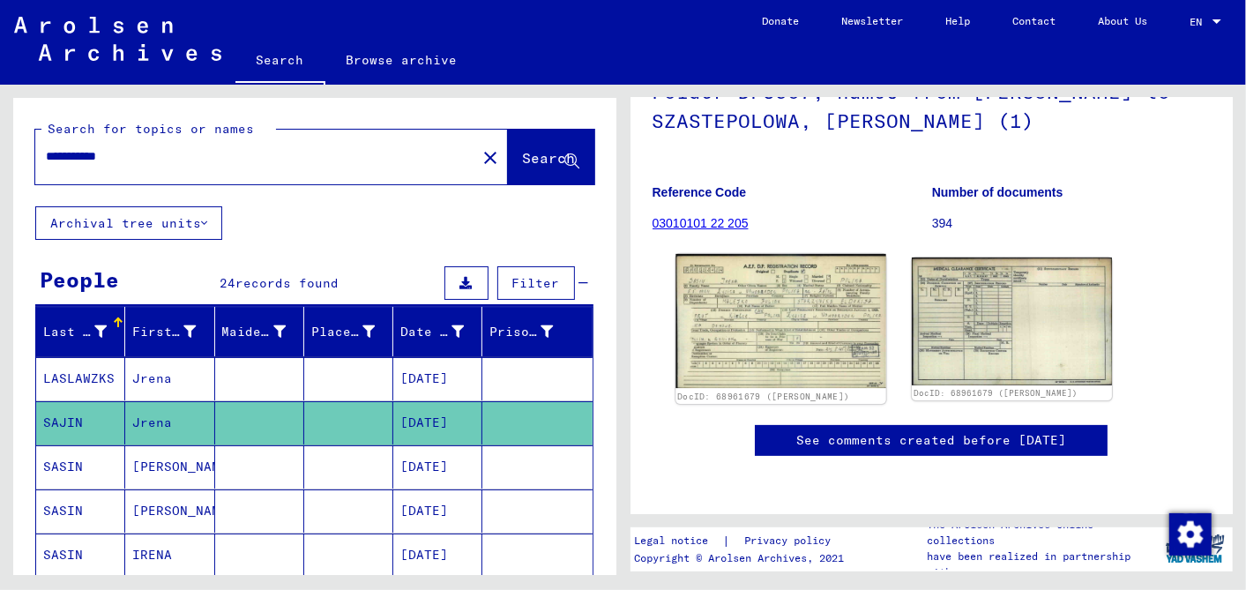
click at [775, 290] on img at bounding box center [780, 321] width 210 height 134
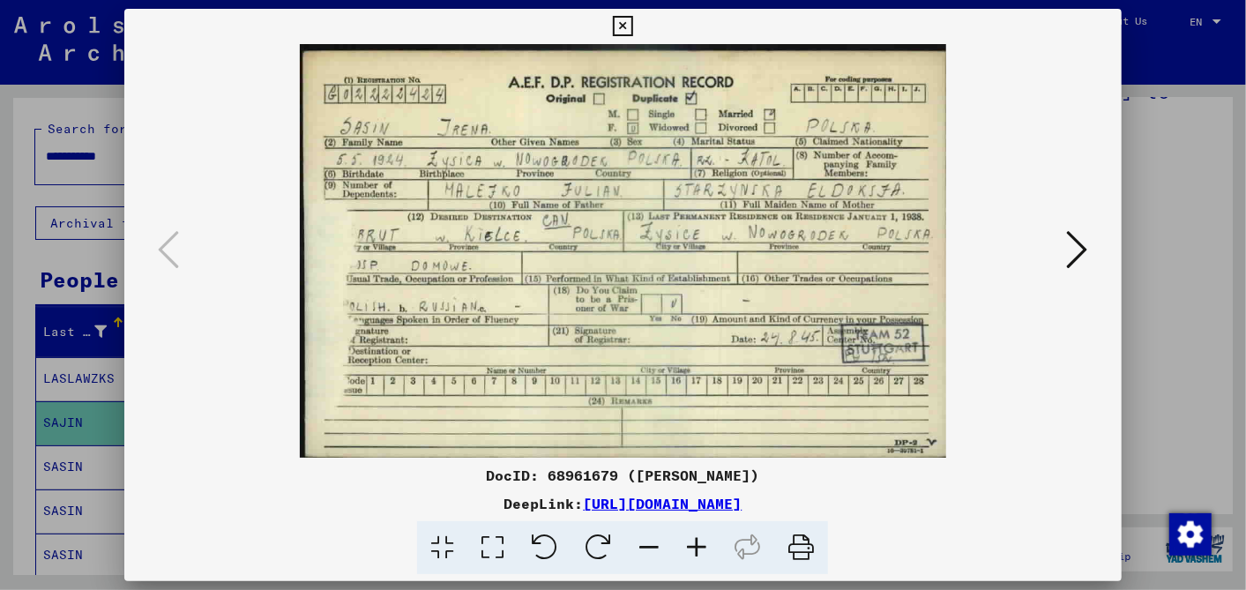
click at [621, 19] on icon at bounding box center [623, 26] width 20 height 21
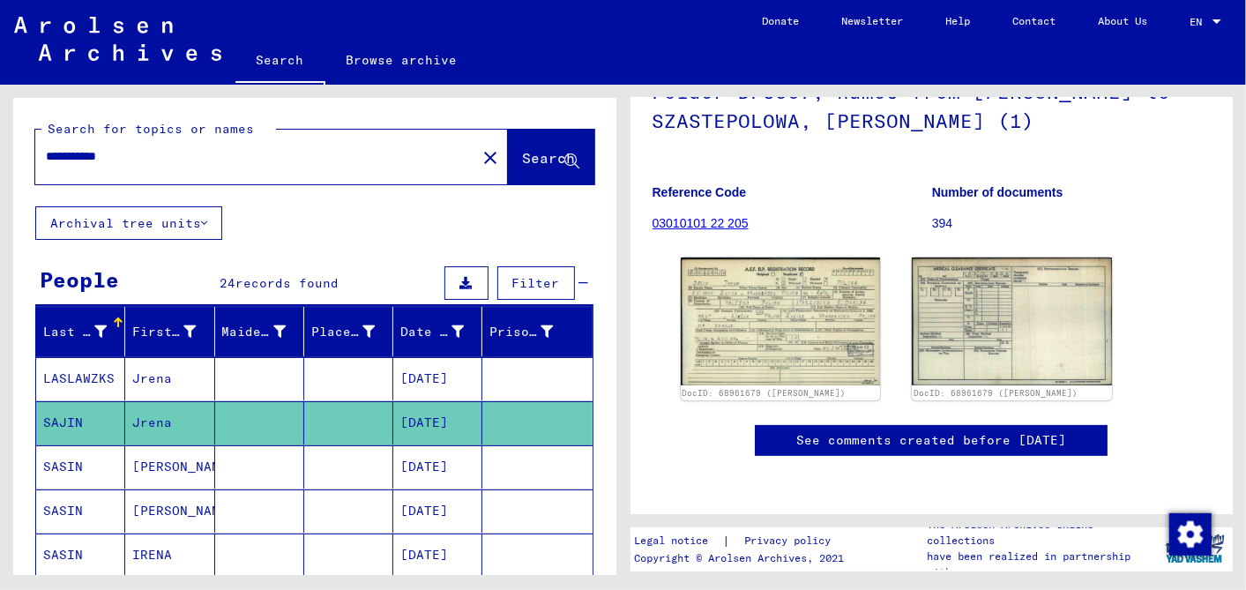
click at [430, 456] on mat-cell "05/05/1924" at bounding box center [437, 466] width 89 height 43
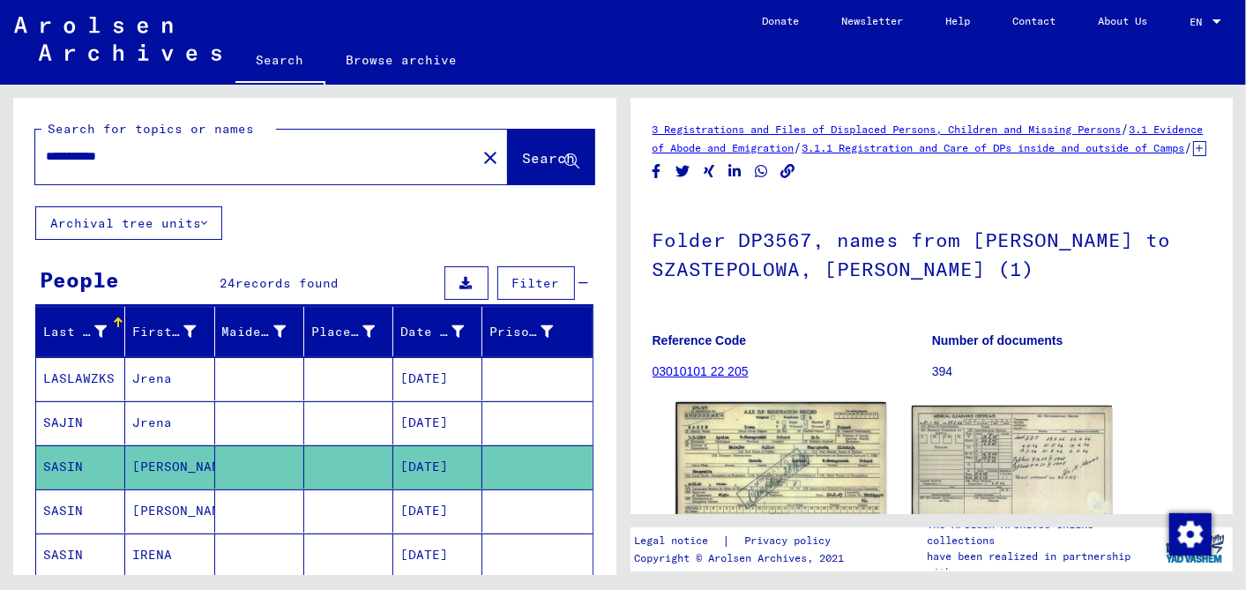
scroll to position [189, 0]
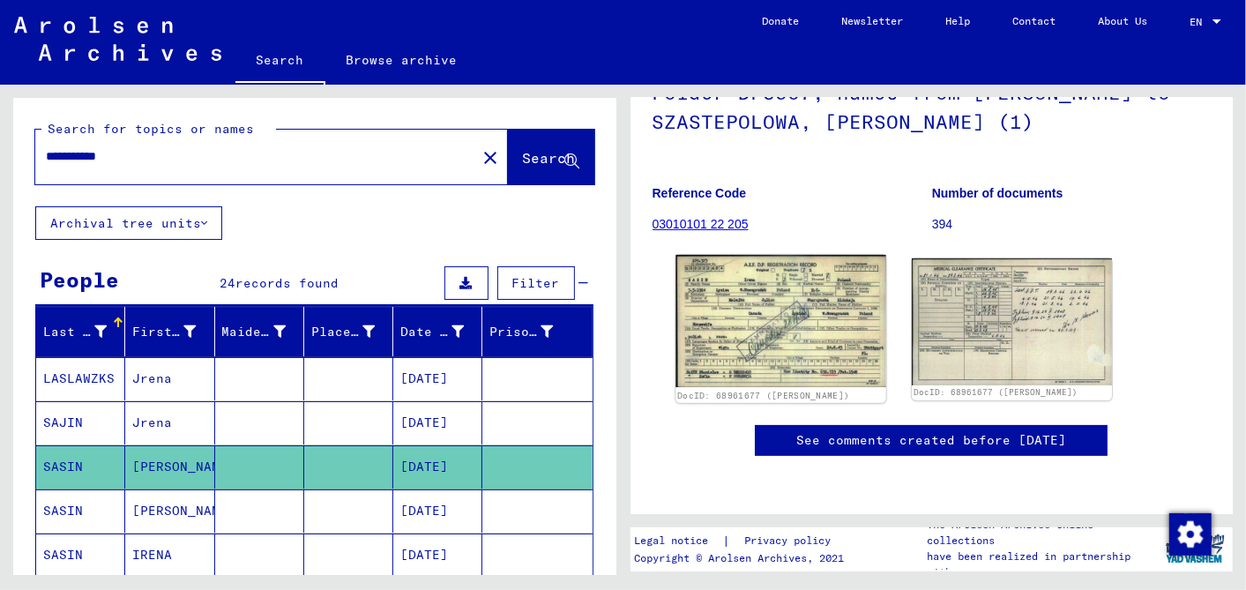
click at [800, 302] on img at bounding box center [780, 321] width 210 height 132
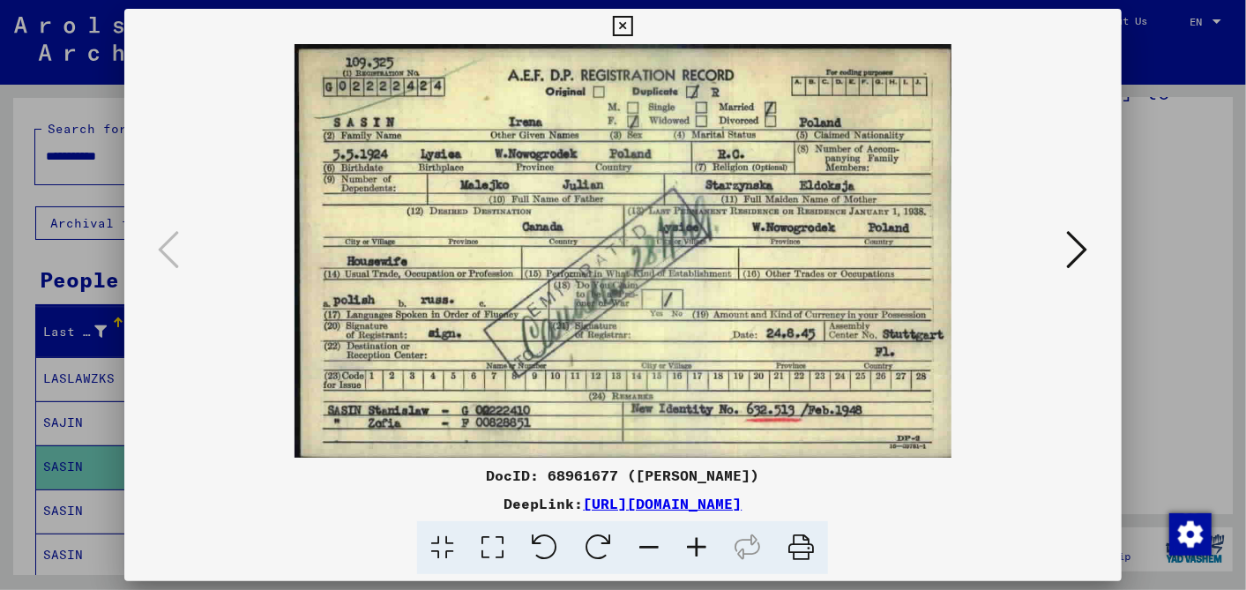
click at [623, 20] on icon at bounding box center [623, 26] width 20 height 21
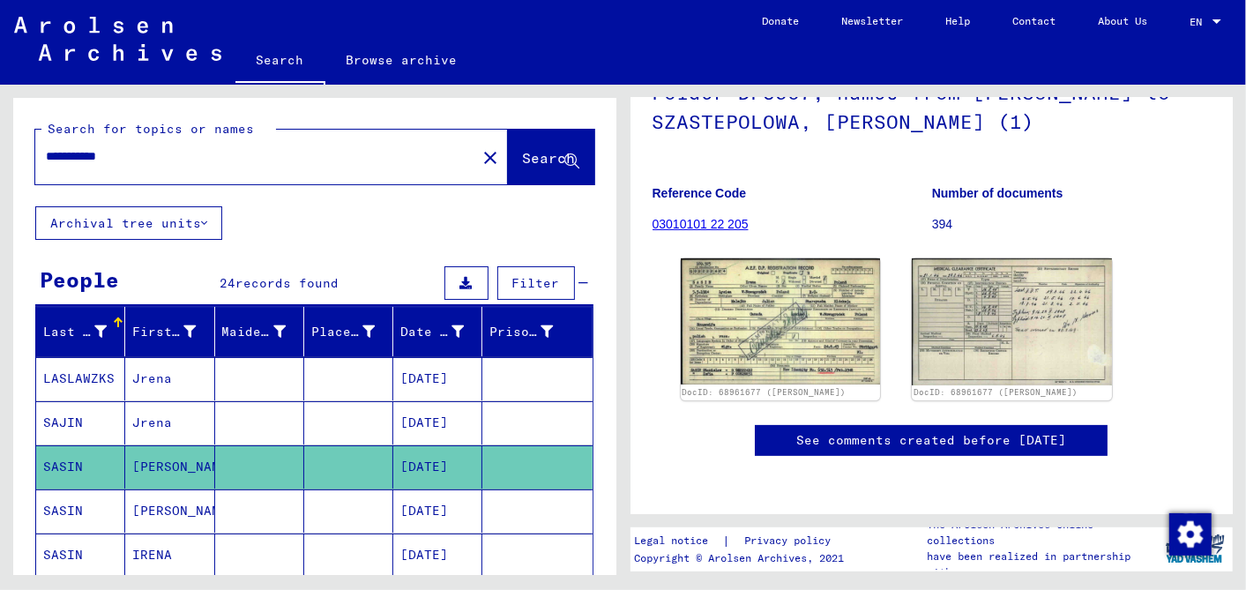
click at [422, 500] on mat-cell "05/05/1924" at bounding box center [437, 510] width 89 height 43
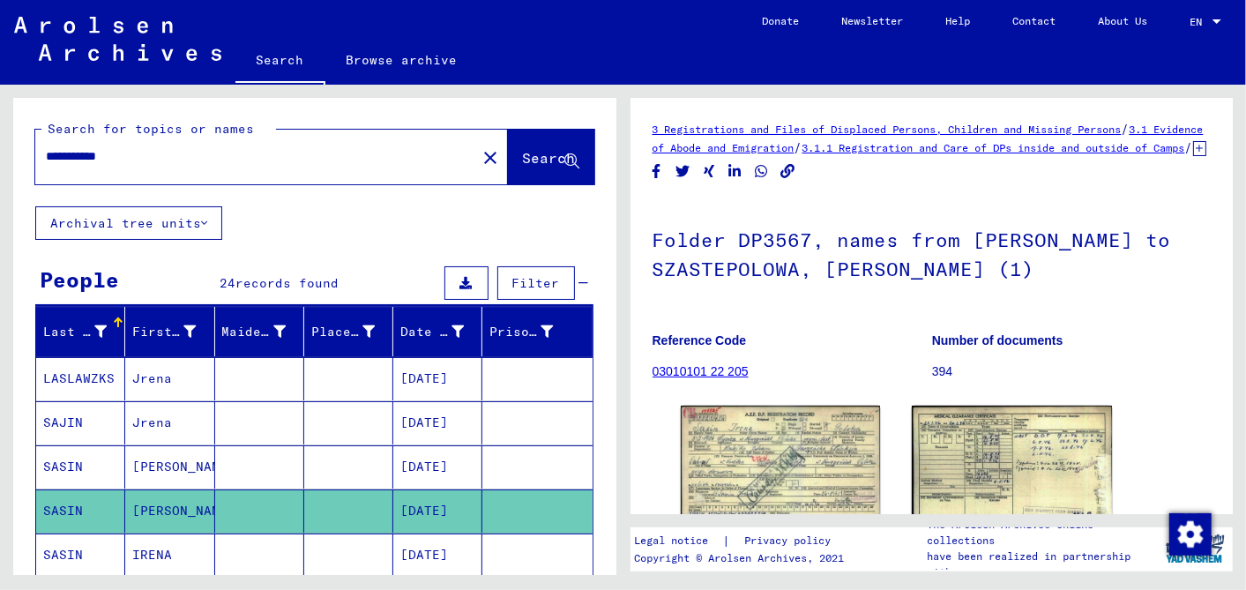
scroll to position [98, 0]
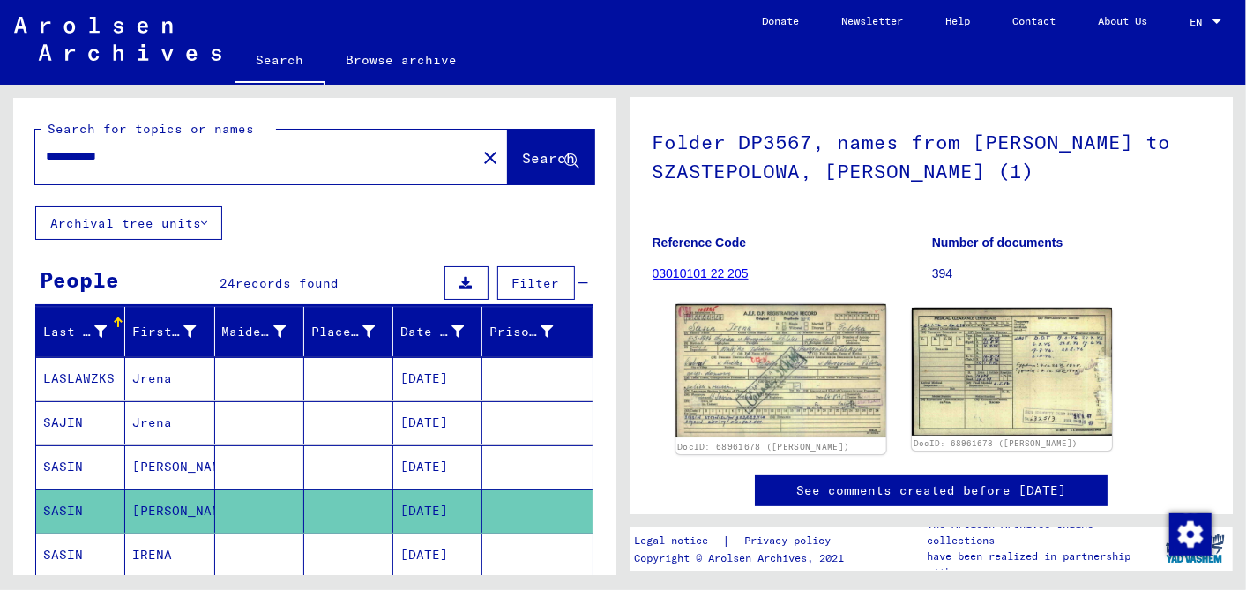
click at [777, 392] on img at bounding box center [780, 370] width 210 height 133
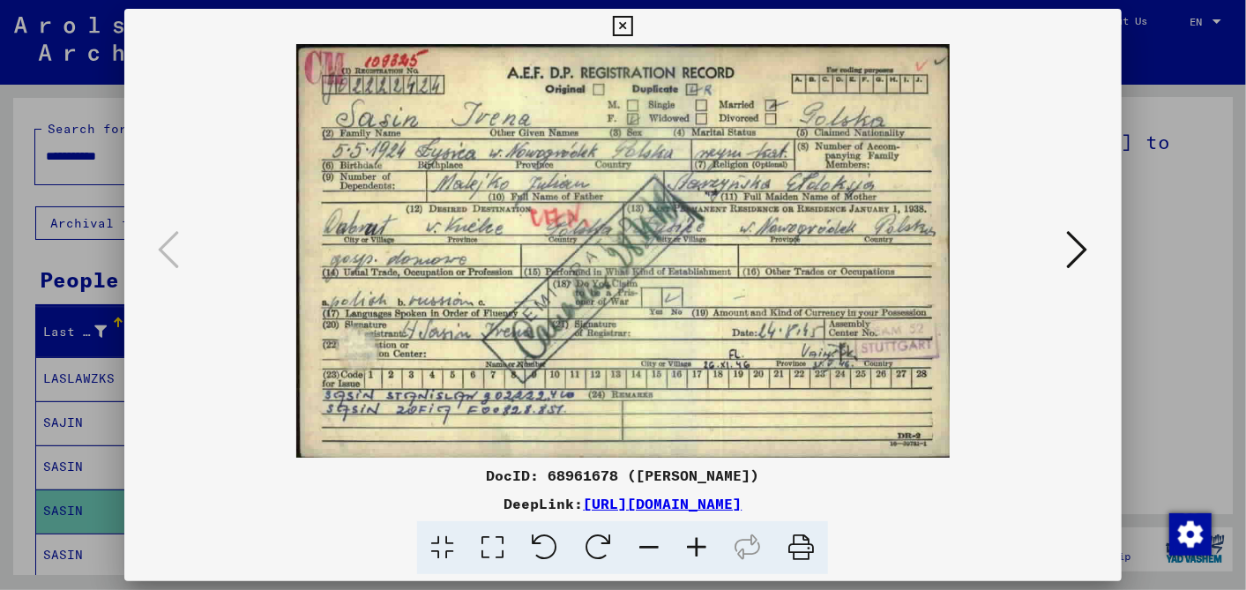
click at [626, 19] on icon at bounding box center [623, 26] width 20 height 21
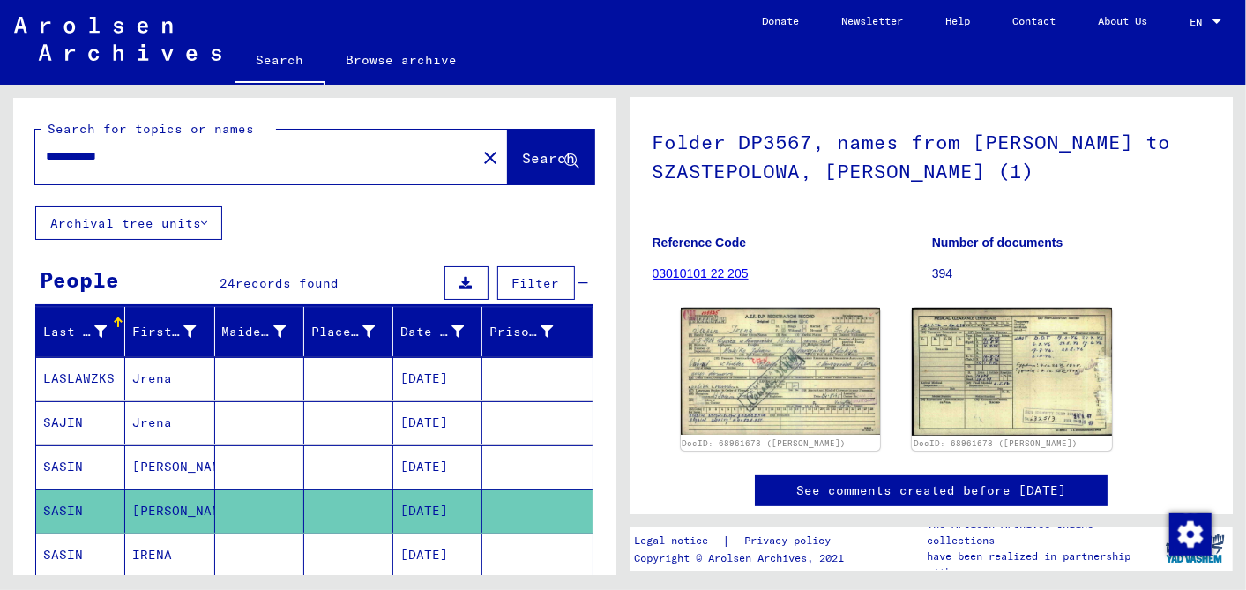
click at [434, 465] on mat-cell "05/05/1924" at bounding box center [437, 466] width 89 height 43
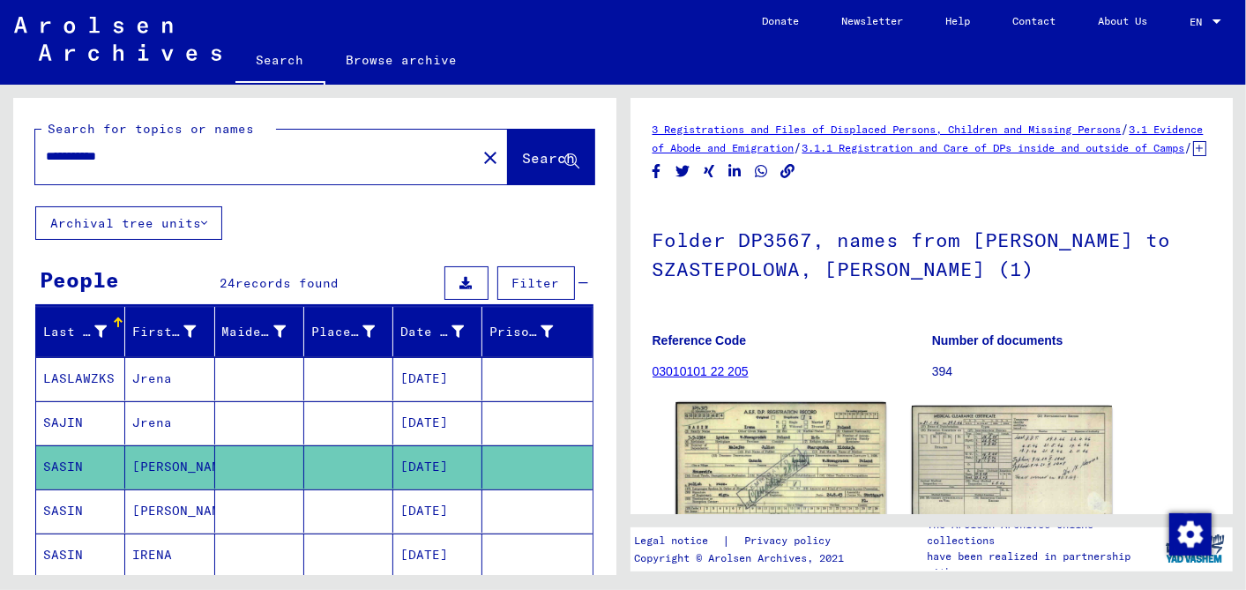
click at [777, 465] on img at bounding box center [780, 468] width 210 height 132
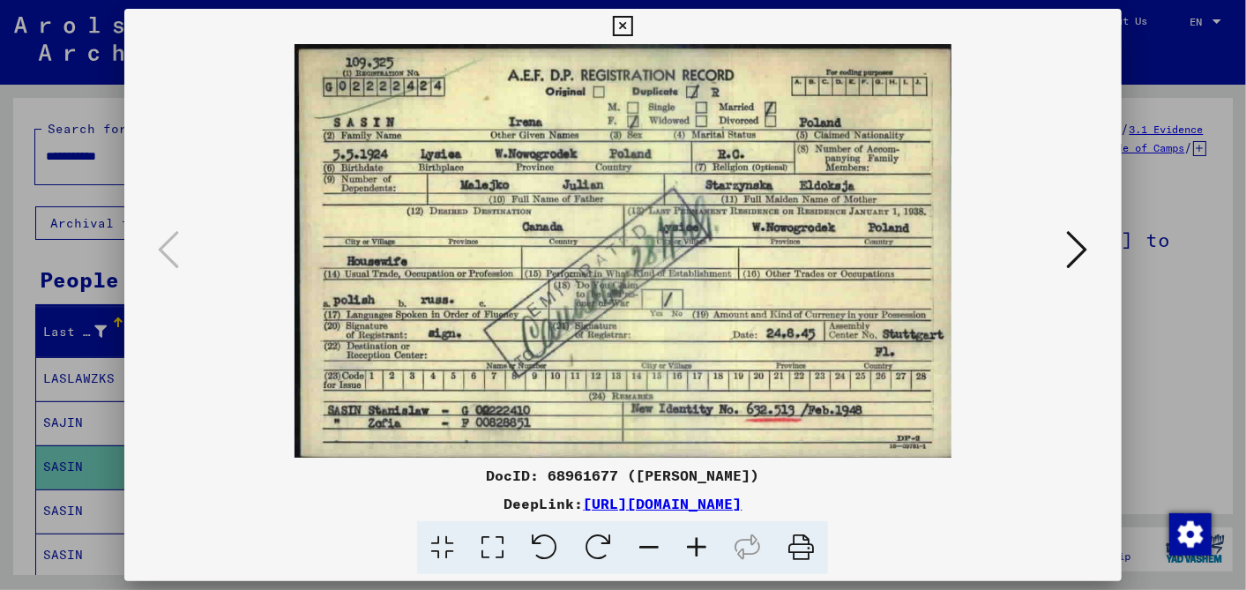
click at [621, 22] on icon at bounding box center [623, 26] width 20 height 21
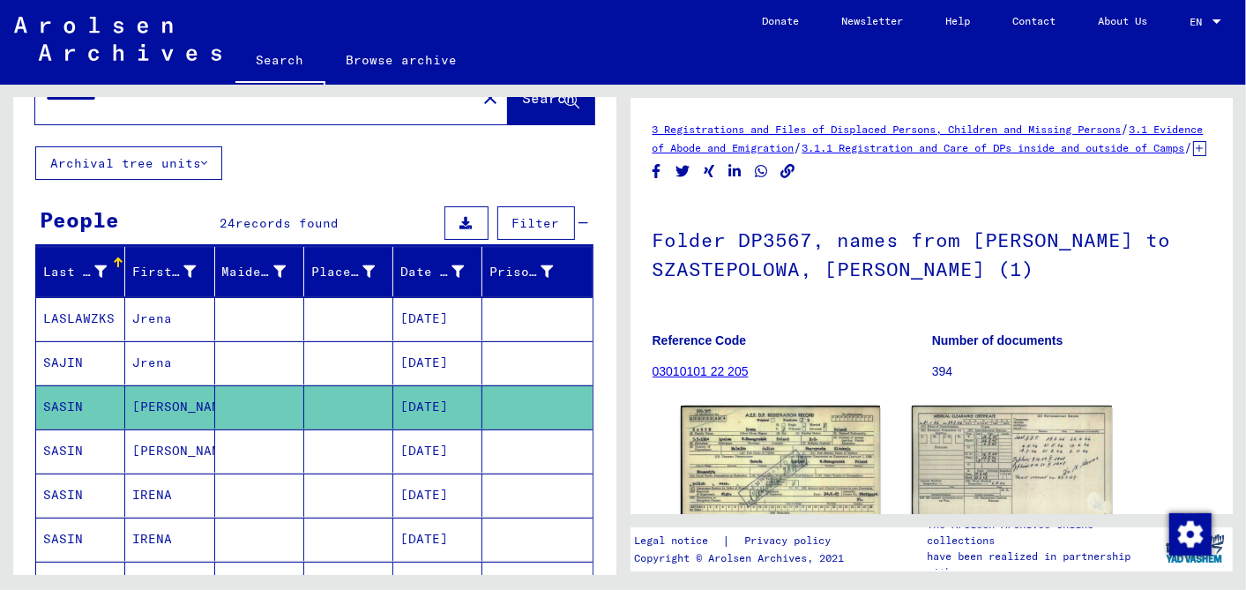
scroll to position [196, 0]
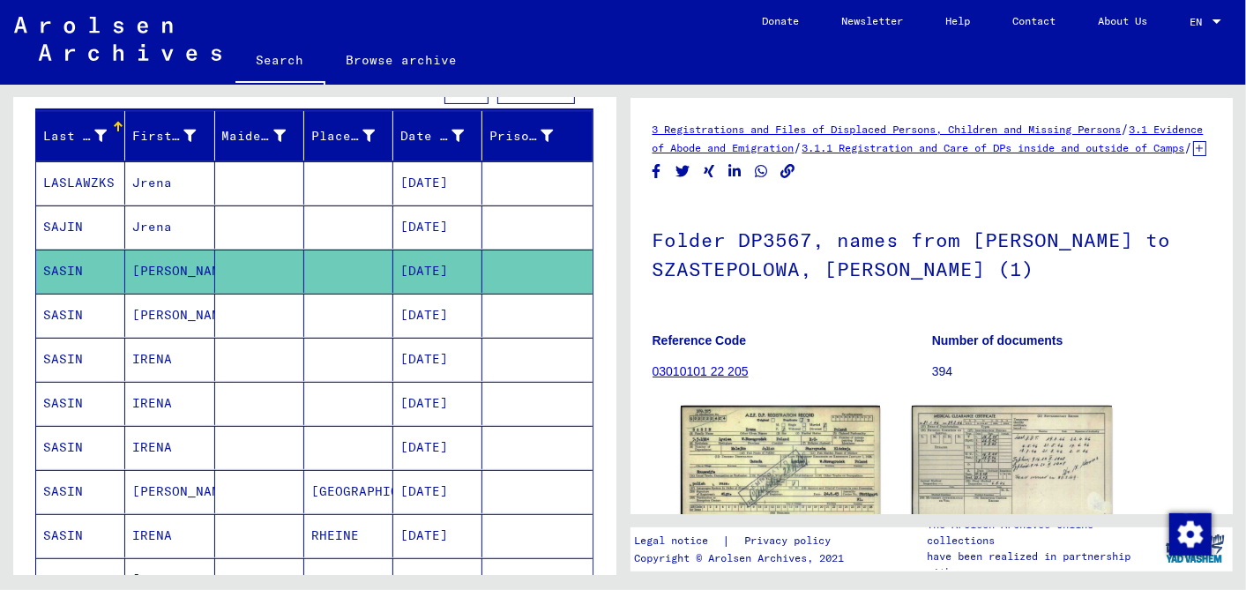
click at [425, 310] on mat-cell "05/05/1924" at bounding box center [437, 315] width 89 height 43
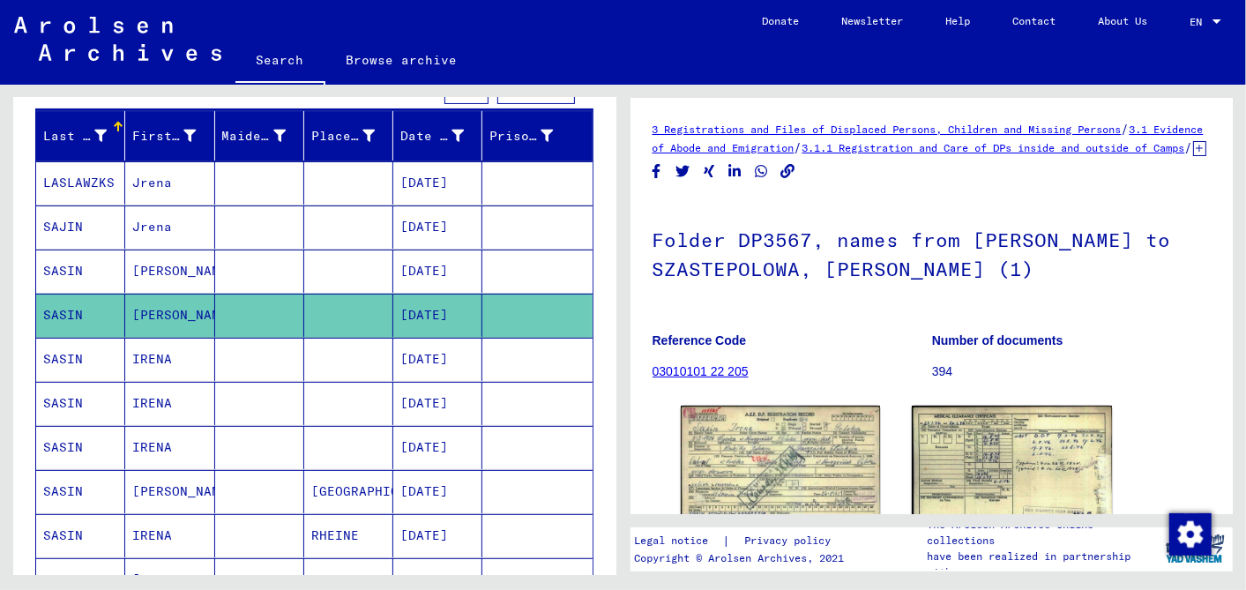
click at [433, 347] on mat-cell "08/22/1923" at bounding box center [437, 359] width 89 height 43
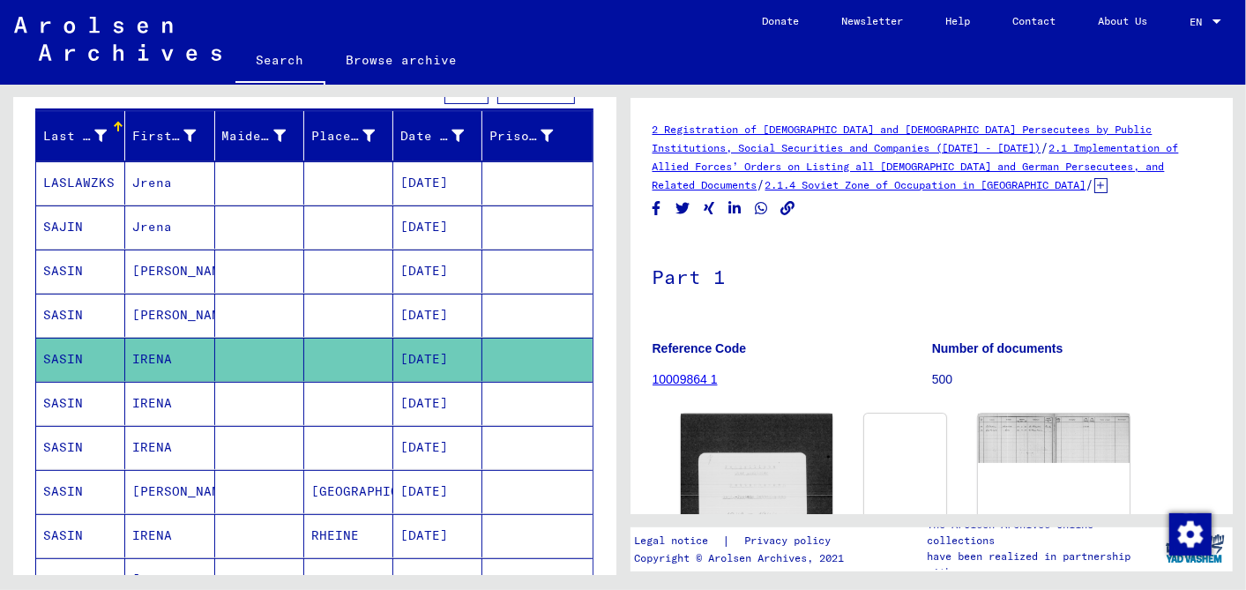
scroll to position [178, 0]
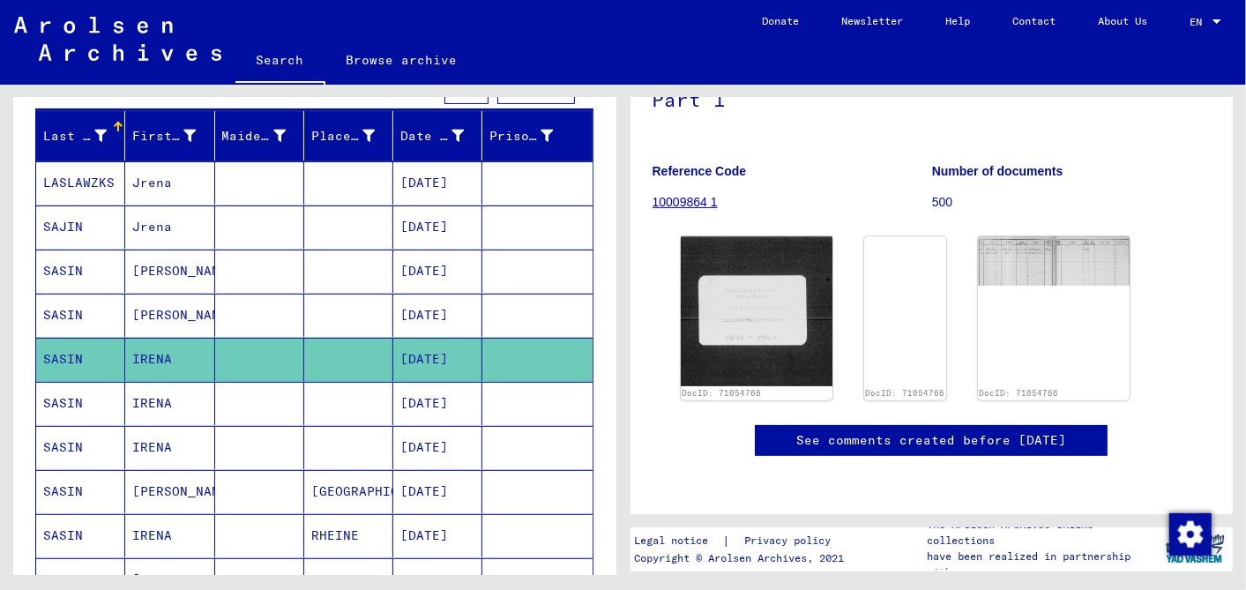
click at [439, 398] on mat-cell "08/22/1923" at bounding box center [437, 403] width 89 height 43
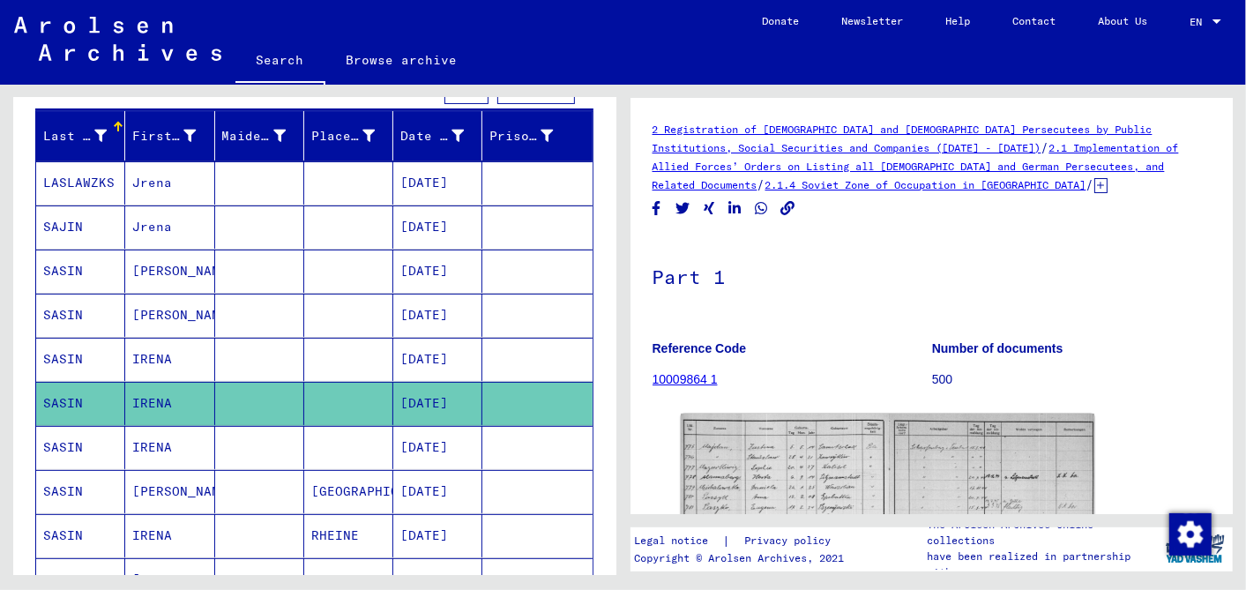
click at [432, 435] on mat-cell "08/22/1923" at bounding box center [437, 447] width 89 height 43
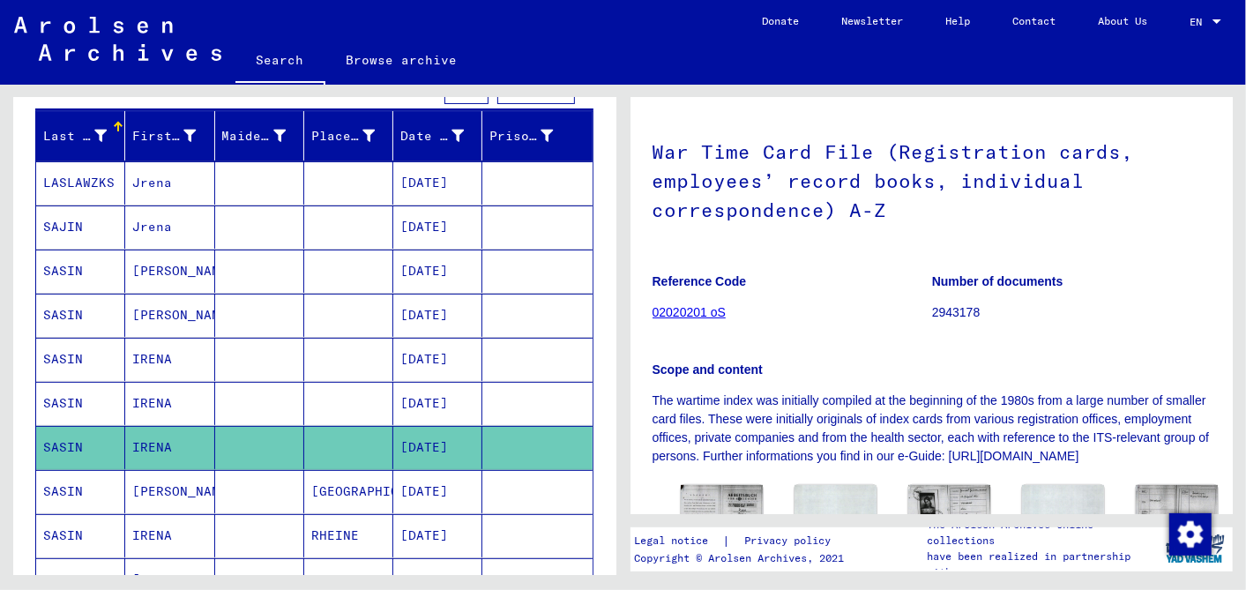
scroll to position [294, 0]
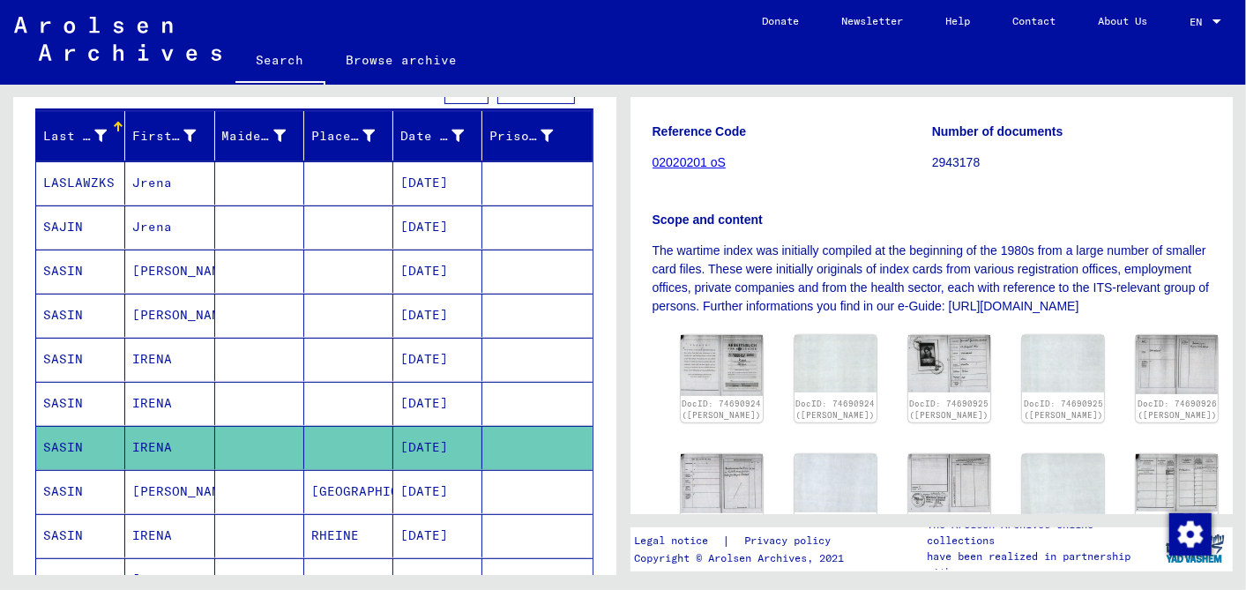
click at [428, 218] on mat-cell "05/05/1924" at bounding box center [437, 226] width 89 height 43
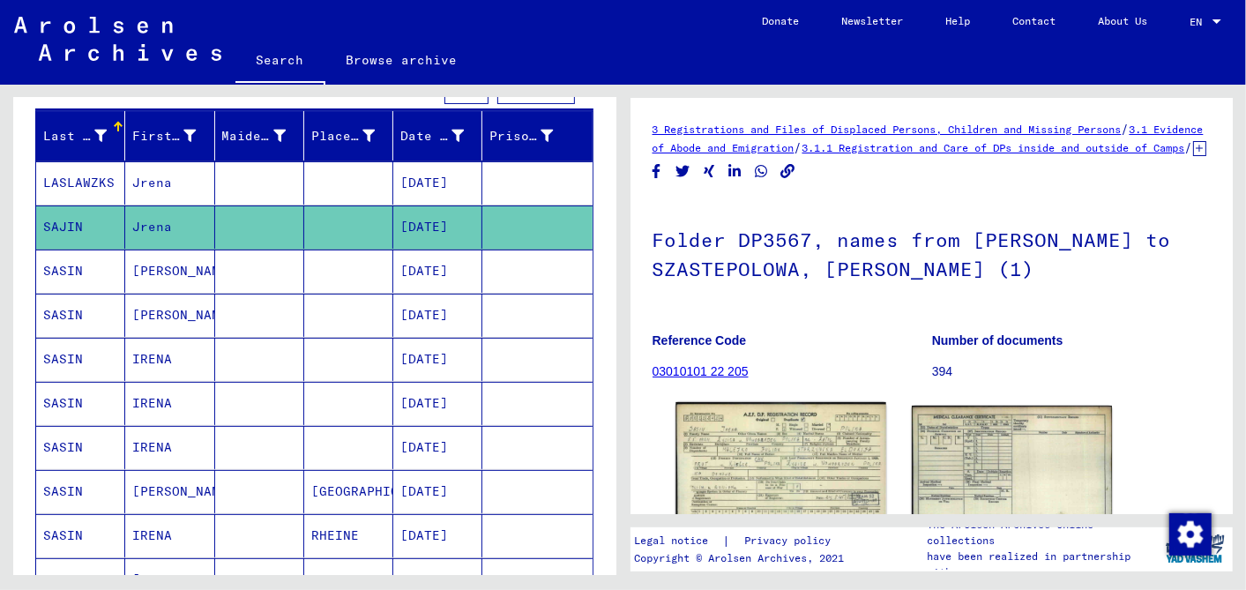
scroll to position [98, 0]
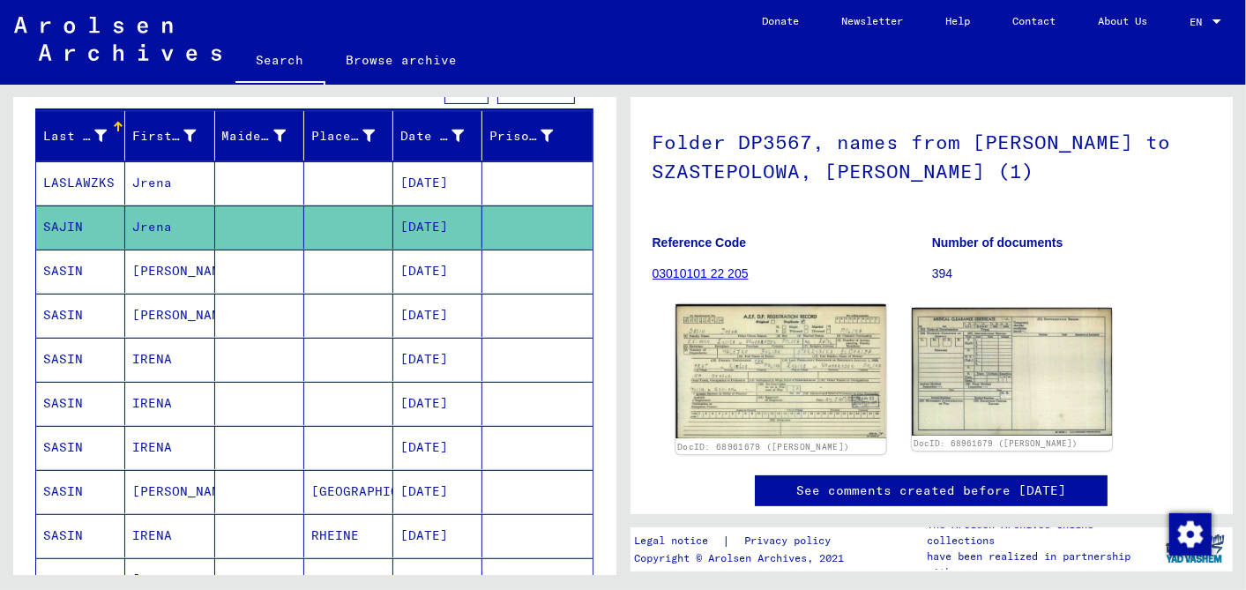
click at [774, 393] on img at bounding box center [780, 371] width 210 height 134
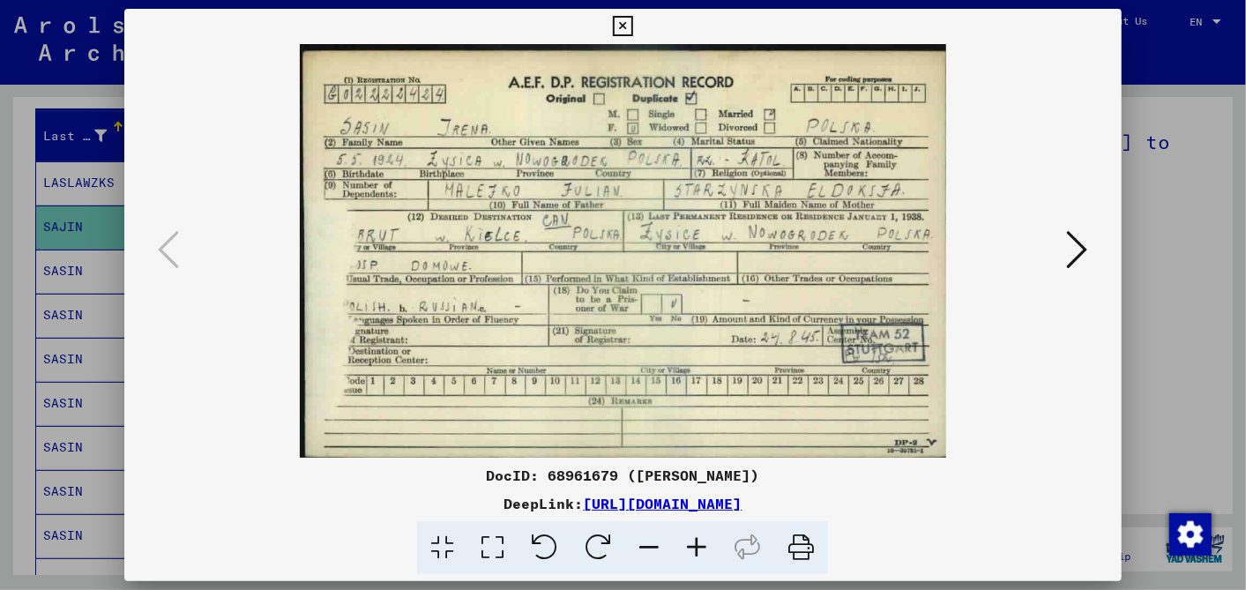
click at [624, 21] on icon at bounding box center [623, 26] width 20 height 21
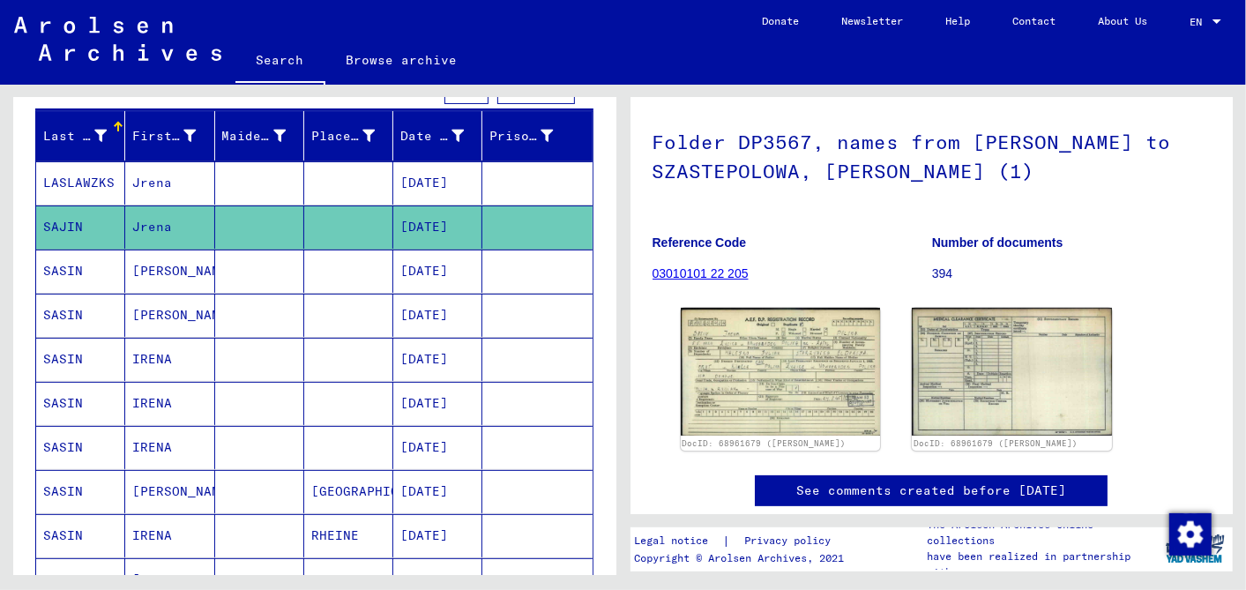
click at [415, 264] on mat-cell "05/05/1924" at bounding box center [437, 270] width 89 height 43
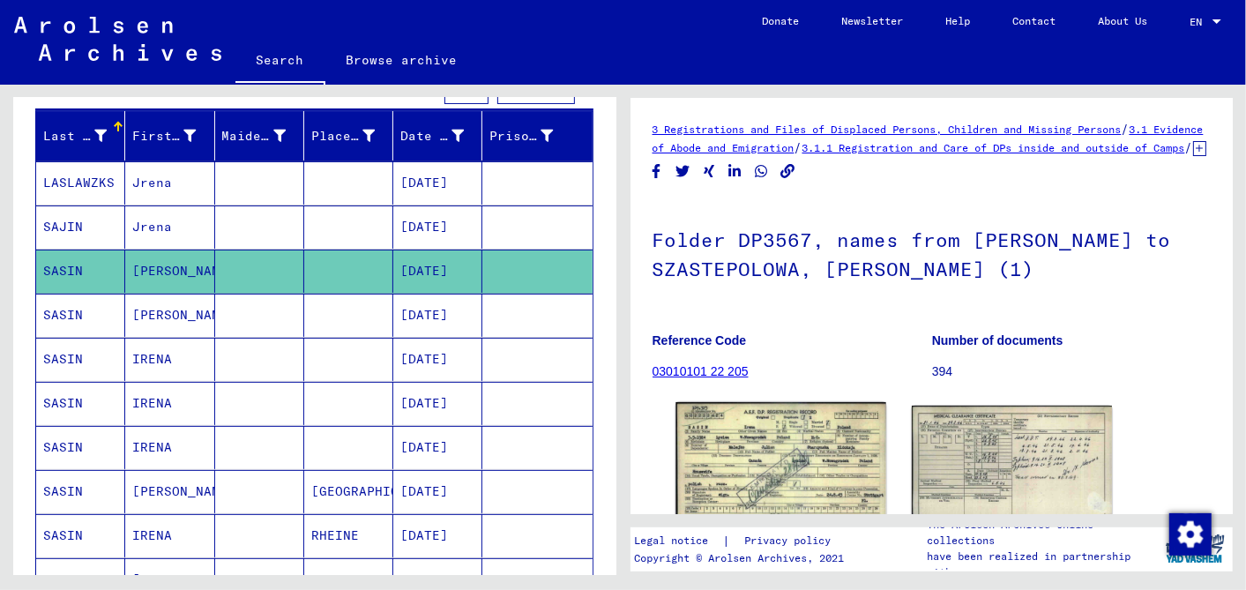
click at [773, 465] on img at bounding box center [780, 468] width 210 height 132
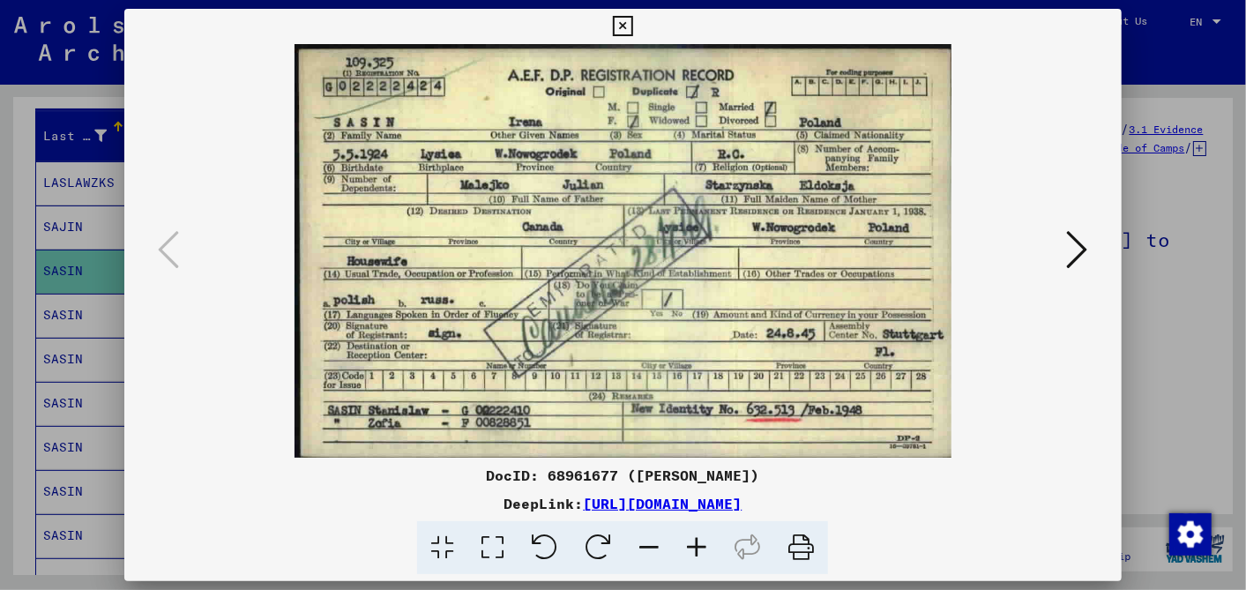
drag, startPoint x: 947, startPoint y: 495, endPoint x: 398, endPoint y: 505, distance: 548.4
click at [398, 505] on div "DeepLink: https://collections.arolsen-archives.org/en/document/68961677" at bounding box center [622, 503] width 996 height 21
drag, startPoint x: 398, startPoint y: 505, endPoint x: 428, endPoint y: 501, distance: 29.4
copy link "https://collections.arolsen-archives.org/en/document/68961677"
